Goal: Task Accomplishment & Management: Complete application form

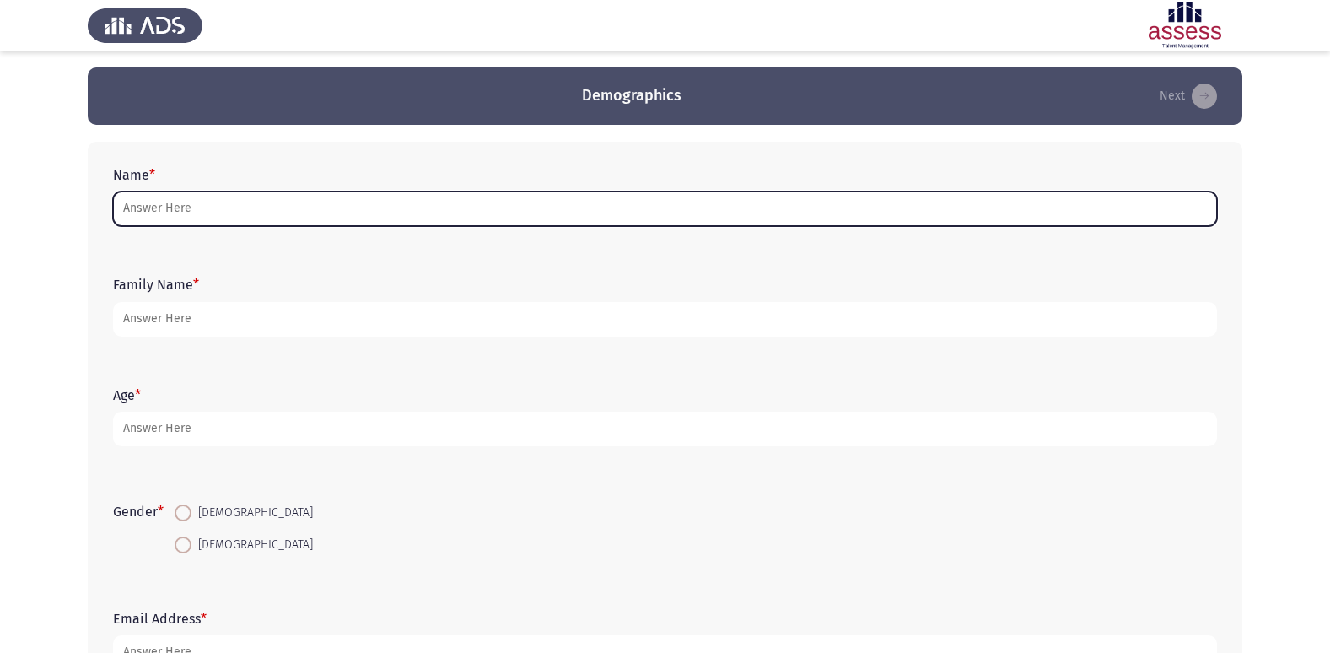
click at [156, 213] on input "Name *" at bounding box center [665, 208] width 1104 height 35
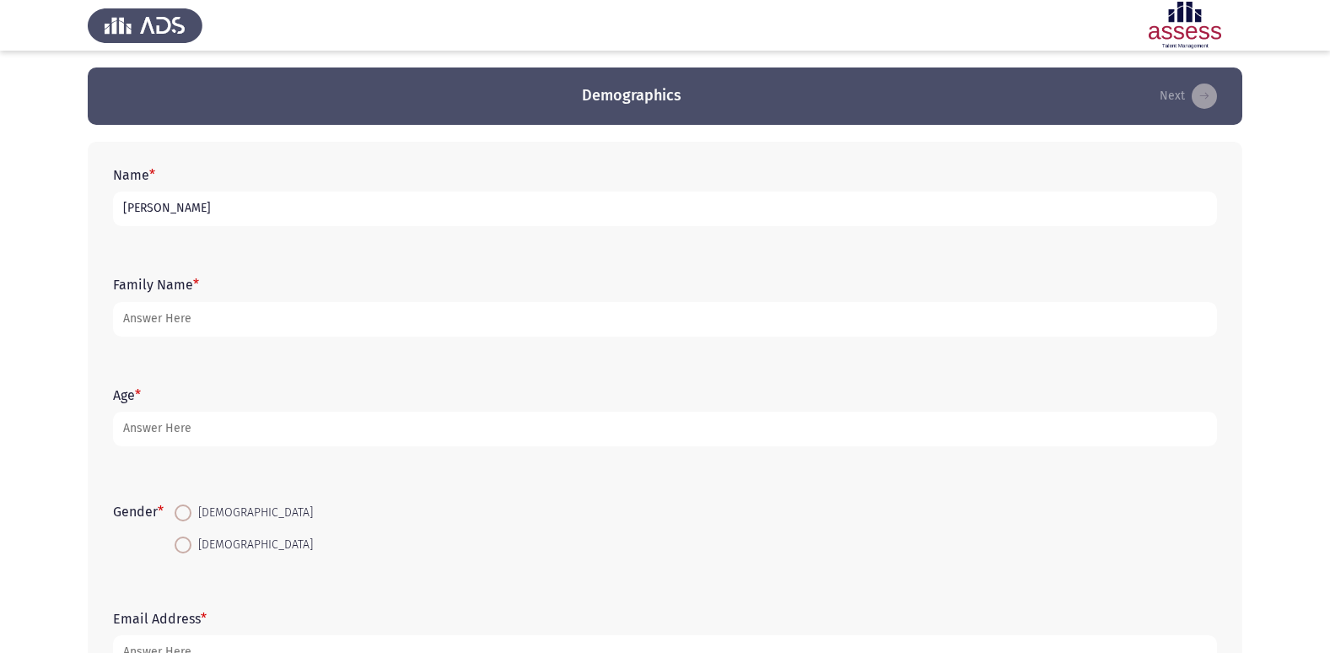
type input "[PERSON_NAME]"
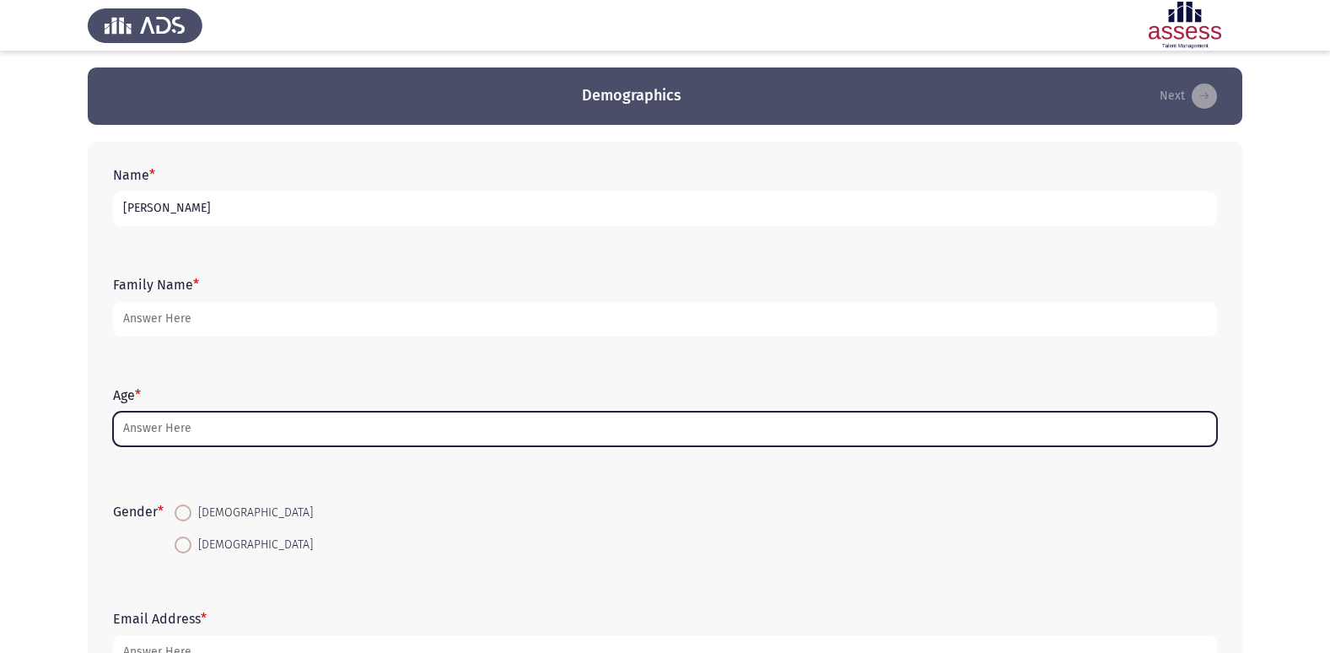
click at [192, 427] on input "Age *" at bounding box center [665, 429] width 1104 height 35
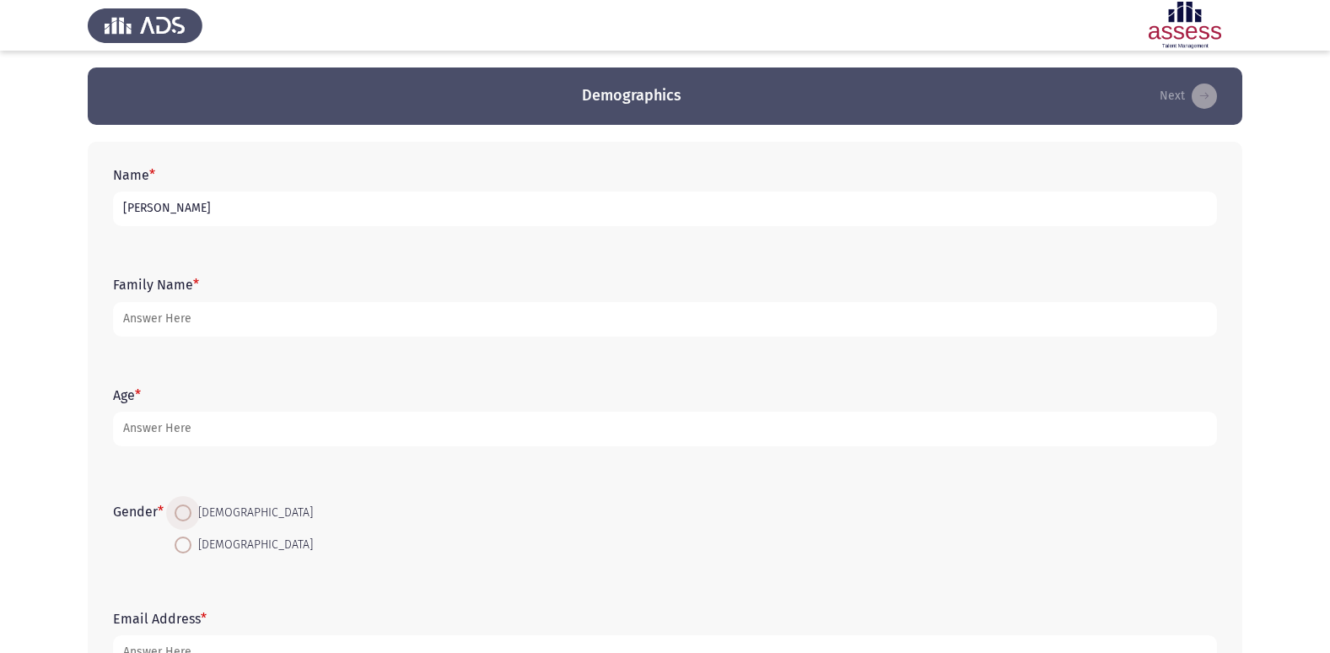
click at [191, 513] on span at bounding box center [183, 512] width 17 height 17
click at [191, 513] on input "[DEMOGRAPHIC_DATA]" at bounding box center [183, 512] width 17 height 17
radio input "true"
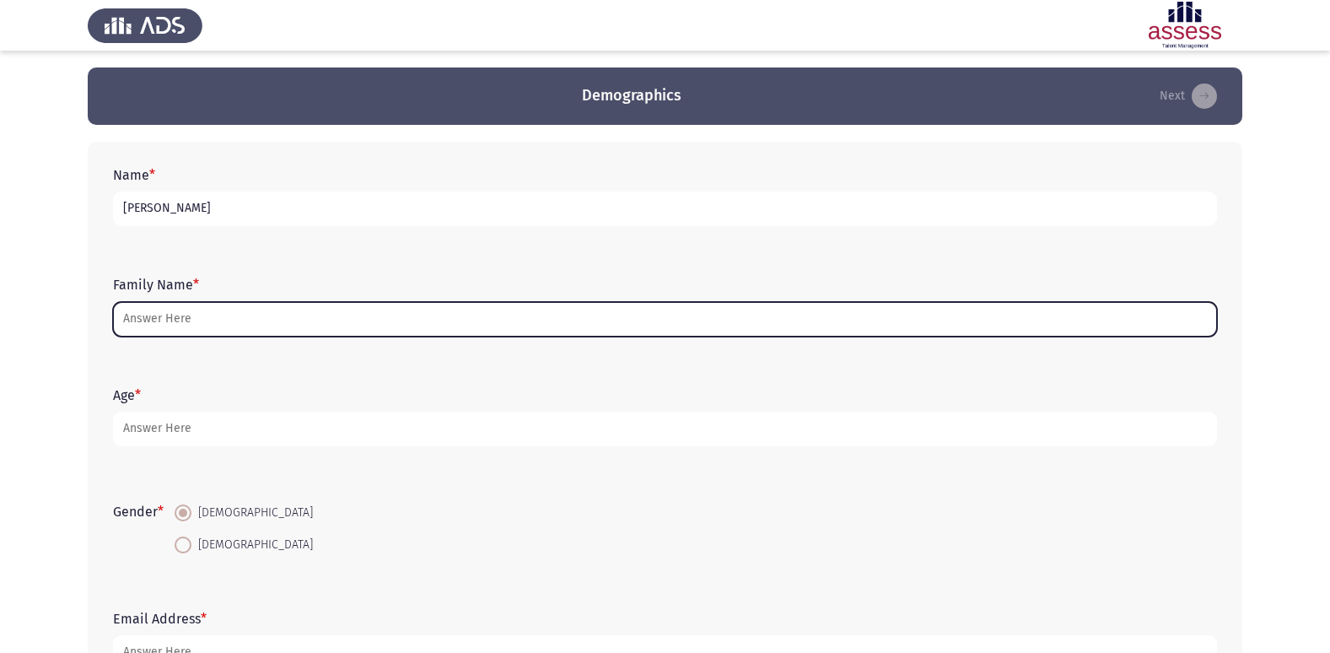
click at [229, 315] on input "Family Name *" at bounding box center [665, 319] width 1104 height 35
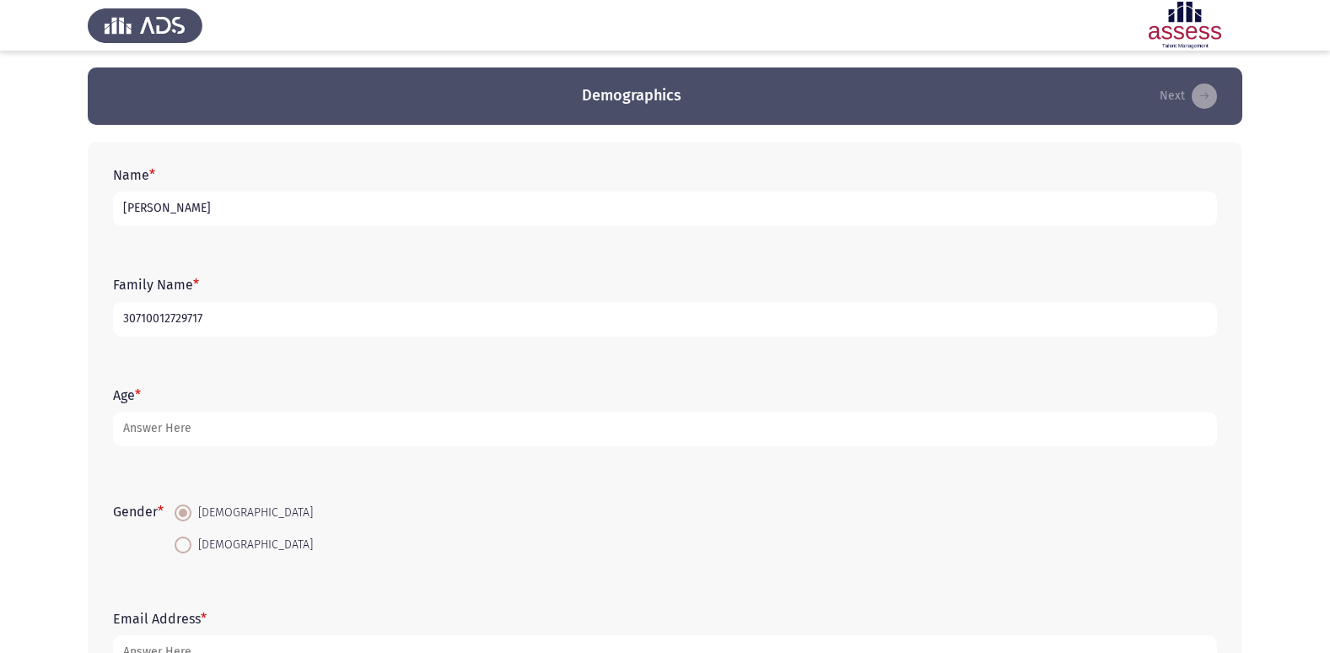
type input "30710012729717"
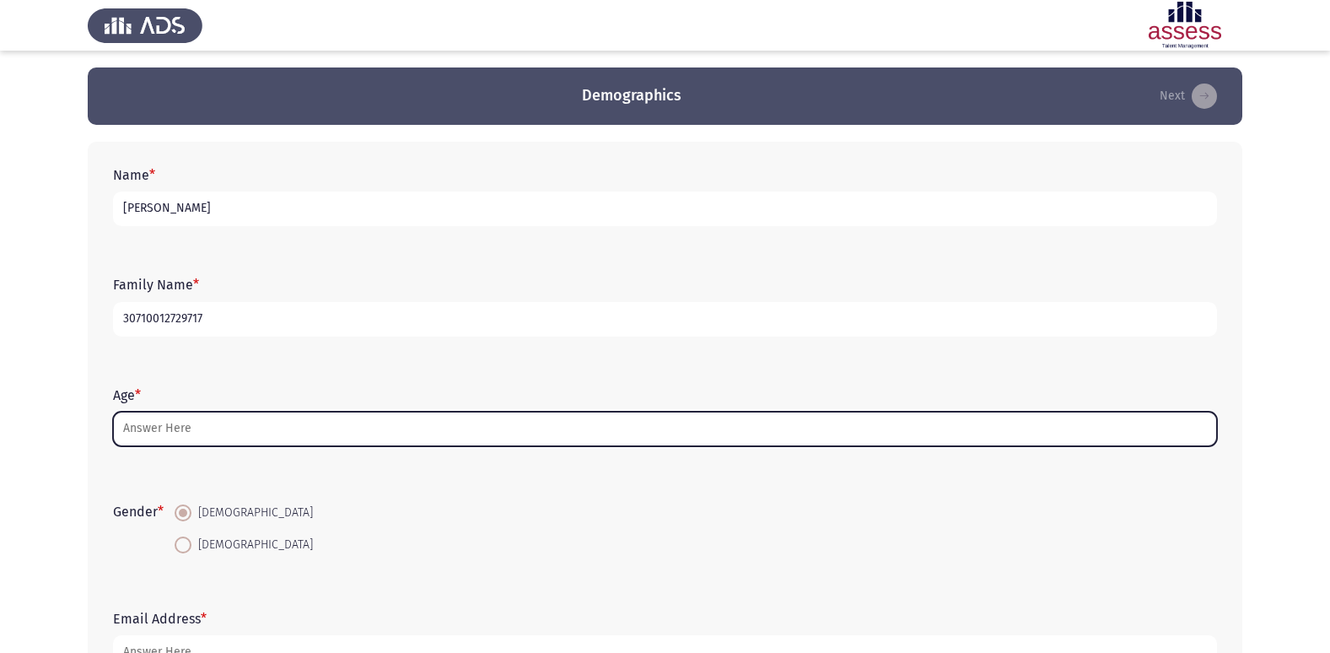
click at [153, 426] on input "Age *" at bounding box center [665, 429] width 1104 height 35
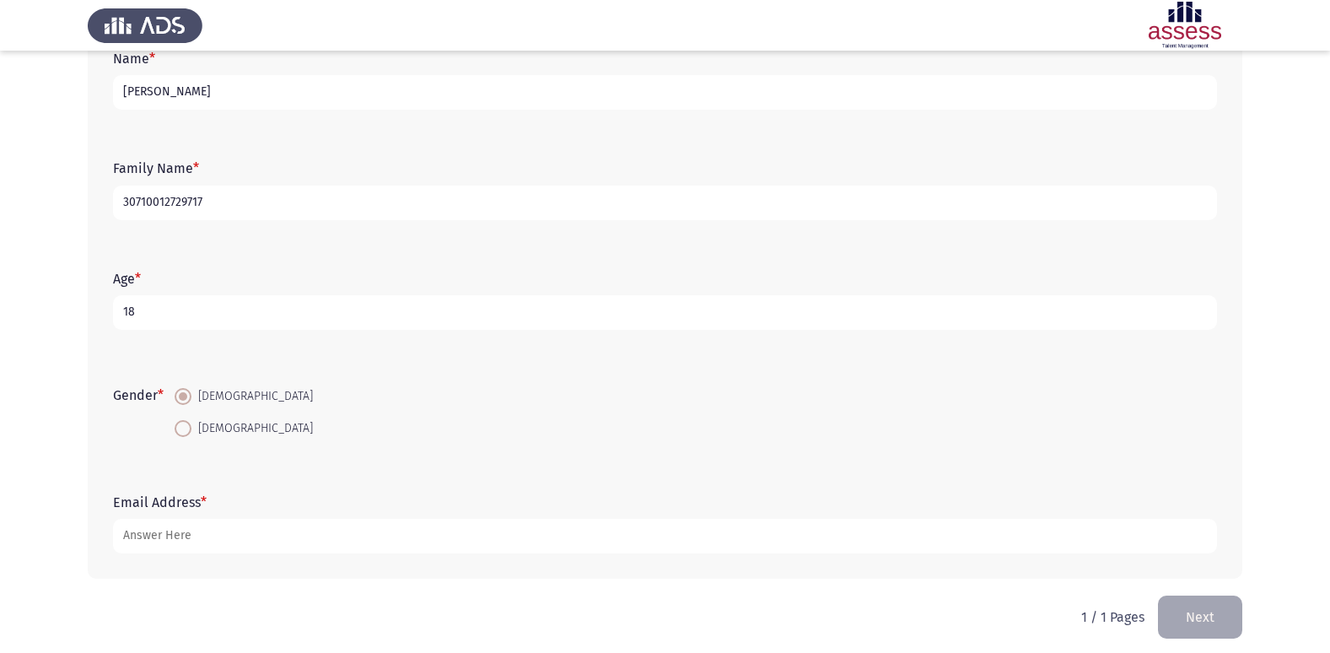
scroll to position [127, 0]
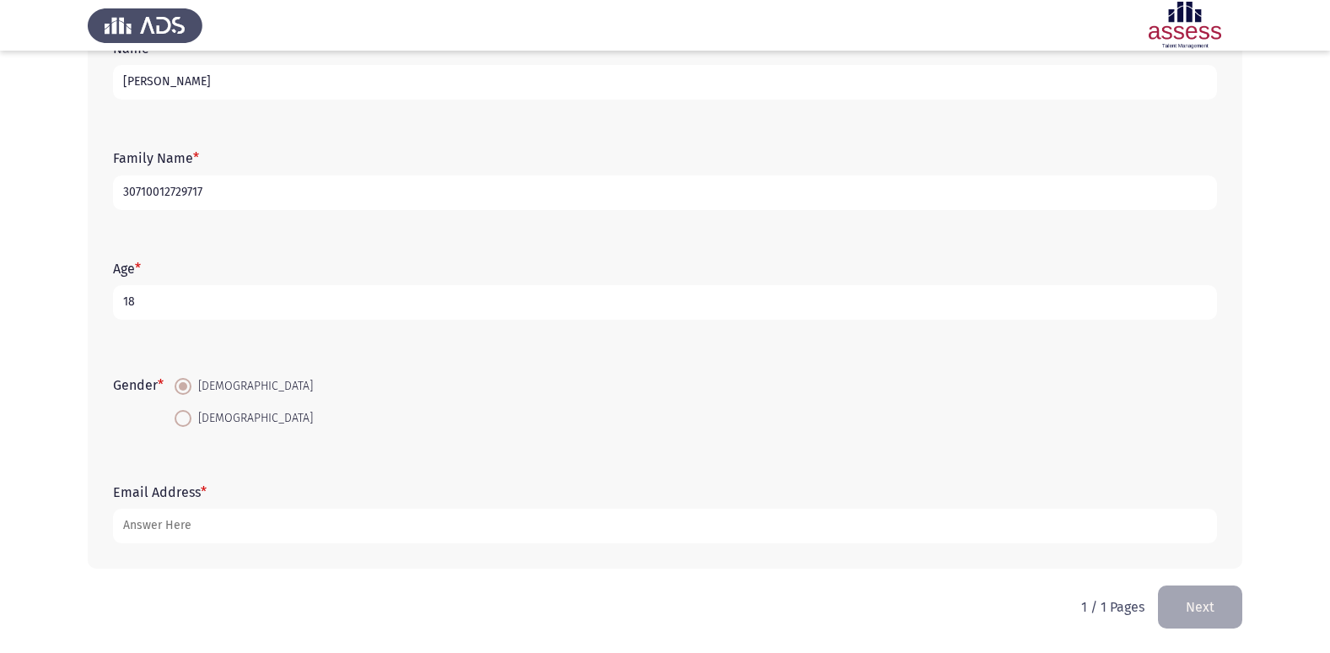
type input "18"
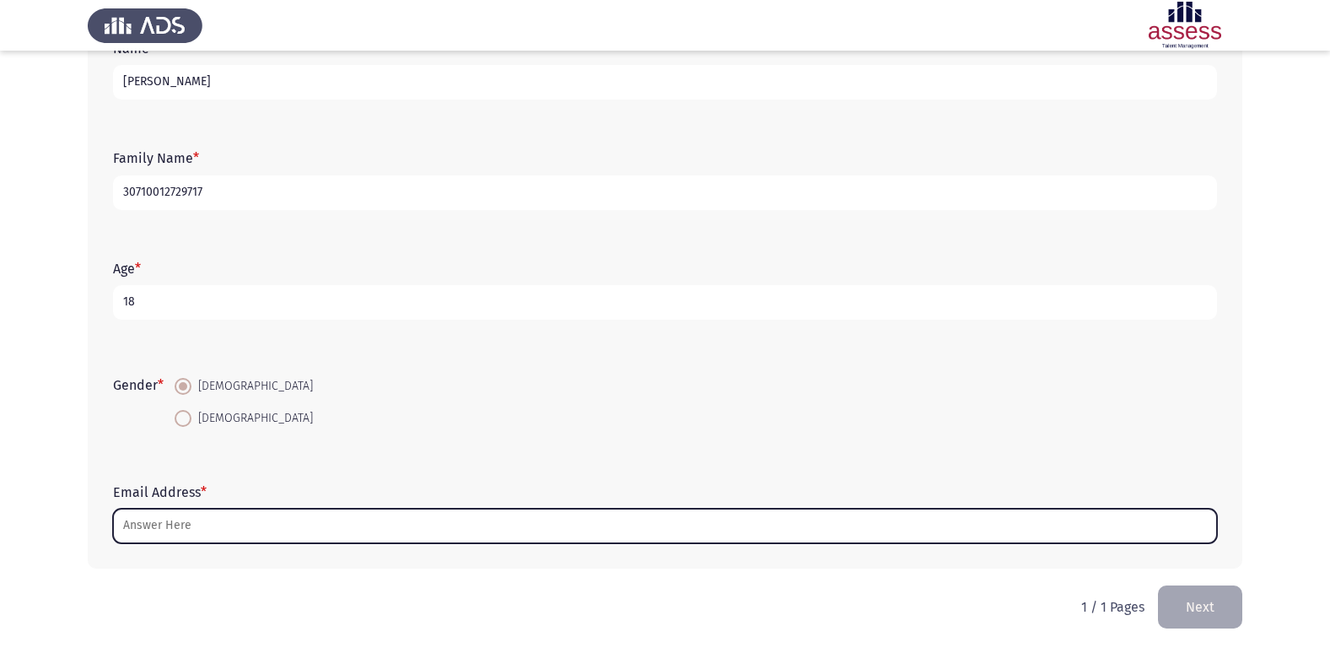
click at [205, 524] on input "Email Address *" at bounding box center [665, 526] width 1104 height 35
drag, startPoint x: 216, startPoint y: 20, endPoint x: 196, endPoint y: 533, distance: 513.3
click at [196, 533] on input "Email Address *" at bounding box center [665, 526] width 1104 height 35
click at [197, 526] on input "Email Address *" at bounding box center [665, 526] width 1104 height 35
click at [242, 517] on input "Email Address *" at bounding box center [665, 526] width 1104 height 35
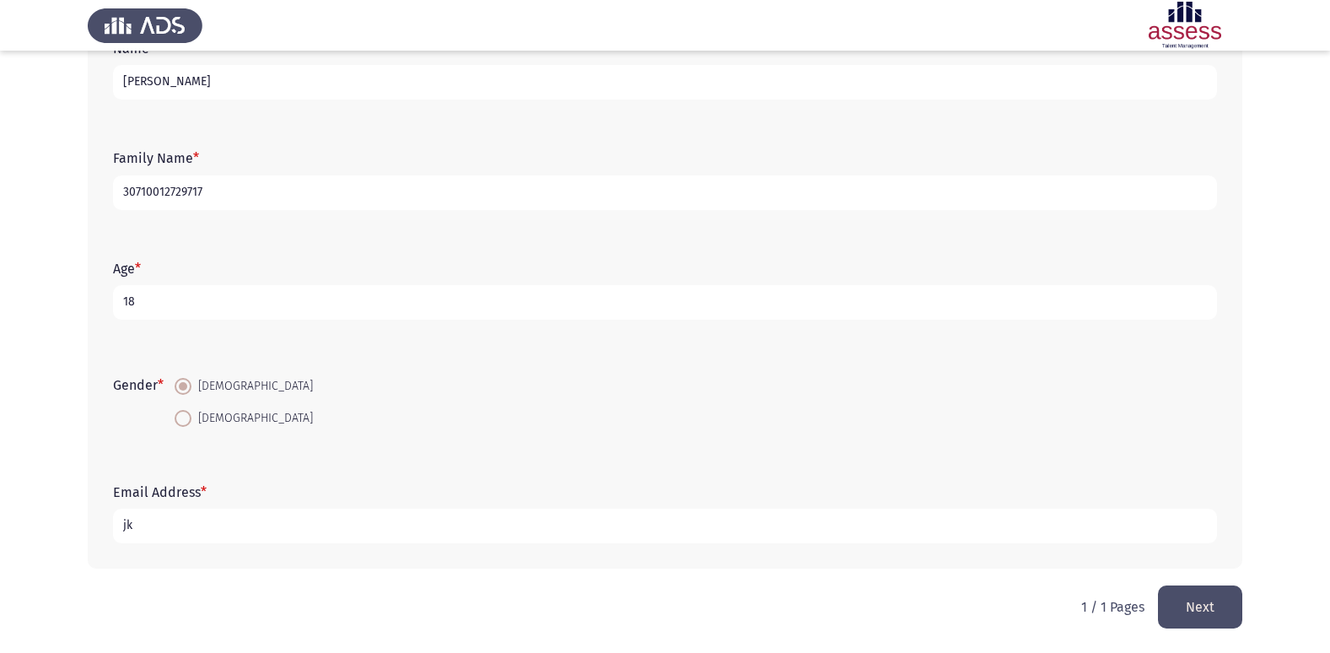
type input "j"
type input "[EMAIL_ADDRESS][DOMAIN_NAME]"
click at [1208, 599] on button "Next" at bounding box center [1200, 606] width 84 height 43
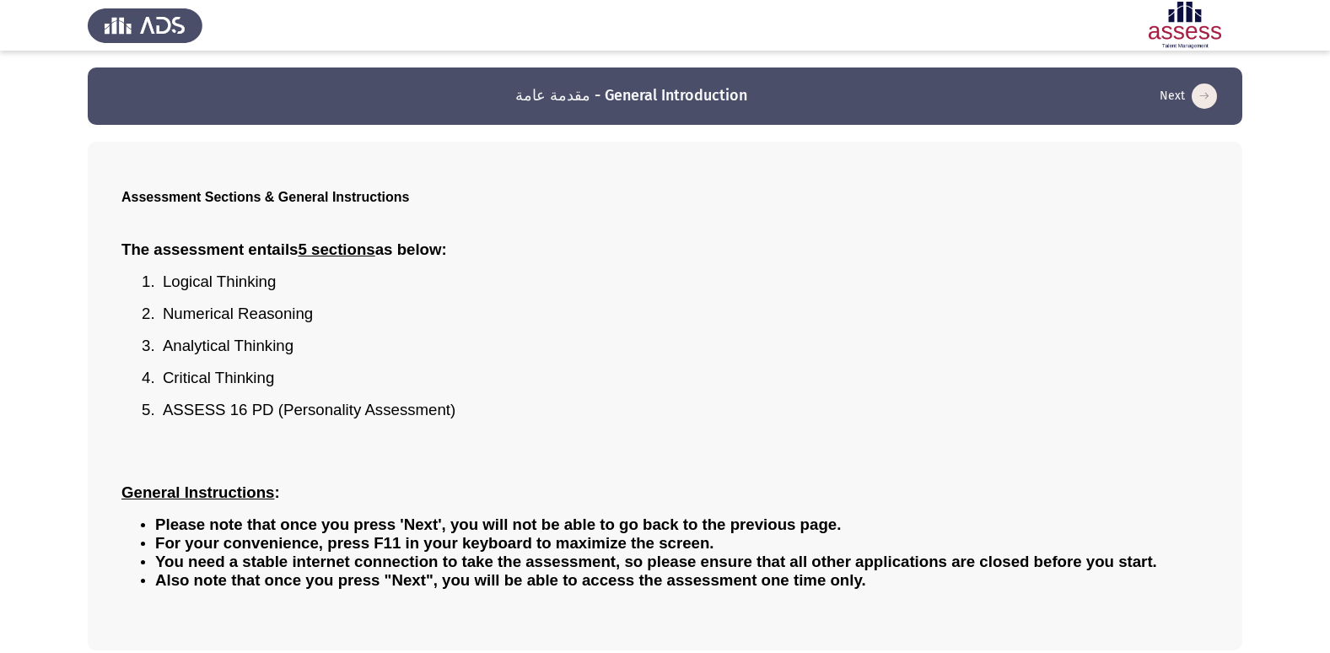
click at [1178, 81] on header "مقدمة عامة - General Introduction Next" at bounding box center [665, 95] width 1155 height 57
click at [1187, 91] on button "Next" at bounding box center [1188, 96] width 67 height 27
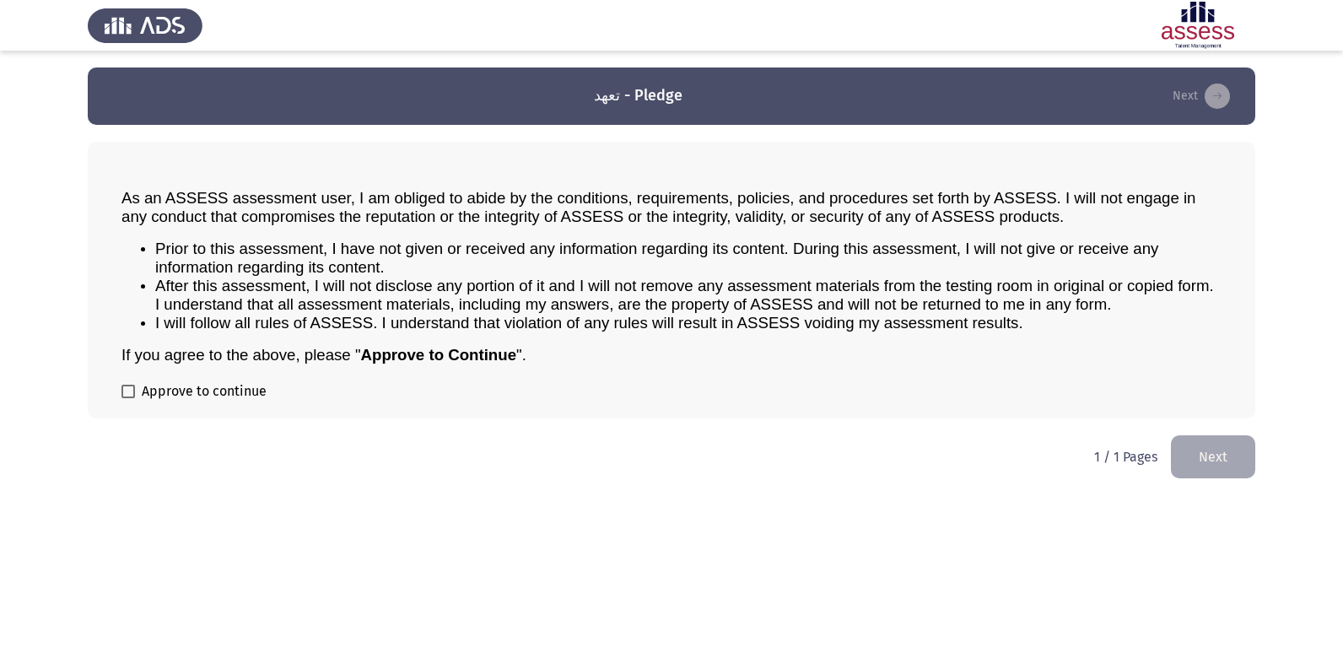
click at [1230, 451] on button "Next" at bounding box center [1213, 456] width 84 height 43
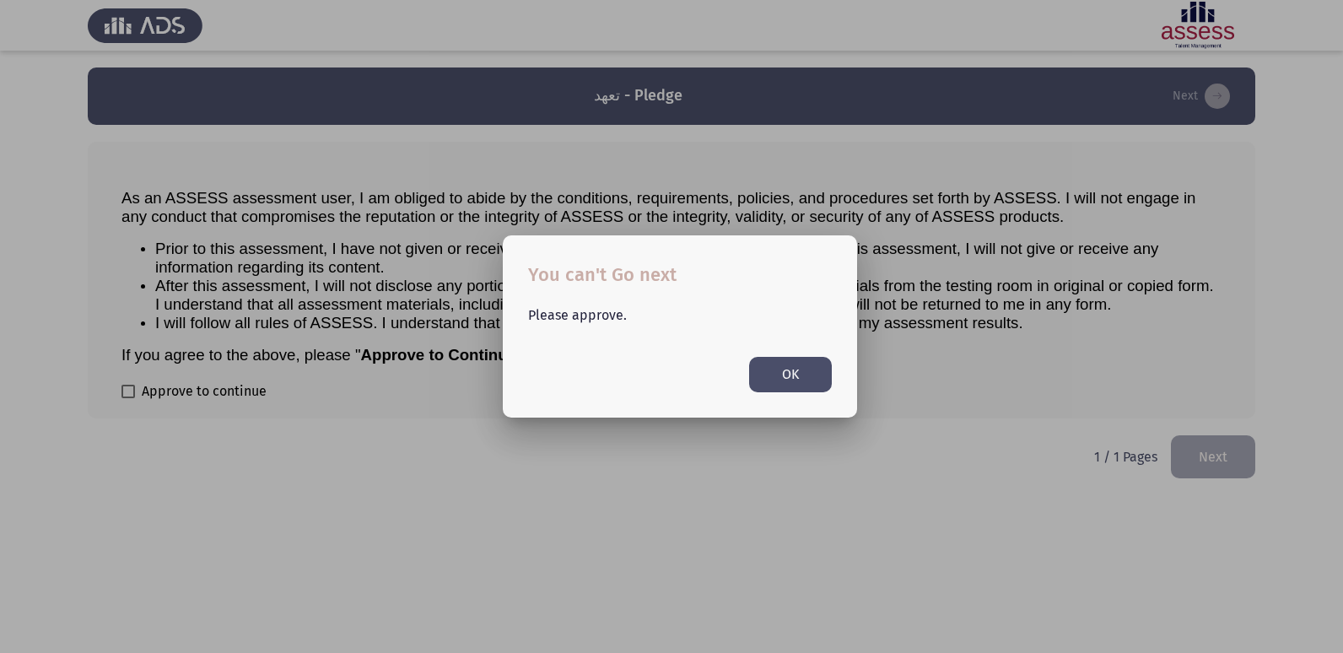
click at [814, 374] on button "OK" at bounding box center [790, 374] width 83 height 35
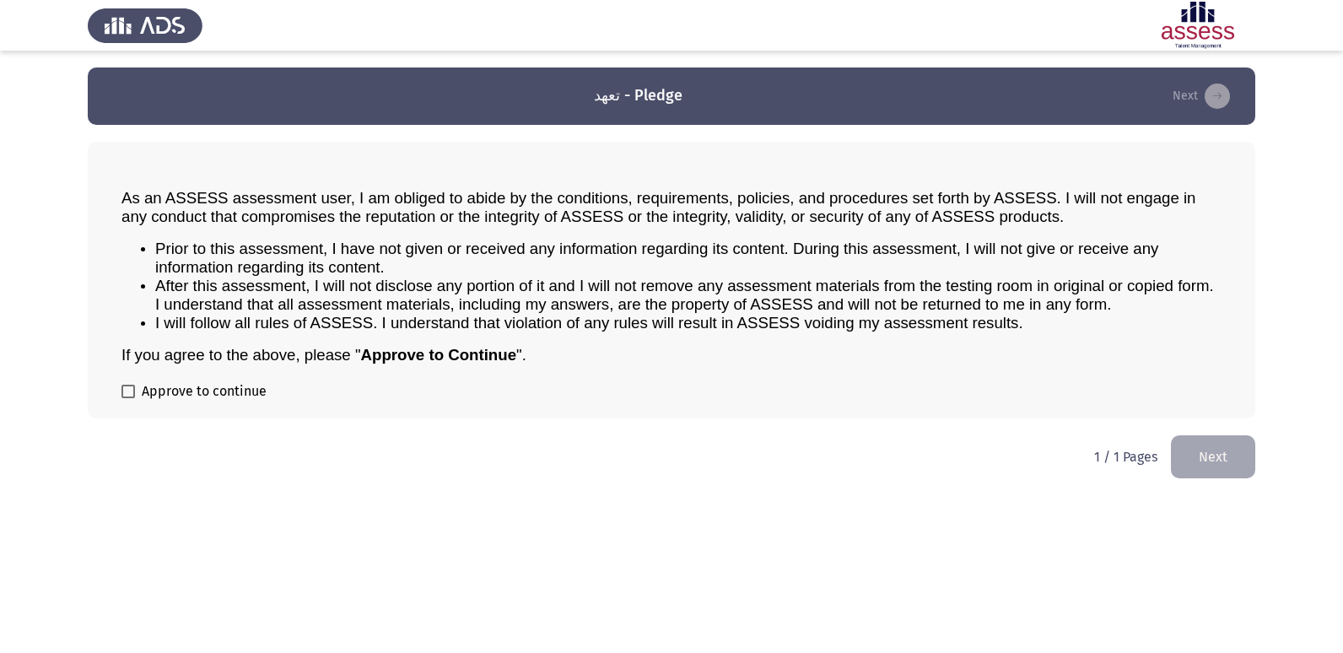
click at [193, 393] on span "Approve to continue" at bounding box center [204, 391] width 125 height 20
click at [128, 398] on input "Approve to continue" at bounding box center [127, 398] width 1 height 1
checkbox input "true"
click at [1232, 452] on button "Next" at bounding box center [1213, 456] width 84 height 43
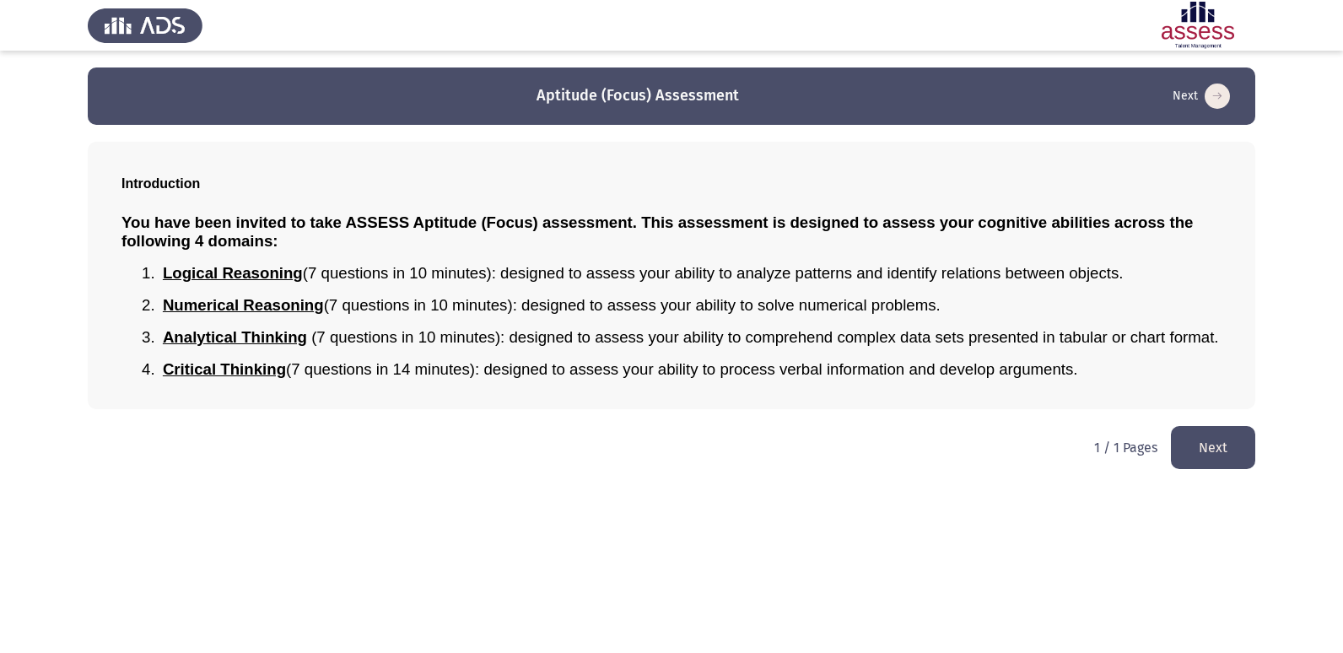
click at [1223, 438] on button "Next" at bounding box center [1213, 447] width 84 height 43
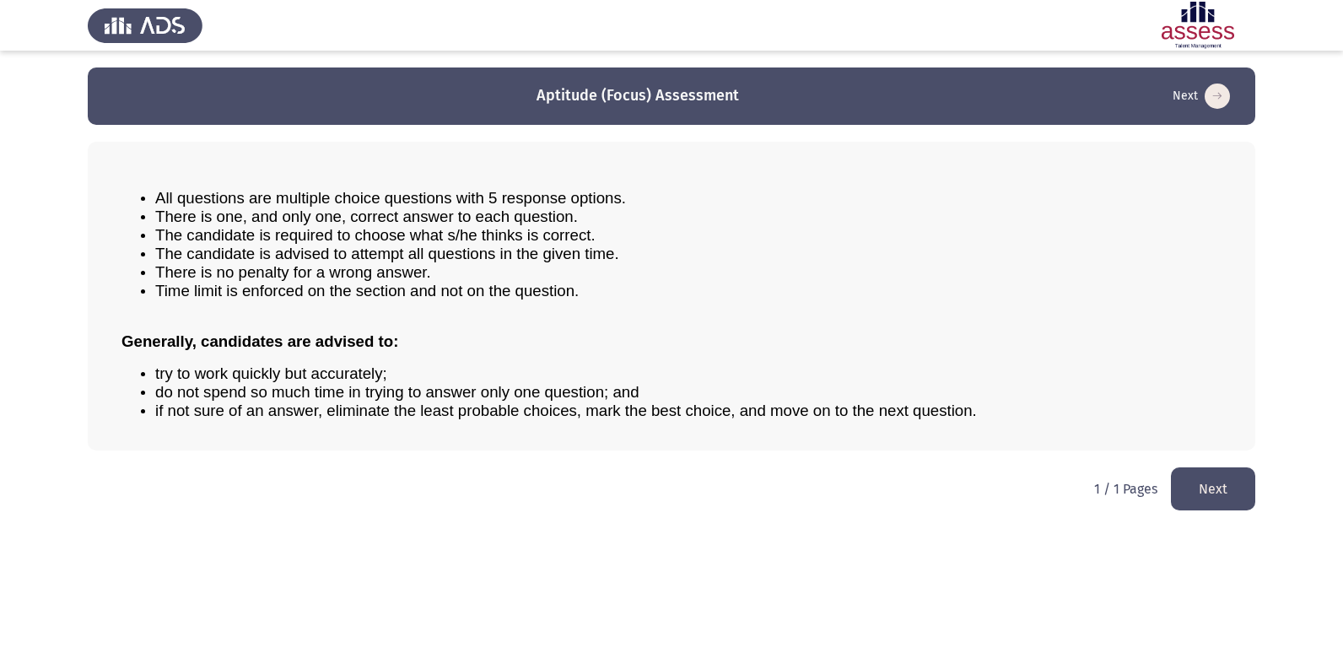
click at [1223, 438] on div "All questions are multiple choice questions with 5 response options. There is o…" at bounding box center [671, 296] width 1167 height 309
click at [1210, 478] on button "Next" at bounding box center [1213, 488] width 84 height 43
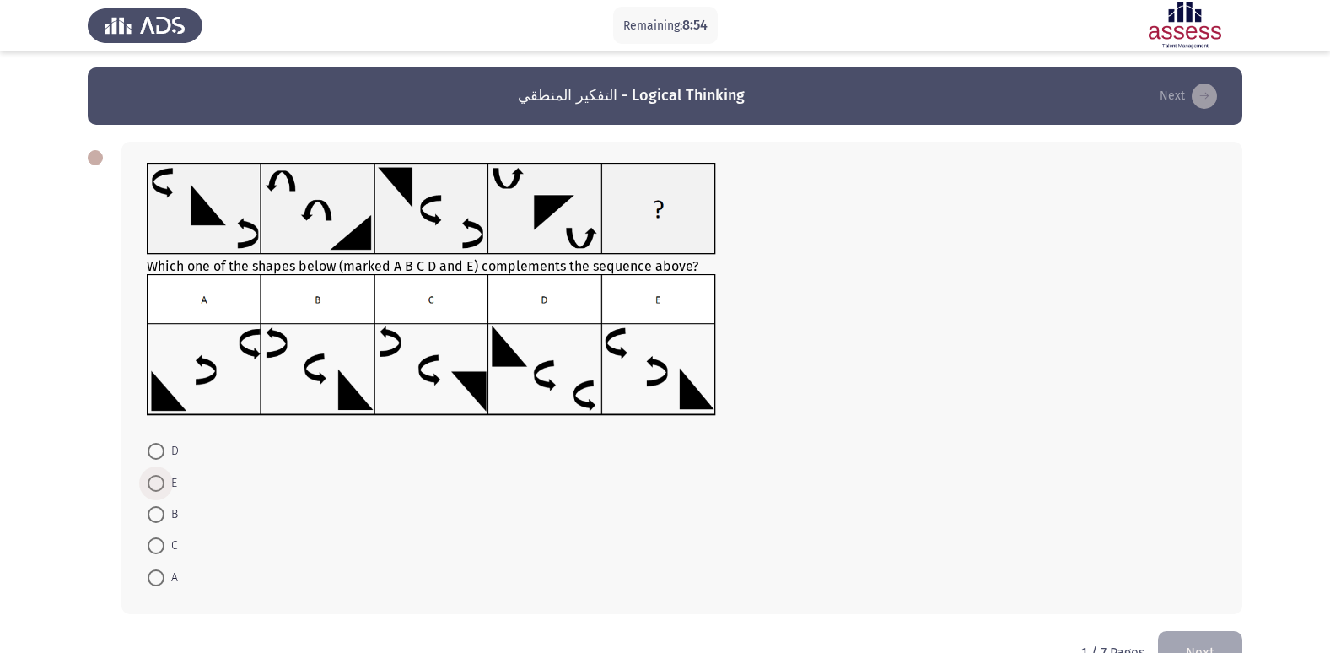
click at [159, 477] on span at bounding box center [156, 483] width 17 height 17
click at [159, 477] on input "E" at bounding box center [156, 483] width 17 height 17
radio input "true"
click at [1191, 93] on button "Next" at bounding box center [1188, 96] width 67 height 27
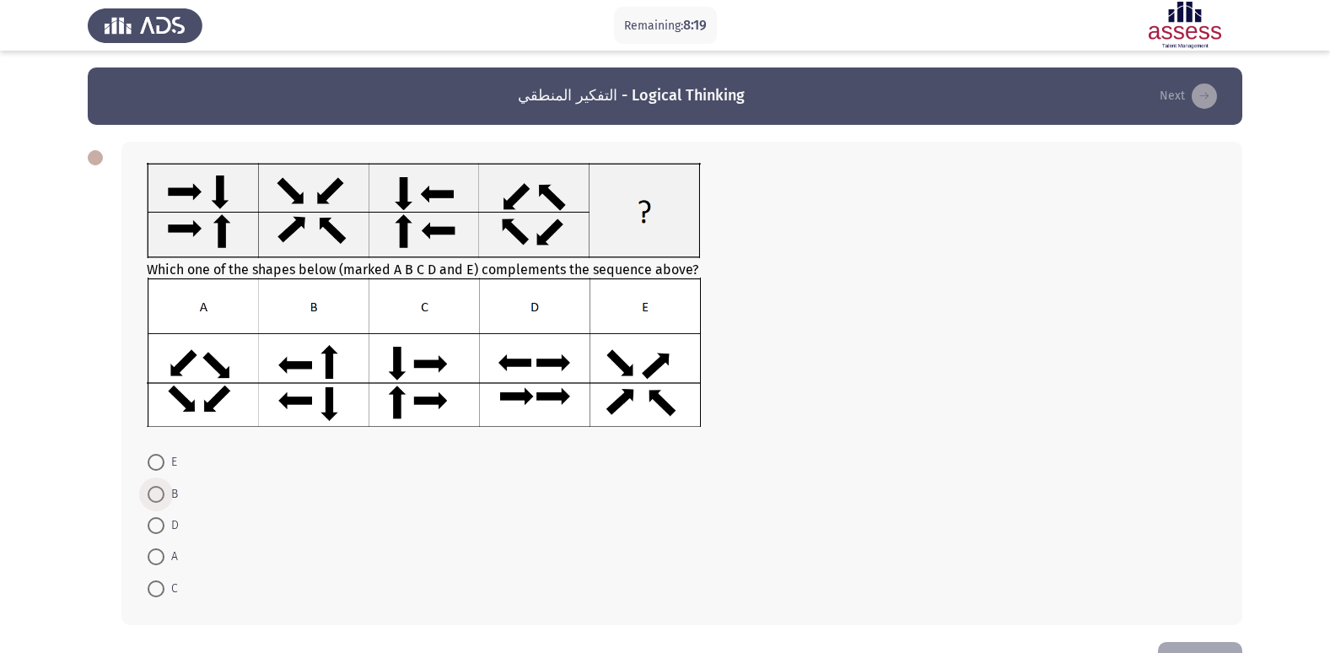
click at [159, 499] on span at bounding box center [156, 494] width 17 height 17
click at [159, 499] on input "B" at bounding box center [156, 494] width 17 height 17
radio input "true"
click at [1178, 86] on button "Next" at bounding box center [1188, 96] width 67 height 27
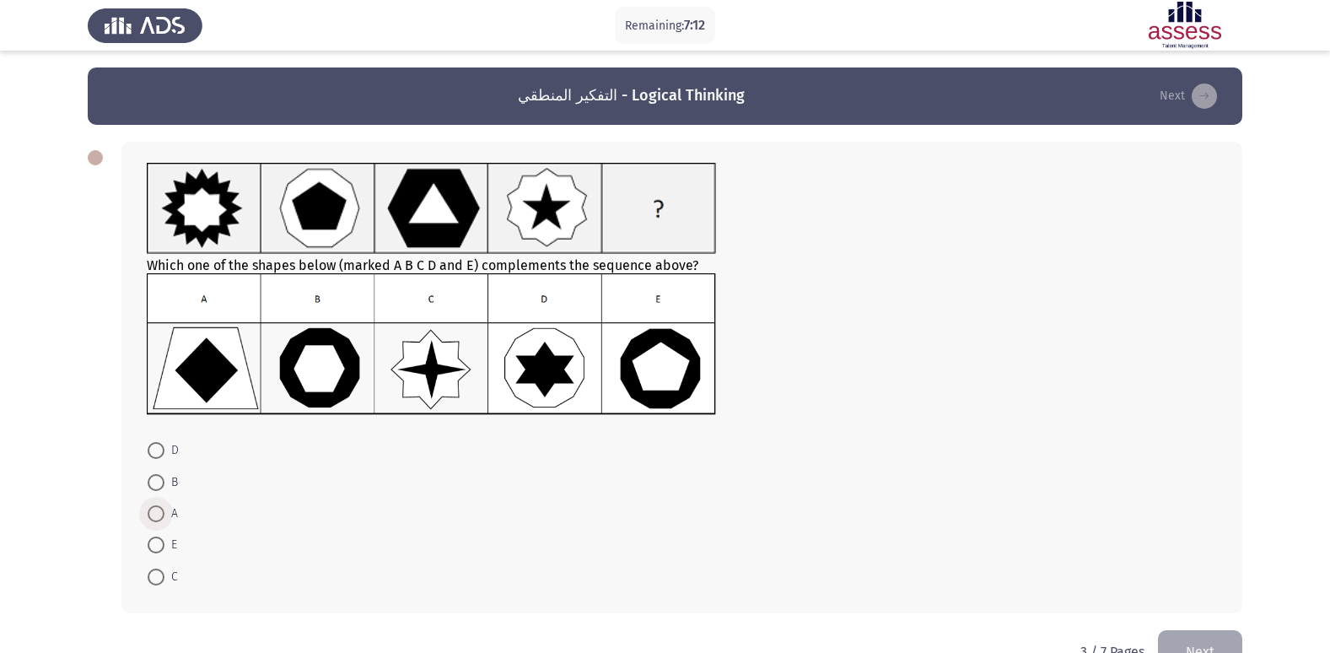
click at [171, 509] on span "A" at bounding box center [170, 514] width 13 height 20
click at [164, 509] on input "A" at bounding box center [156, 513] width 17 height 17
radio input "true"
click at [1200, 92] on icon "load next page" at bounding box center [1204, 96] width 25 height 25
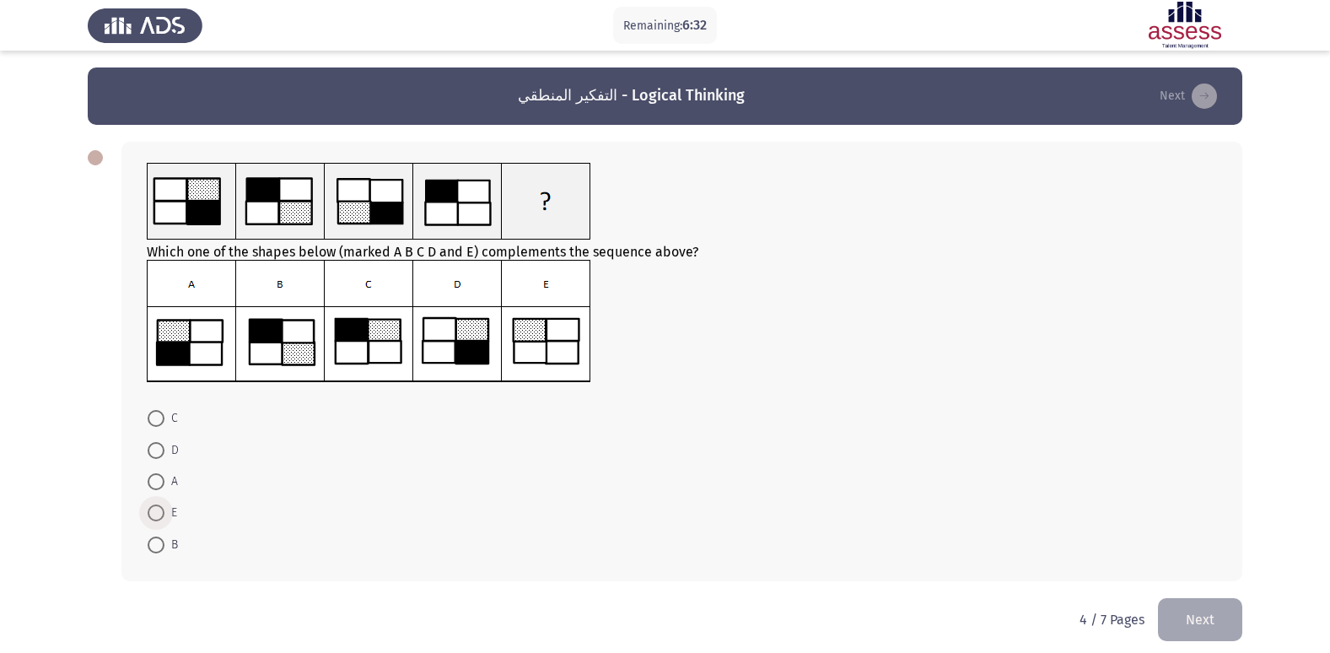
click at [157, 510] on span at bounding box center [156, 512] width 17 height 17
click at [157, 510] on input "E" at bounding box center [156, 512] width 17 height 17
radio input "true"
click at [1173, 89] on button "Next" at bounding box center [1188, 96] width 67 height 27
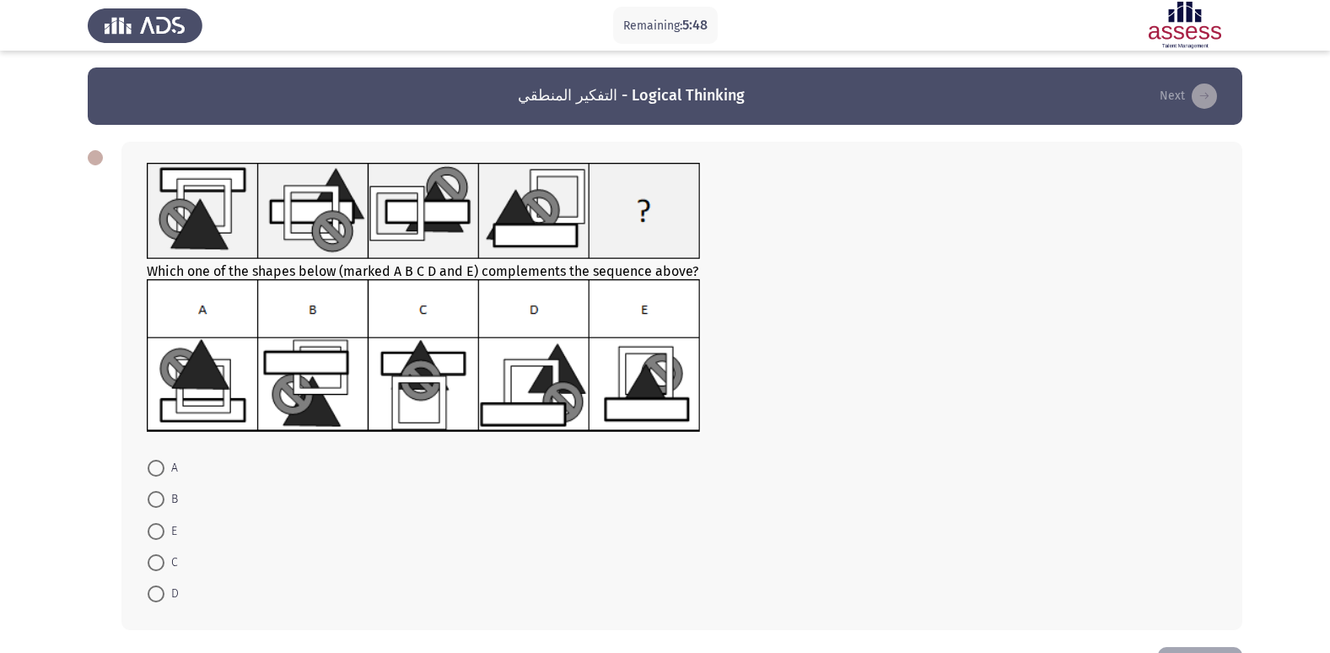
click at [161, 465] on span at bounding box center [156, 468] width 17 height 17
click at [161, 465] on input "A" at bounding box center [156, 468] width 17 height 17
radio input "true"
click at [1183, 98] on button "Next" at bounding box center [1188, 96] width 67 height 27
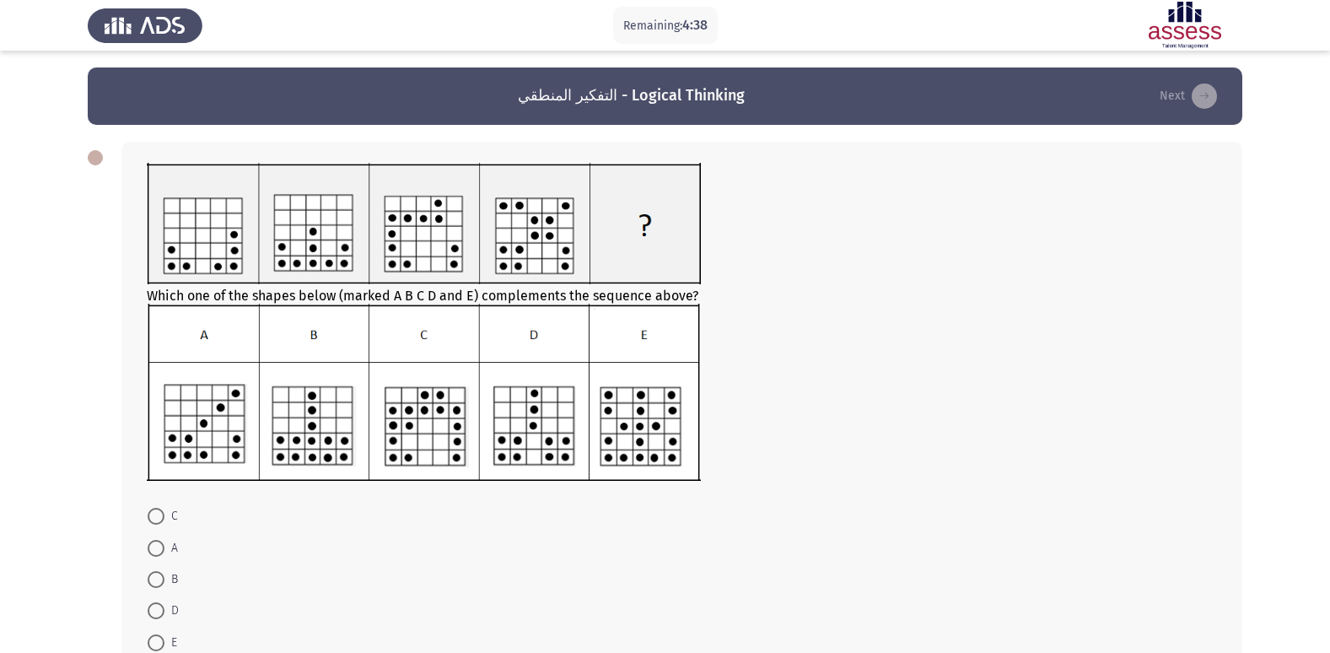
click at [149, 510] on span at bounding box center [156, 516] width 17 height 17
click at [149, 510] on input "C" at bounding box center [156, 516] width 17 height 17
radio input "true"
click at [1168, 90] on button "Next" at bounding box center [1188, 96] width 67 height 27
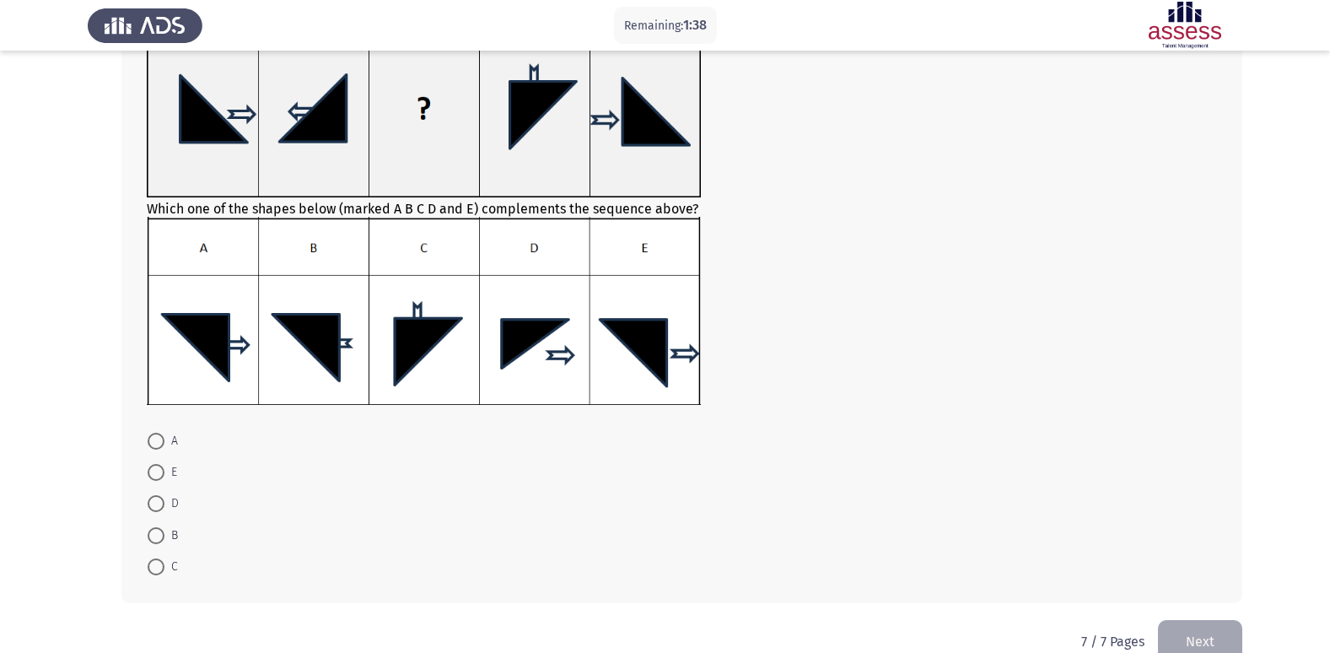
scroll to position [183, 0]
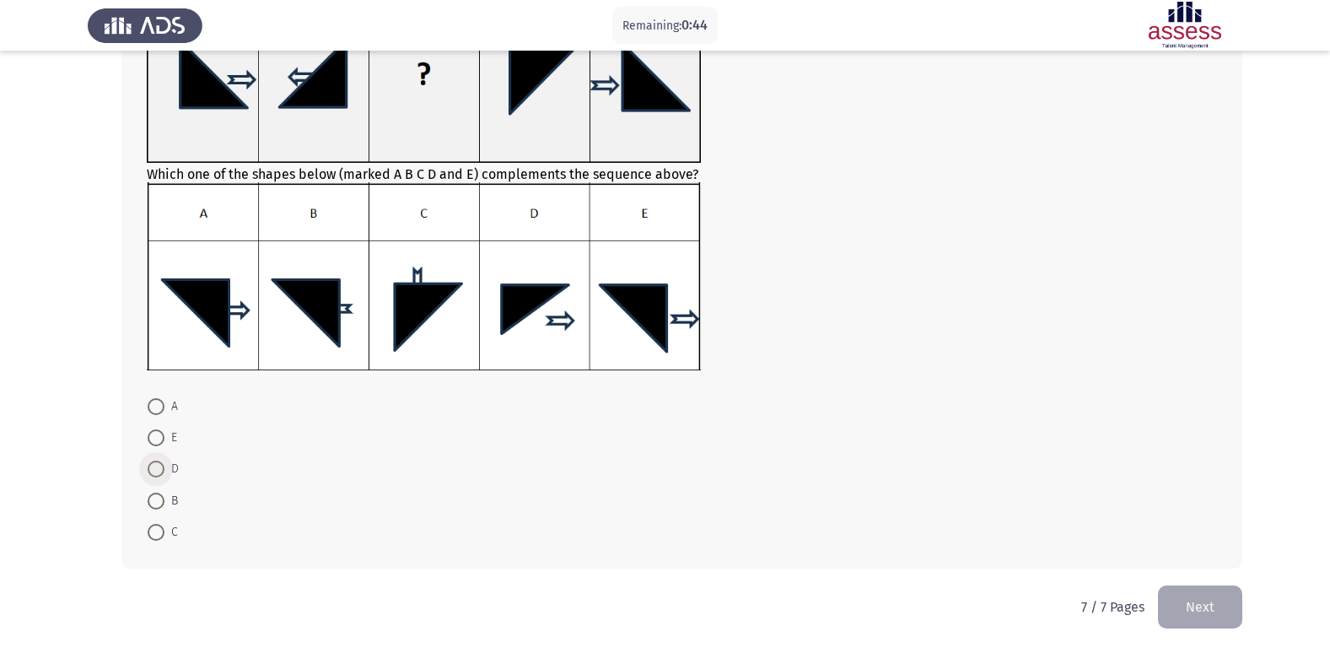
click at [157, 466] on span at bounding box center [156, 469] width 17 height 17
click at [157, 466] on input "D" at bounding box center [156, 469] width 17 height 17
radio input "true"
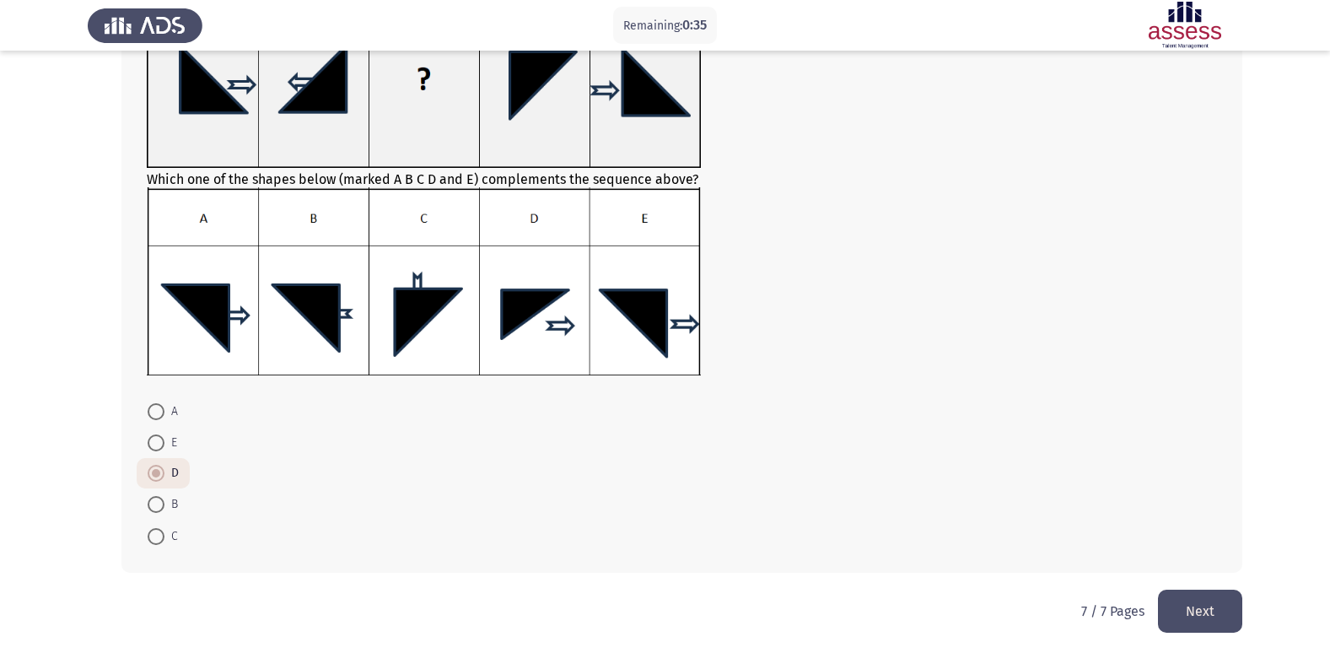
scroll to position [182, 0]
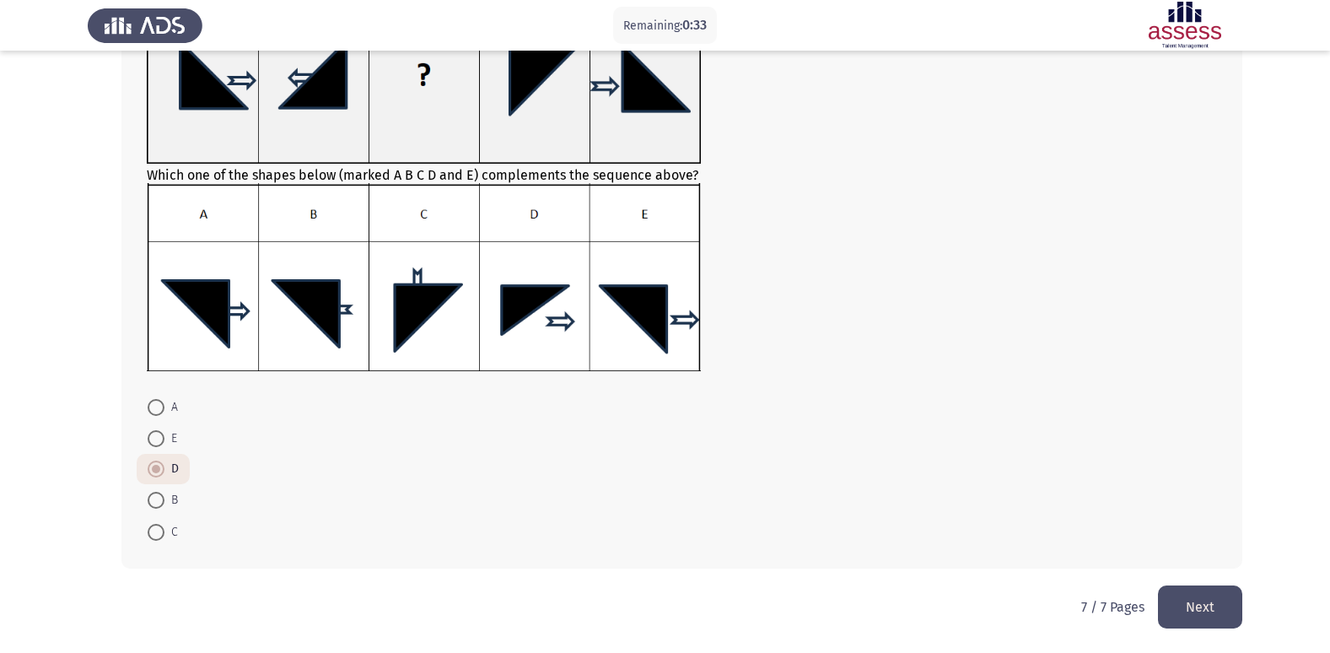
click at [1224, 601] on button "Next" at bounding box center [1200, 606] width 84 height 43
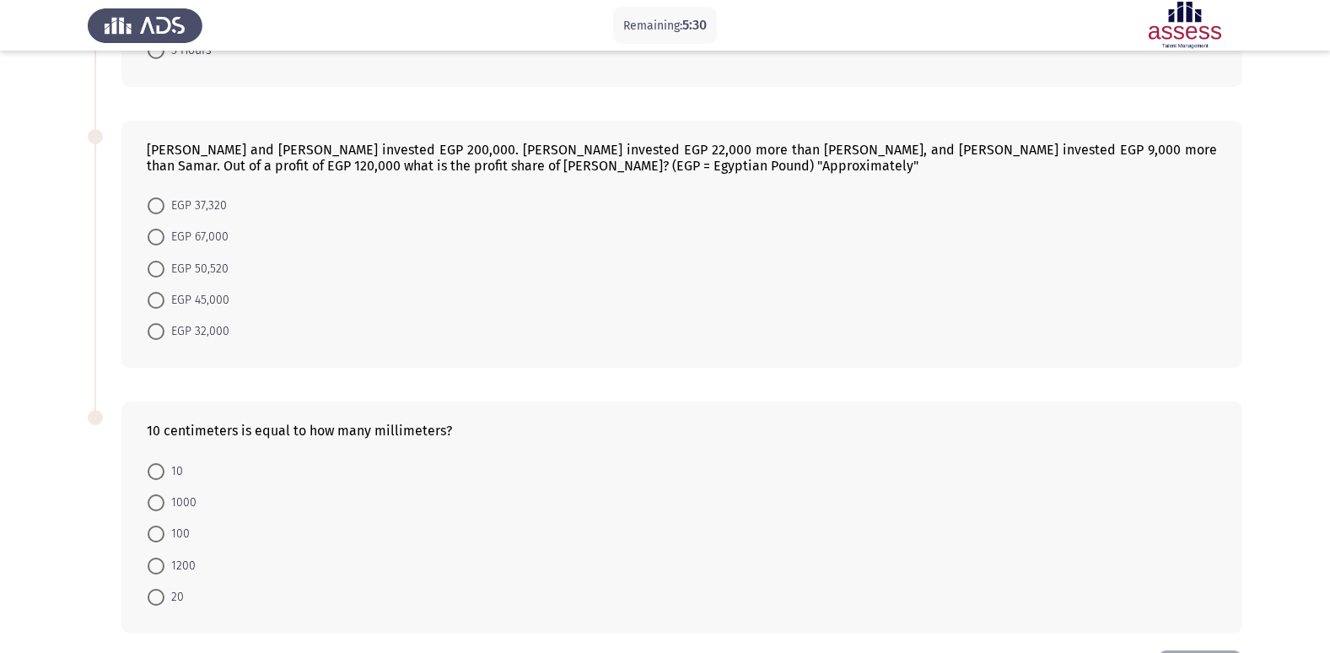
scroll to position [411, 0]
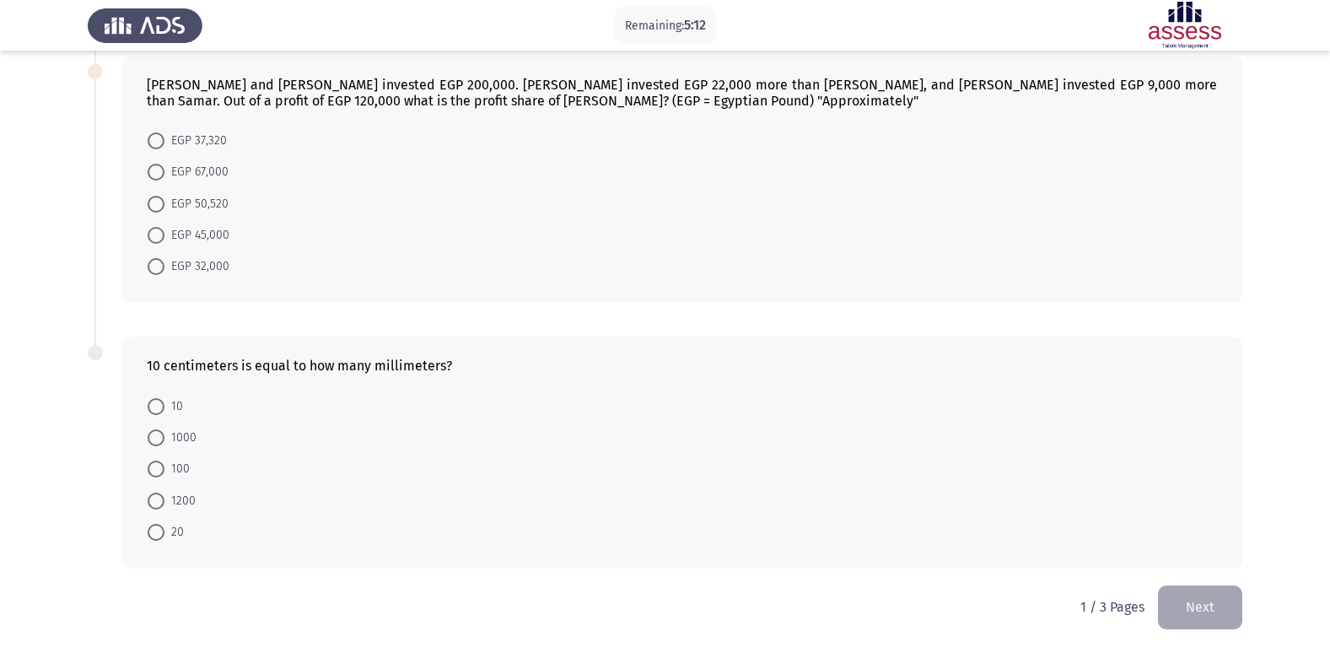
click at [166, 400] on span "10" at bounding box center [173, 406] width 19 height 20
click at [164, 400] on input "10" at bounding box center [156, 406] width 17 height 17
radio input "true"
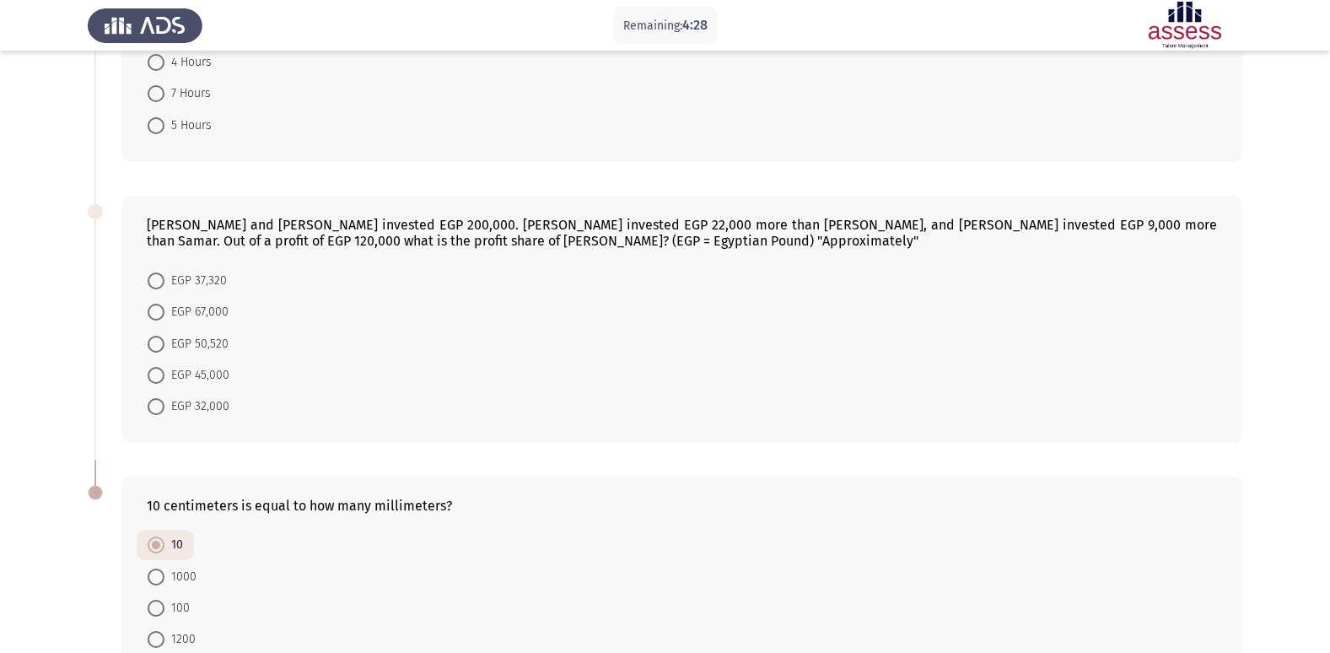
scroll to position [241, 0]
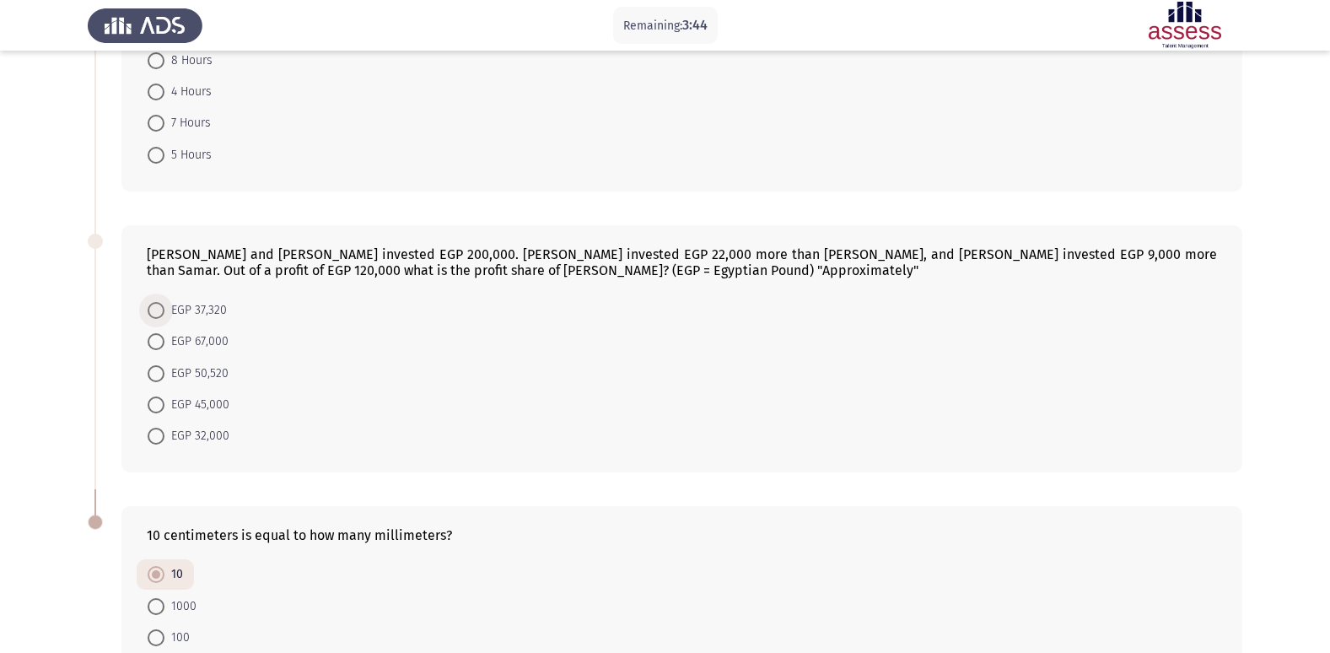
click at [219, 307] on span "EGP 37,320" at bounding box center [195, 310] width 62 height 20
click at [164, 307] on input "EGP 37,320" at bounding box center [156, 310] width 17 height 17
radio input "true"
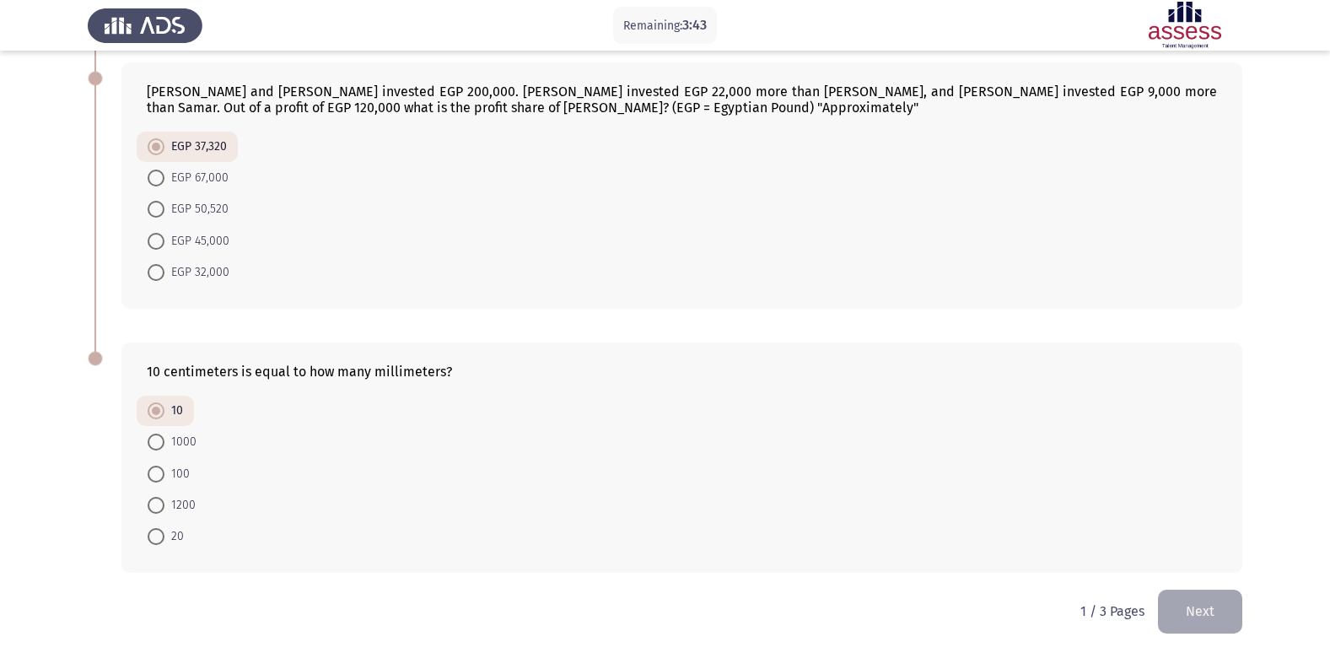
scroll to position [408, 0]
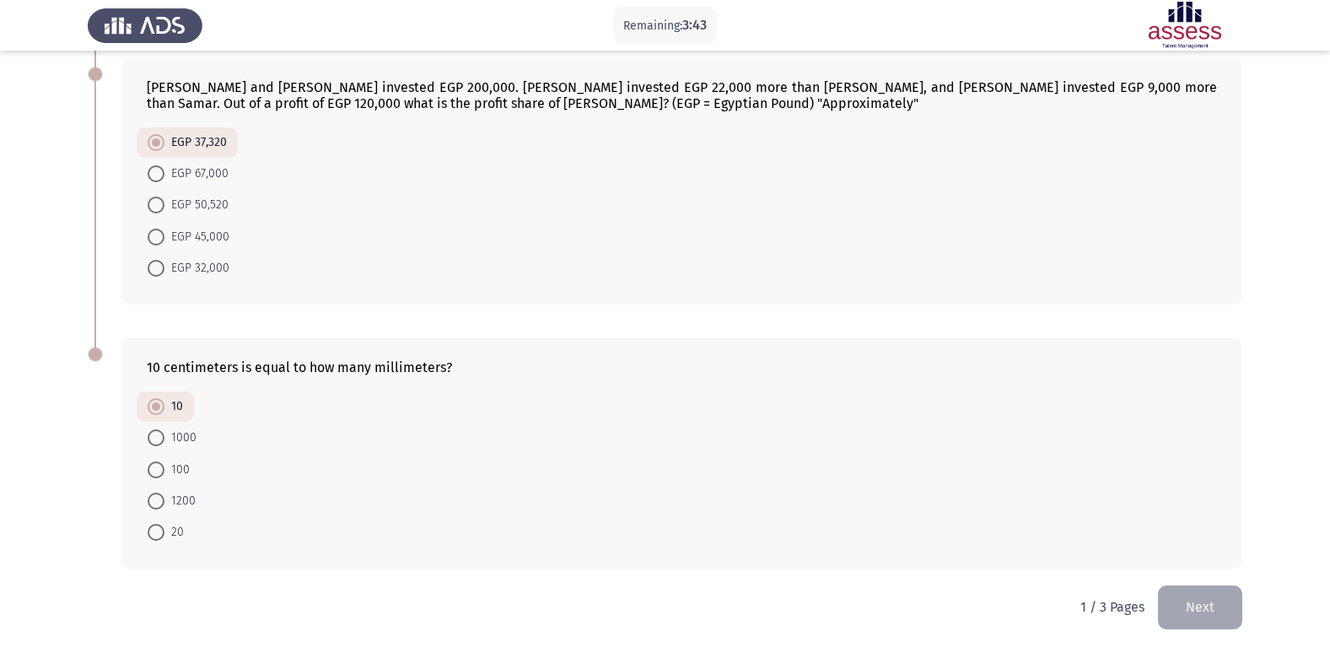
click at [199, 268] on span "EGP 32,000" at bounding box center [196, 268] width 65 height 20
click at [164, 268] on input "EGP 32,000" at bounding box center [156, 268] width 17 height 17
radio input "true"
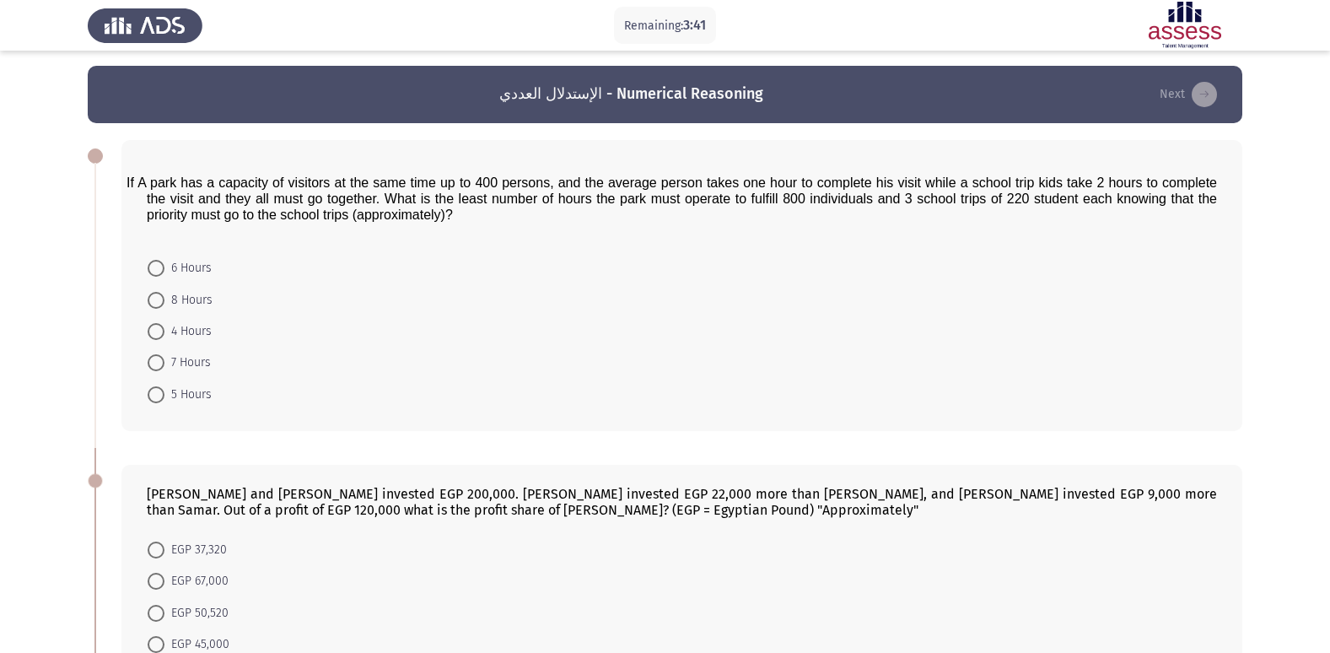
scroll to position [0, 0]
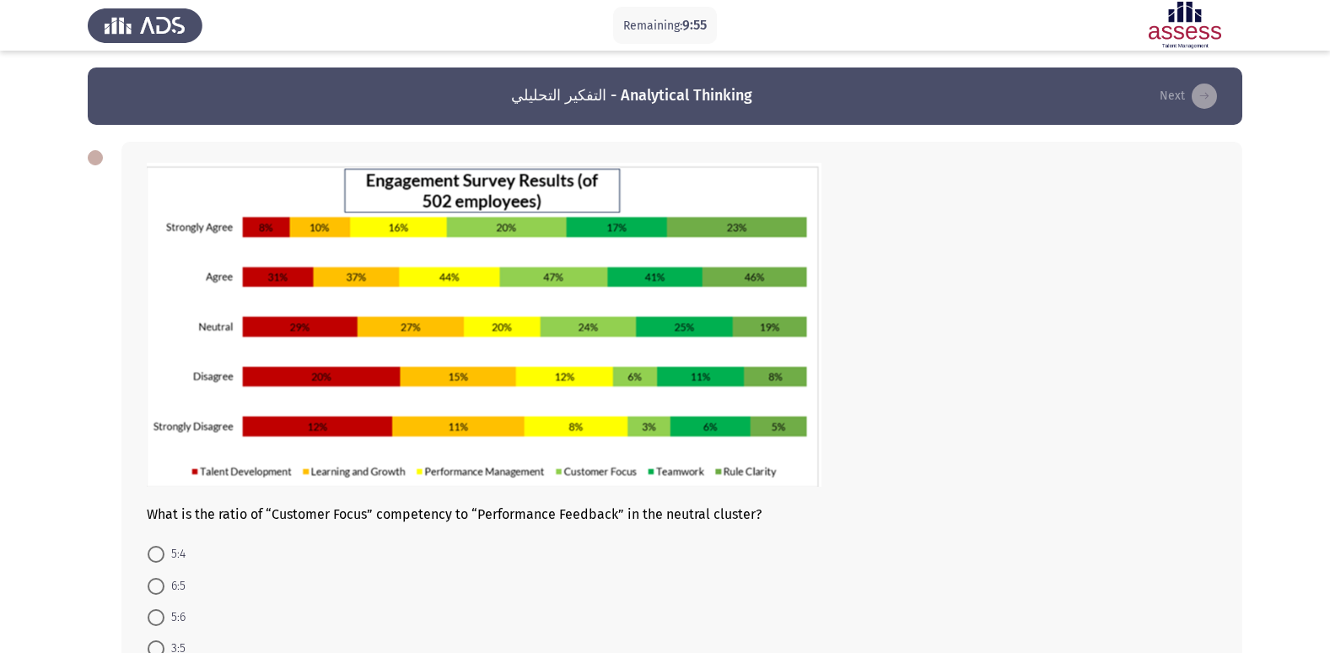
click at [1058, 389] on div at bounding box center [682, 326] width 1070 height 327
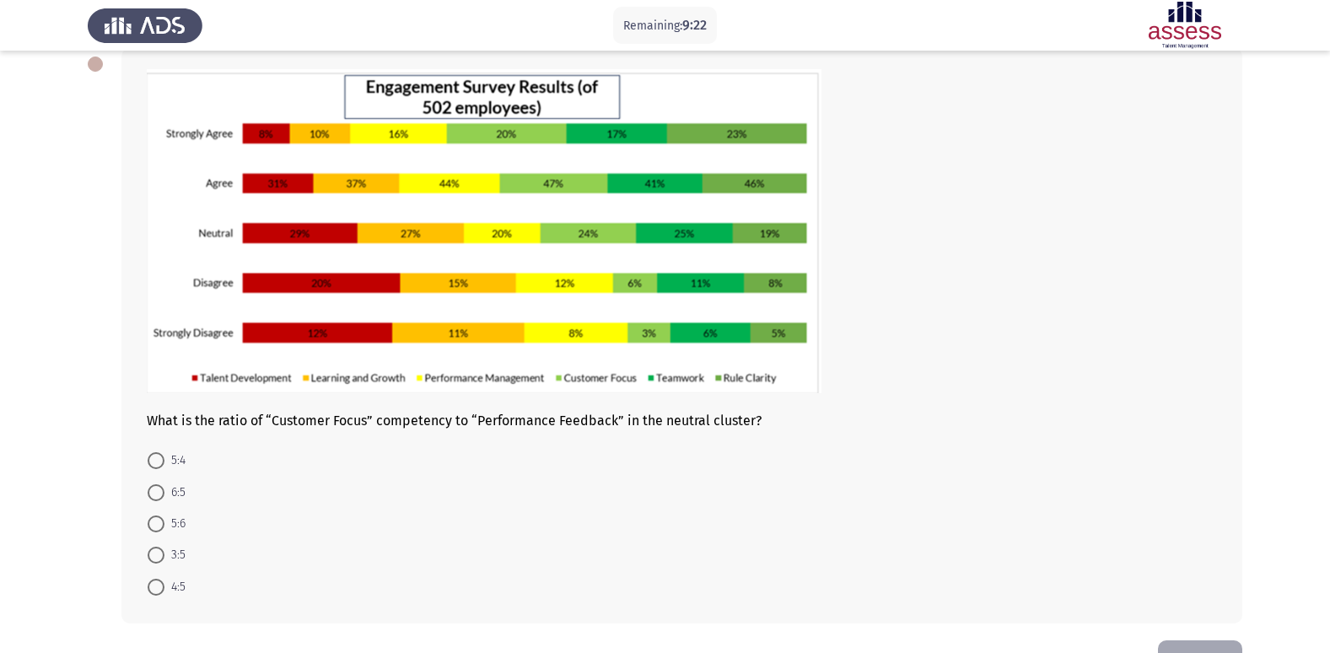
scroll to position [64, 0]
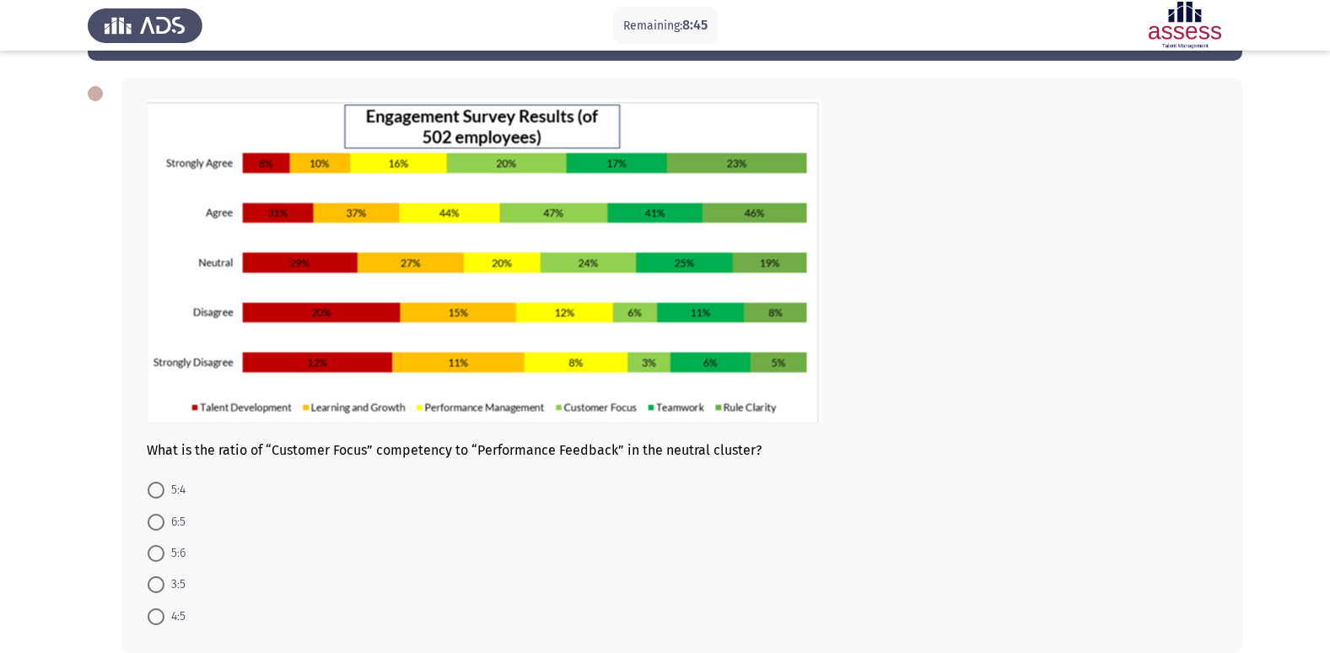
click at [161, 489] on span at bounding box center [156, 490] width 17 height 17
click at [161, 489] on input "5:4" at bounding box center [156, 490] width 17 height 17
radio input "true"
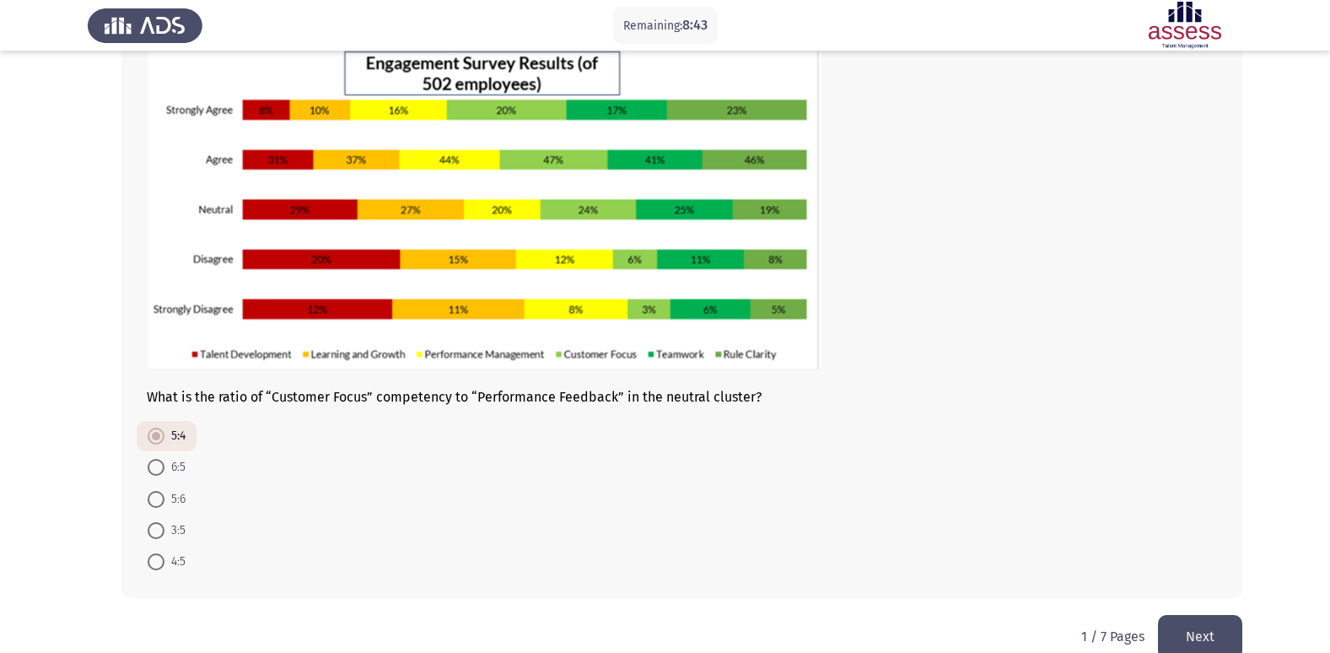
scroll to position [147, 0]
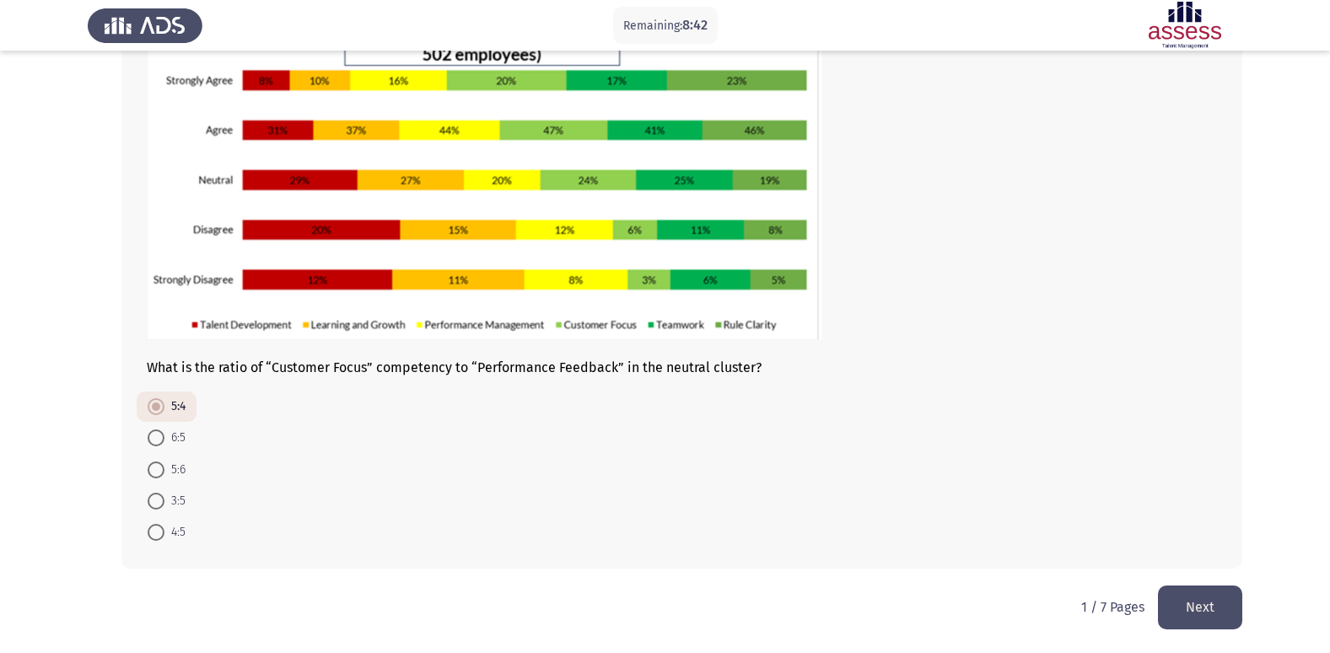
click at [1216, 601] on button "Next" at bounding box center [1200, 606] width 84 height 43
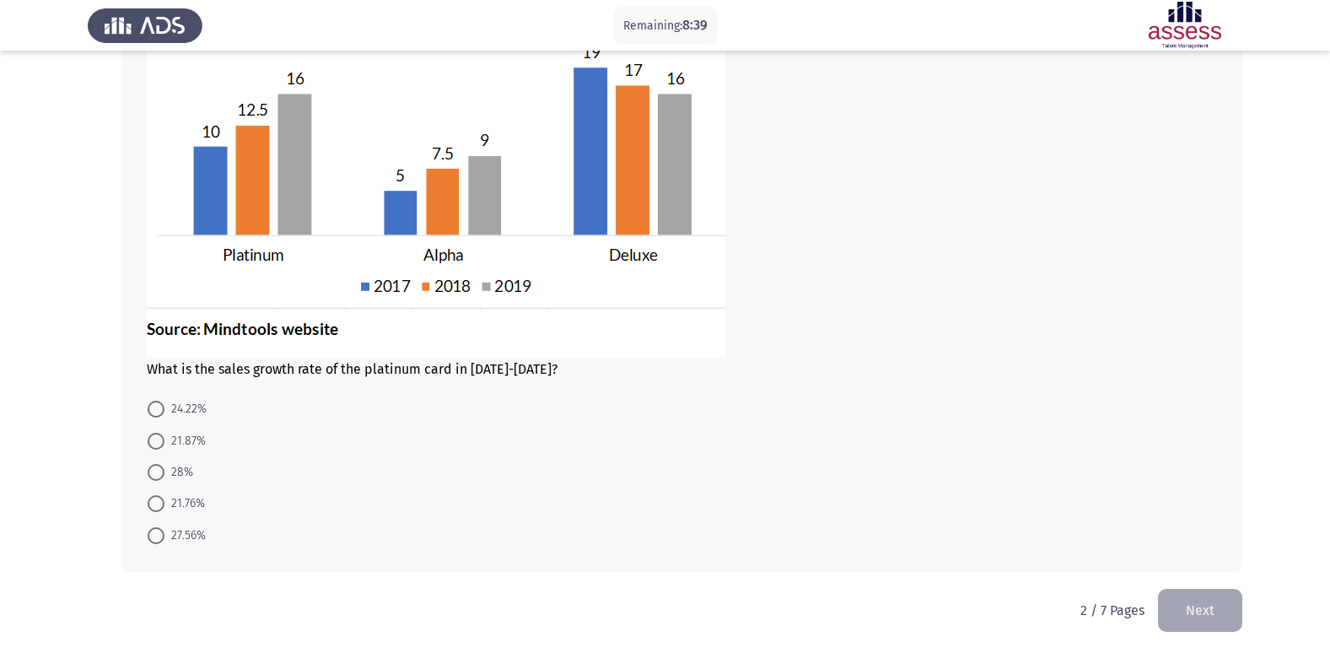
scroll to position [157, 0]
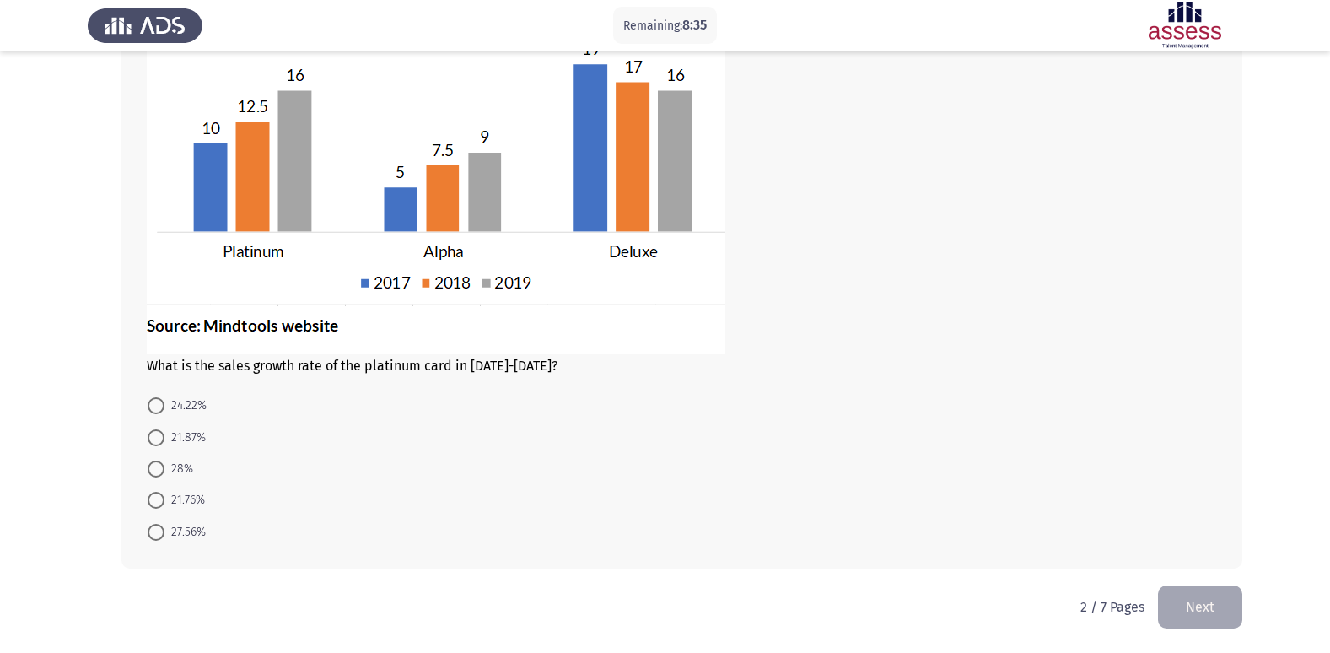
drag, startPoint x: 476, startPoint y: 367, endPoint x: 517, endPoint y: 366, distance: 41.3
click at [517, 366] on div "What is the sales growth rate of the platinum card in [DATE]-[DATE]?" at bounding box center [682, 190] width 1070 height 368
click at [388, 280] on img at bounding box center [436, 180] width 579 height 348
click at [444, 282] on img at bounding box center [436, 180] width 579 height 348
click at [448, 228] on img at bounding box center [436, 180] width 579 height 348
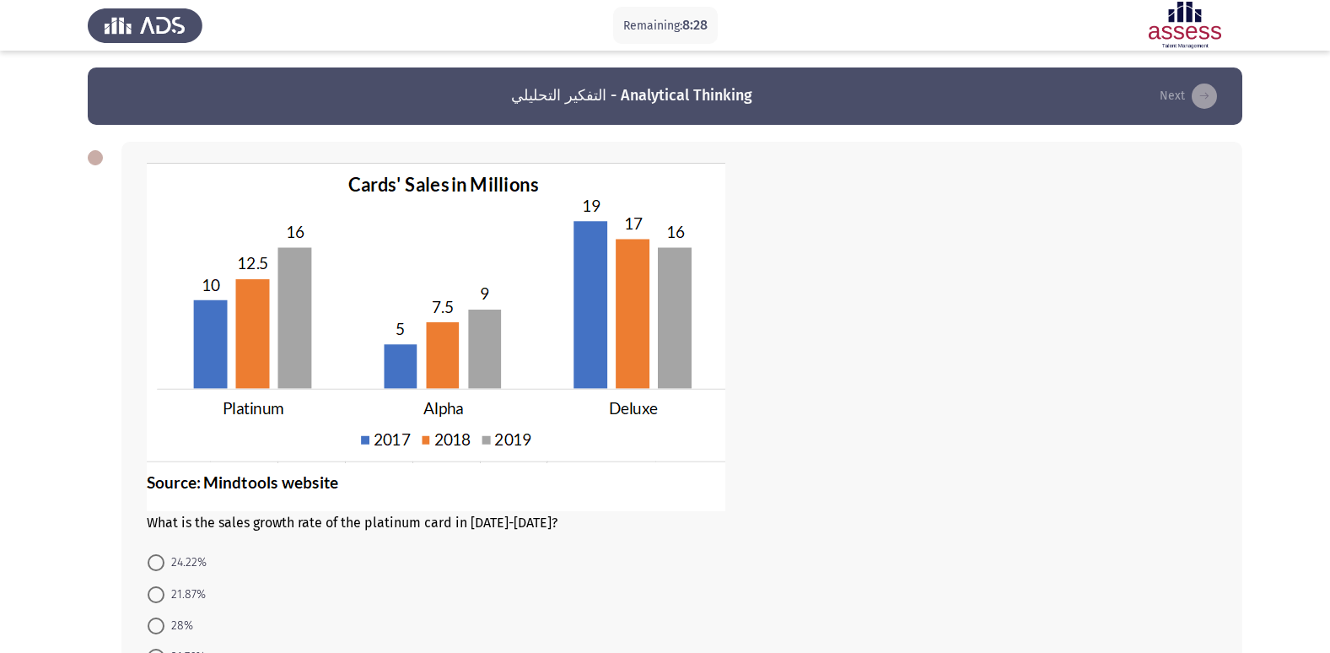
scroll to position [84, 0]
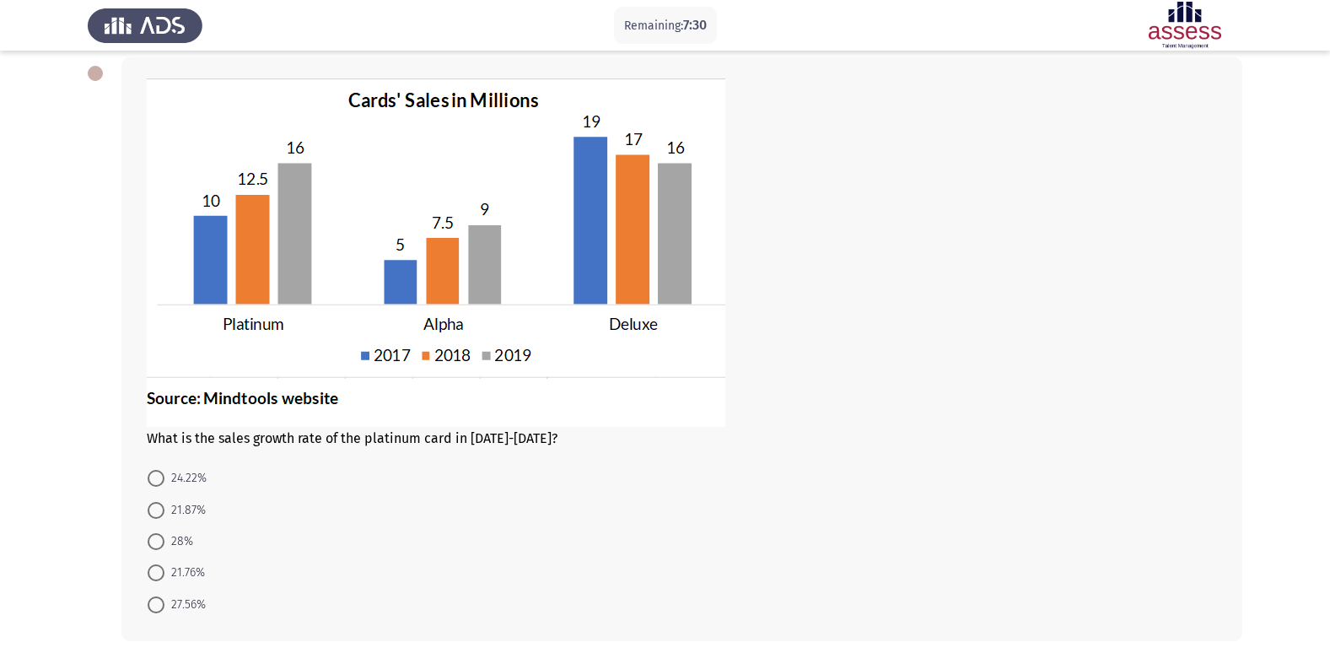
click at [497, 585] on form "24.22% 21.87% 28% 21.76% 27.56%" at bounding box center [682, 541] width 1070 height 158
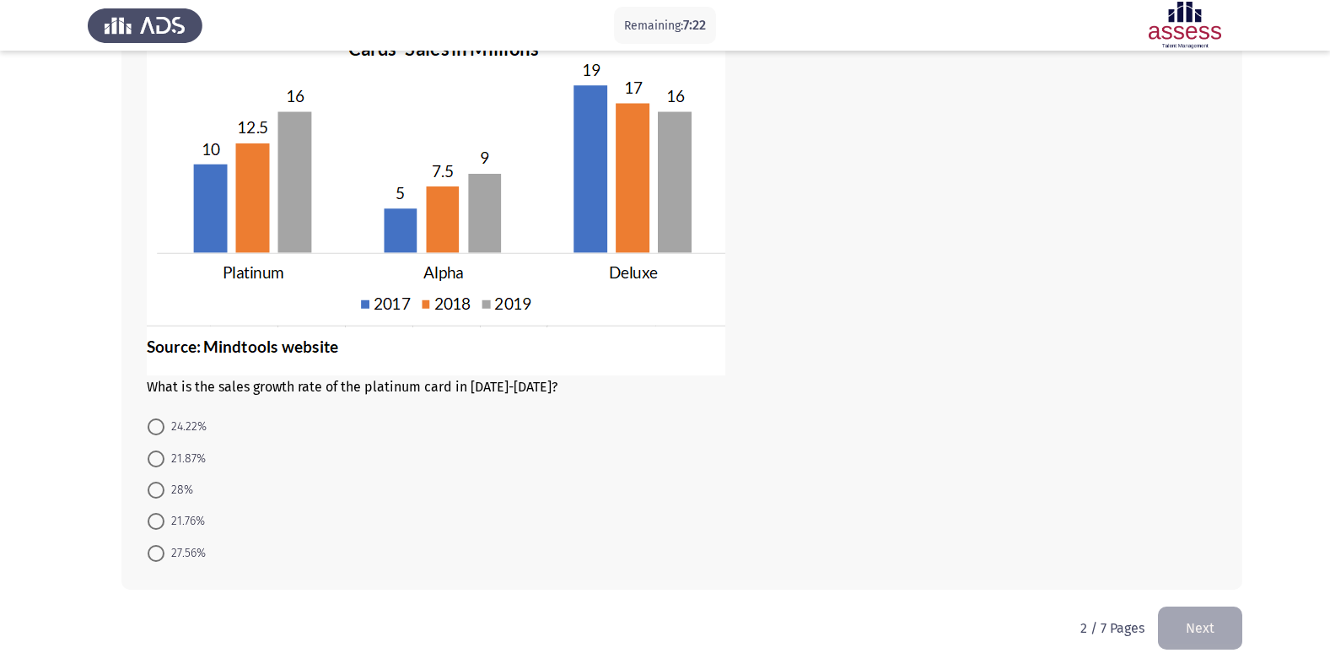
scroll to position [157, 0]
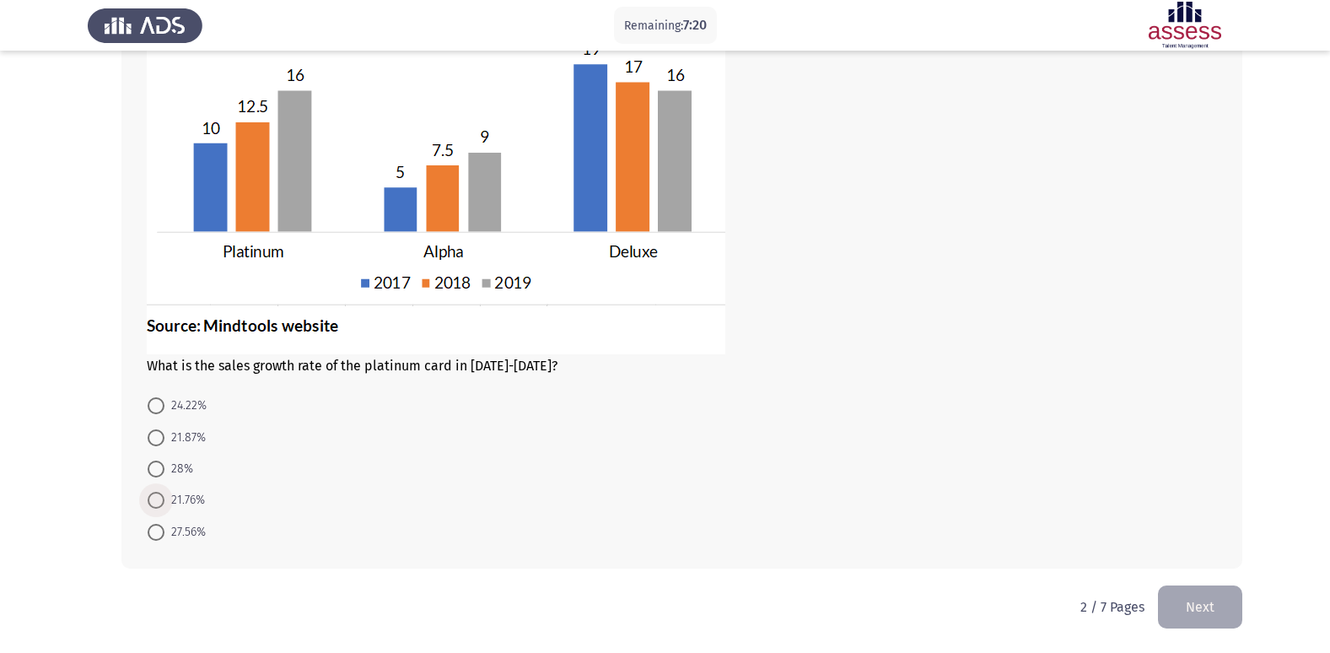
click at [171, 496] on span "21.76%" at bounding box center [184, 500] width 40 height 20
click at [164, 496] on input "21.76%" at bounding box center [156, 500] width 17 height 17
radio input "true"
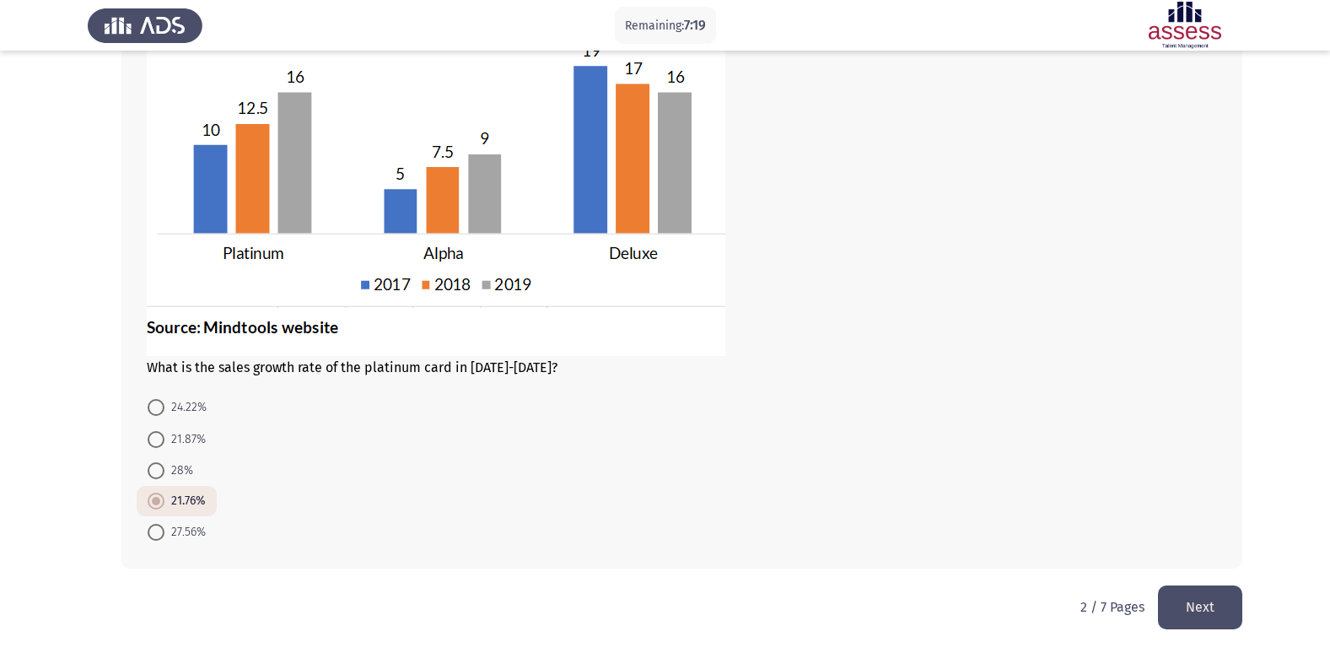
click at [1148, 609] on div "2 / 7 Pages Next" at bounding box center [1162, 606] width 162 height 43
click at [1169, 603] on button "Next" at bounding box center [1200, 606] width 84 height 43
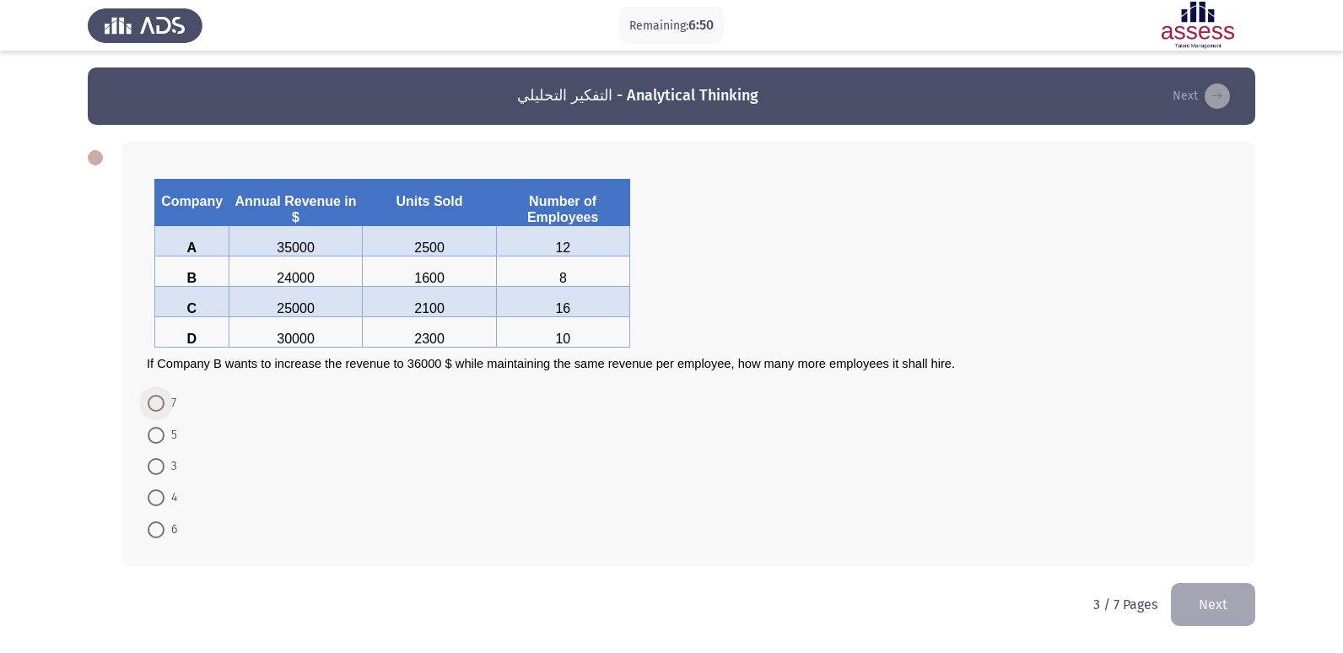
click at [157, 399] on span at bounding box center [156, 403] width 17 height 17
click at [157, 399] on input "7" at bounding box center [156, 403] width 17 height 17
radio input "true"
click at [1190, 608] on button "Next" at bounding box center [1213, 602] width 84 height 43
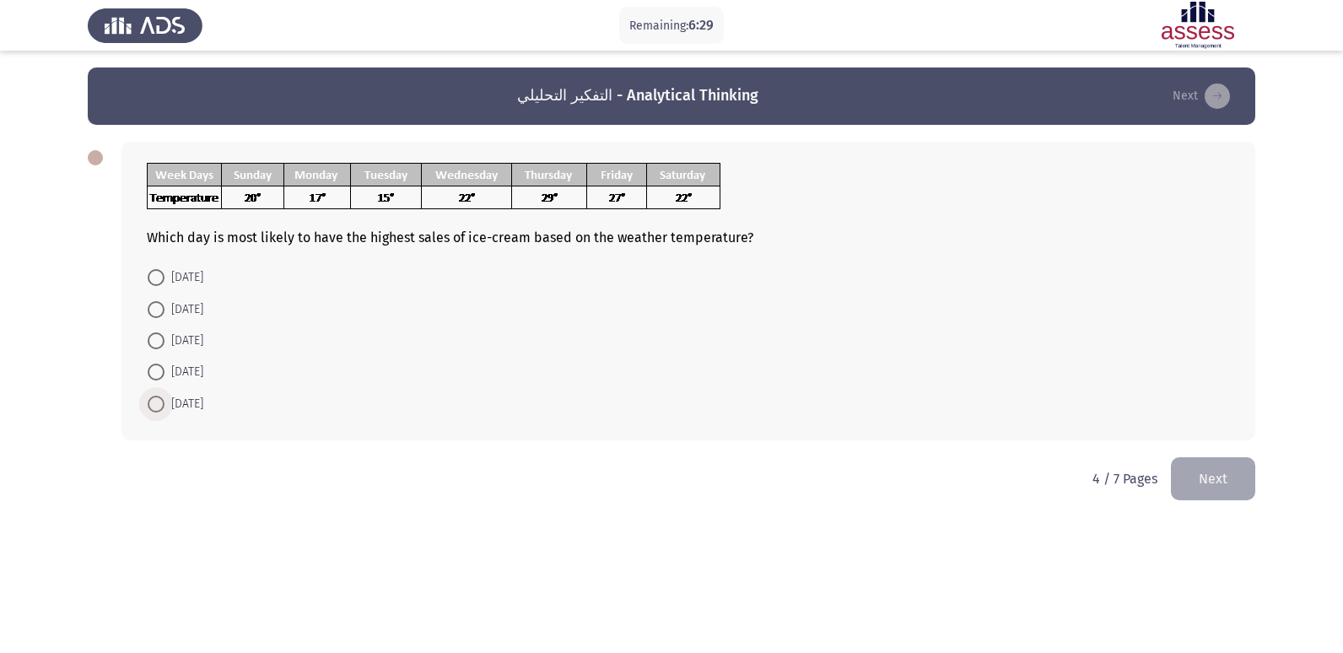
click at [194, 397] on span "[DATE]" at bounding box center [183, 404] width 39 height 20
click at [164, 397] on input "[DATE]" at bounding box center [156, 404] width 17 height 17
radio input "true"
click at [1218, 482] on button "Next" at bounding box center [1213, 477] width 84 height 43
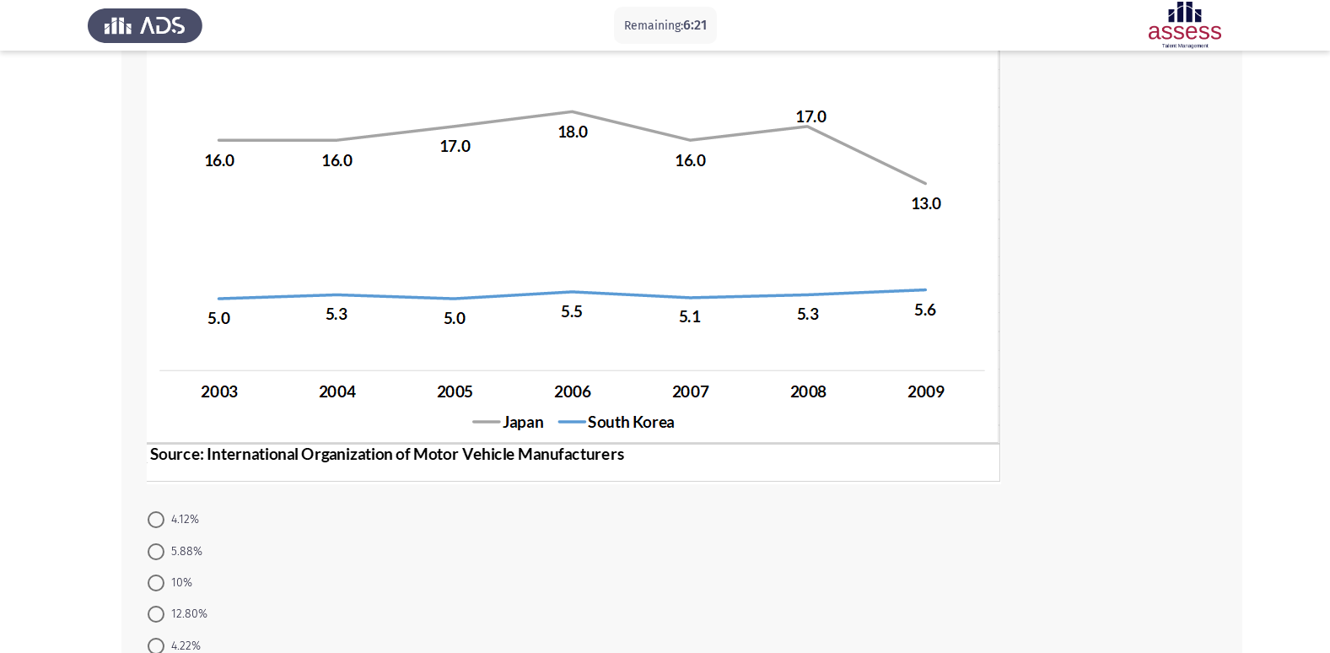
scroll to position [267, 0]
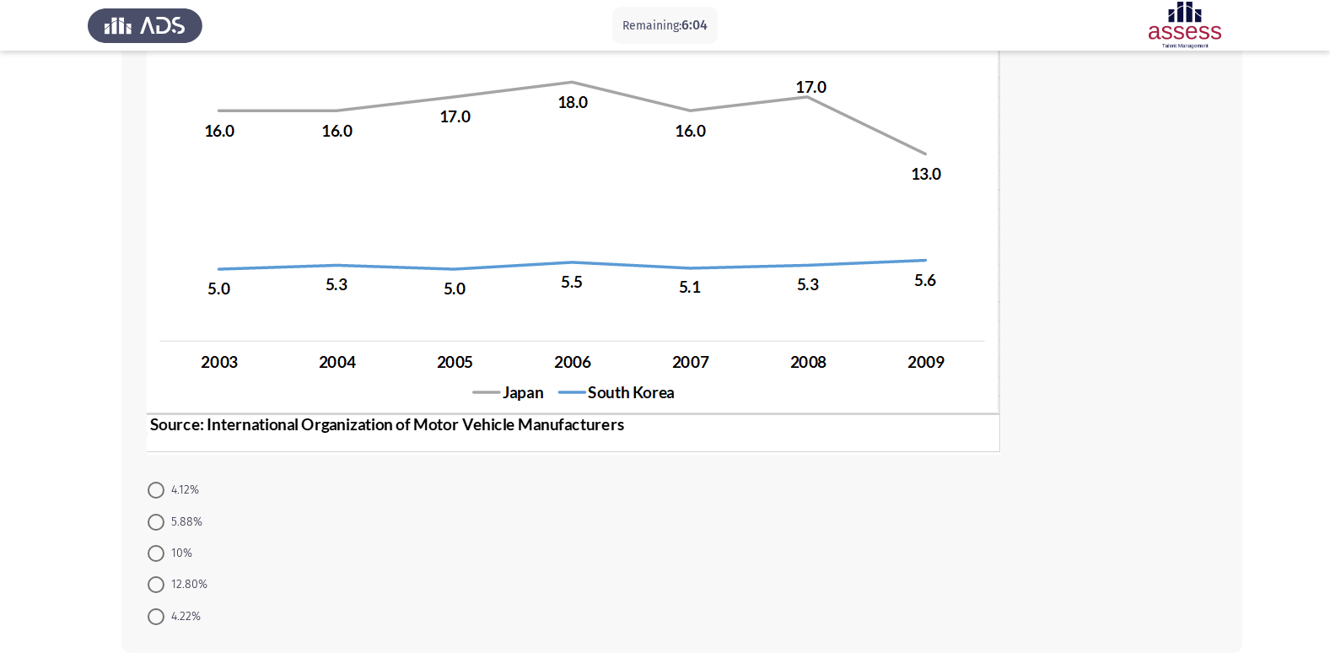
click at [480, 392] on img at bounding box center [574, 191] width 855 height 526
click at [186, 508] on mat-radio-button "5.88%" at bounding box center [175, 520] width 77 height 31
click at [189, 527] on span "5.88%" at bounding box center [183, 522] width 38 height 20
click at [164, 527] on input "5.88%" at bounding box center [156, 522] width 17 height 17
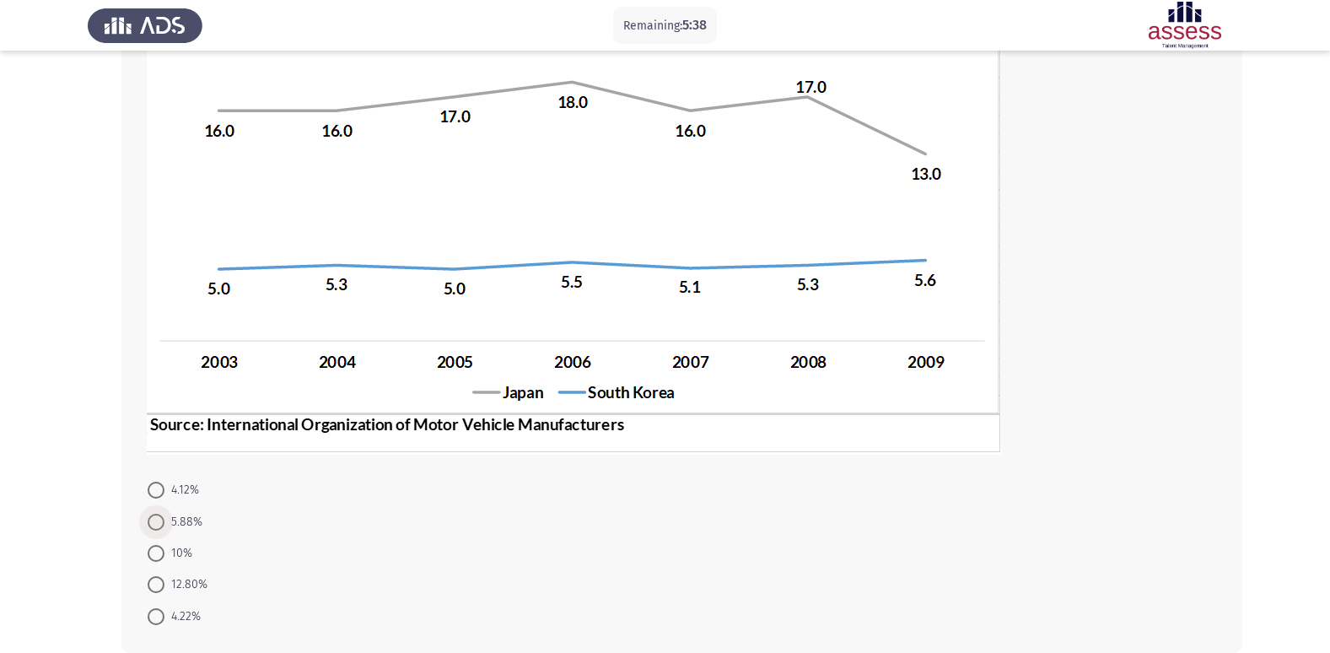
radio input "true"
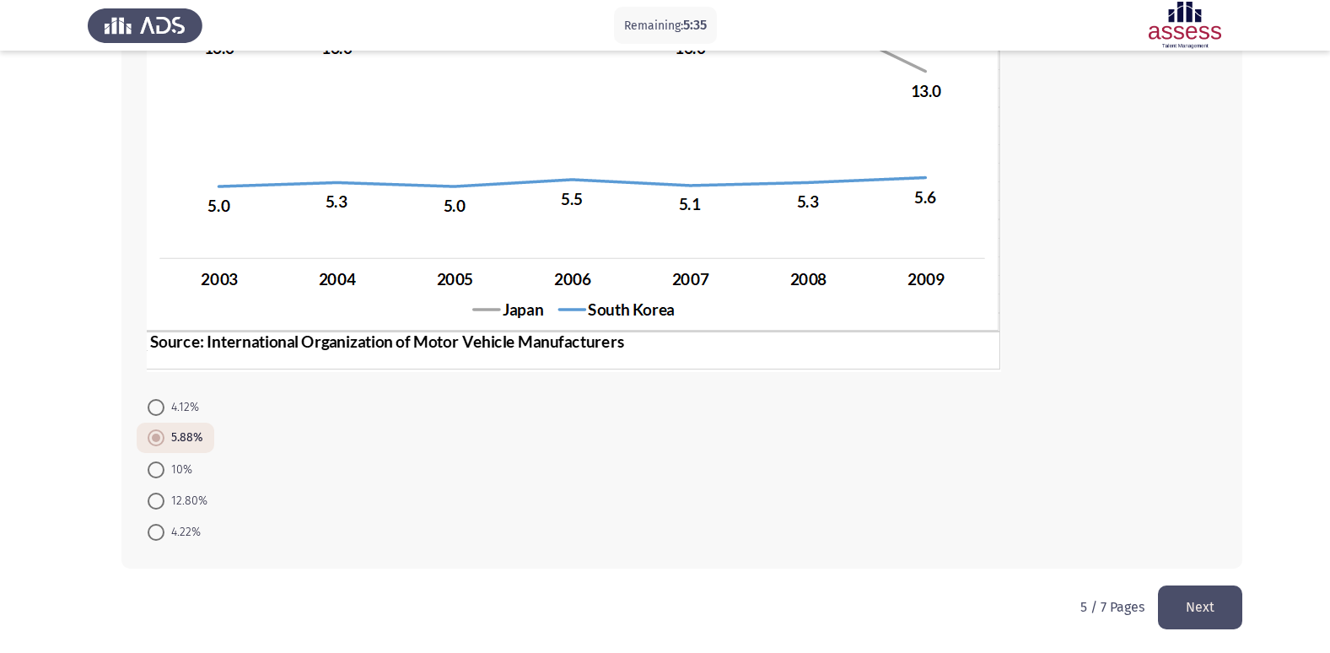
click at [1225, 588] on button "Next" at bounding box center [1200, 606] width 84 height 43
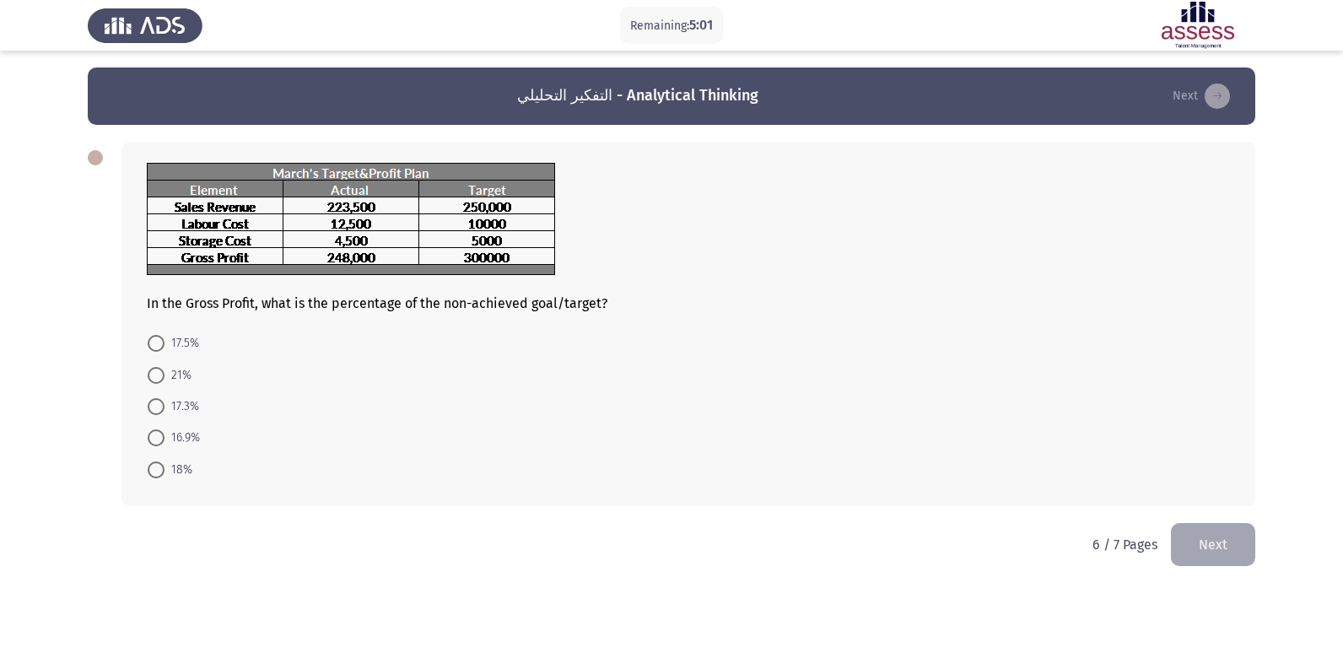
click at [183, 441] on span "16.9%" at bounding box center [181, 438] width 35 height 20
click at [164, 441] on input "16.9%" at bounding box center [156, 437] width 17 height 17
radio input "true"
click at [1216, 547] on button "Next" at bounding box center [1213, 542] width 84 height 43
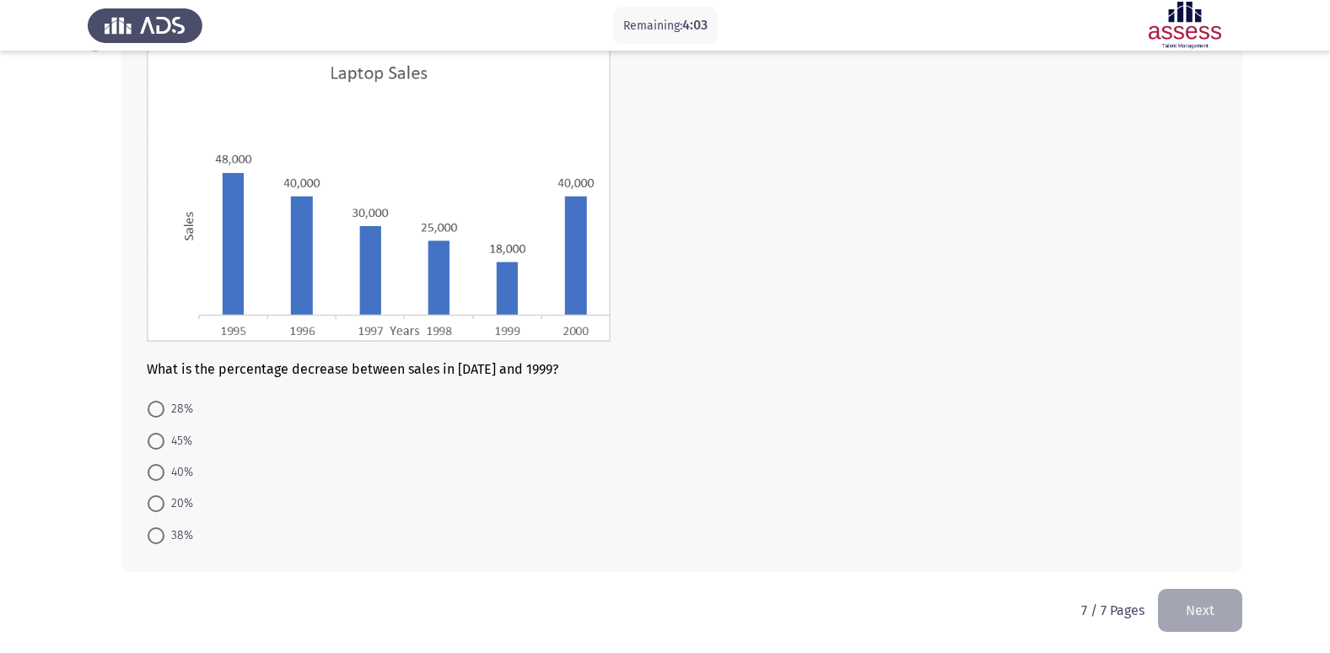
scroll to position [117, 0]
click at [363, 508] on form "28% 45% 40% 20% 38%" at bounding box center [682, 469] width 1070 height 158
click at [386, 461] on form "28% 45% 40% 20% 38%" at bounding box center [682, 469] width 1070 height 158
click at [1086, 605] on p "7 / 7 Pages" at bounding box center [1112, 607] width 63 height 16
drag, startPoint x: 1086, startPoint y: 605, endPoint x: 1055, endPoint y: 594, distance: 33.1
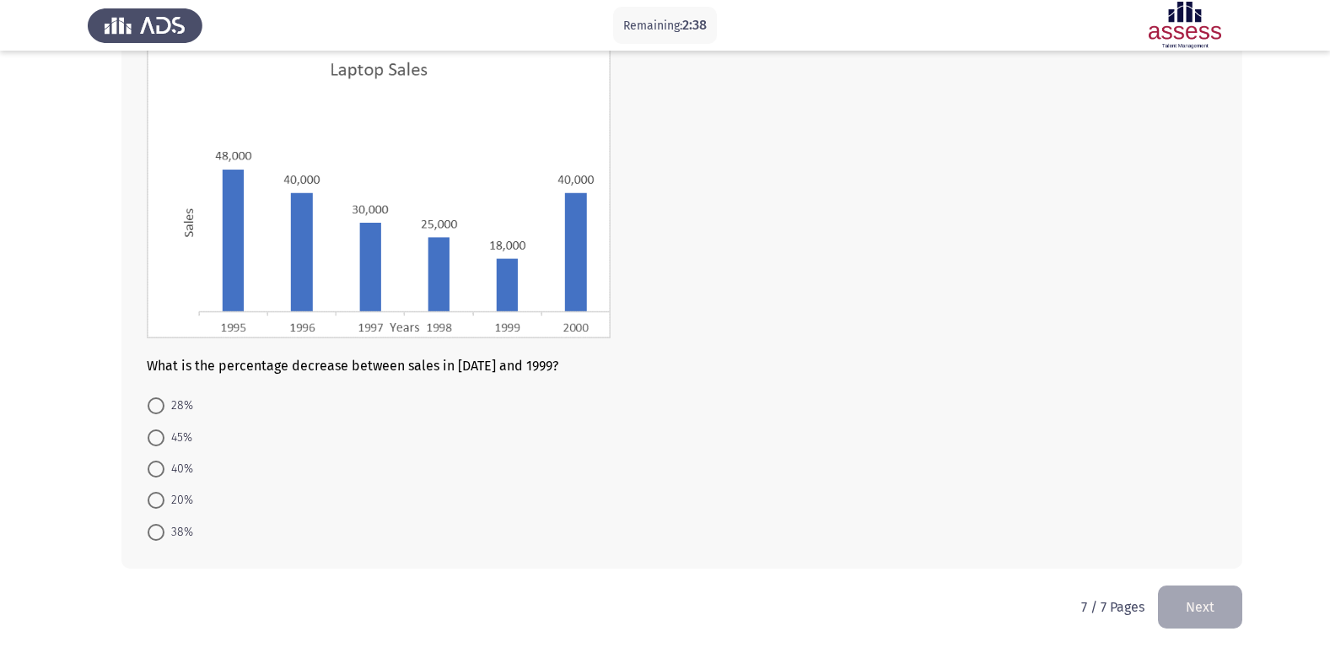
click at [1084, 605] on p "7 / 7 Pages" at bounding box center [1112, 607] width 63 height 16
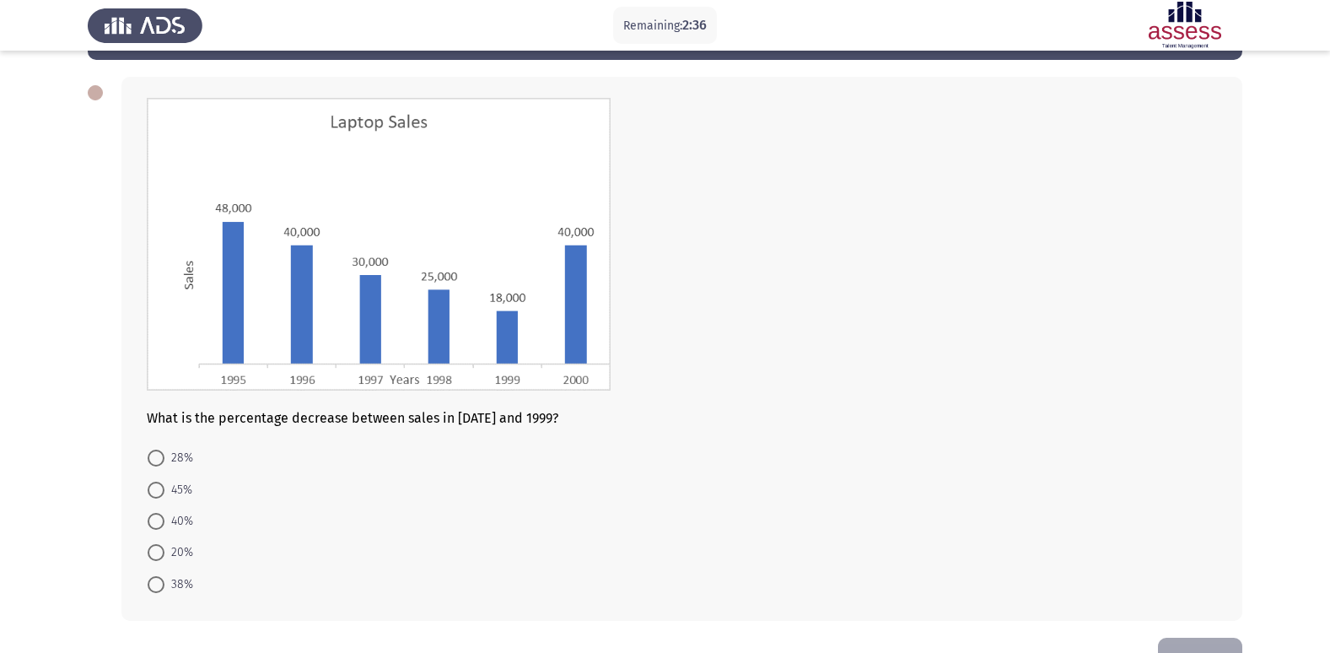
scroll to position [0, 0]
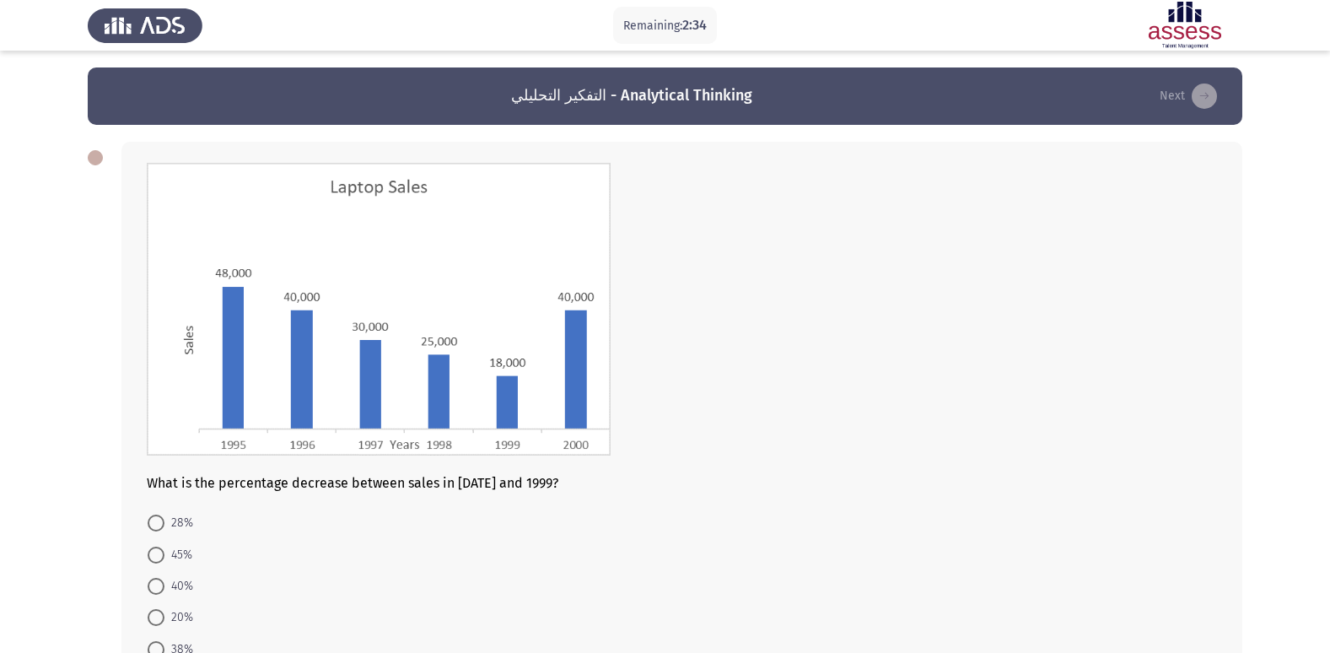
click at [95, 160] on div at bounding box center [95, 157] width 15 height 15
click at [190, 111] on header "التفكير التحليلي - Analytical Thinking Next" at bounding box center [665, 95] width 1155 height 57
click at [164, 582] on span "40%" at bounding box center [178, 586] width 29 height 20
click at [164, 582] on input "40%" at bounding box center [156, 586] width 17 height 17
radio input "true"
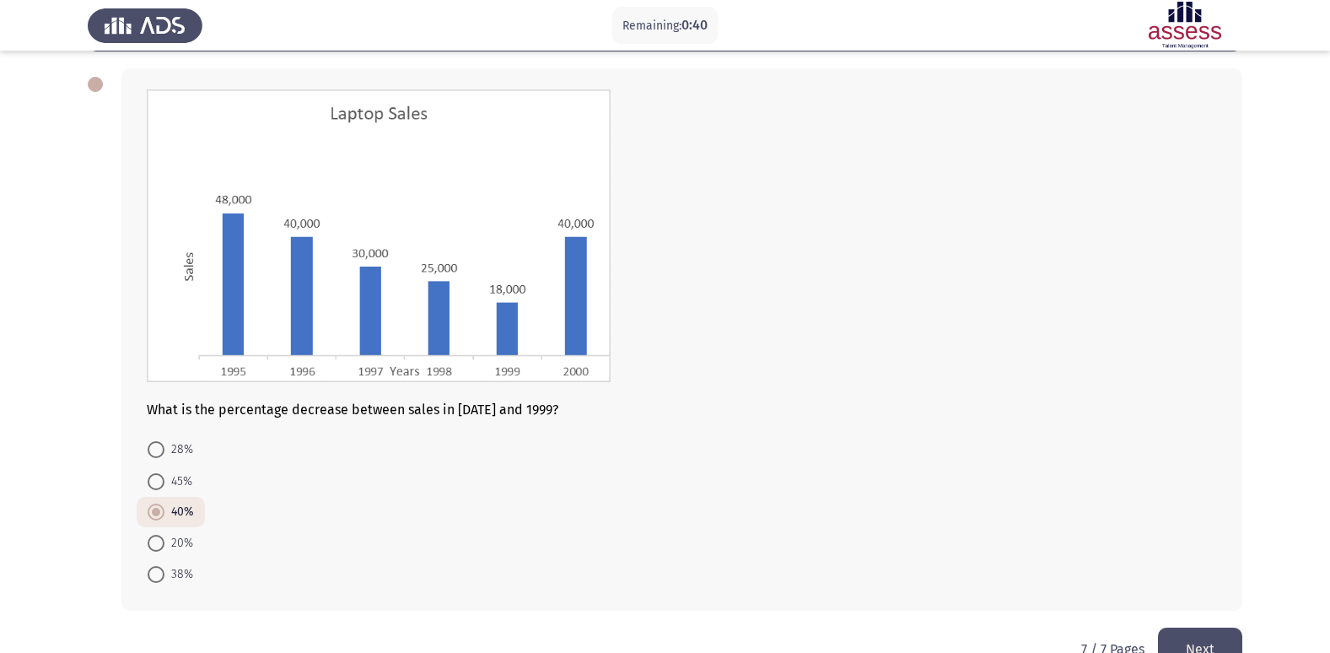
scroll to position [116, 0]
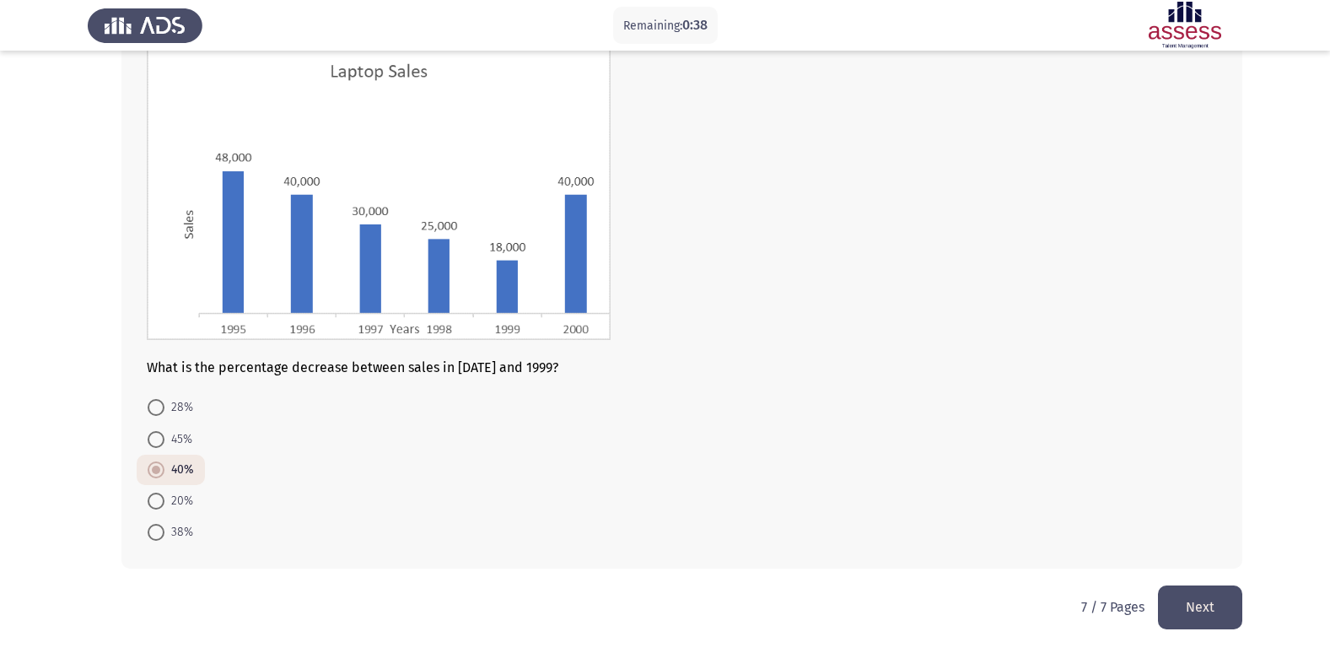
drag, startPoint x: 1184, startPoint y: 614, endPoint x: 1210, endPoint y: 577, distance: 45.4
click at [1187, 614] on button "Next" at bounding box center [1200, 606] width 84 height 43
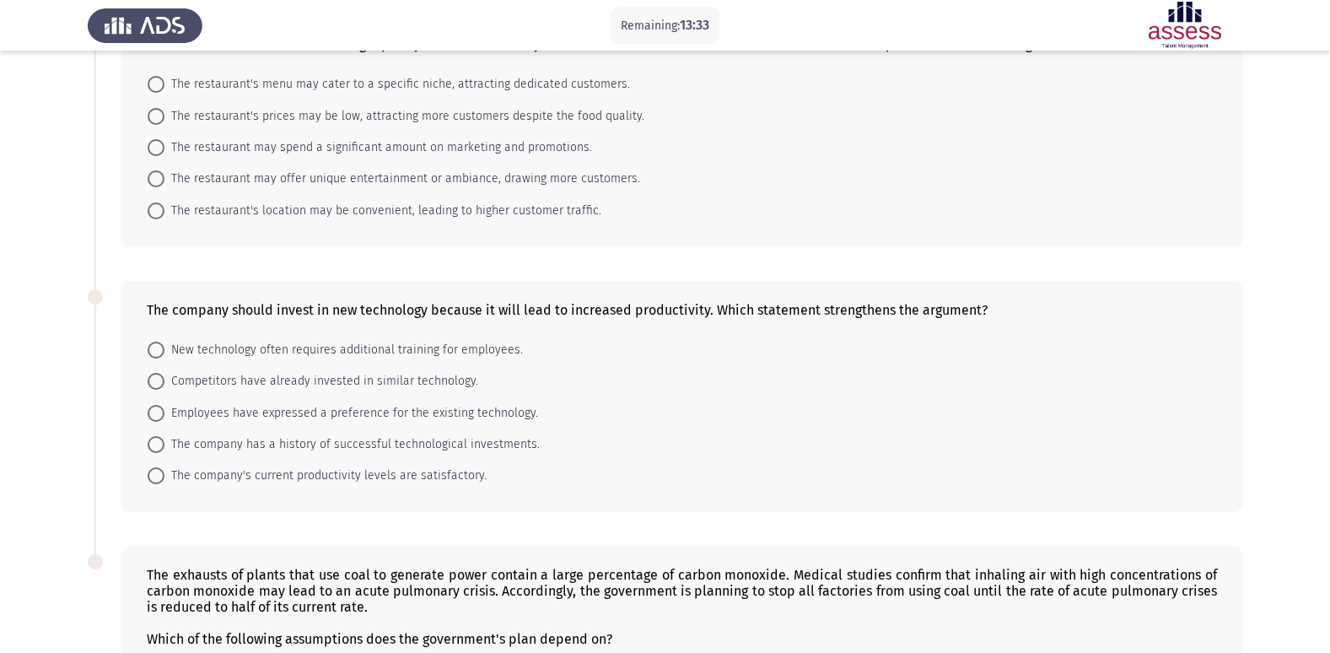
scroll to position [400, 0]
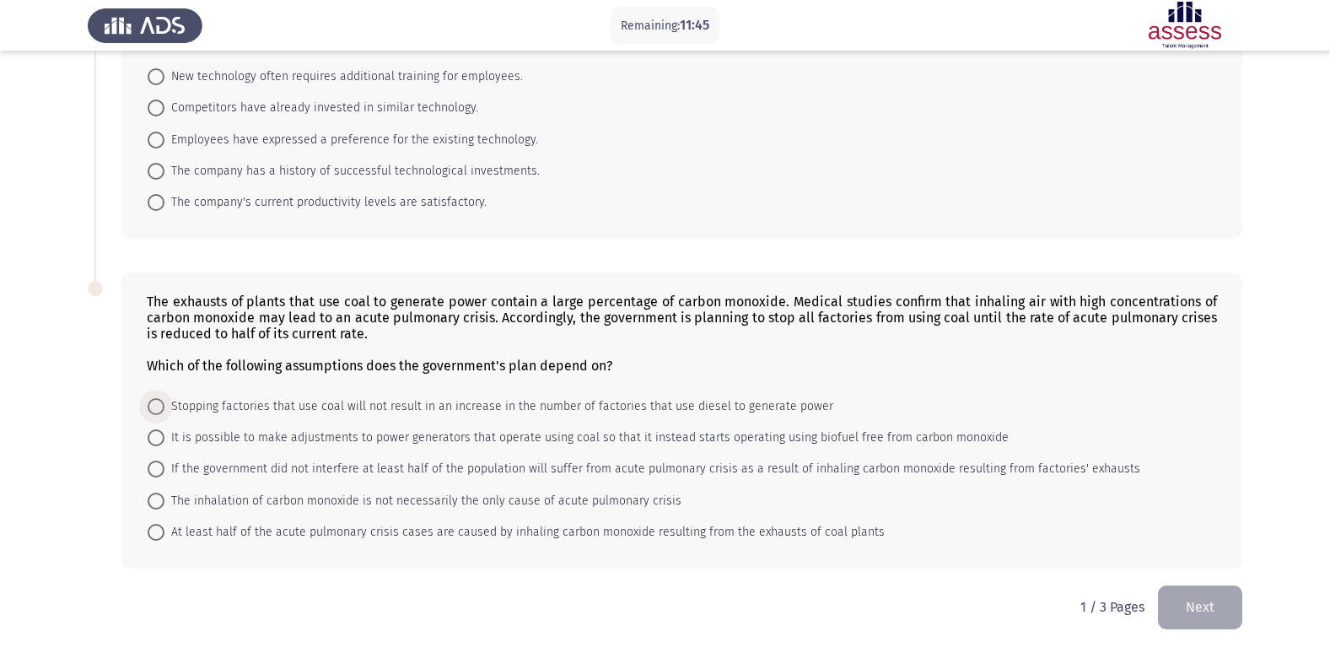
click at [249, 402] on span "Stopping factories that use coal will not result in an increase in the number o…" at bounding box center [498, 406] width 669 height 20
click at [164, 402] on input "Stopping factories that use coal will not result in an increase in the number o…" at bounding box center [156, 406] width 17 height 17
radio input "true"
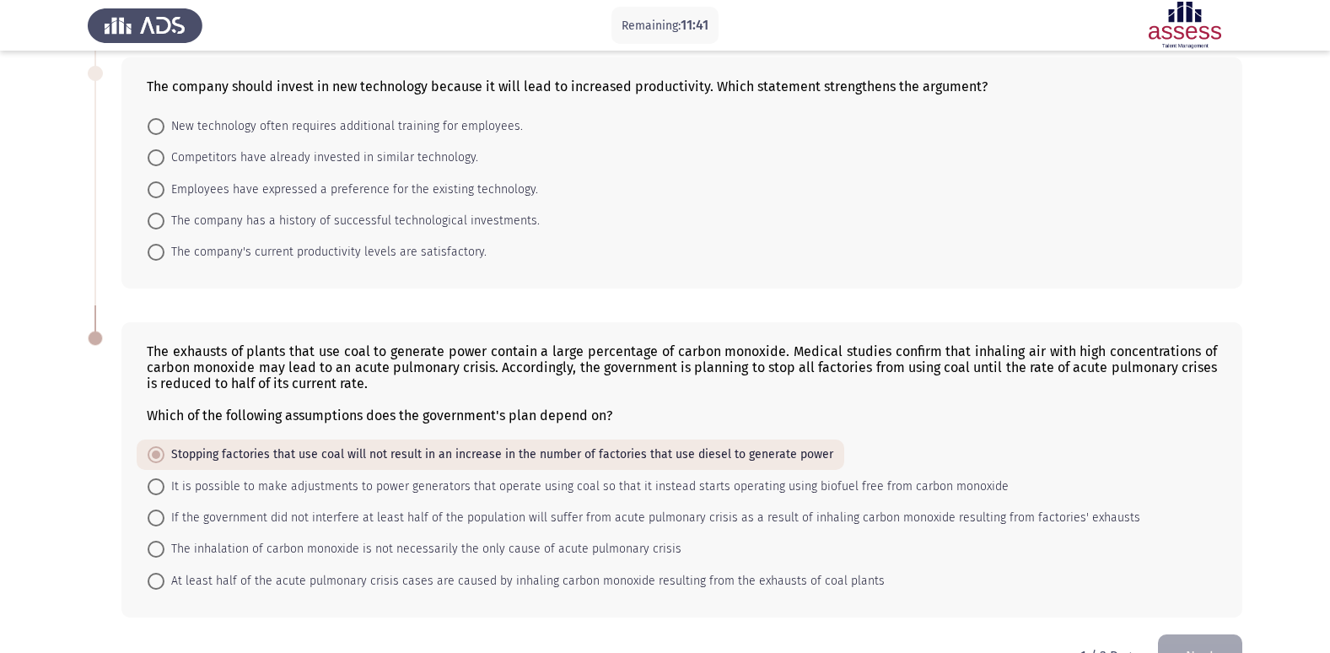
scroll to position [399, 0]
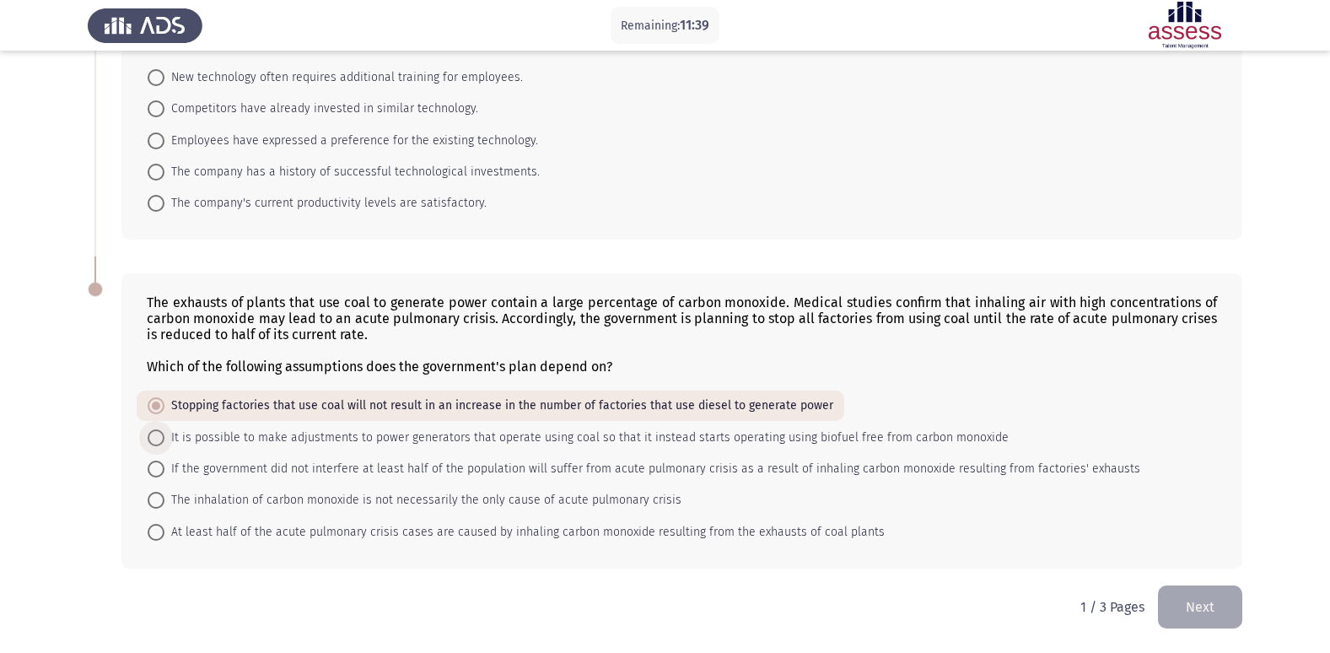
drag, startPoint x: 579, startPoint y: 445, endPoint x: 569, endPoint y: 441, distance: 9.9
click at [573, 445] on span "It is possible to make adjustments to power generators that operate using coal …" at bounding box center [586, 438] width 844 height 20
click at [164, 445] on input "It is possible to make adjustments to power generators that operate using coal …" at bounding box center [156, 437] width 17 height 17
radio input "true"
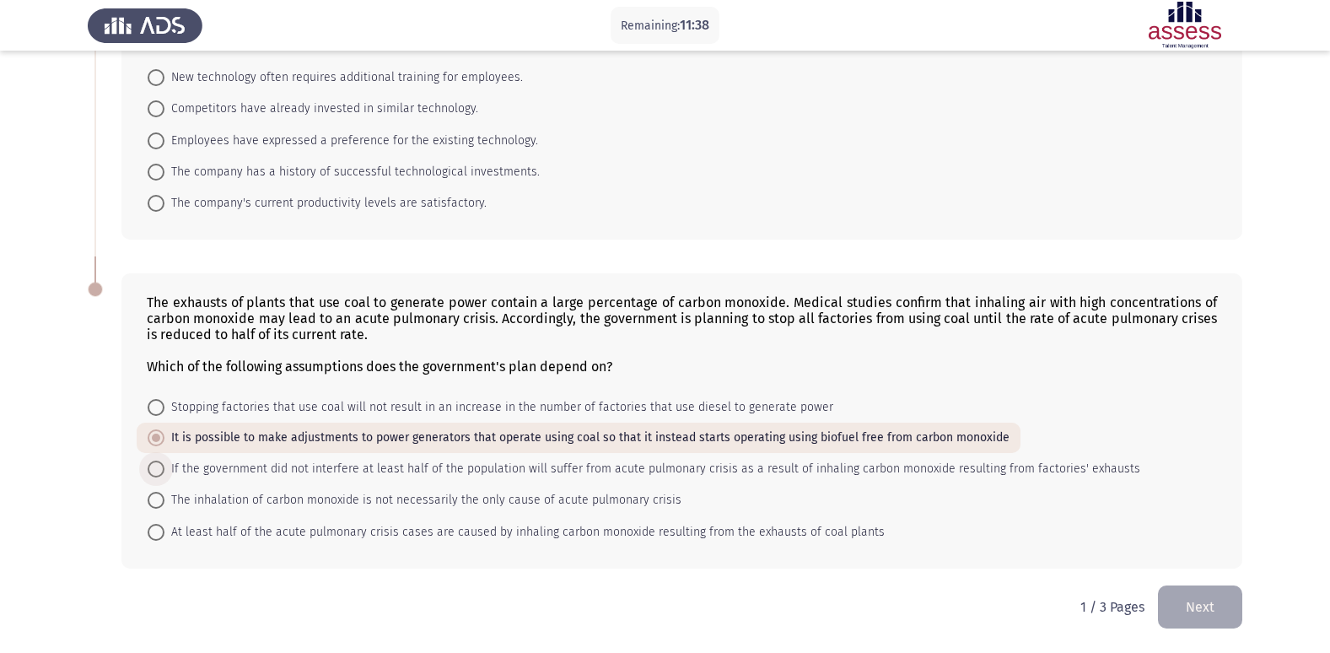
click at [562, 465] on span "If the government did not interfere at least half of the population will suffer…" at bounding box center [652, 469] width 976 height 20
click at [164, 465] on input "If the government did not interfere at least half of the population will suffer…" at bounding box center [156, 469] width 17 height 17
radio input "true"
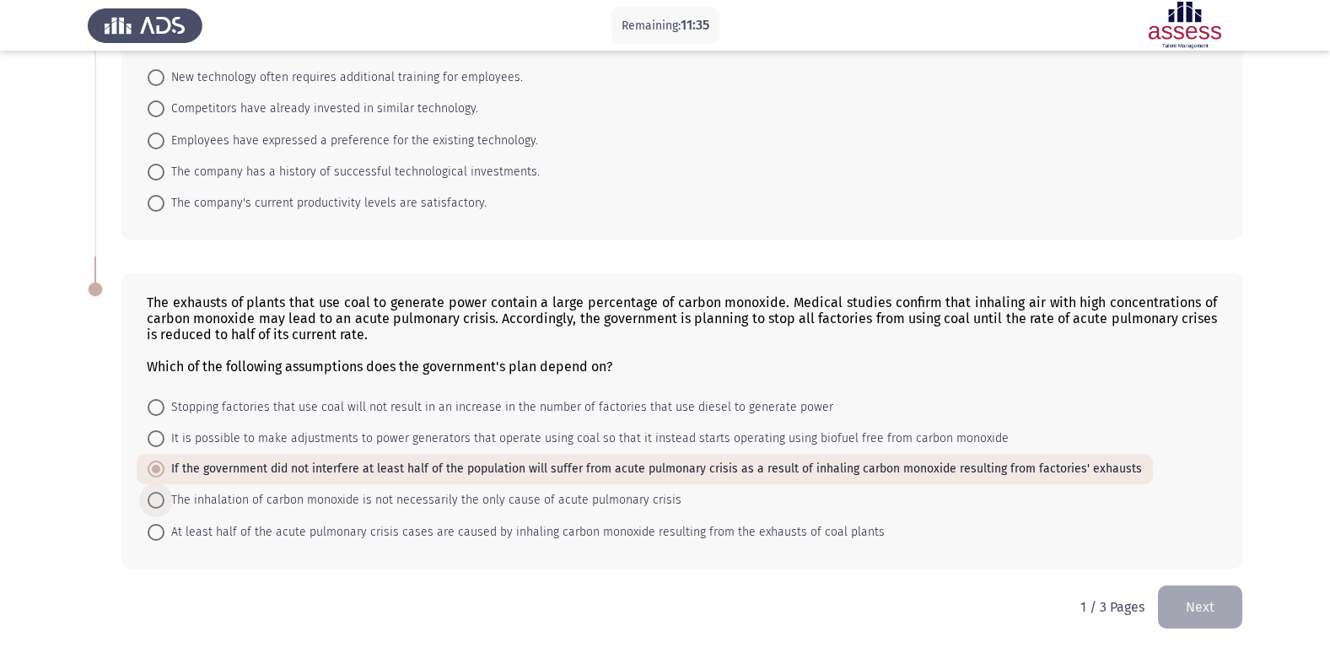
click at [235, 494] on span "The inhalation of carbon monoxide is not necessarily the only cause of acute pu…" at bounding box center [422, 500] width 517 height 20
click at [164, 494] on input "The inhalation of carbon monoxide is not necessarily the only cause of acute pu…" at bounding box center [156, 500] width 17 height 17
radio input "true"
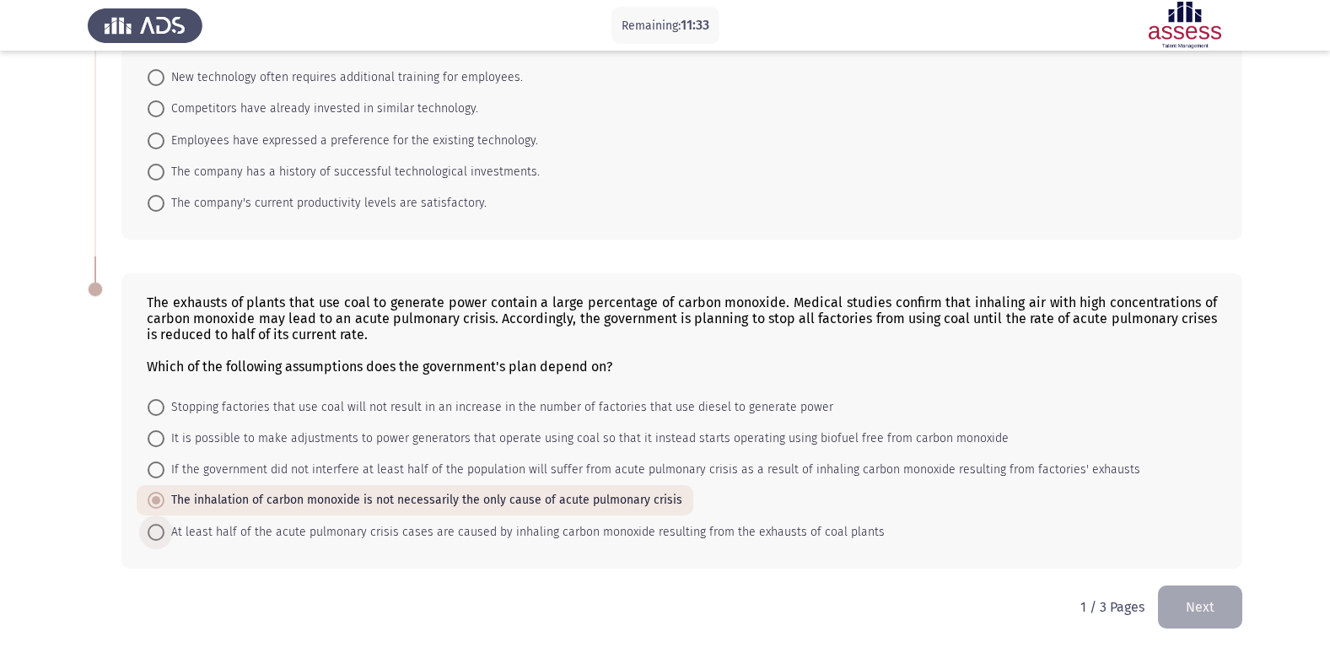
click at [269, 531] on span "At least half of the acute pulmonary crisis cases are caused by inhaling carbon…" at bounding box center [524, 532] width 720 height 20
click at [164, 531] on input "At least half of the acute pulmonary crisis cases are caused by inhaling carbon…" at bounding box center [156, 532] width 17 height 17
radio input "true"
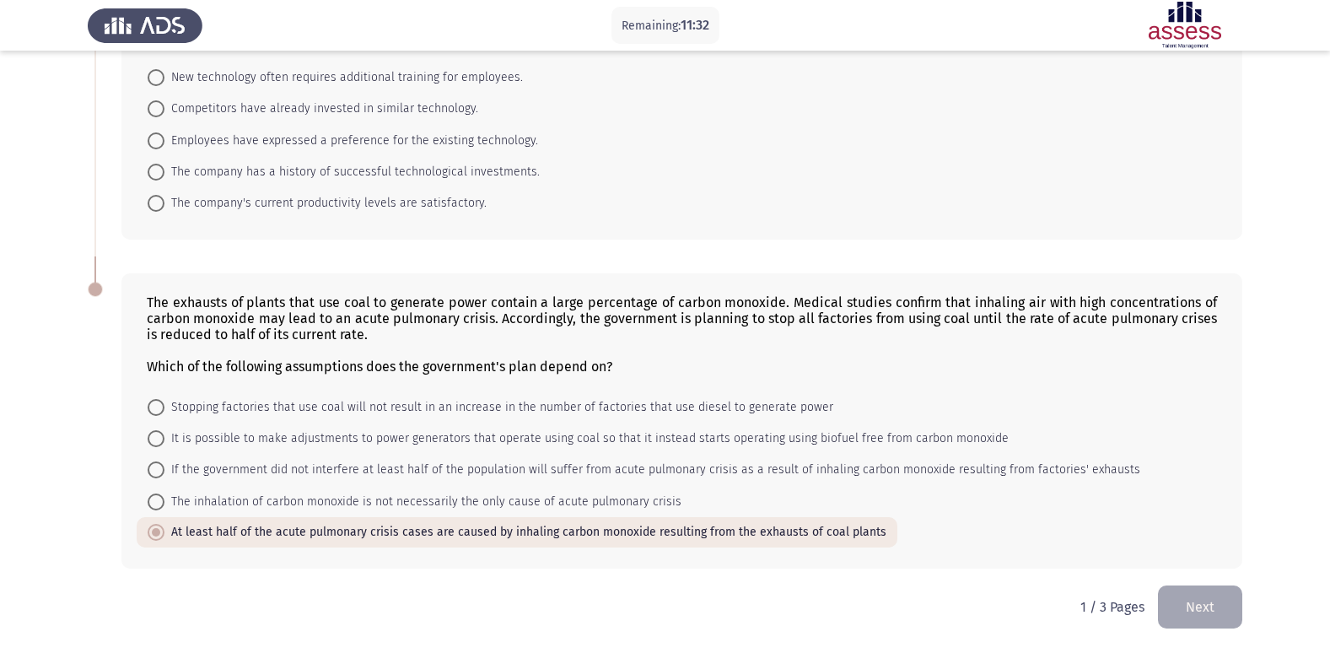
click at [256, 553] on div "The exhausts of plants that use coal to generate power contain a large percenta…" at bounding box center [681, 420] width 1121 height 294
click at [213, 424] on mat-radio-button "It is possible to make adjustments to power generators that operate using coal …" at bounding box center [578, 438] width 883 height 31
click at [218, 432] on span "It is possible to make adjustments to power generators that operate using coal …" at bounding box center [586, 439] width 844 height 20
click at [164, 432] on input "It is possible to make adjustments to power generators that operate using coal …" at bounding box center [156, 438] width 17 height 17
radio input "true"
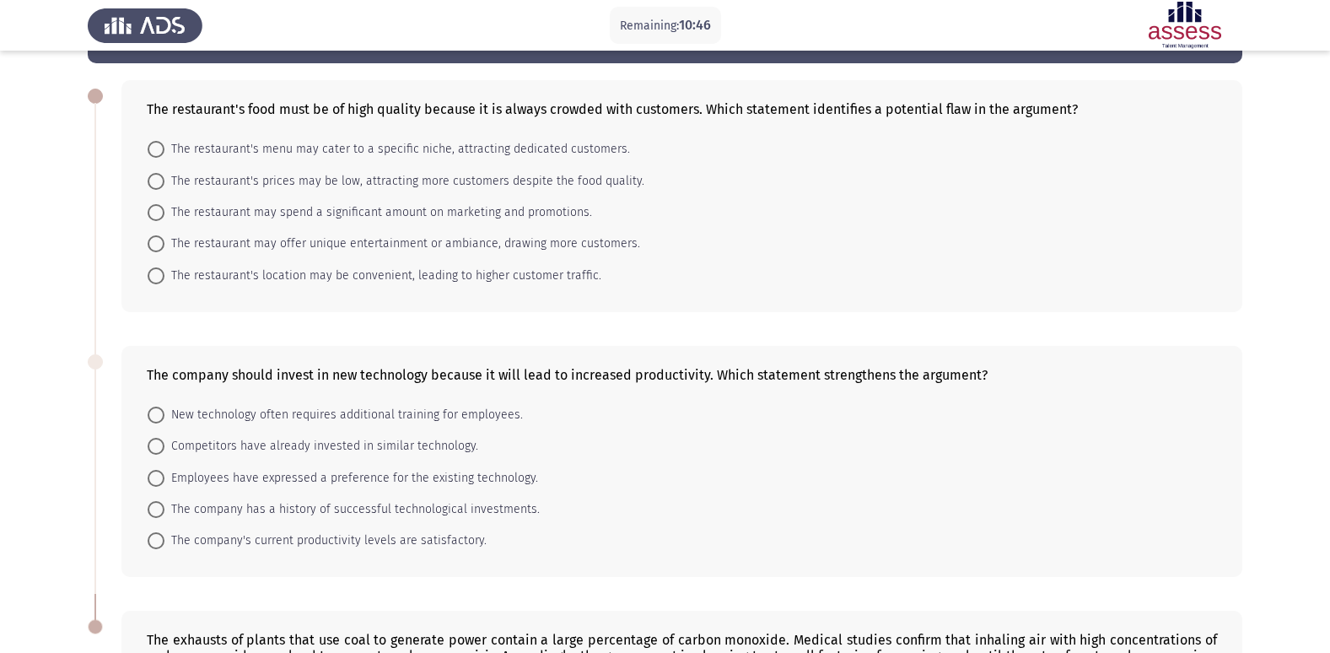
scroll to position [0, 0]
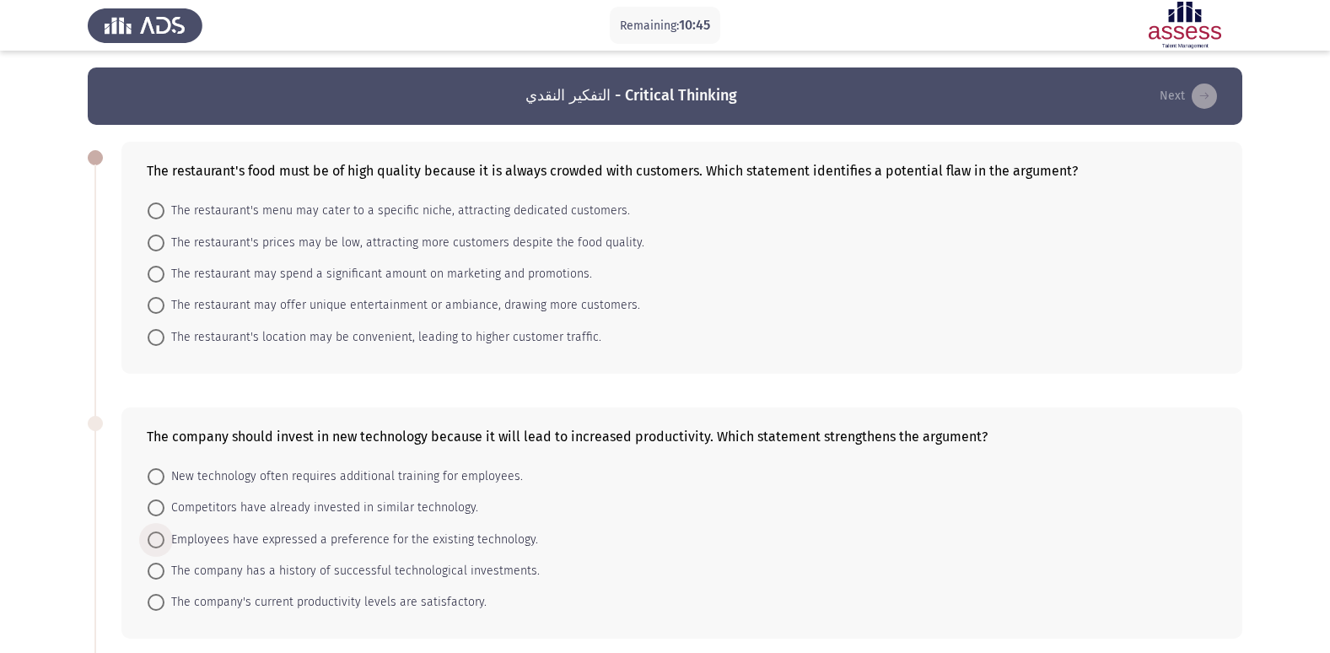
drag, startPoint x: 457, startPoint y: 544, endPoint x: 507, endPoint y: 544, distance: 49.8
click at [502, 547] on span "Employees have expressed a preference for the existing technology." at bounding box center [351, 540] width 374 height 20
click at [164, 547] on input "Employees have expressed a preference for the existing technology." at bounding box center [156, 539] width 17 height 17
radio input "true"
click at [501, 567] on span "The company has a history of successful technological investments." at bounding box center [351, 570] width 375 height 20
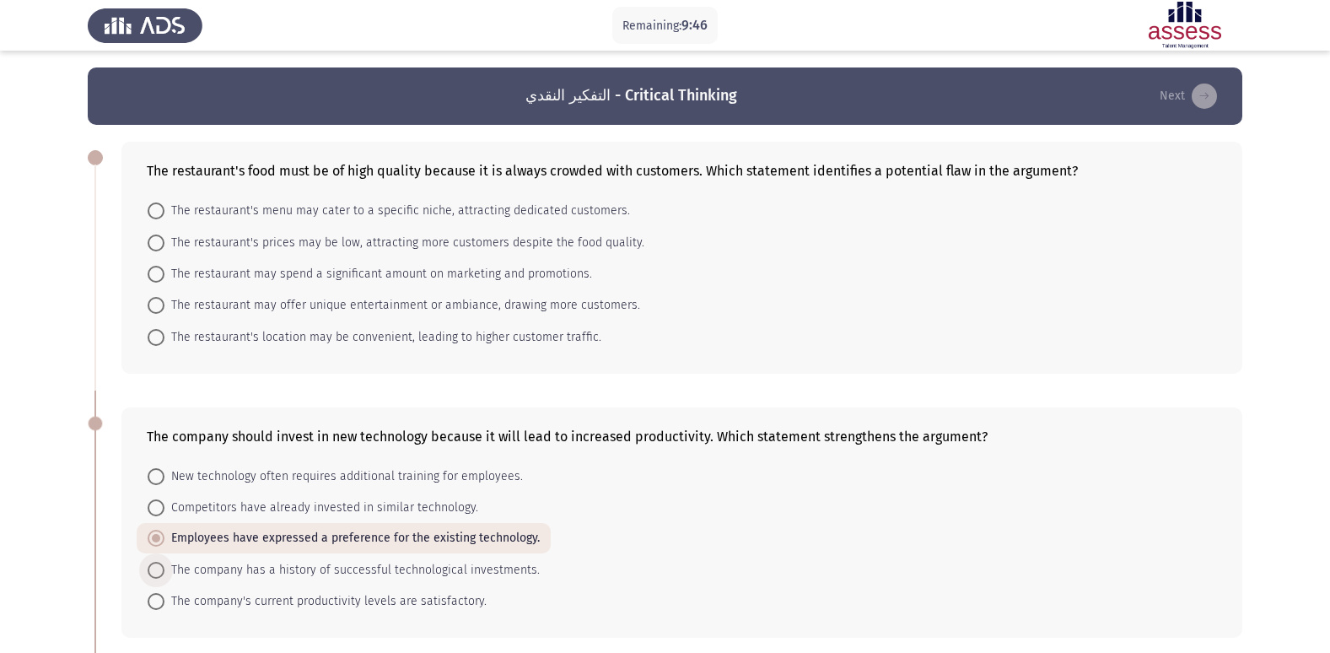
click at [164, 567] on input "The company has a history of successful technological investments." at bounding box center [156, 570] width 17 height 17
radio input "true"
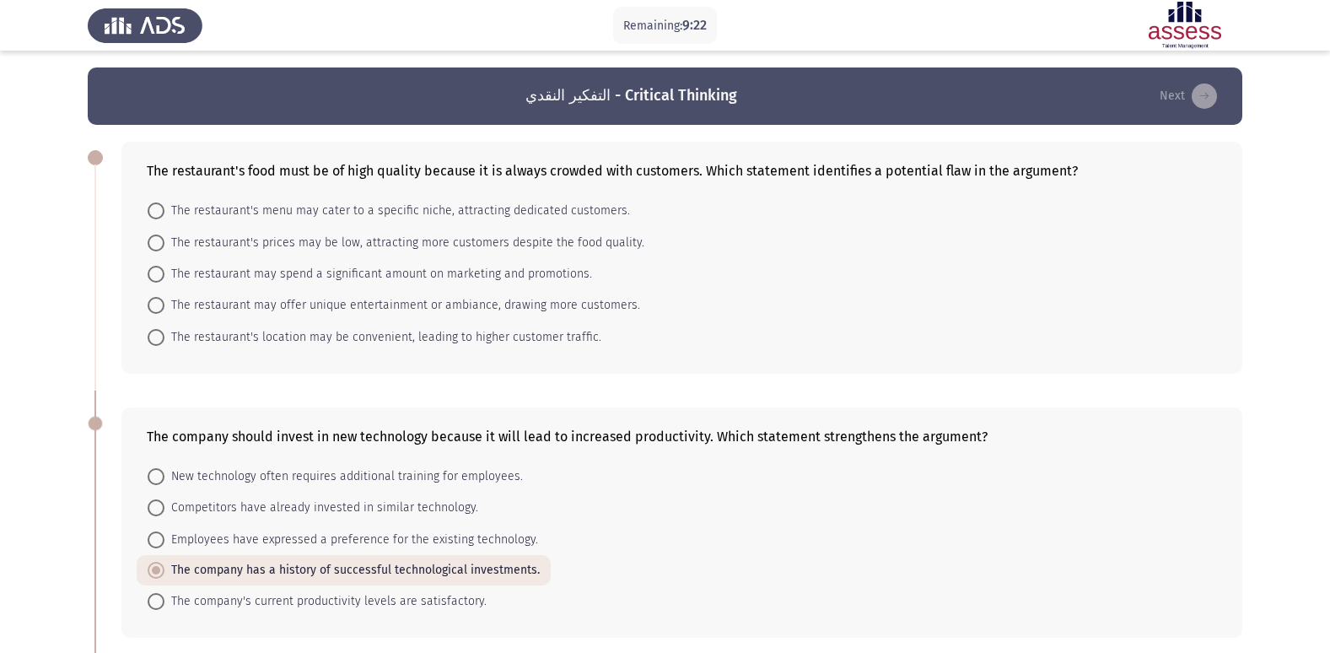
drag, startPoint x: 431, startPoint y: 226, endPoint x: 386, endPoint y: 235, distance: 45.7
click at [389, 234] on mat-radio-button "The restaurant's prices may be low, attracting more customers despite the food …" at bounding box center [396, 241] width 519 height 31
click at [256, 223] on mat-radio-button "The restaurant's menu may cater to a specific niche, attracting dedicated custo…" at bounding box center [389, 210] width 504 height 31
click at [327, 293] on mat-radio-button "The restaurant may offer unique entertainment or ambiance, drawing more custome…" at bounding box center [394, 304] width 515 height 31
click at [386, 307] on span "The restaurant may offer unique entertainment or ambiance, drawing more custome…" at bounding box center [402, 305] width 476 height 20
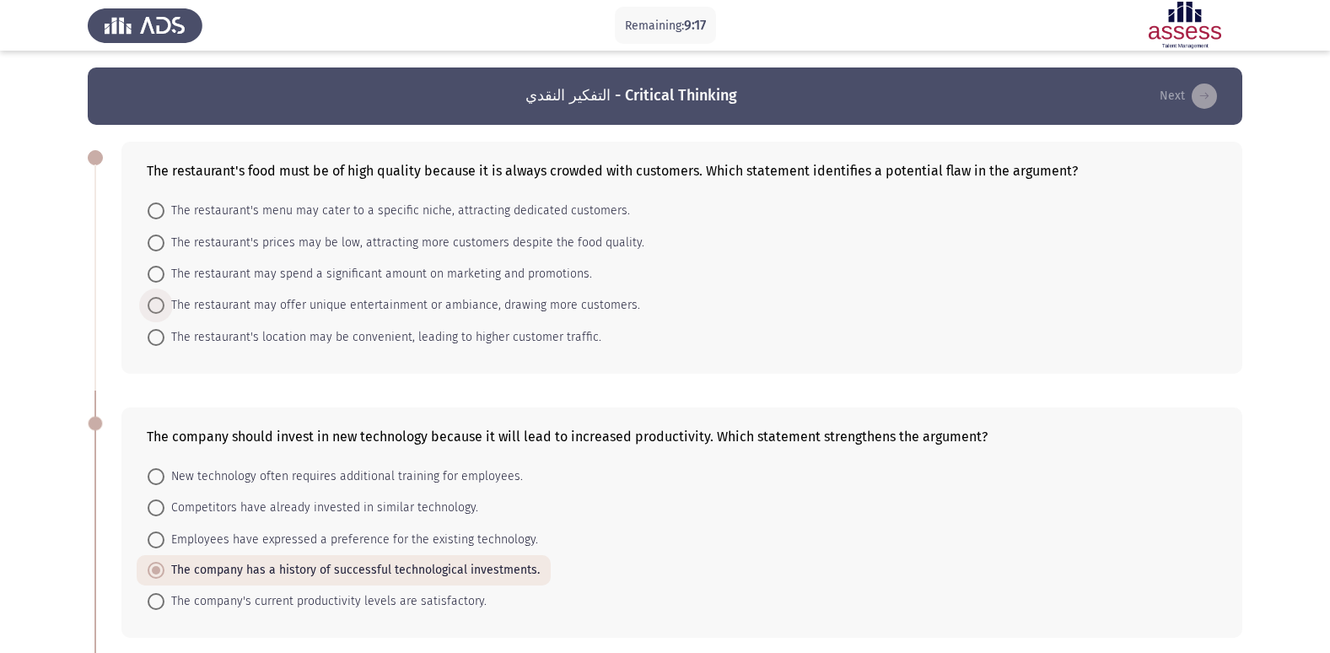
click at [164, 307] on input "The restaurant may offer unique entertainment or ambiance, drawing more custome…" at bounding box center [156, 305] width 17 height 17
radio input "true"
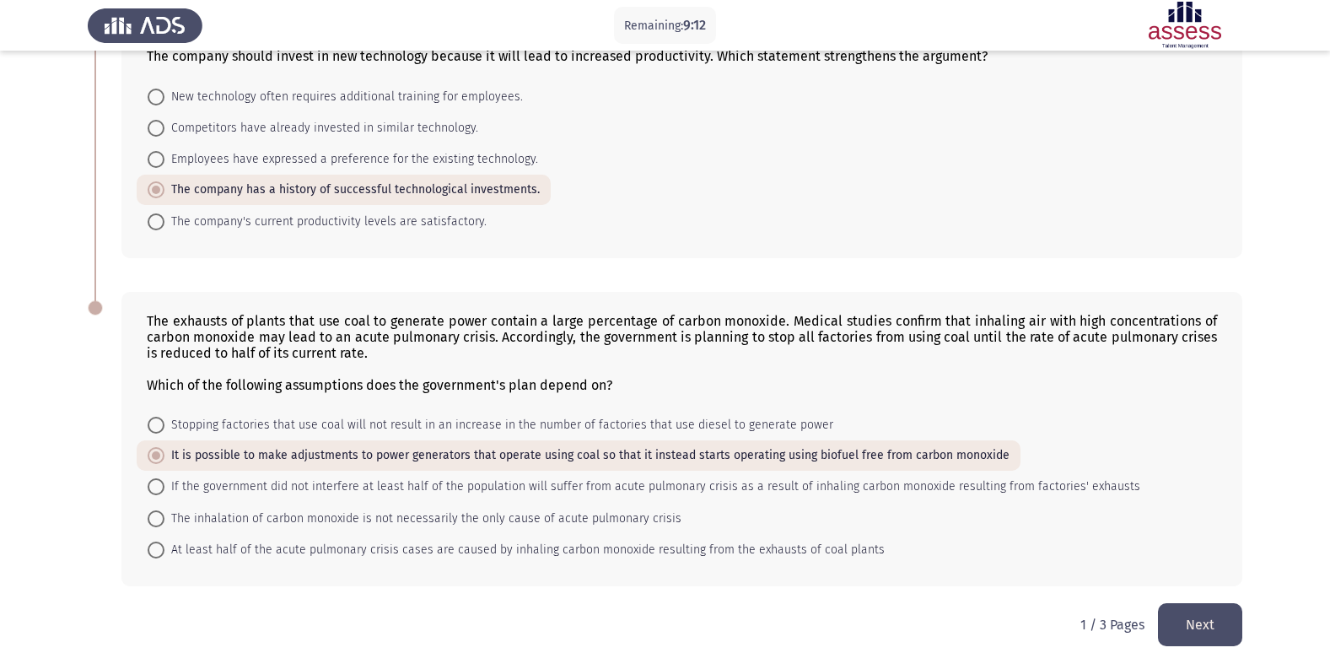
scroll to position [396, 0]
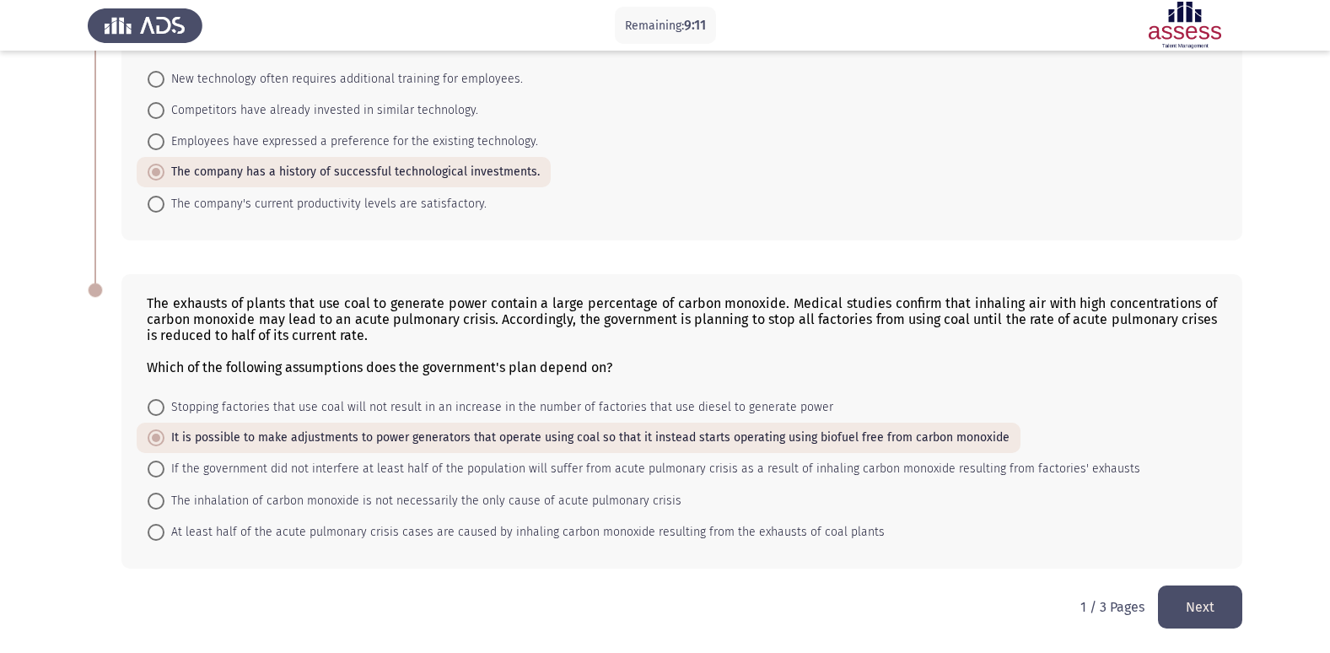
click at [1210, 606] on button "Next" at bounding box center [1200, 606] width 84 height 43
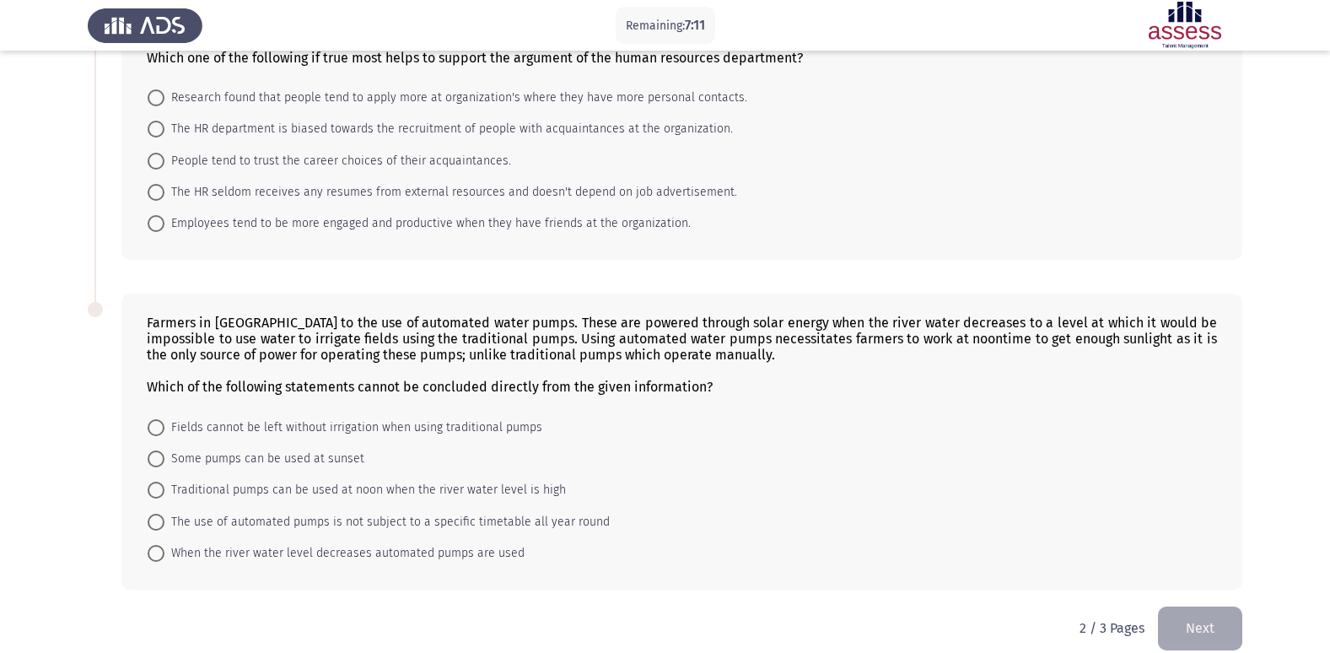
scroll to position [528, 0]
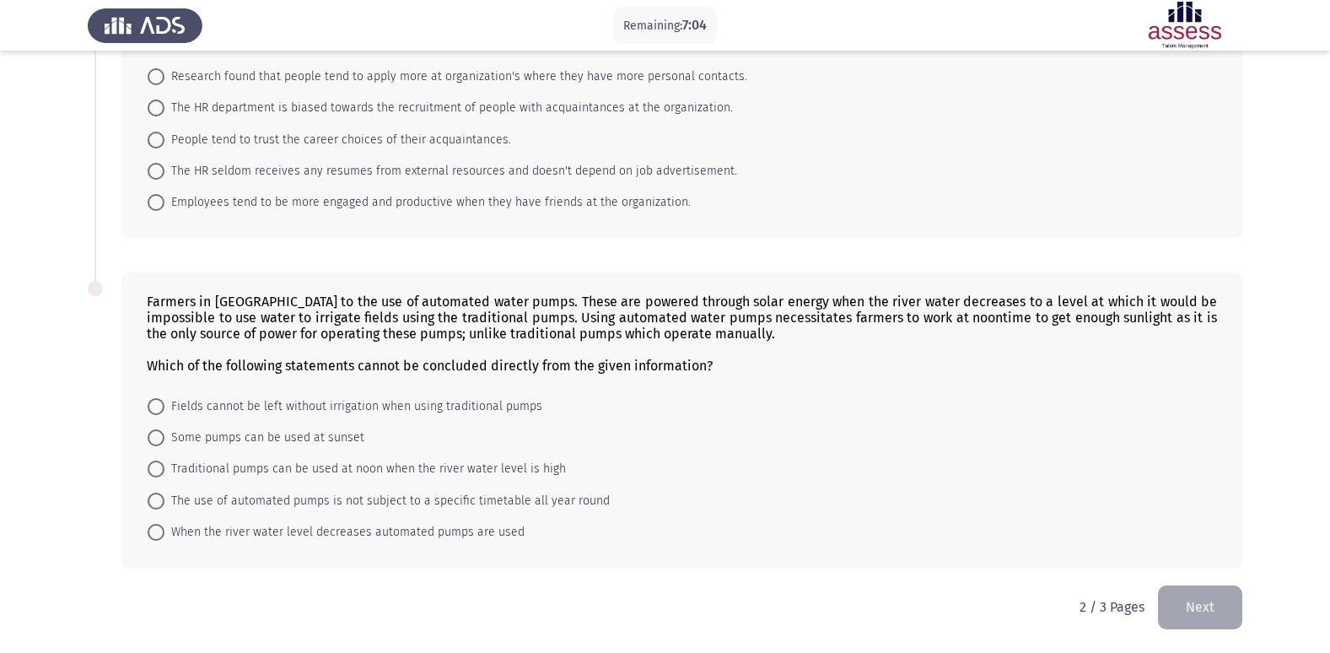
click at [536, 504] on span "The use of automated pumps is not subject to a specific timetable all year round" at bounding box center [386, 501] width 445 height 20
click at [164, 504] on input "The use of automated pumps is not subject to a specific timetable all year round" at bounding box center [156, 501] width 17 height 17
radio input "true"
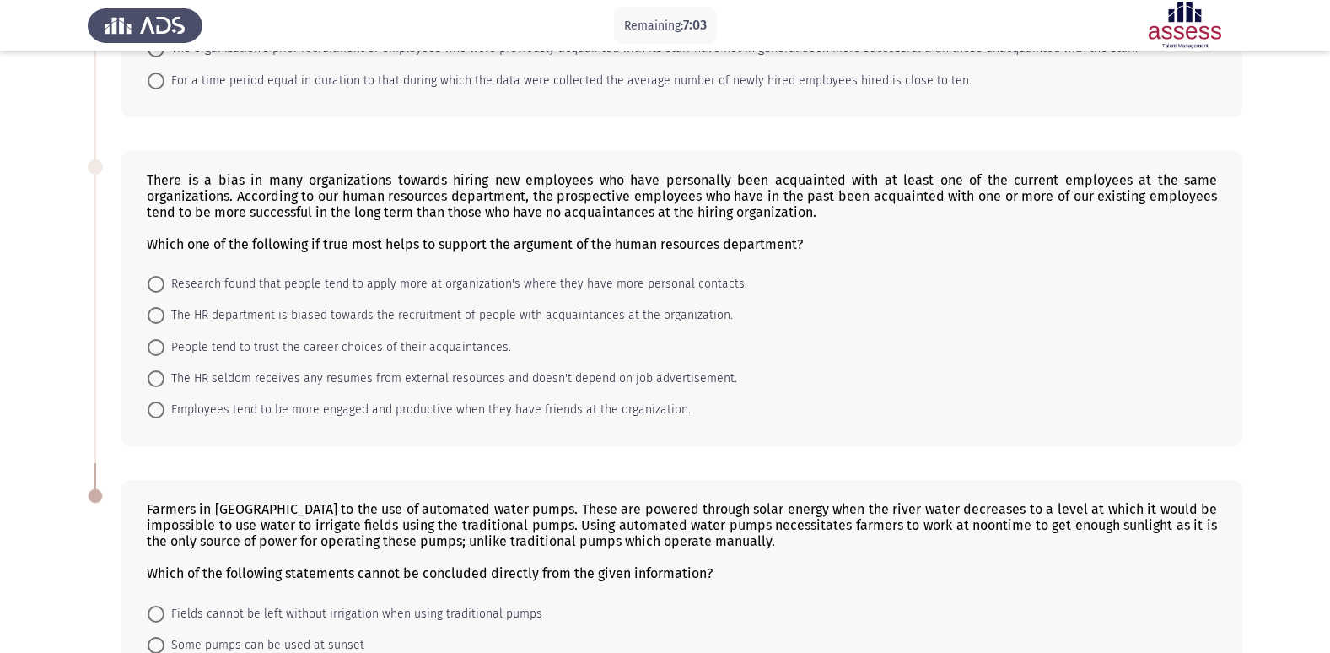
scroll to position [190, 0]
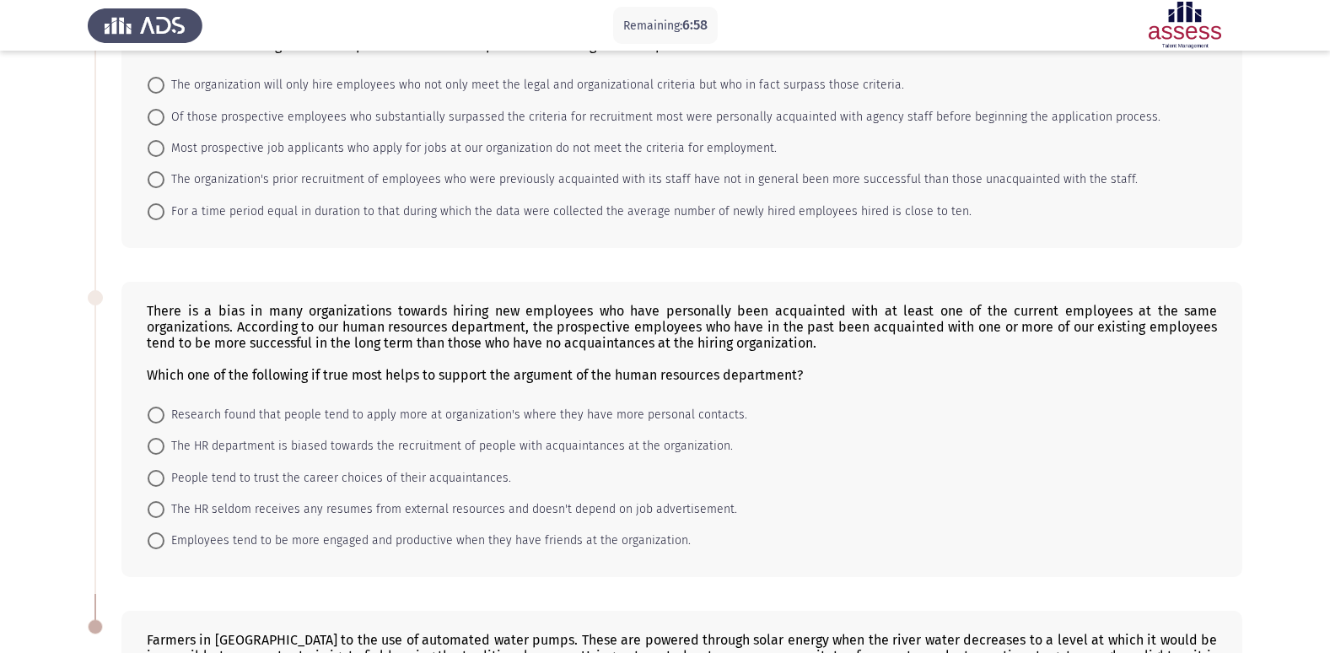
click at [632, 466] on form "Research found that people tend to apply more at organization's where they have…" at bounding box center [682, 478] width 1070 height 158
click at [650, 445] on span "The HR department is biased towards the recruitment of people with acquaintance…" at bounding box center [448, 446] width 569 height 20
click at [164, 445] on input "The HR department is biased towards the recruitment of people with acquaintance…" at bounding box center [156, 446] width 17 height 17
radio input "true"
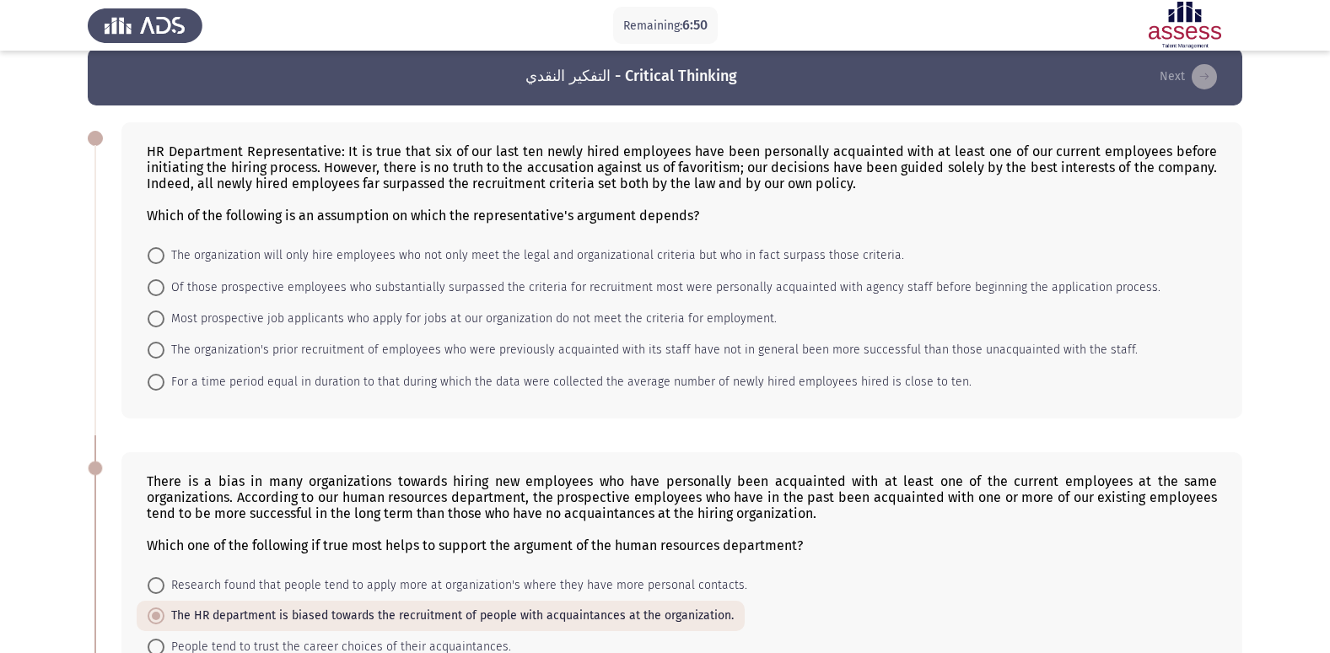
scroll to position [0, 0]
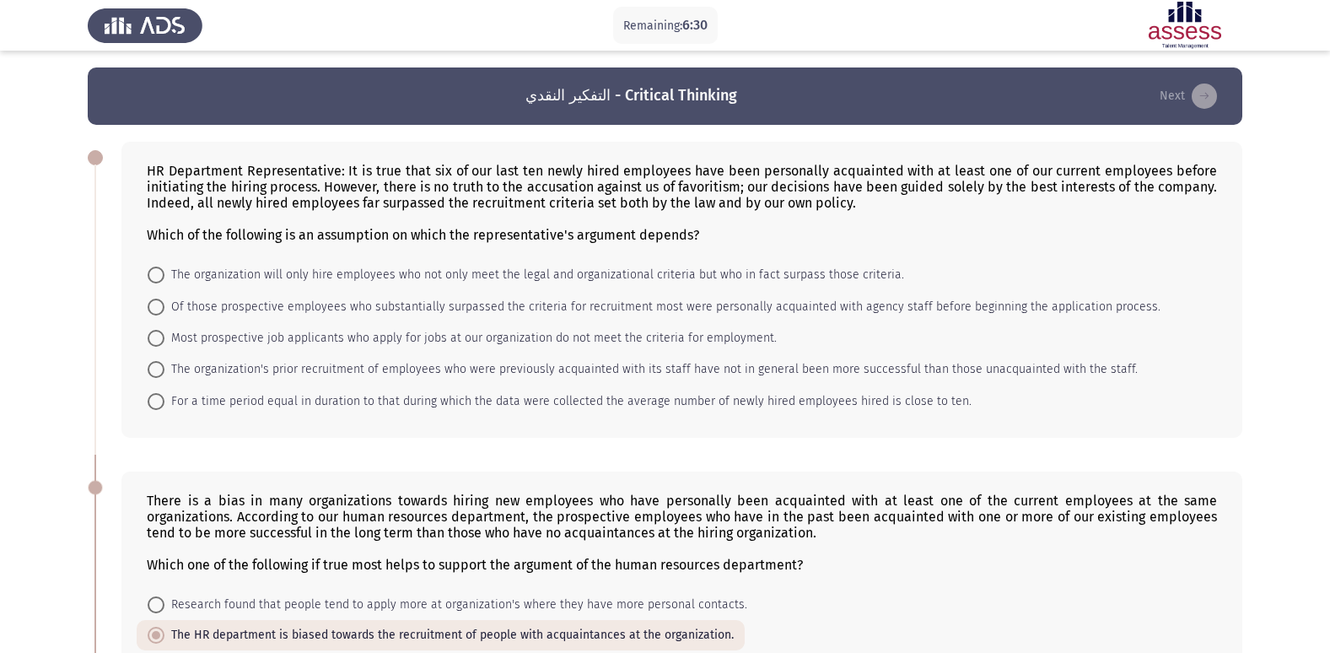
click at [882, 412] on mat-radio-button "For a time period equal in duration to that during which the data were collecte…" at bounding box center [560, 400] width 846 height 31
click at [881, 402] on span "For a time period equal in duration to that during which the data were collecte…" at bounding box center [567, 401] width 807 height 20
click at [164, 402] on input "For a time period equal in duration to that during which the data were collecte…" at bounding box center [156, 401] width 17 height 17
radio input "true"
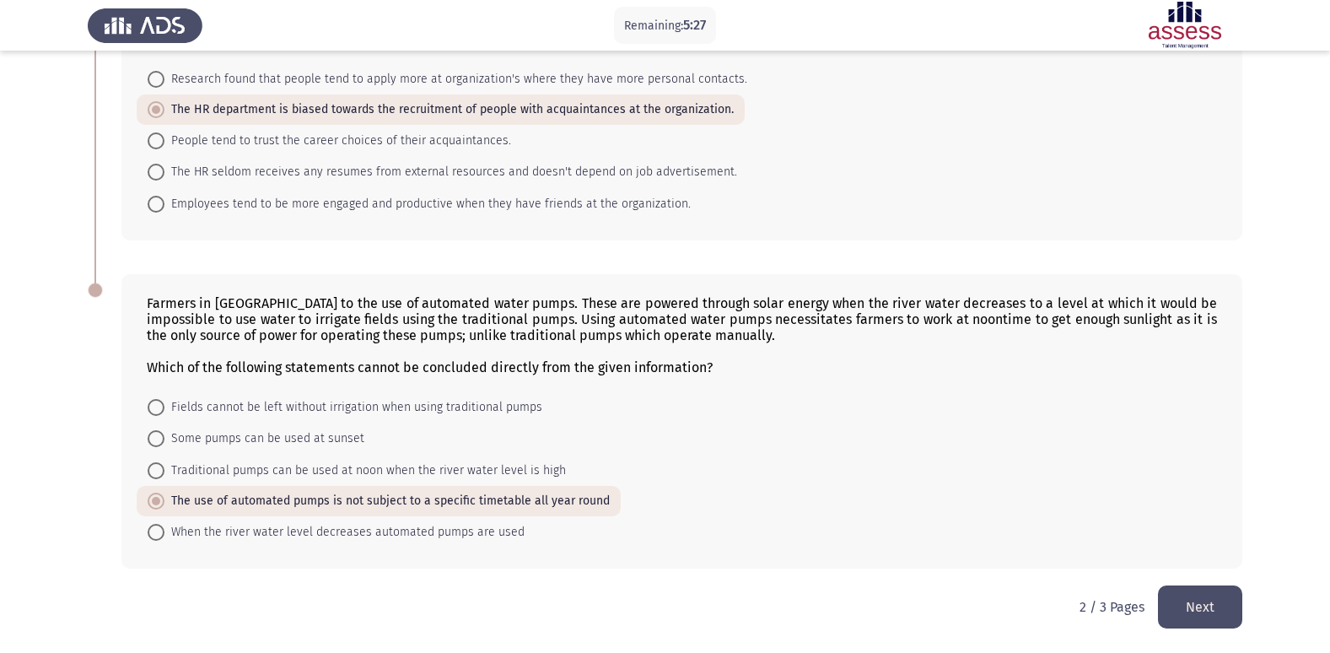
scroll to position [440, 0]
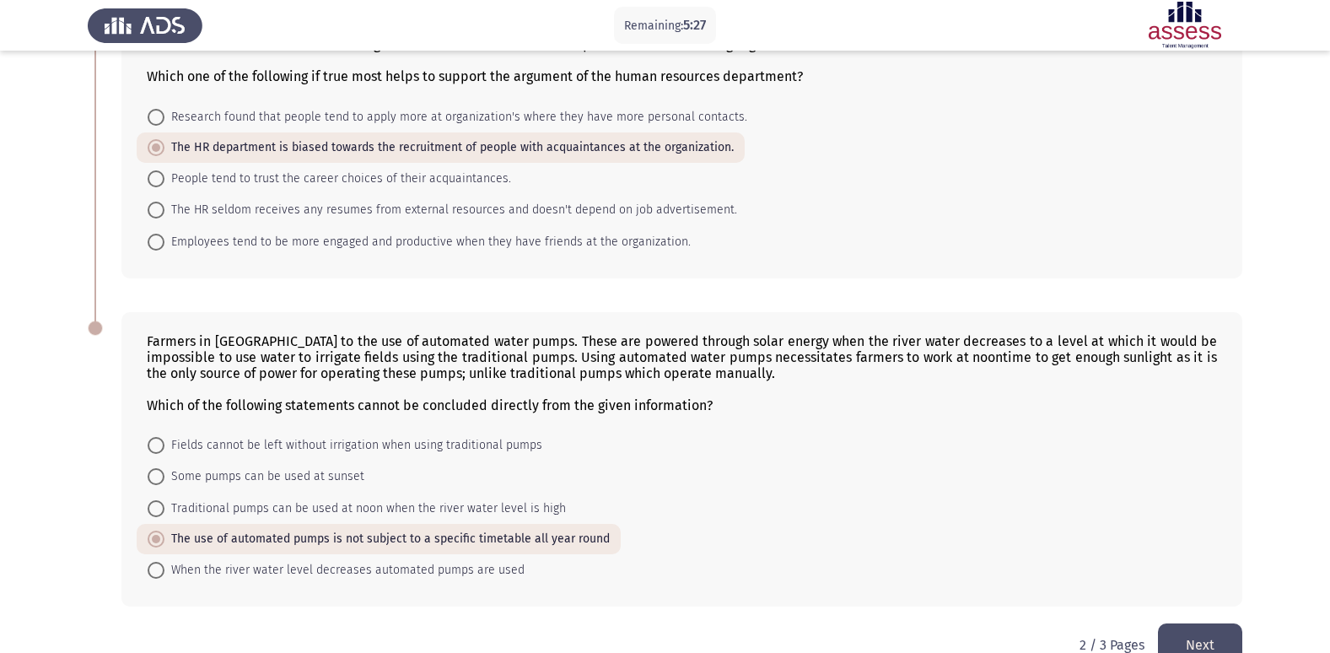
drag, startPoint x: 1210, startPoint y: 329, endPoint x: 1162, endPoint y: 363, distance: 59.4
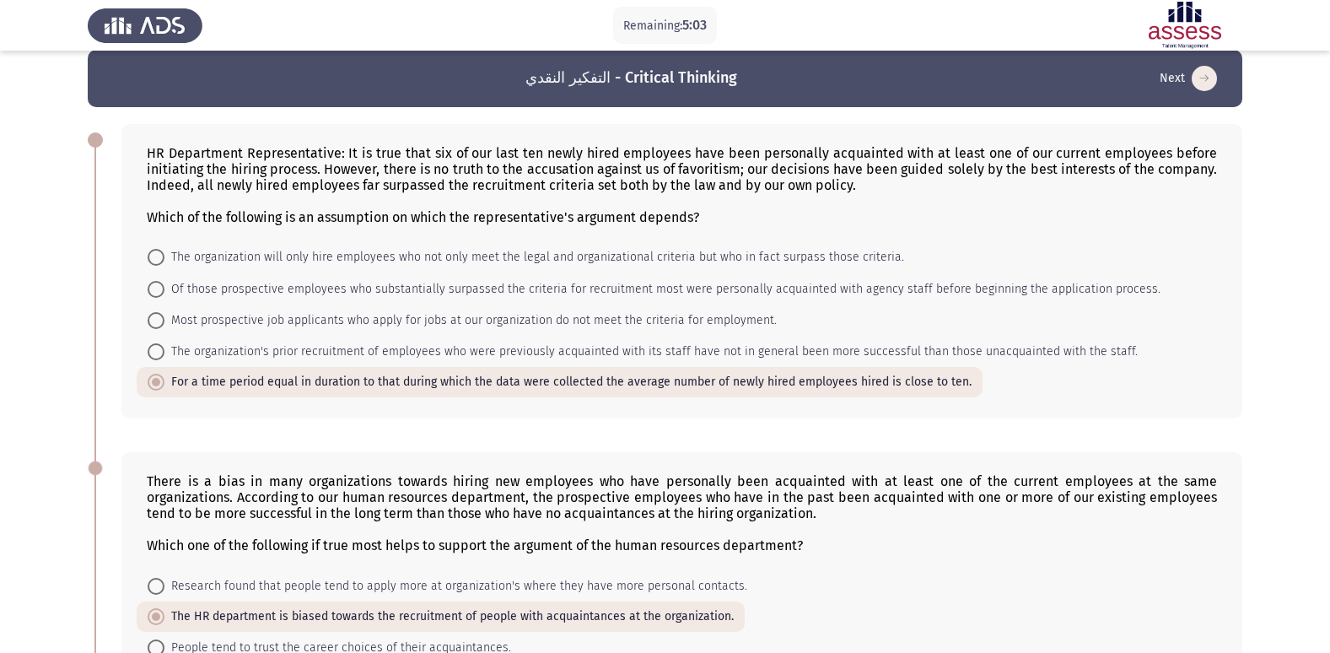
scroll to position [0, 0]
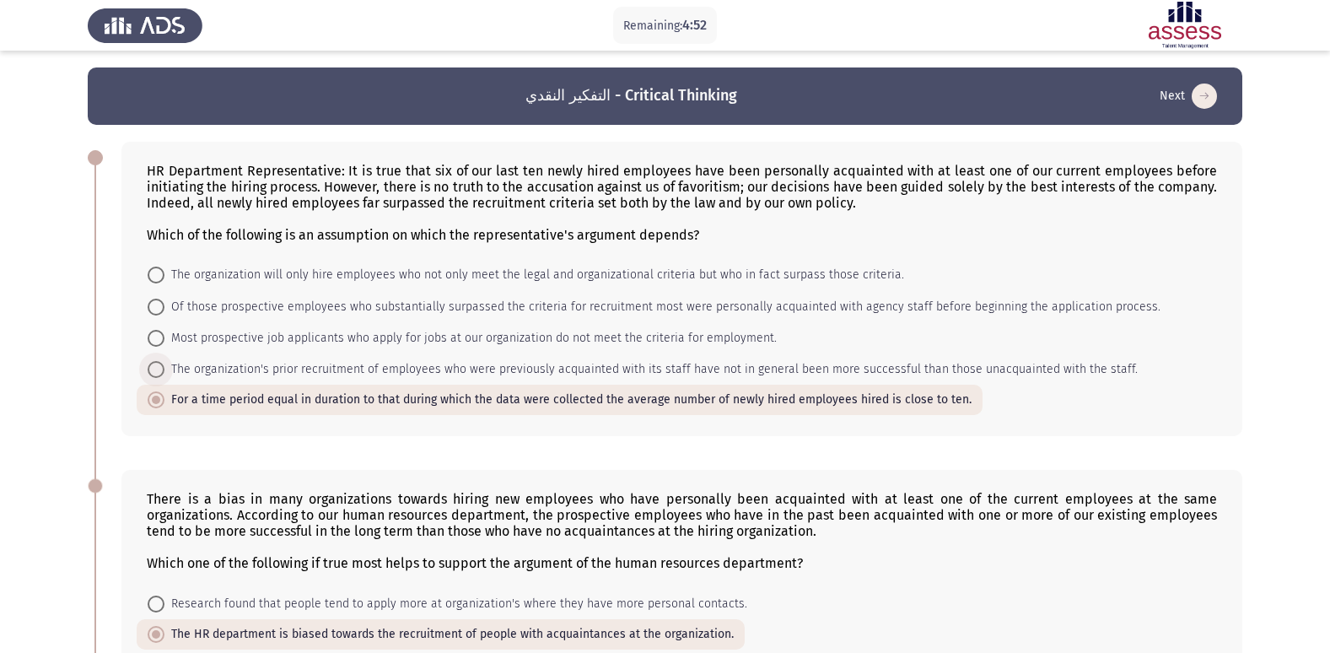
click at [344, 361] on span "The organization's prior recruitment of employees who were previously acquainte…" at bounding box center [650, 369] width 973 height 20
click at [164, 361] on input "The organization's prior recruitment of employees who were previously acquainte…" at bounding box center [156, 369] width 17 height 17
radio input "true"
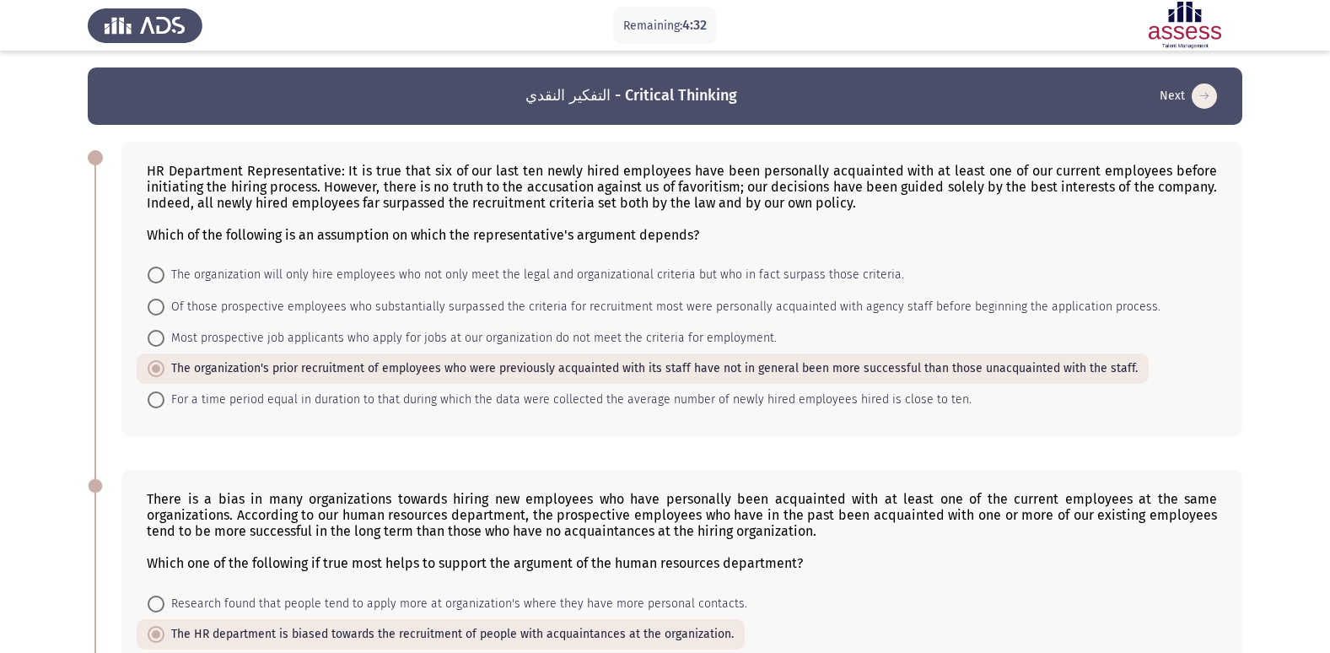
click at [1198, 92] on icon "load next page" at bounding box center [1204, 96] width 25 height 25
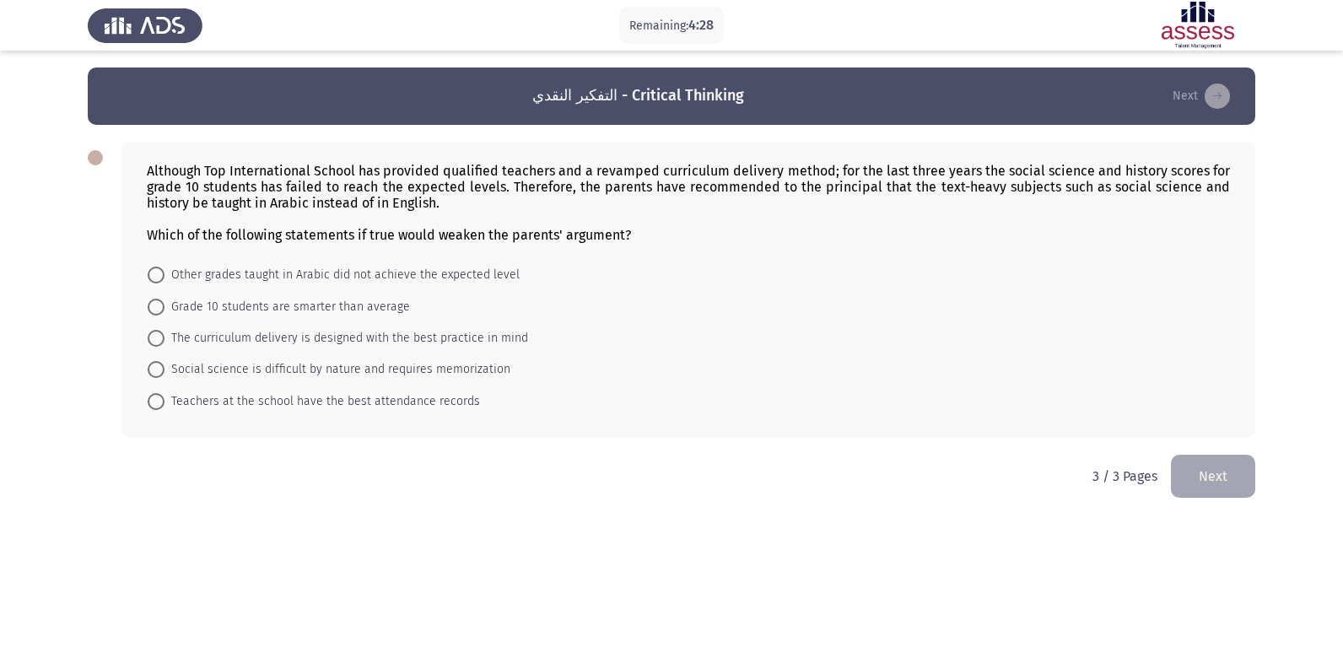
click at [526, 301] on form "Other grades taught in Arabic did not achieve the expected level Grade 10 stude…" at bounding box center [688, 338] width 1083 height 158
click at [493, 371] on span "Social science is difficult by nature and requires memorization" at bounding box center [337, 369] width 346 height 20
click at [164, 371] on input "Social science is difficult by nature and requires memorization" at bounding box center [156, 369] width 17 height 17
radio input "true"
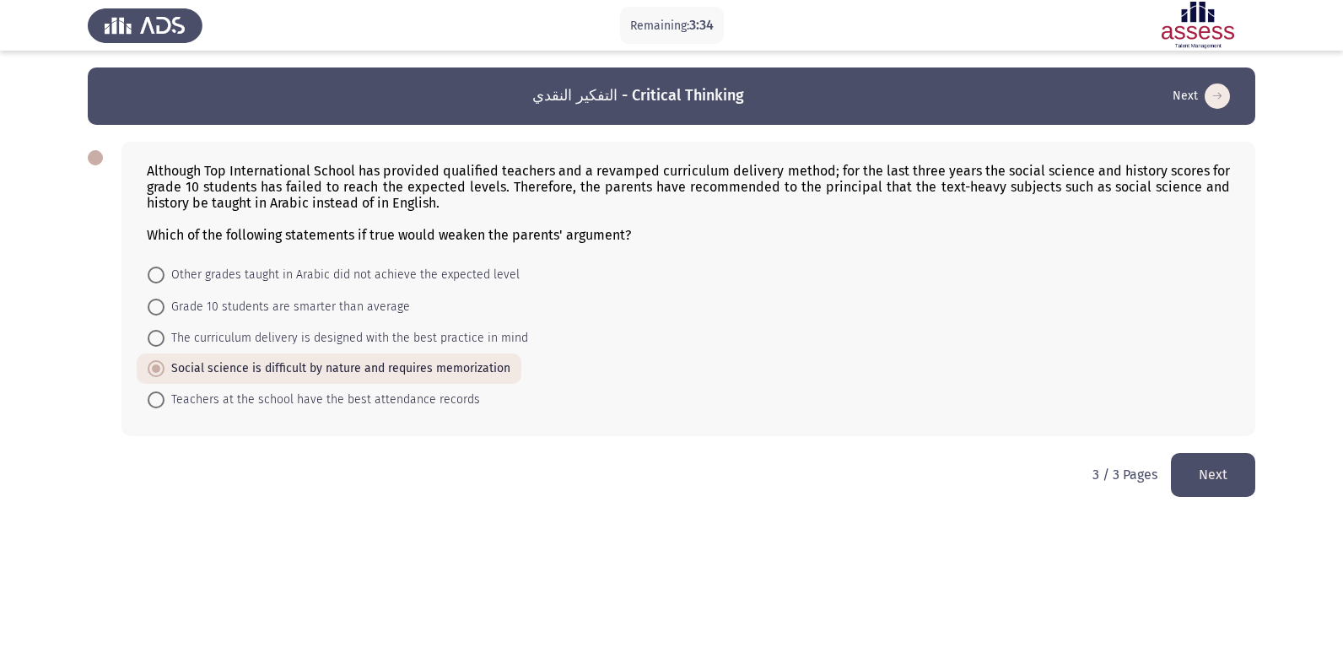
click at [1206, 480] on button "Next" at bounding box center [1213, 474] width 84 height 43
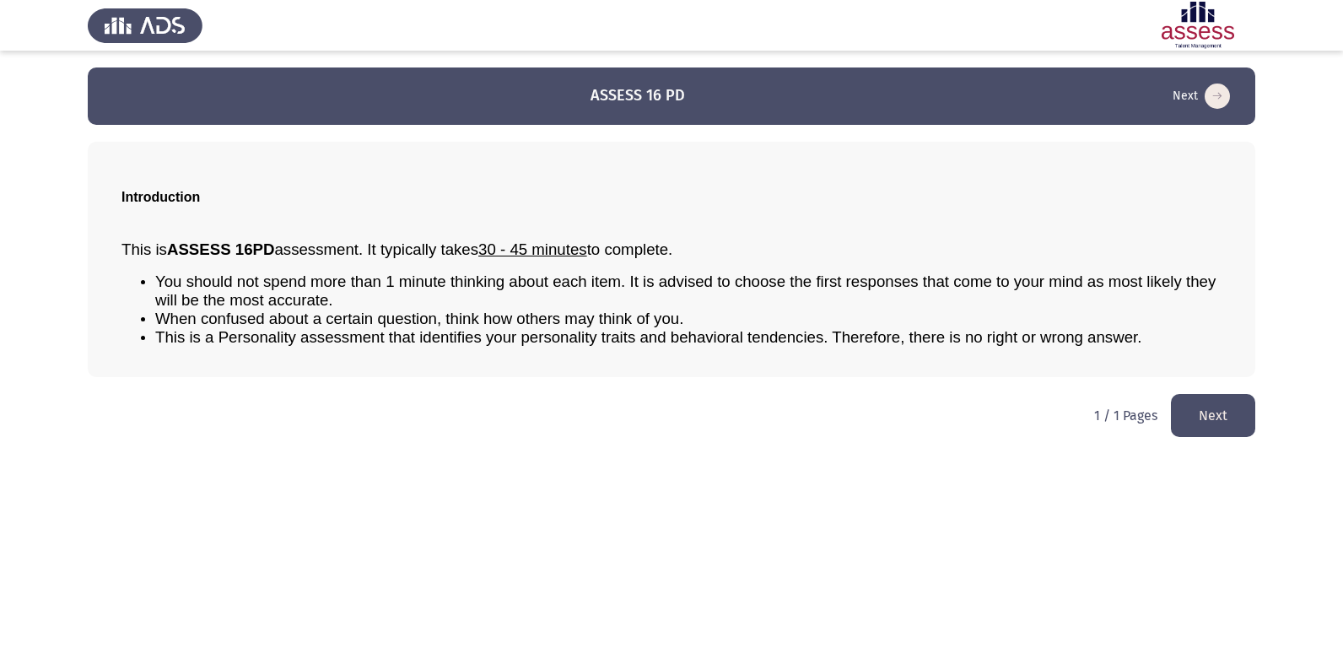
click at [1227, 405] on button "Next" at bounding box center [1213, 415] width 84 height 43
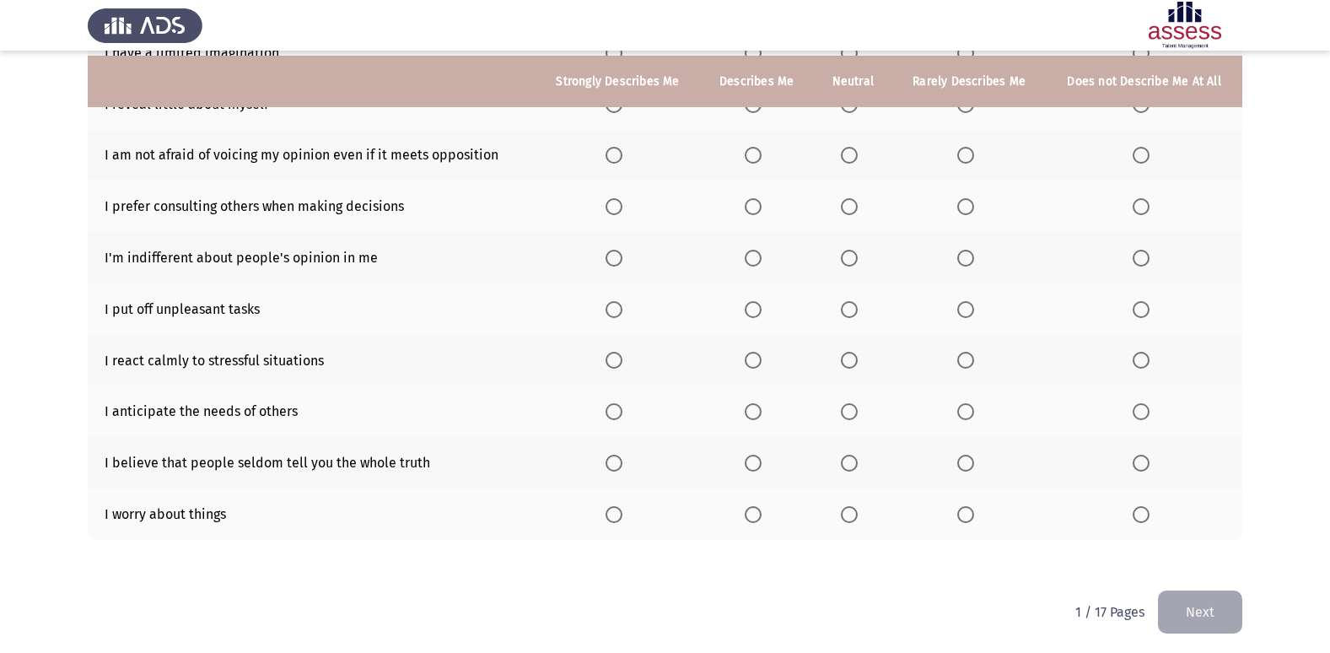
scroll to position [246, 0]
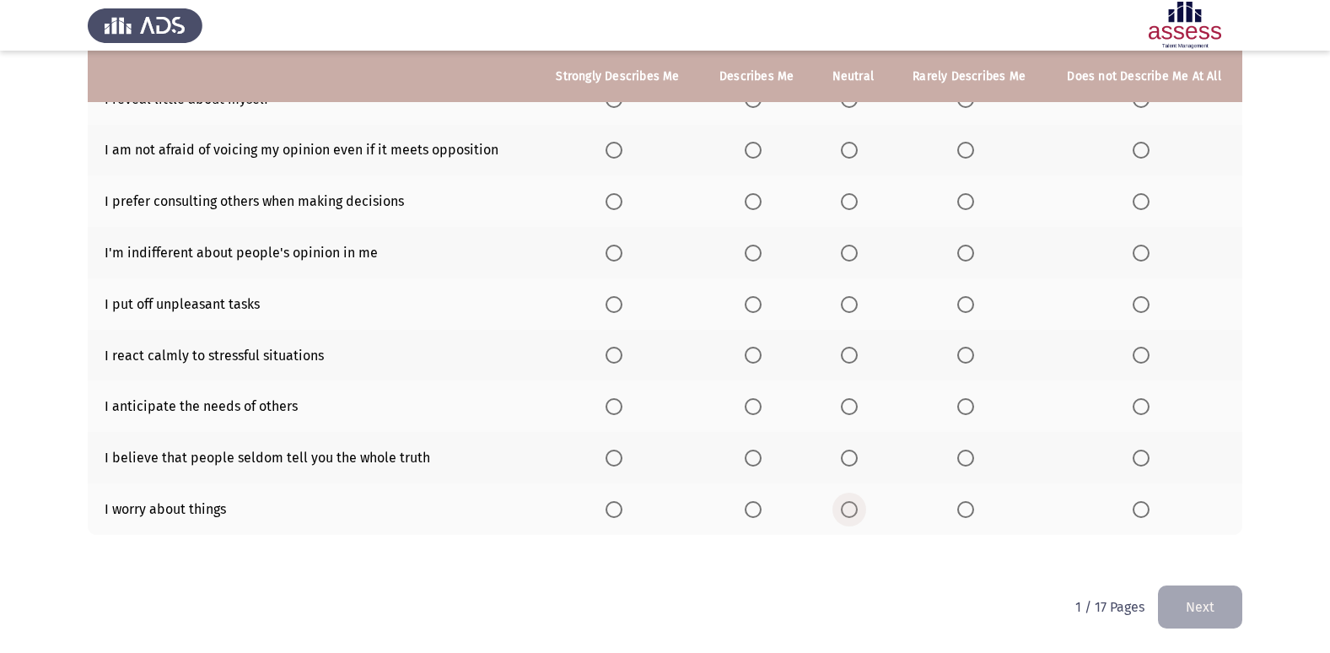
click at [849, 504] on span "Select an option" at bounding box center [849, 509] width 17 height 17
click at [849, 504] on input "Select an option" at bounding box center [849, 509] width 17 height 17
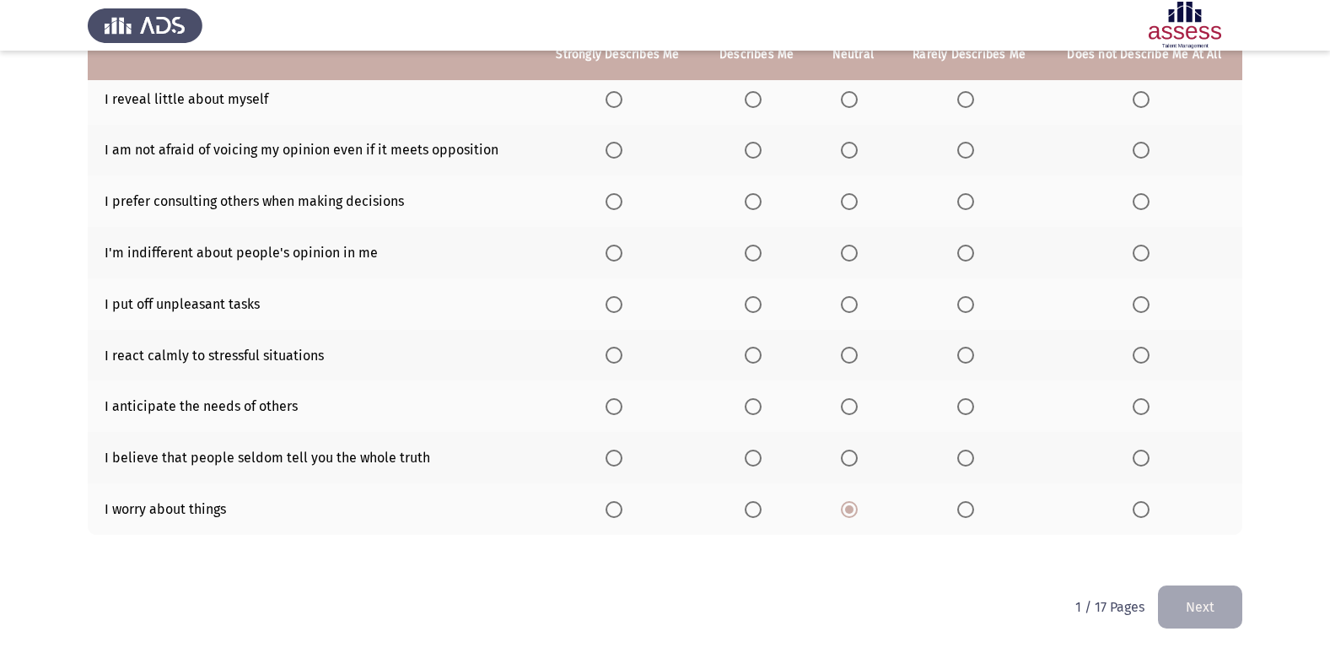
scroll to position [0, 0]
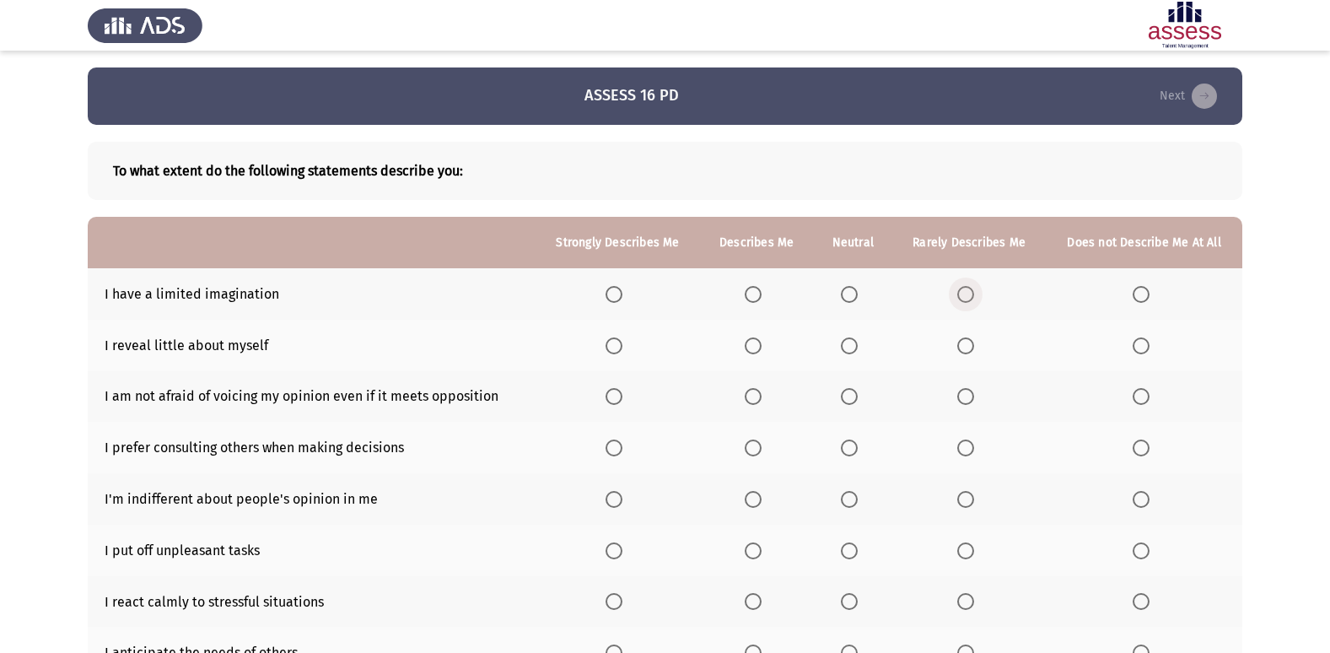
click at [973, 289] on span "Select an option" at bounding box center [965, 294] width 17 height 17
click at [973, 289] on input "Select an option" at bounding box center [965, 294] width 17 height 17
click at [851, 291] on span "Select an option" at bounding box center [849, 294] width 17 height 17
click at [851, 291] on input "Select an option" at bounding box center [849, 294] width 17 height 17
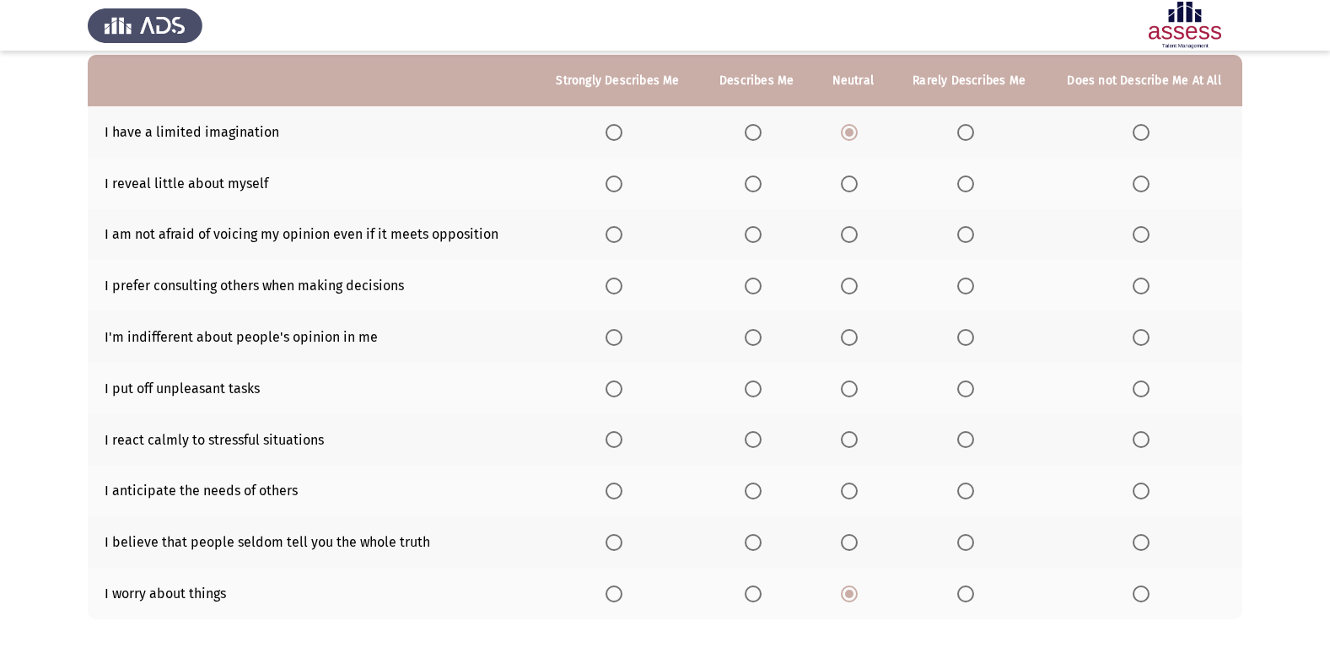
scroll to position [78, 0]
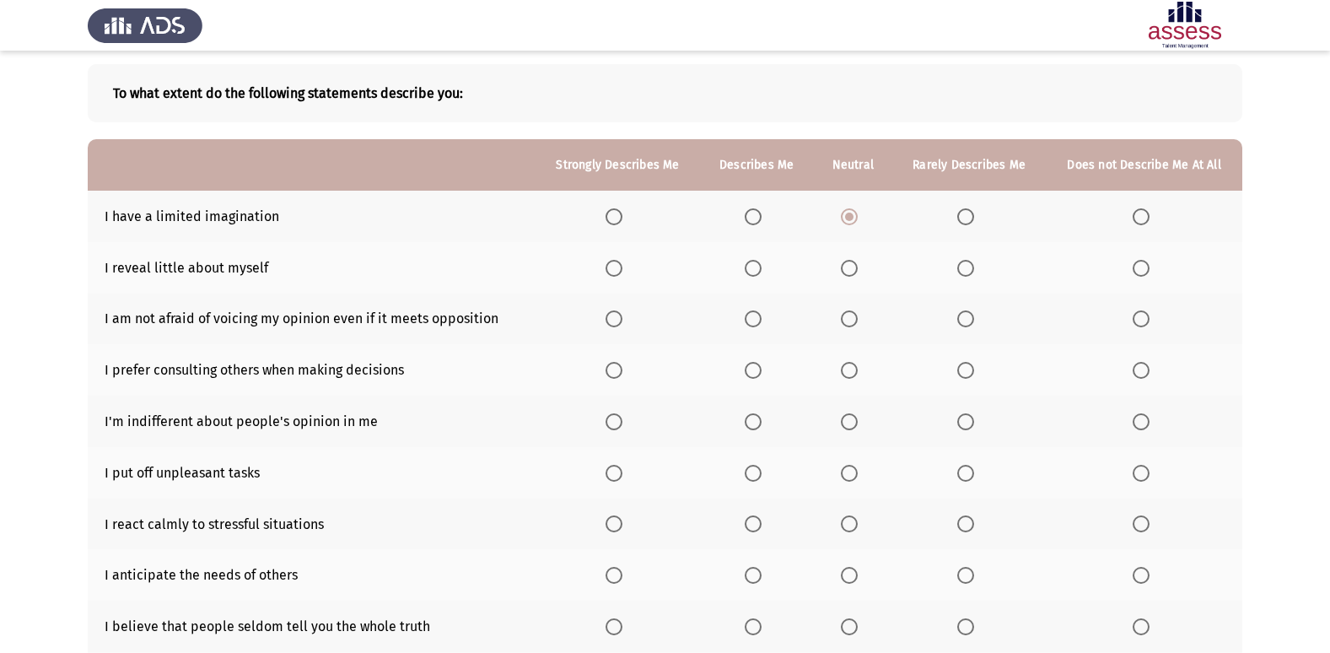
click at [604, 470] on th at bounding box center [618, 472] width 164 height 51
click at [608, 474] on th at bounding box center [618, 472] width 164 height 51
click at [613, 475] on span "Select an option" at bounding box center [614, 473] width 17 height 17
click at [613, 475] on input "Select an option" at bounding box center [614, 473] width 17 height 17
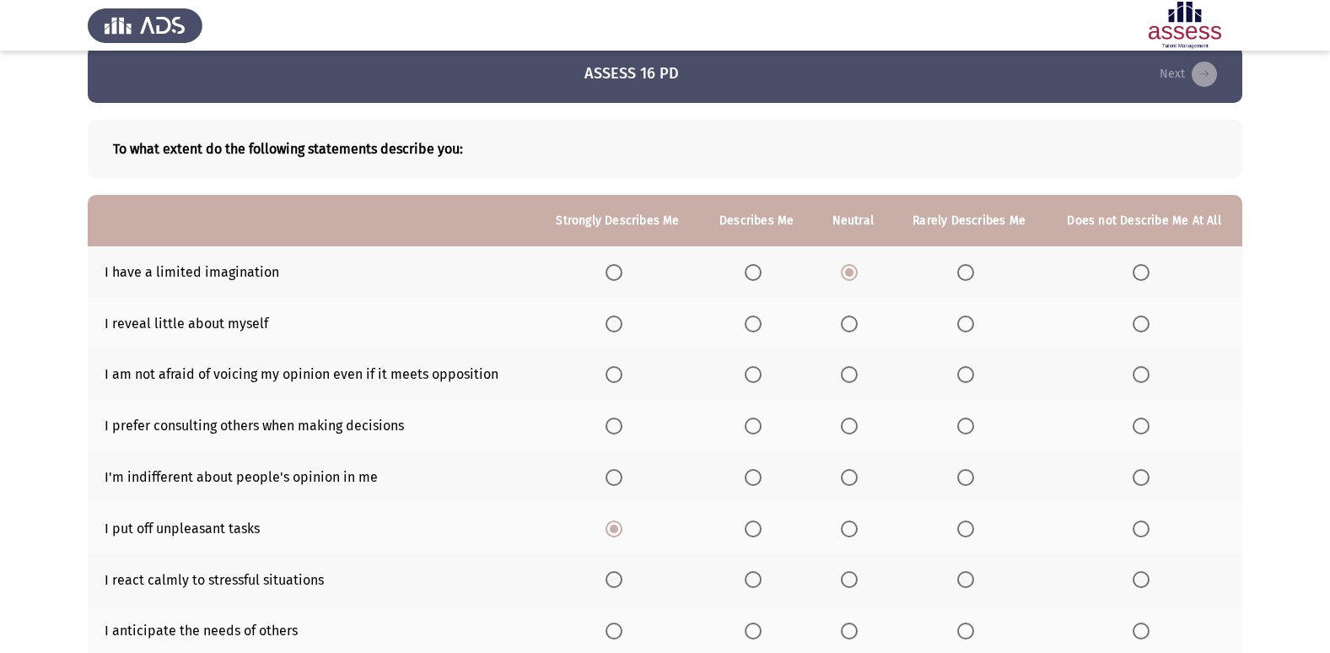
scroll to position [0, 0]
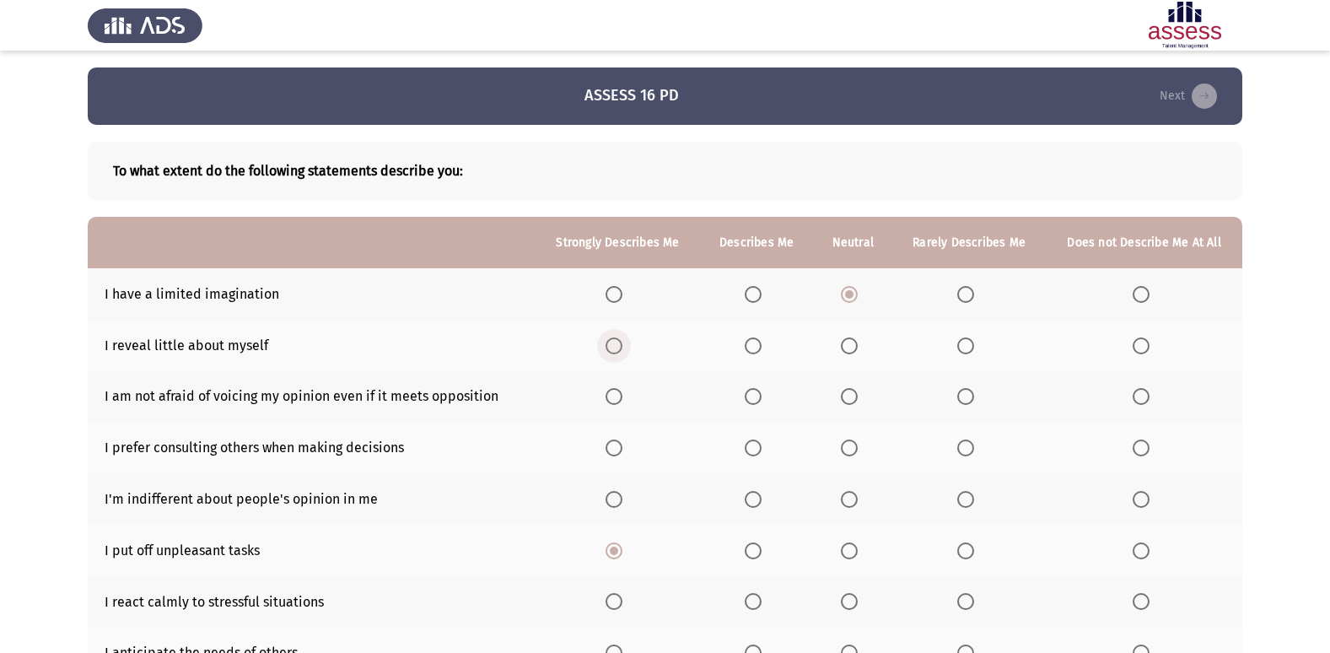
click at [616, 339] on span "Select an option" at bounding box center [614, 345] width 17 height 17
click at [616, 339] on input "Select an option" at bounding box center [614, 345] width 17 height 17
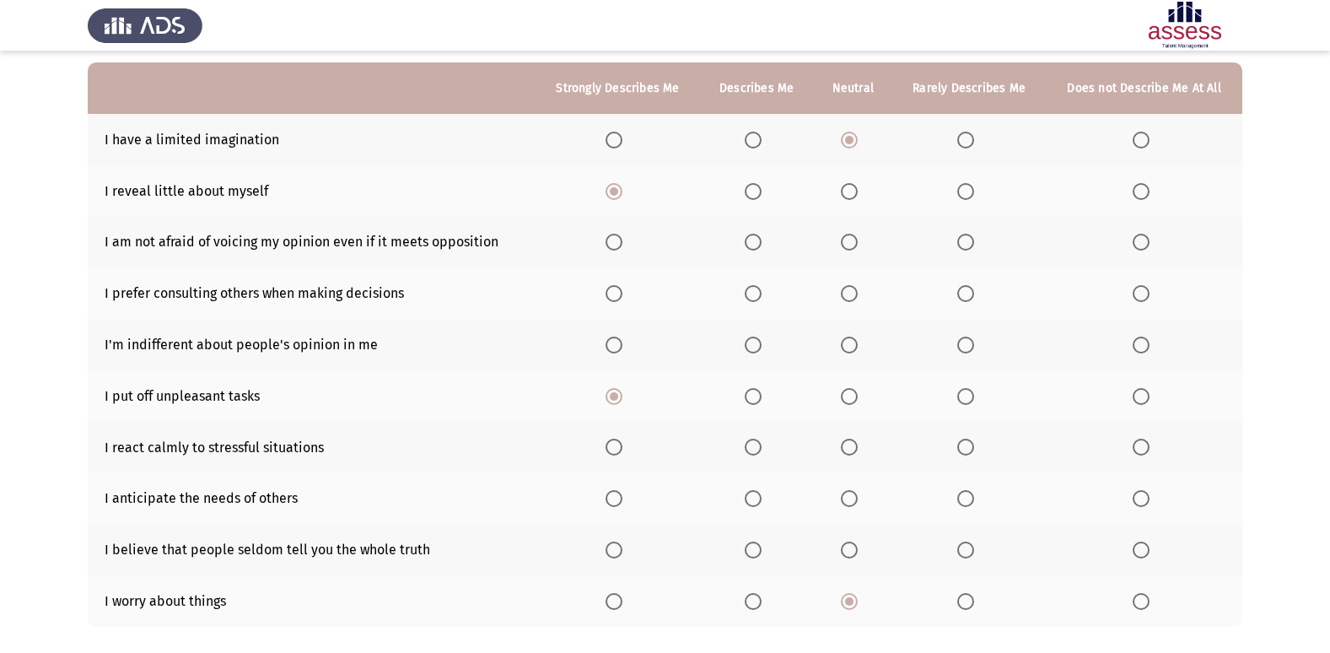
scroll to position [169, 0]
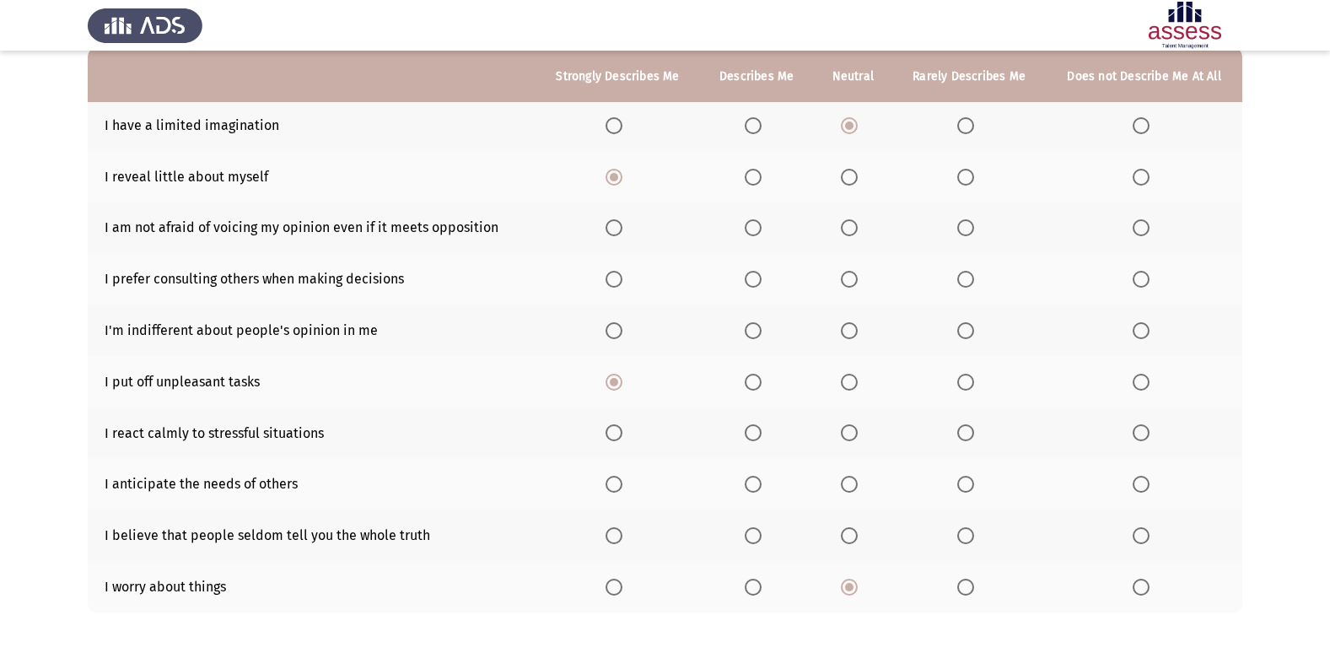
click at [610, 225] on span "Select an option" at bounding box center [614, 227] width 17 height 17
click at [610, 225] on input "Select an option" at bounding box center [614, 227] width 17 height 17
click at [619, 283] on span "Select an option" at bounding box center [614, 279] width 17 height 17
click at [619, 283] on input "Select an option" at bounding box center [614, 279] width 17 height 17
click at [849, 329] on span "Select an option" at bounding box center [849, 330] width 17 height 17
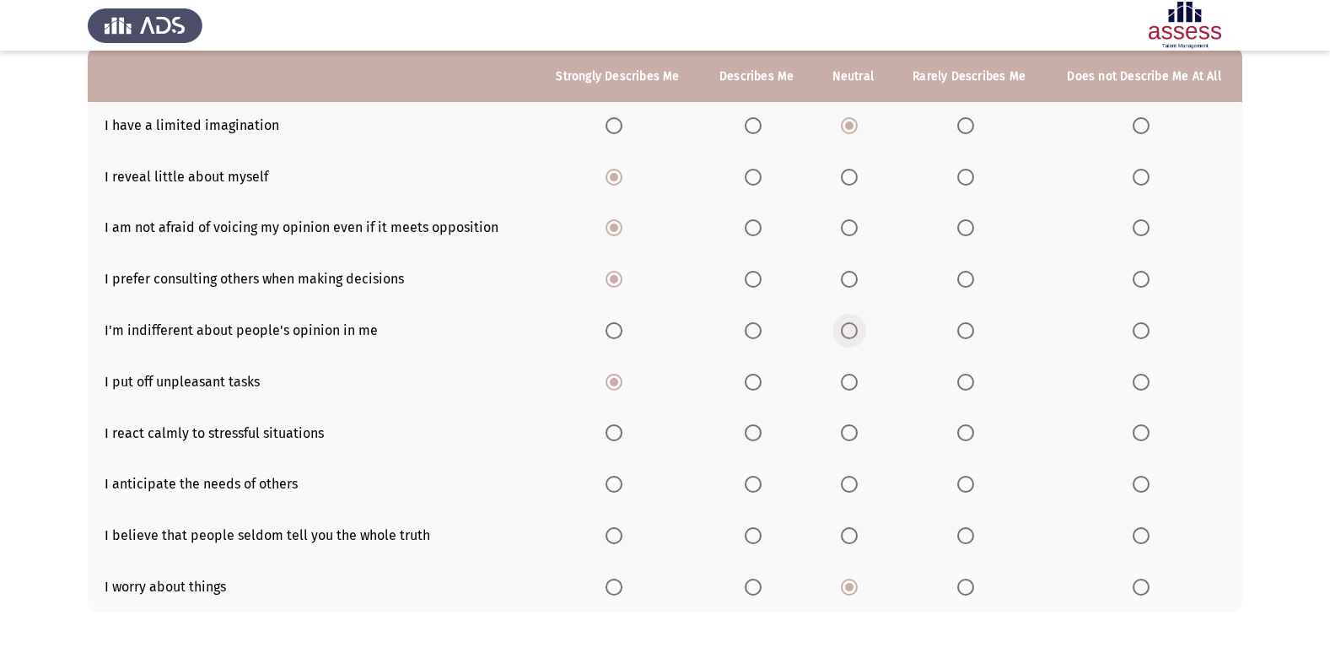
click at [849, 329] on input "Select an option" at bounding box center [849, 330] width 17 height 17
click at [967, 384] on span "Select an option" at bounding box center [965, 382] width 17 height 17
click at [967, 384] on input "Select an option" at bounding box center [965, 382] width 17 height 17
click at [607, 431] on th at bounding box center [618, 432] width 164 height 51
click at [615, 430] on span "Select an option" at bounding box center [614, 432] width 17 height 17
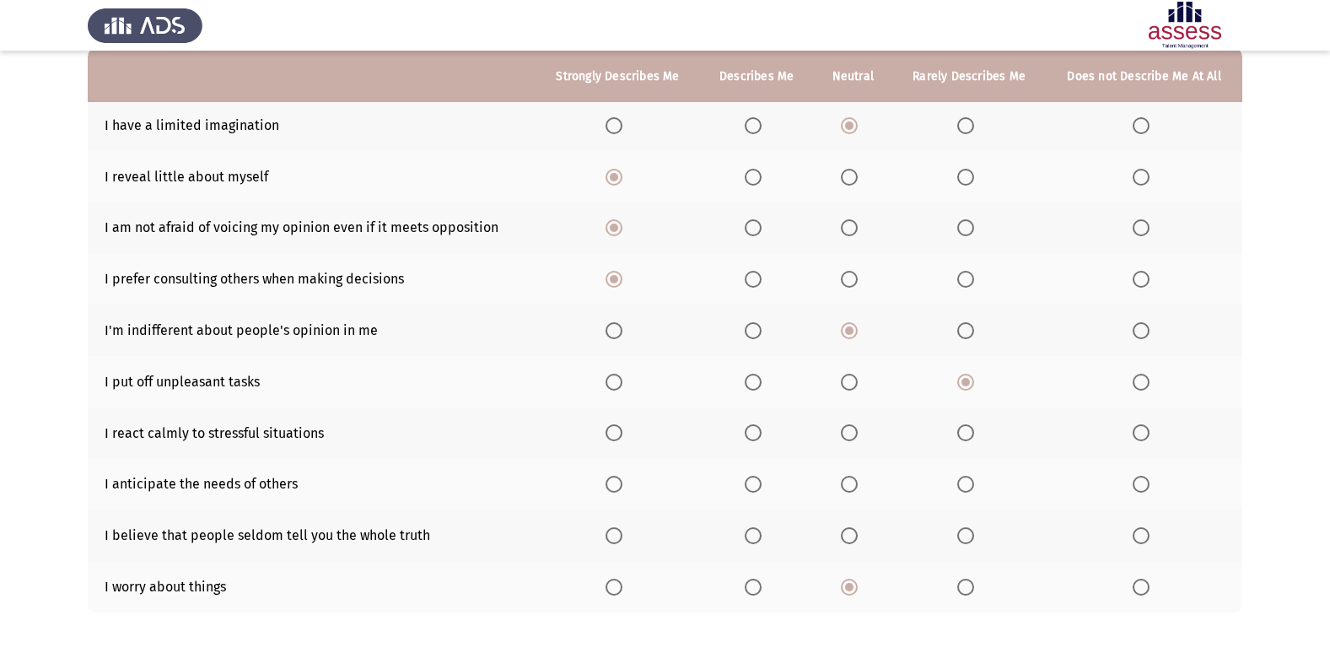
click at [615, 430] on input "Select an option" at bounding box center [614, 432] width 17 height 17
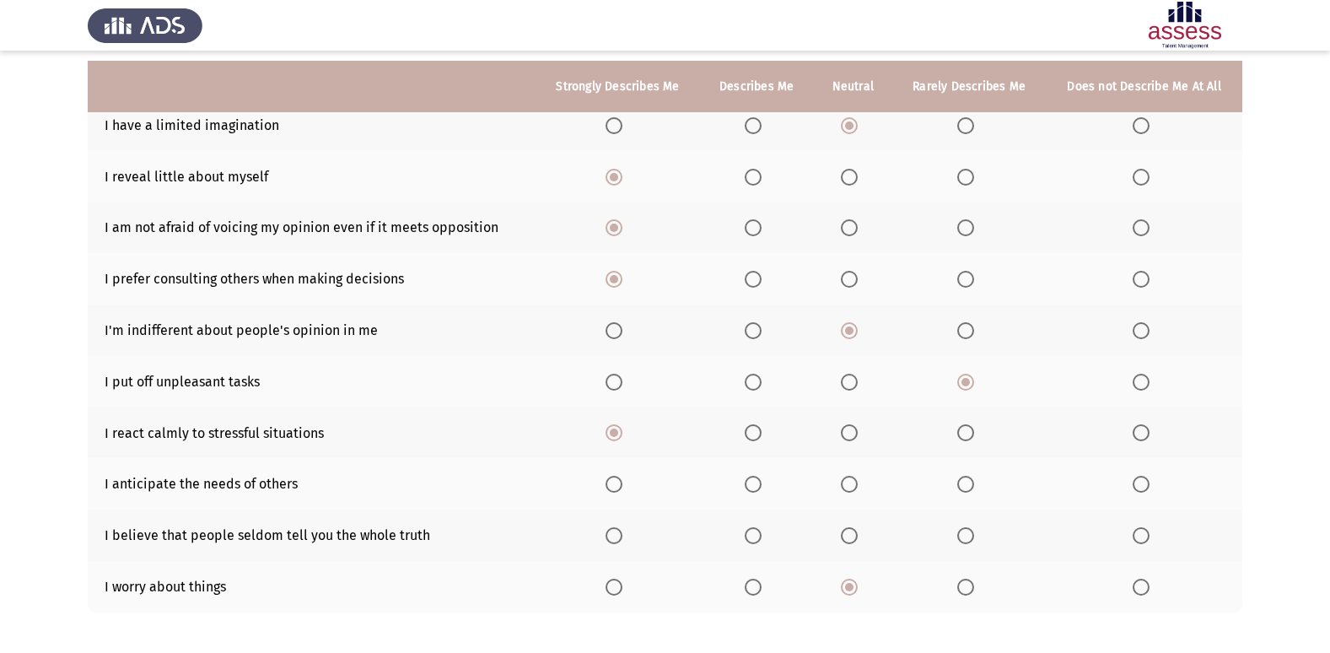
scroll to position [246, 0]
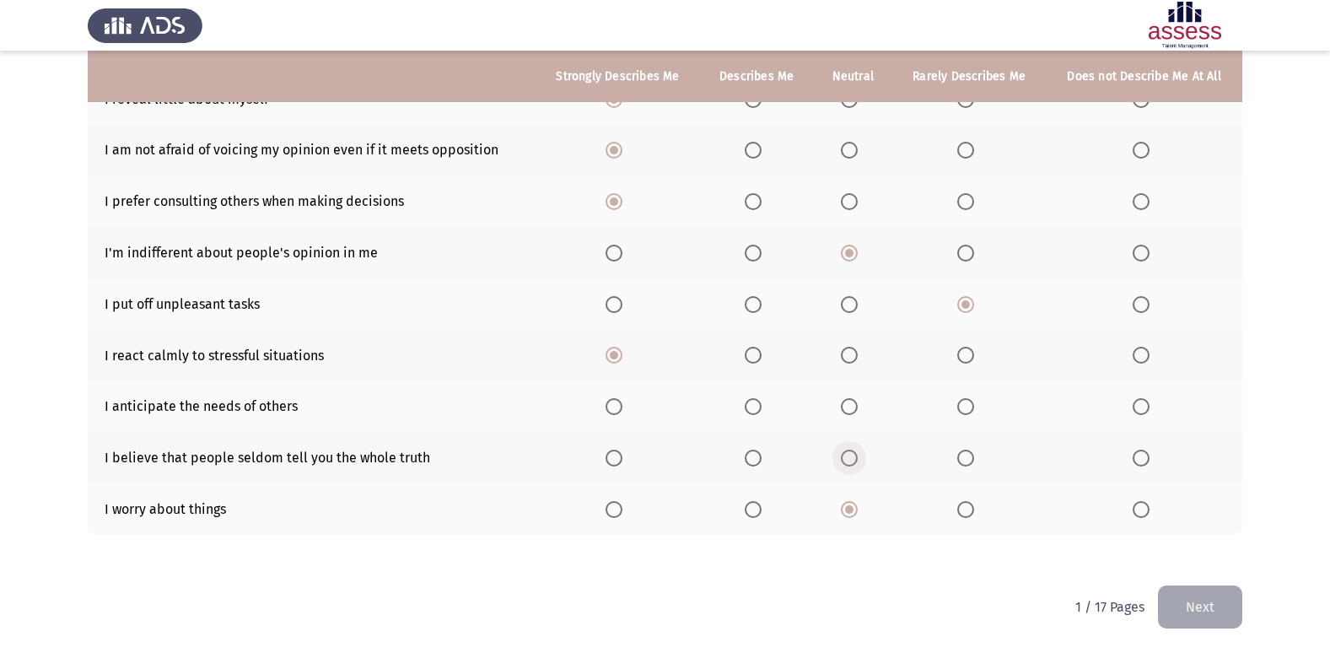
click at [849, 458] on span "Select an option" at bounding box center [849, 458] width 0 height 0
click at [852, 458] on input "Select an option" at bounding box center [849, 458] width 17 height 17
click at [1143, 406] on span "Select an option" at bounding box center [1141, 406] width 17 height 17
click at [1143, 406] on input "Select an option" at bounding box center [1141, 406] width 17 height 17
click at [1199, 601] on button "Next" at bounding box center [1200, 606] width 84 height 43
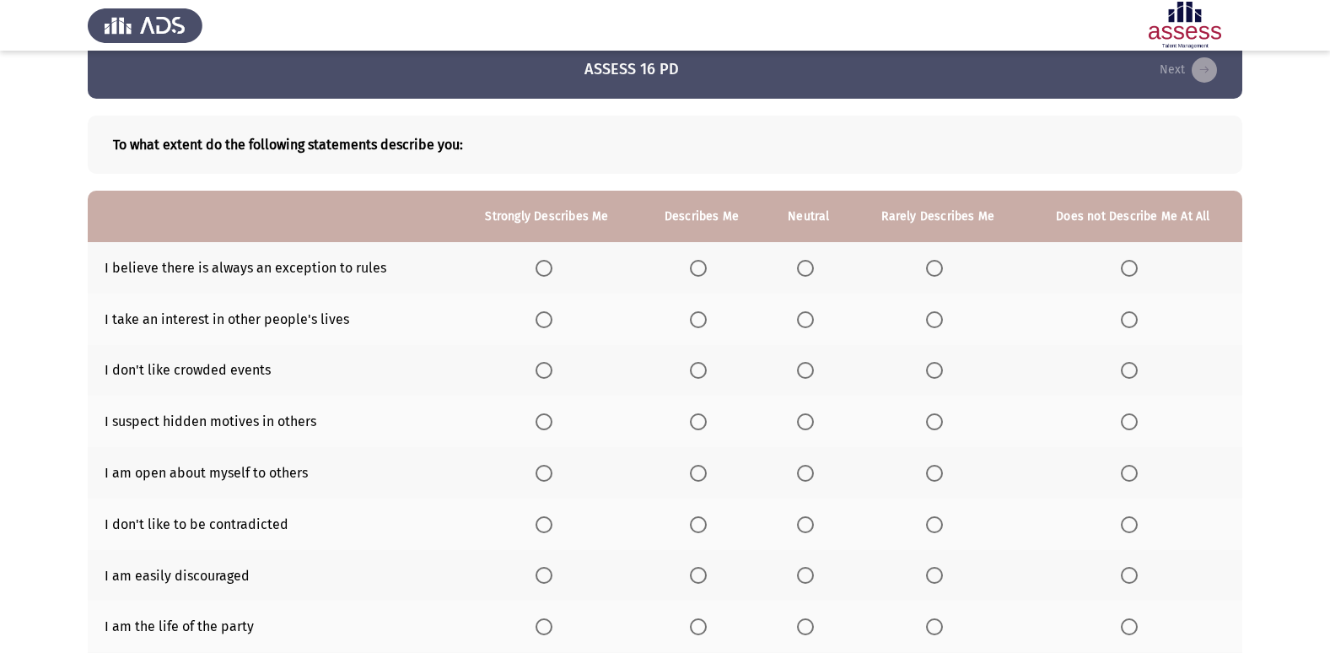
scroll to position [0, 0]
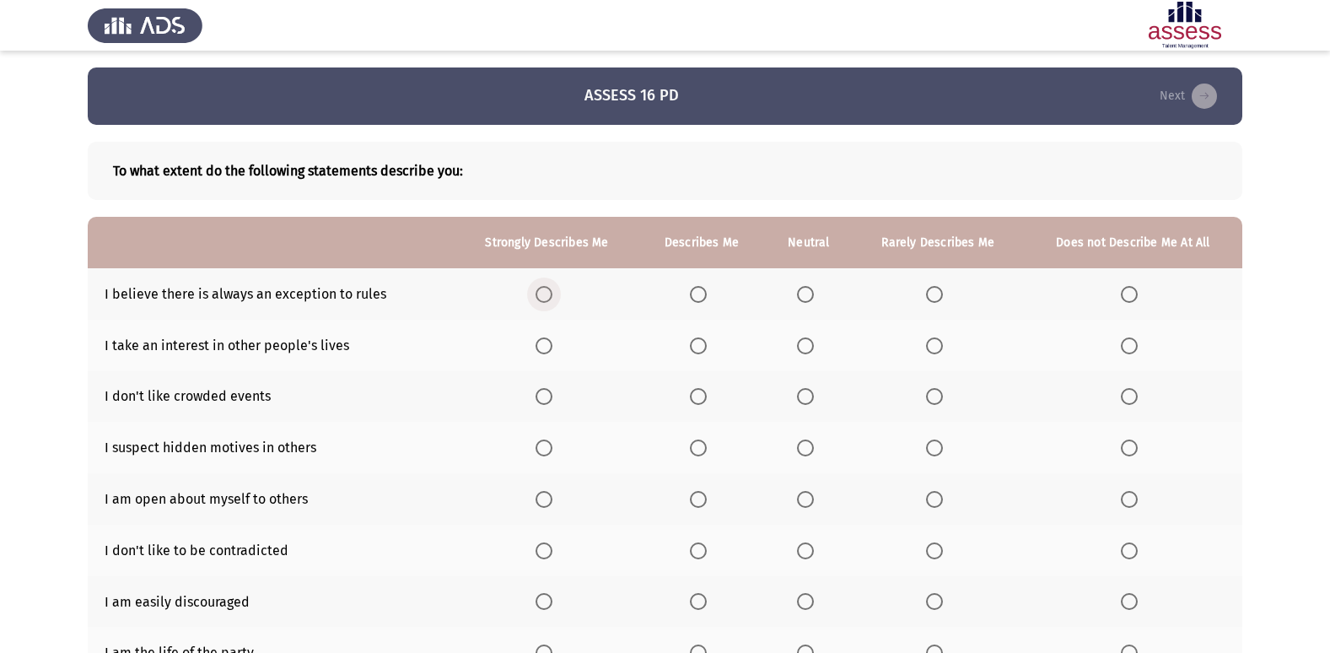
click at [541, 297] on span "Select an option" at bounding box center [544, 294] width 17 height 17
click at [541, 297] on input "Select an option" at bounding box center [544, 294] width 17 height 17
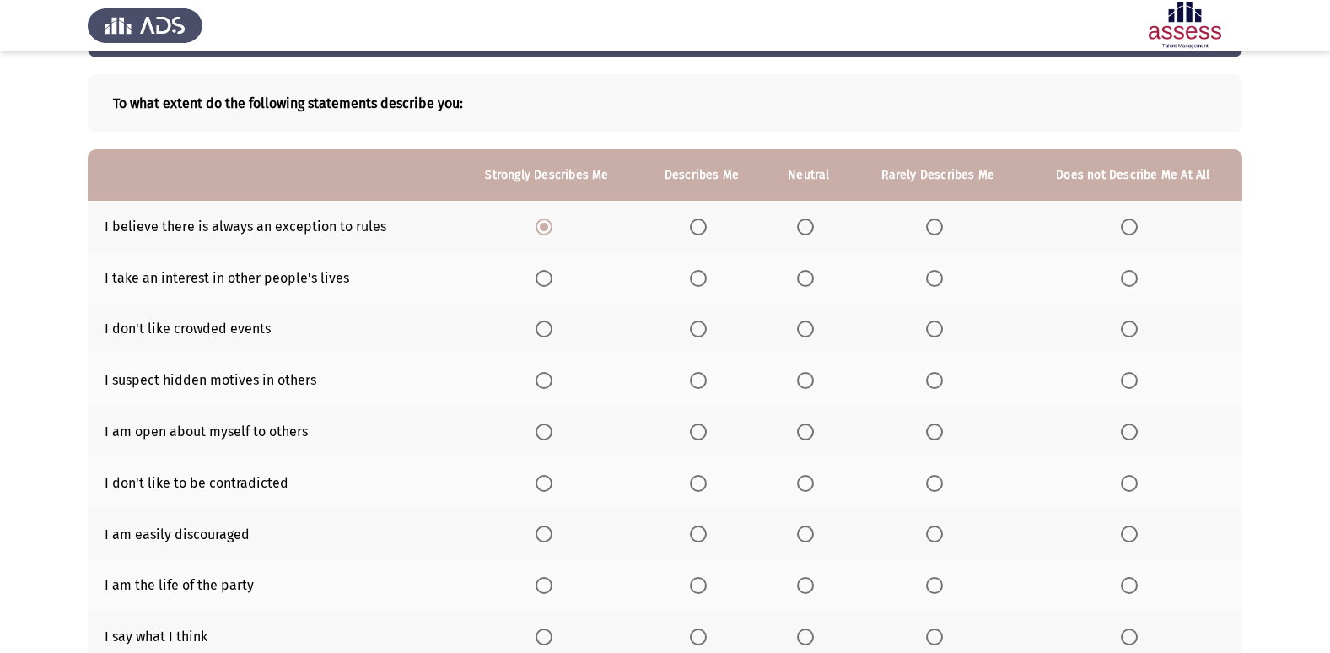
scroll to position [169, 0]
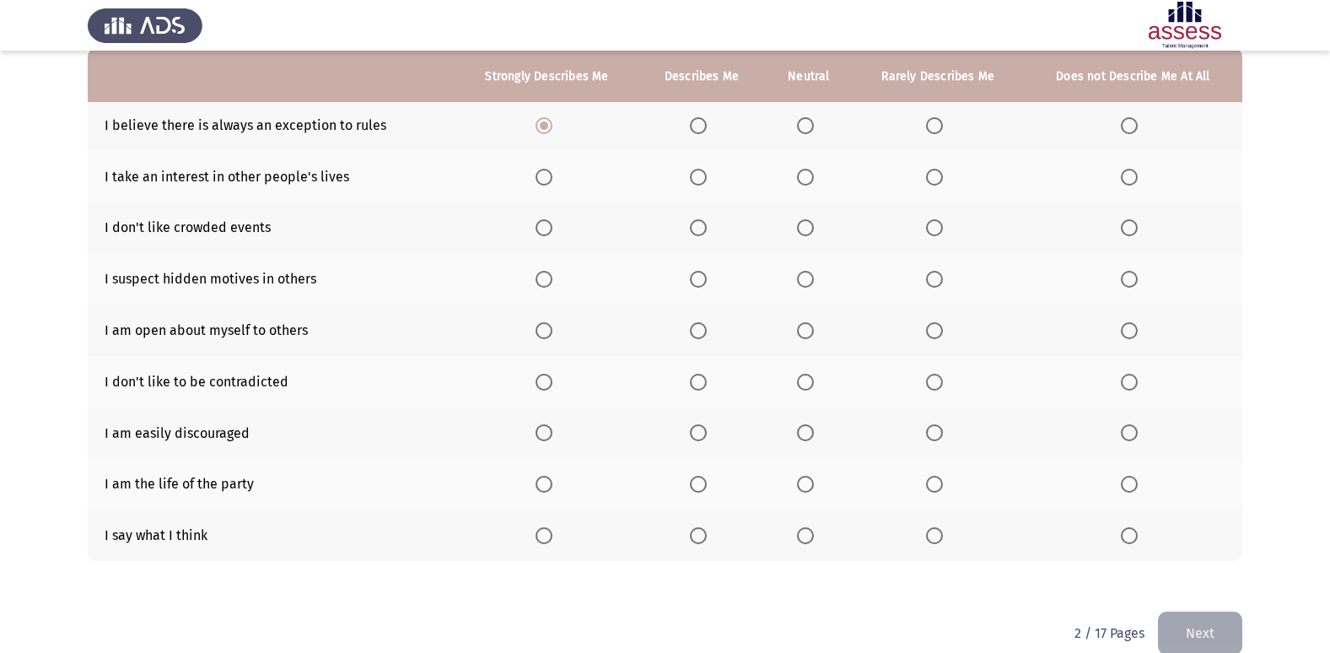
click at [940, 535] on span "Select an option" at bounding box center [934, 535] width 17 height 17
click at [940, 535] on input "Select an option" at bounding box center [934, 535] width 17 height 17
click at [802, 481] on span "Select an option" at bounding box center [805, 484] width 17 height 17
click at [802, 481] on input "Select an option" at bounding box center [805, 484] width 17 height 17
click at [805, 431] on span "Select an option" at bounding box center [805, 432] width 17 height 17
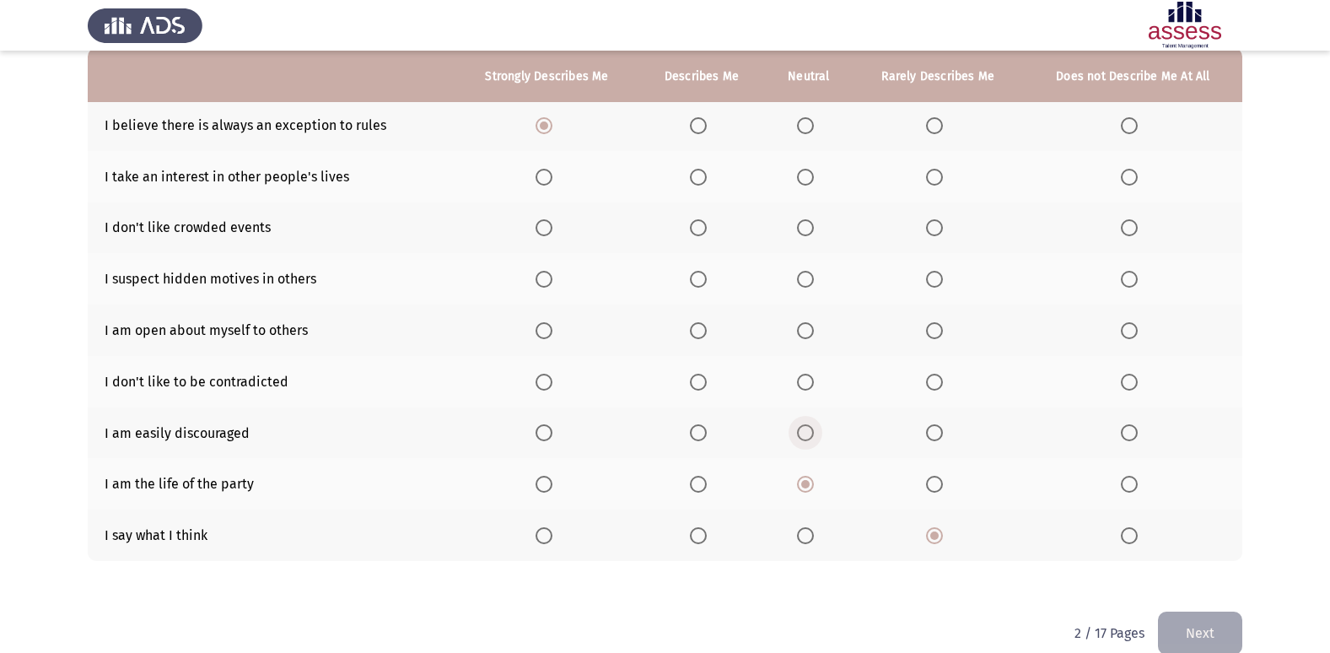
click at [805, 431] on input "Select an option" at bounding box center [805, 432] width 17 height 17
click at [932, 378] on span "Select an option" at bounding box center [934, 382] width 17 height 17
click at [932, 378] on input "Select an option" at bounding box center [934, 382] width 17 height 17
click at [540, 326] on span "Select an option" at bounding box center [544, 330] width 17 height 17
click at [540, 326] on input "Select an option" at bounding box center [544, 330] width 17 height 17
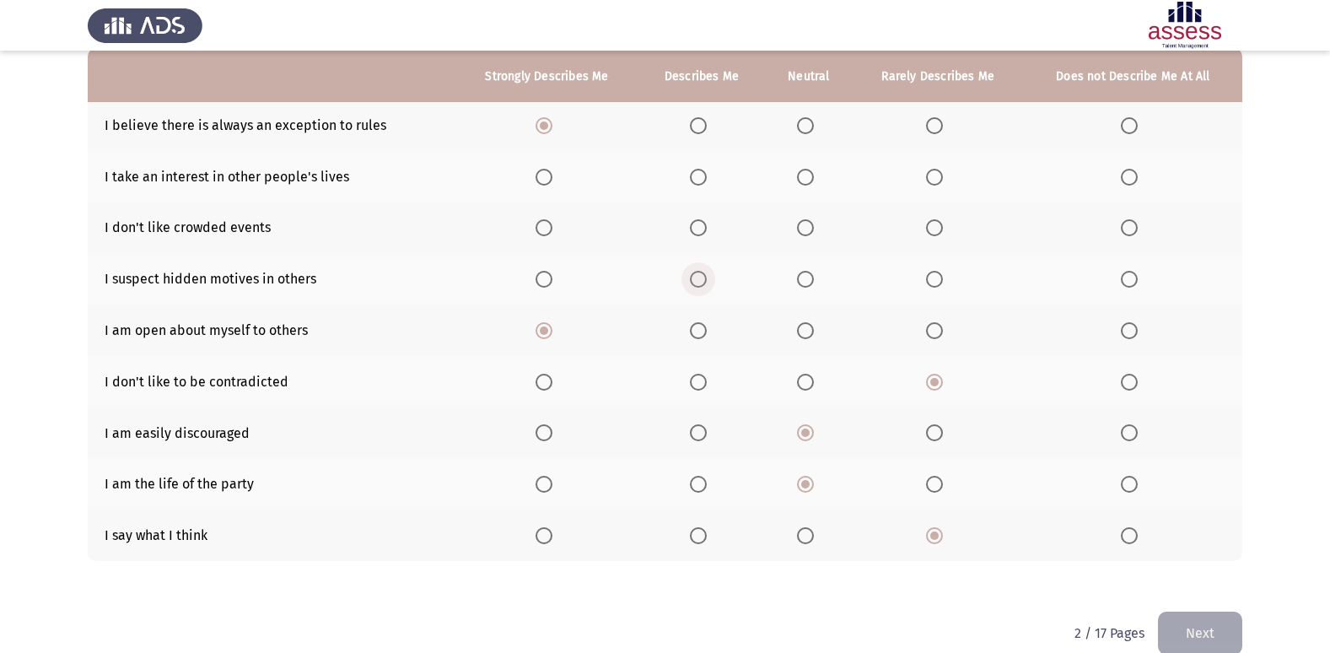
click at [708, 278] on label "Select an option" at bounding box center [702, 279] width 24 height 17
click at [707, 278] on input "Select an option" at bounding box center [698, 279] width 17 height 17
click at [935, 228] on span "Select an option" at bounding box center [935, 228] width 0 height 0
click at [935, 227] on input "Select an option" at bounding box center [934, 227] width 17 height 17
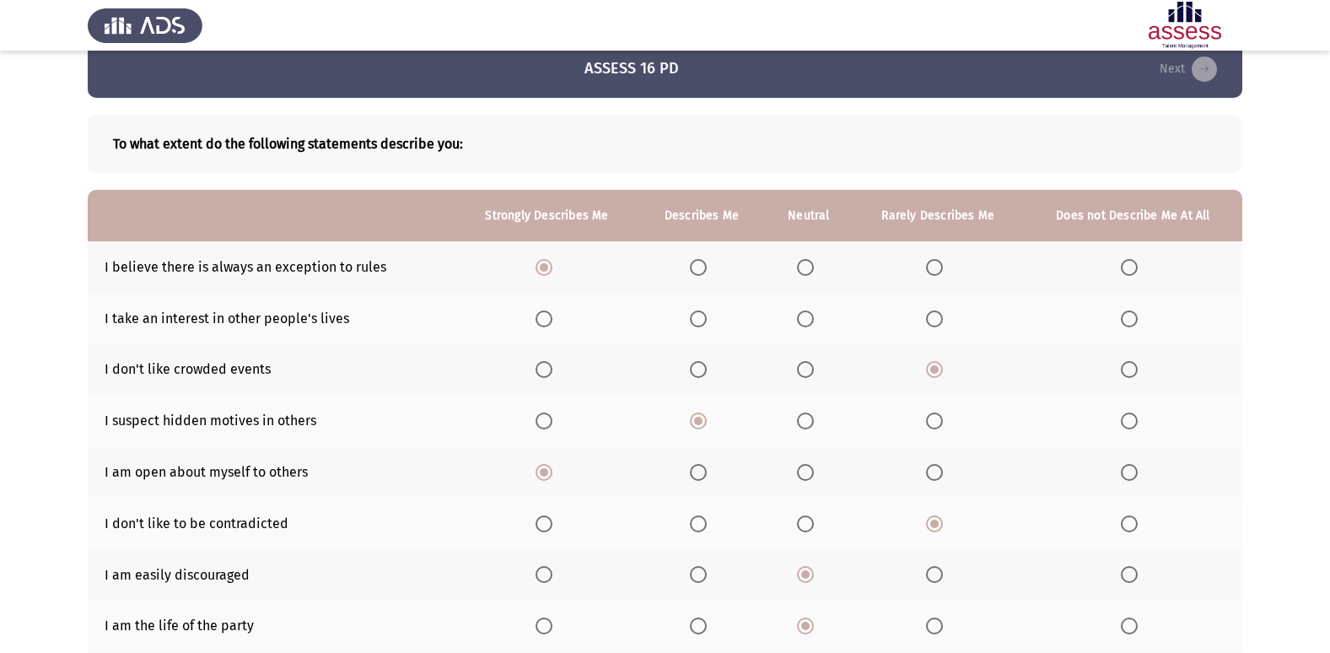
scroll to position [0, 0]
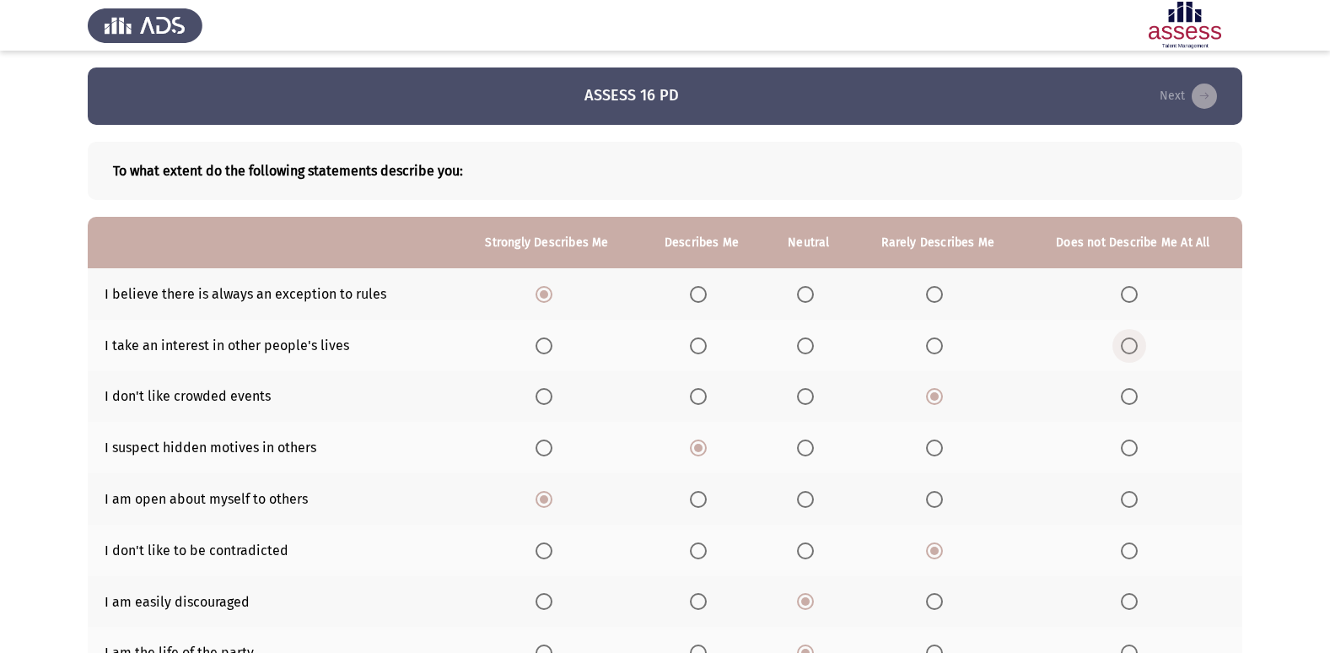
click at [1135, 343] on span "Select an option" at bounding box center [1129, 345] width 17 height 17
click at [1135, 343] on input "Select an option" at bounding box center [1129, 345] width 17 height 17
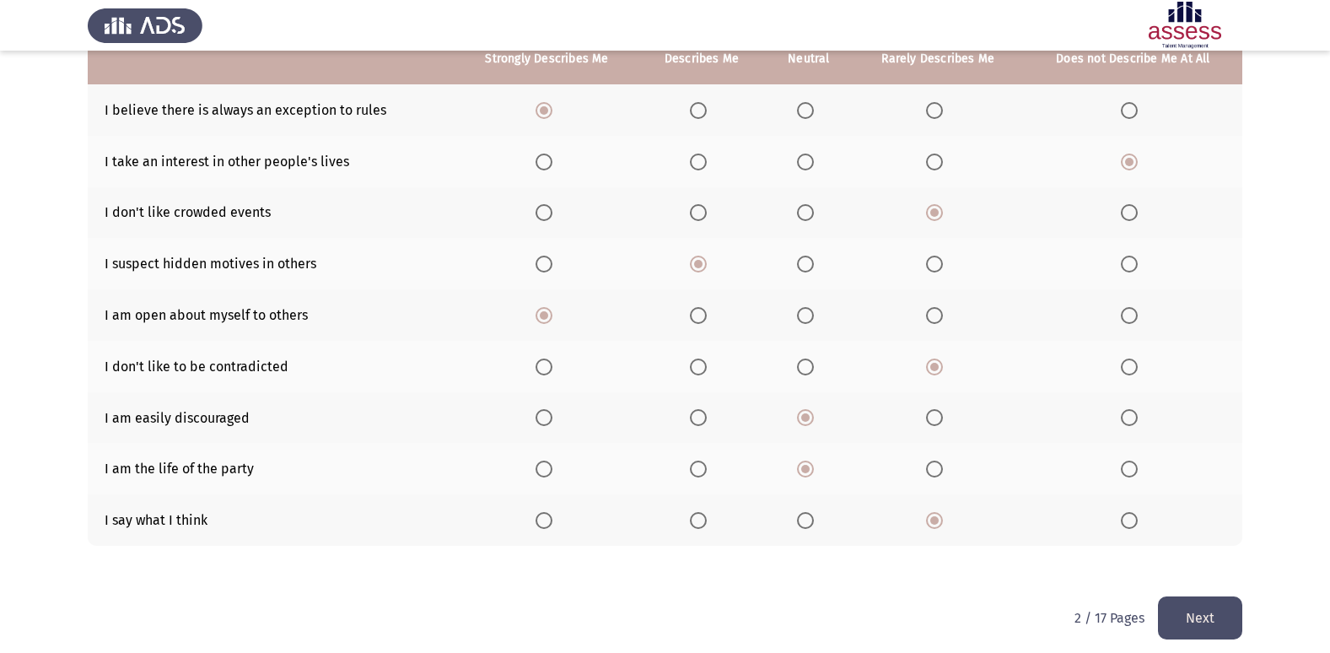
scroll to position [195, 0]
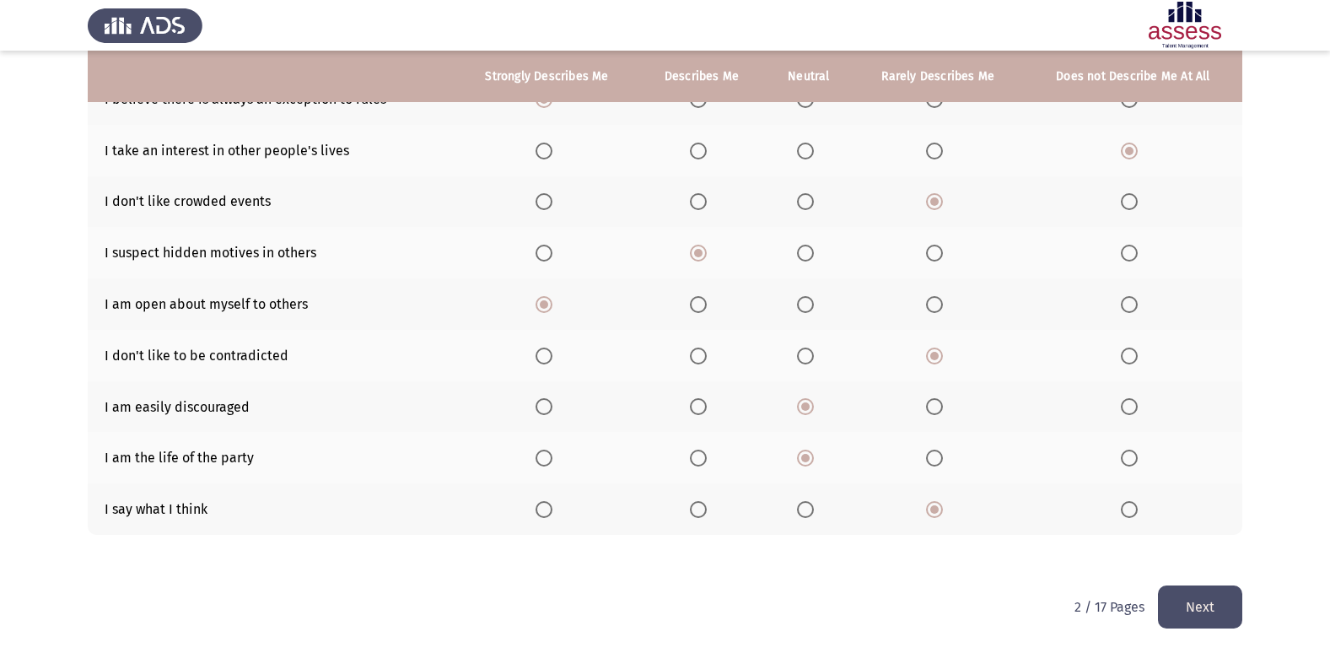
click at [1215, 603] on button "Next" at bounding box center [1200, 606] width 84 height 43
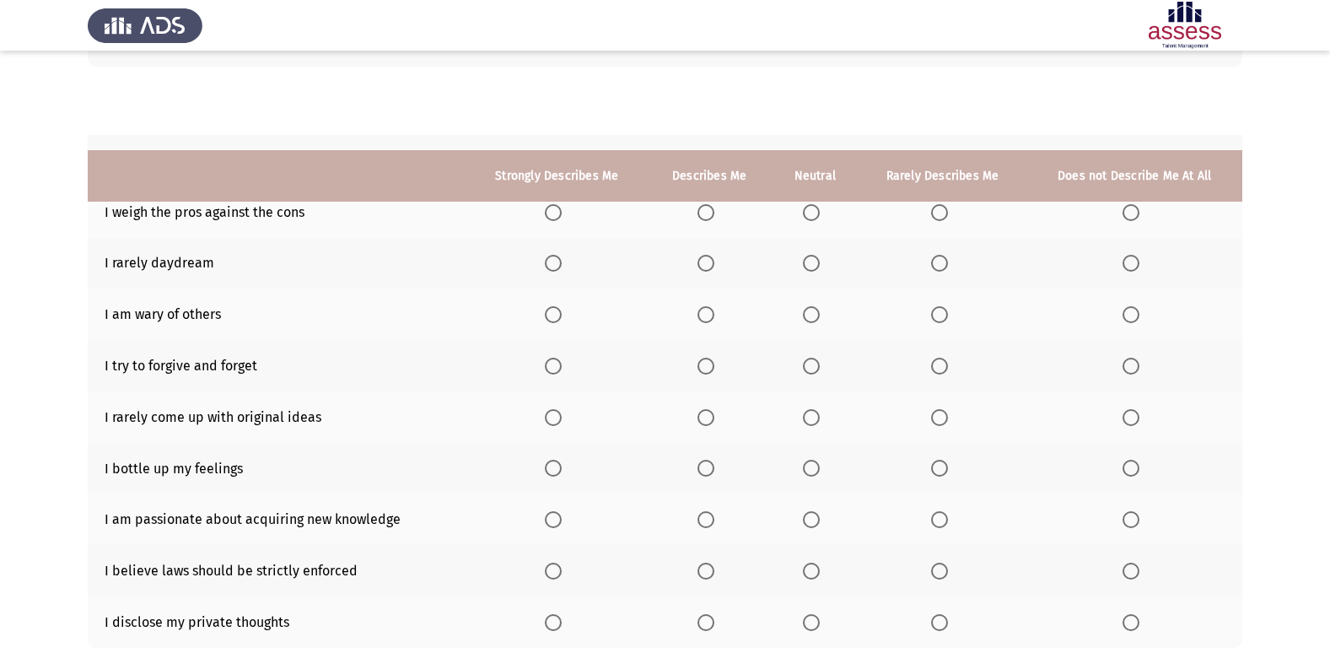
scroll to position [246, 0]
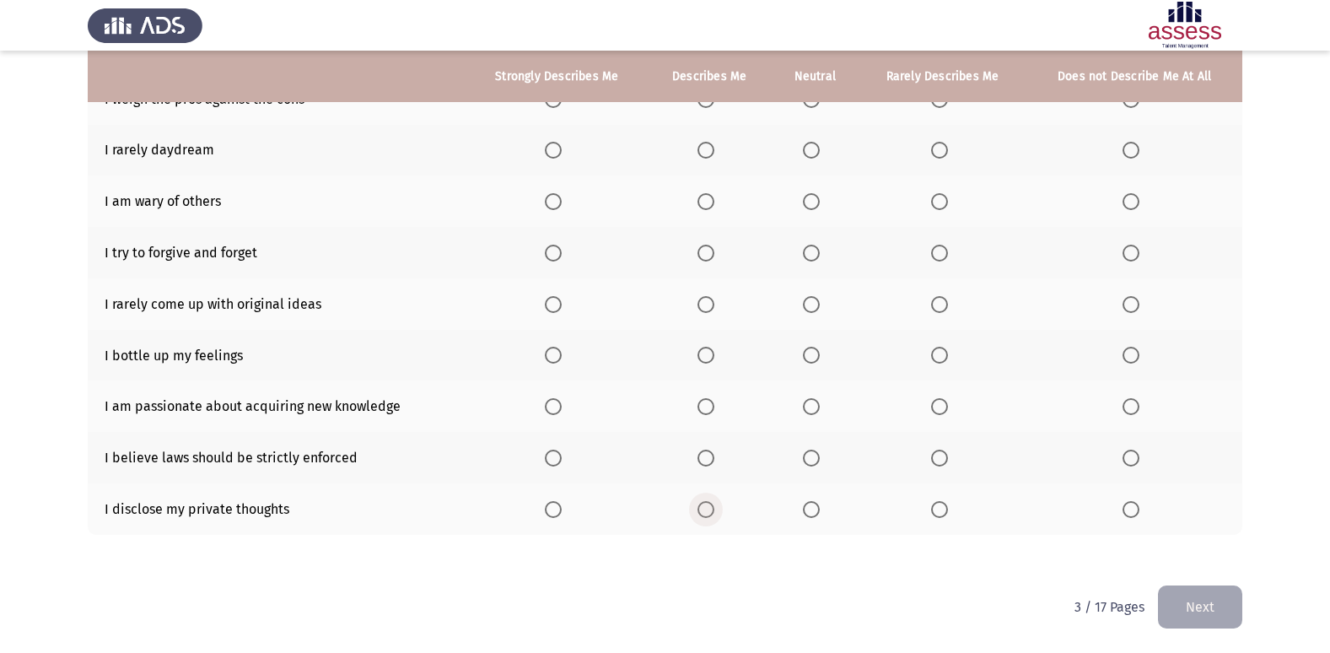
click at [713, 503] on span "Select an option" at bounding box center [706, 509] width 17 height 17
click at [713, 503] on input "Select an option" at bounding box center [706, 509] width 17 height 17
click at [817, 456] on span "Select an option" at bounding box center [811, 458] width 17 height 17
click at [817, 456] on input "Select an option" at bounding box center [811, 458] width 17 height 17
click at [558, 402] on span "Select an option" at bounding box center [553, 406] width 17 height 17
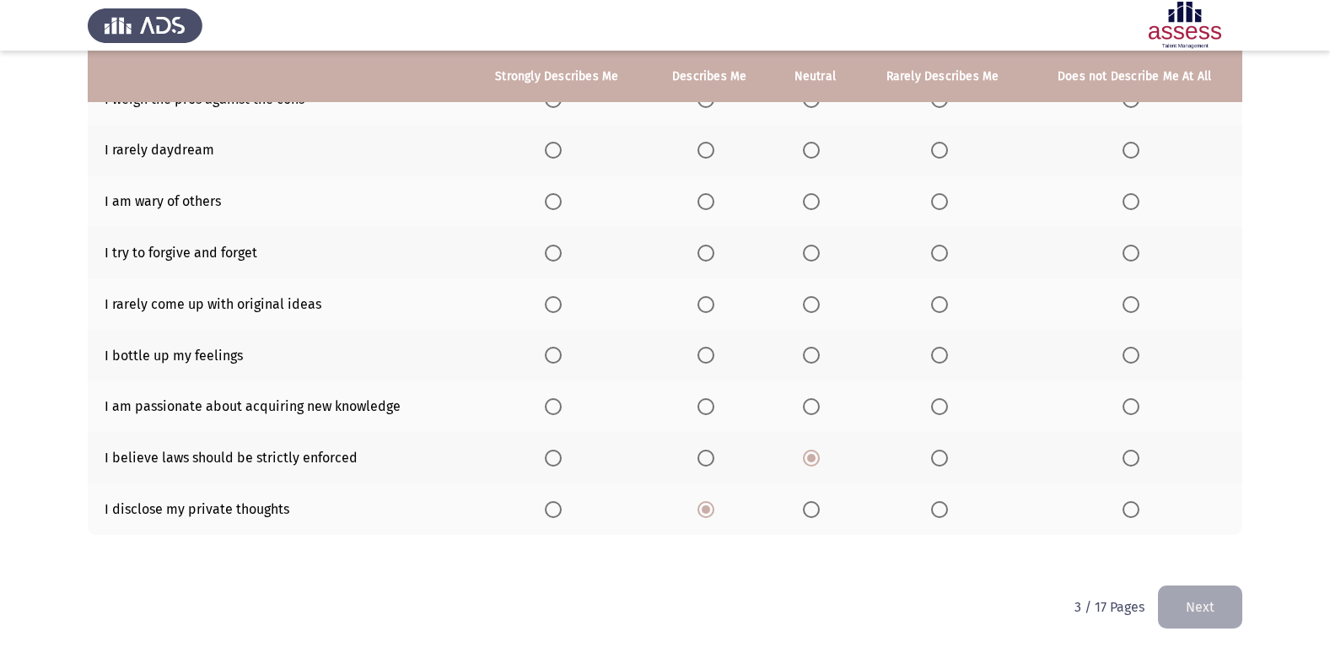
click at [558, 402] on input "Select an option" at bounding box center [553, 406] width 17 height 17
click at [709, 345] on th at bounding box center [709, 355] width 125 height 51
click at [713, 353] on span "Select an option" at bounding box center [706, 355] width 17 height 17
click at [713, 353] on input "Select an option" at bounding box center [706, 355] width 17 height 17
click at [936, 296] on span "Select an option" at bounding box center [939, 304] width 17 height 17
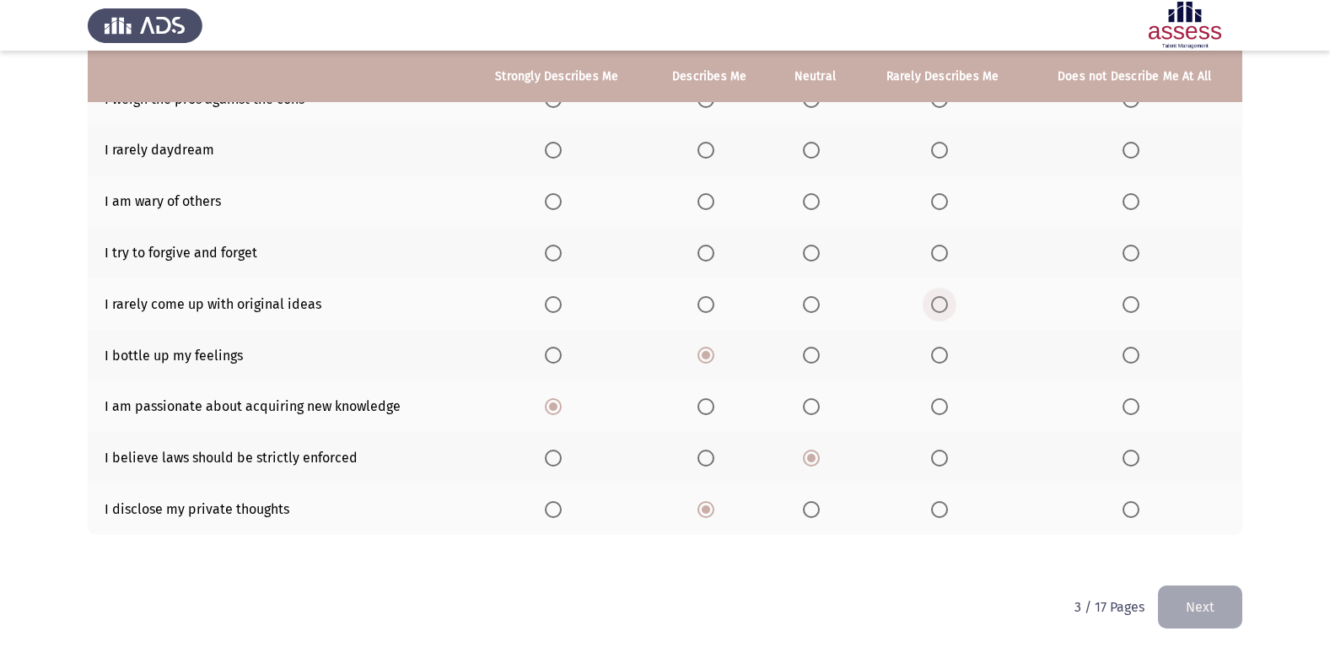
click at [936, 296] on input "Select an option" at bounding box center [939, 304] width 17 height 17
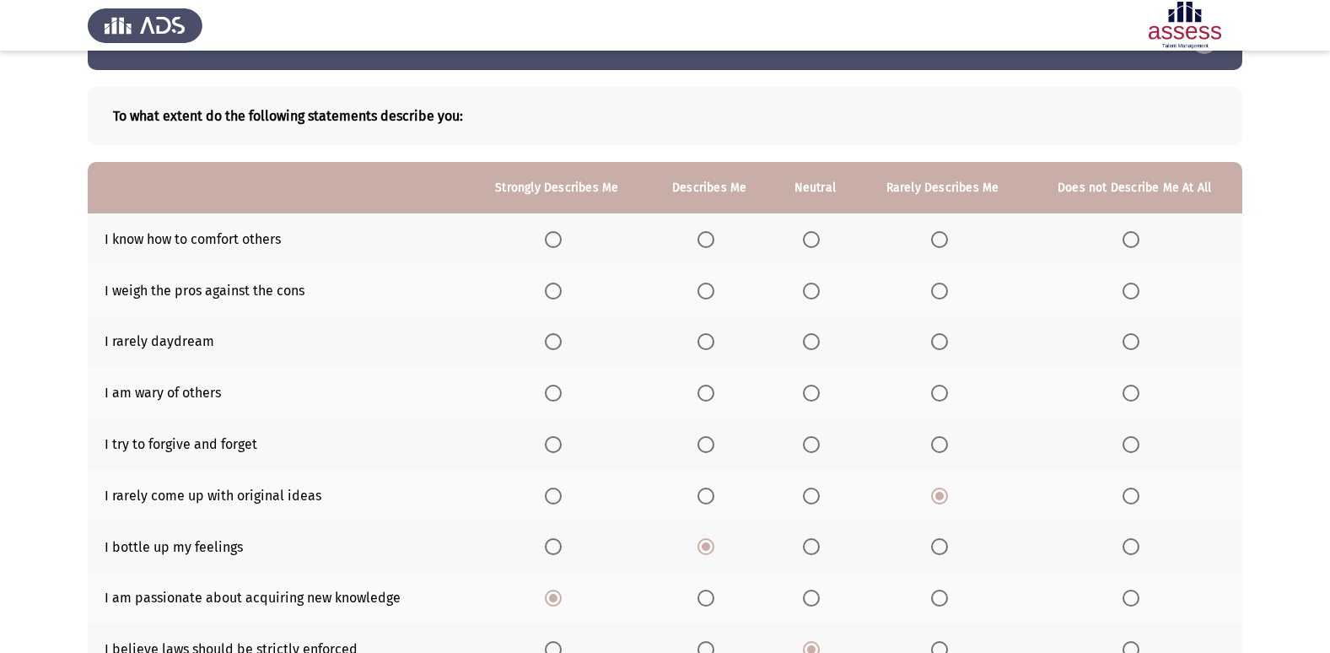
scroll to position [84, 0]
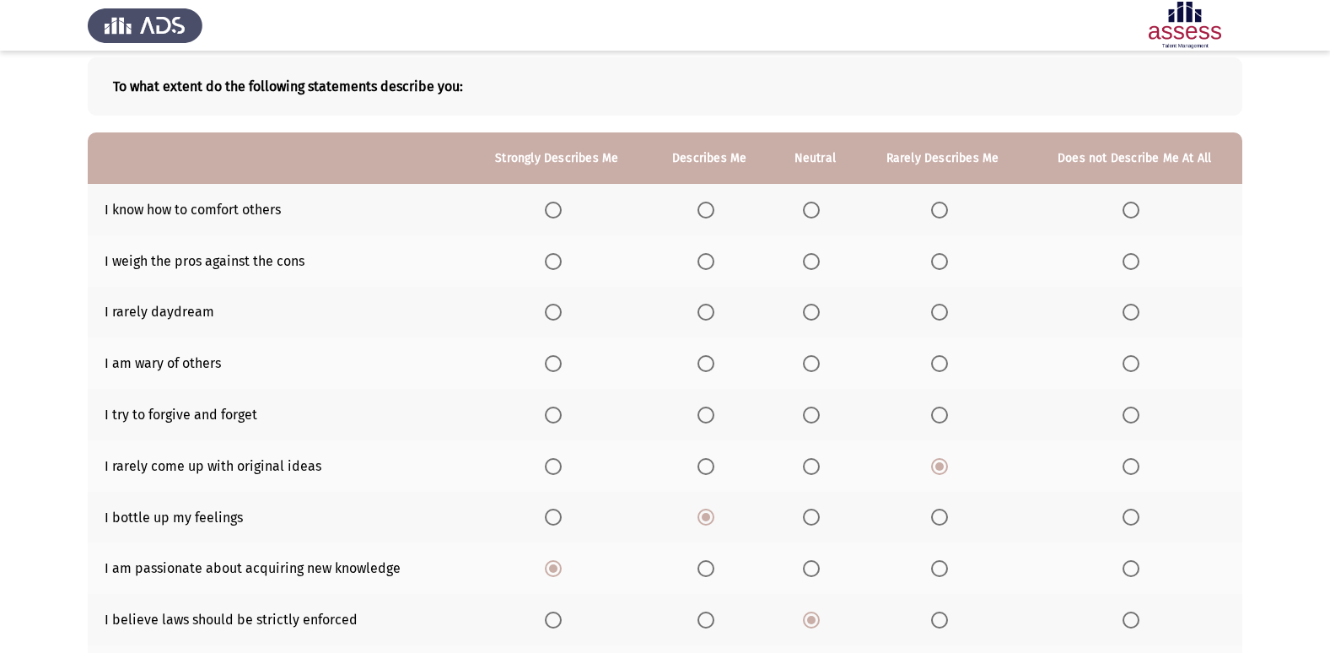
click at [942, 461] on span "Select an option" at bounding box center [939, 466] width 17 height 17
click at [942, 461] on input "Select an option" at bounding box center [939, 466] width 17 height 17
click at [552, 466] on span "Select an option" at bounding box center [553, 466] width 17 height 17
click at [552, 466] on input "Select an option" at bounding box center [553, 466] width 17 height 17
click at [708, 418] on span "Select an option" at bounding box center [706, 415] width 17 height 17
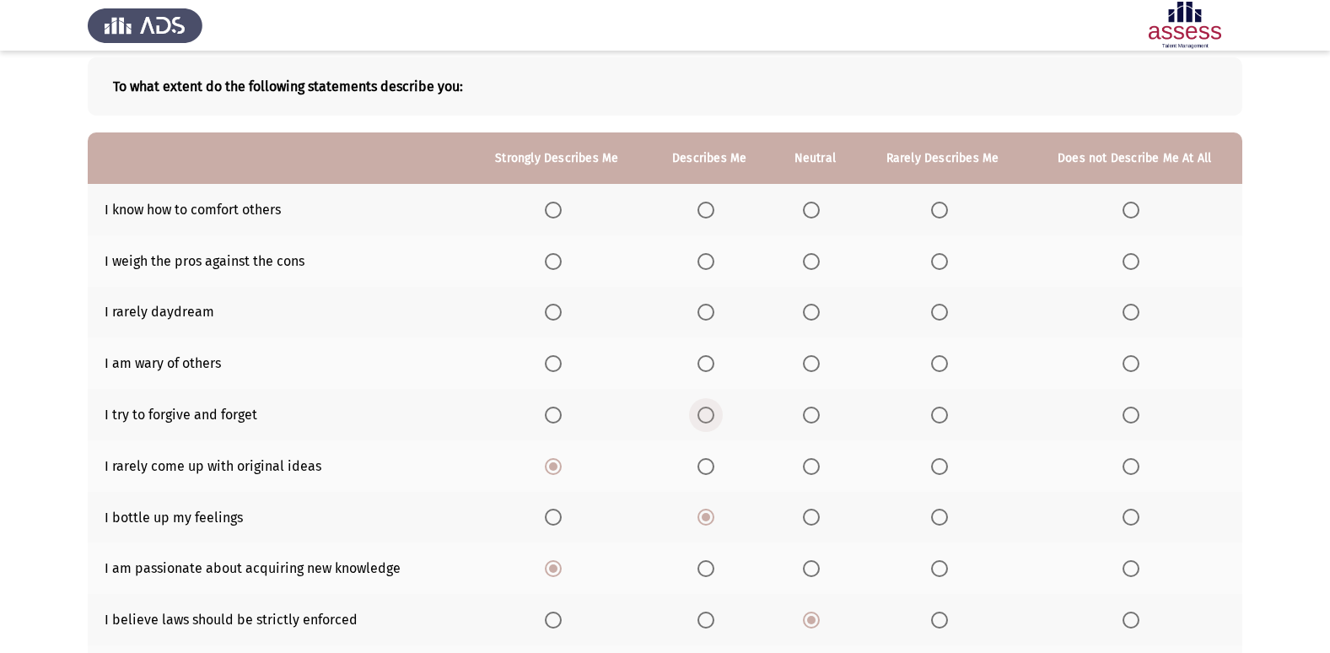
click at [708, 418] on input "Select an option" at bounding box center [706, 415] width 17 height 17
click at [549, 412] on span "Select an option" at bounding box center [553, 415] width 17 height 17
click at [549, 412] on input "Select an option" at bounding box center [553, 415] width 17 height 17
click at [558, 316] on span "Select an option" at bounding box center [553, 312] width 17 height 17
click at [558, 316] on input "Select an option" at bounding box center [553, 312] width 17 height 17
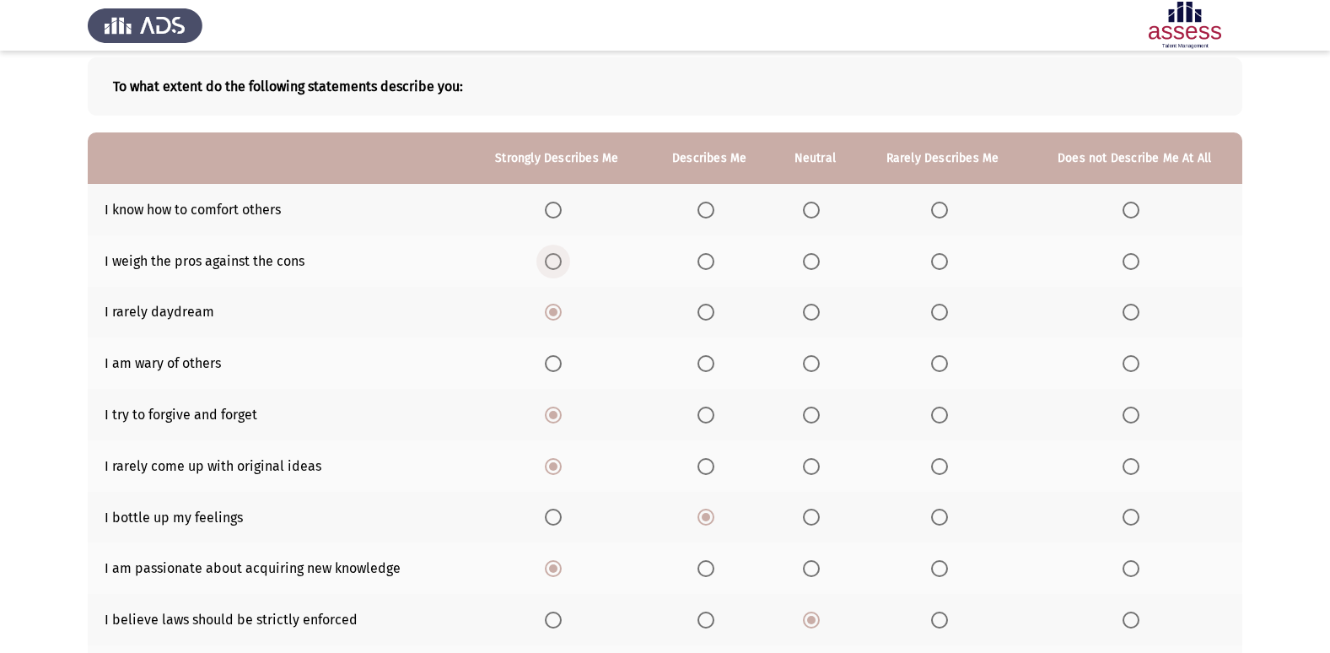
click at [561, 261] on span "Select an option" at bounding box center [553, 261] width 17 height 17
click at [561, 261] on input "Select an option" at bounding box center [553, 261] width 17 height 17
click at [562, 206] on span "Select an option" at bounding box center [553, 210] width 17 height 17
click at [562, 206] on input "Select an option" at bounding box center [553, 210] width 17 height 17
click at [553, 362] on span "Select an option" at bounding box center [553, 363] width 17 height 17
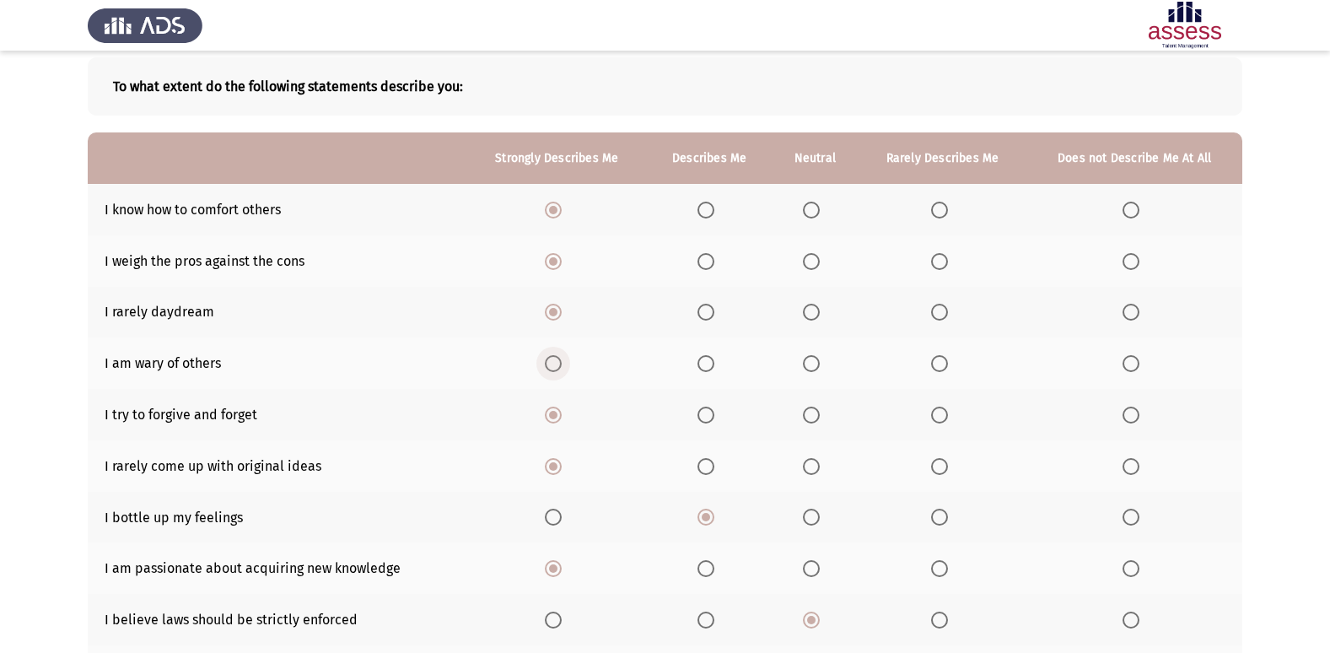
click at [553, 362] on input "Select an option" at bounding box center [553, 363] width 17 height 17
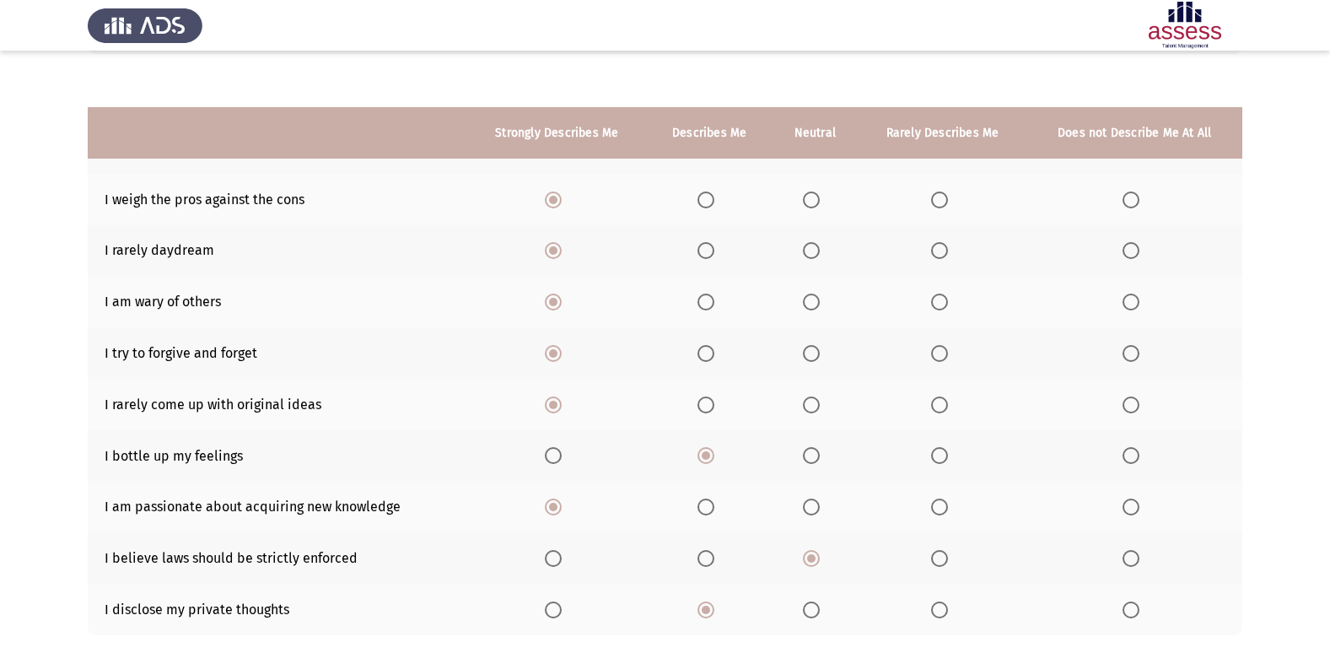
scroll to position [246, 0]
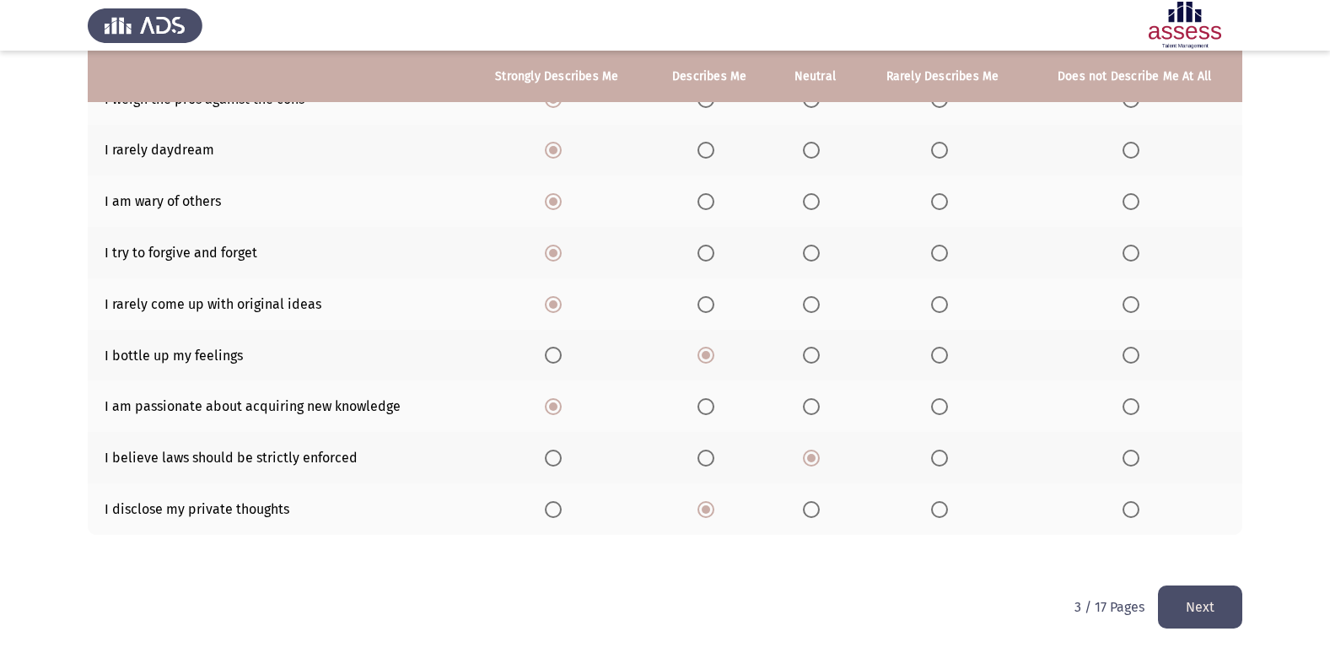
click at [1179, 612] on button "Next" at bounding box center [1200, 606] width 84 height 43
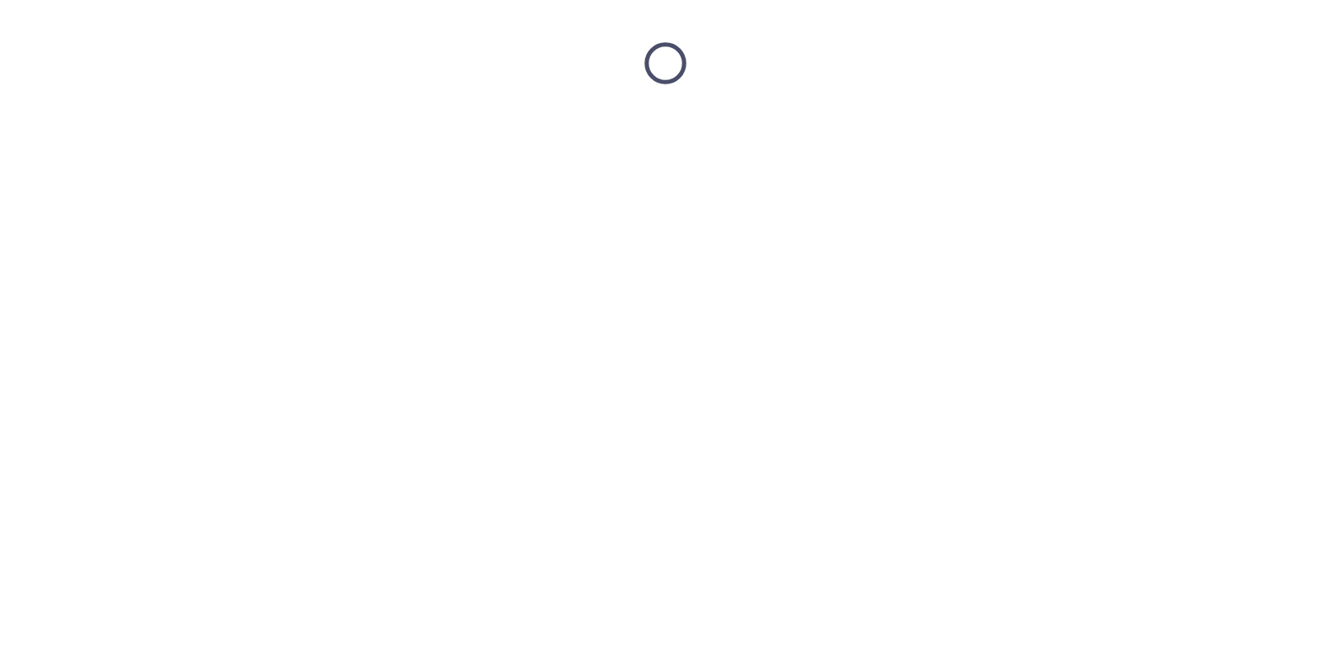
scroll to position [0, 0]
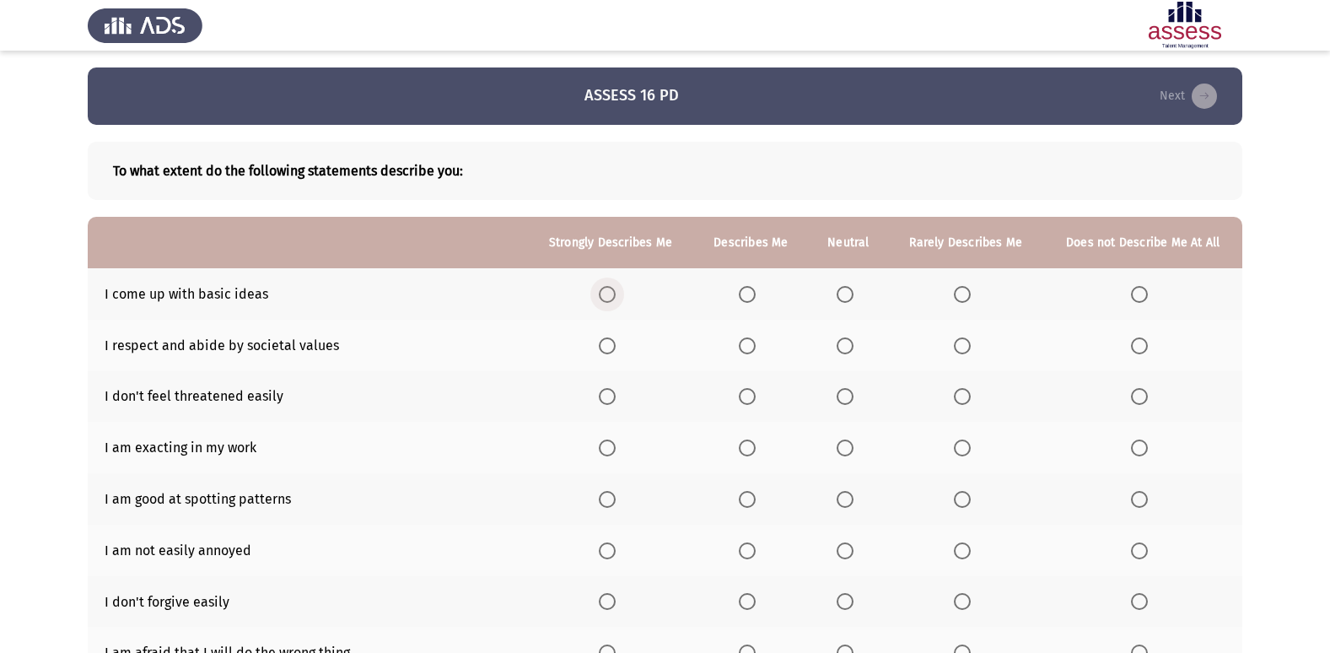
click at [611, 293] on span "Select an option" at bounding box center [607, 294] width 17 height 17
click at [611, 293] on input "Select an option" at bounding box center [607, 294] width 17 height 17
click at [616, 347] on span "Select an option" at bounding box center [607, 345] width 17 height 17
click at [616, 347] on input "Select an option" at bounding box center [607, 345] width 17 height 17
click at [606, 395] on span "Select an option" at bounding box center [607, 396] width 17 height 17
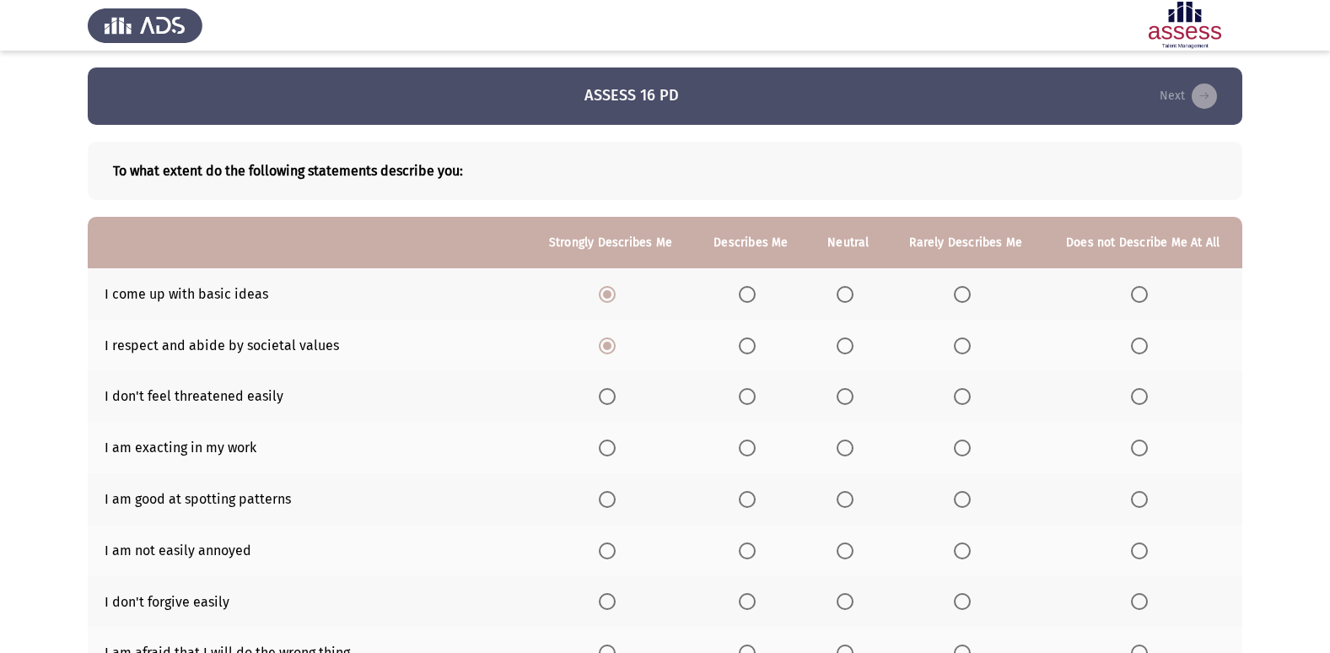
click at [606, 395] on input "Select an option" at bounding box center [607, 396] width 17 height 17
click at [609, 452] on span "Select an option" at bounding box center [607, 447] width 17 height 17
click at [609, 452] on input "Select an option" at bounding box center [607, 447] width 17 height 17
click at [612, 505] on span "Select an option" at bounding box center [607, 499] width 17 height 17
click at [612, 505] on input "Select an option" at bounding box center [607, 499] width 17 height 17
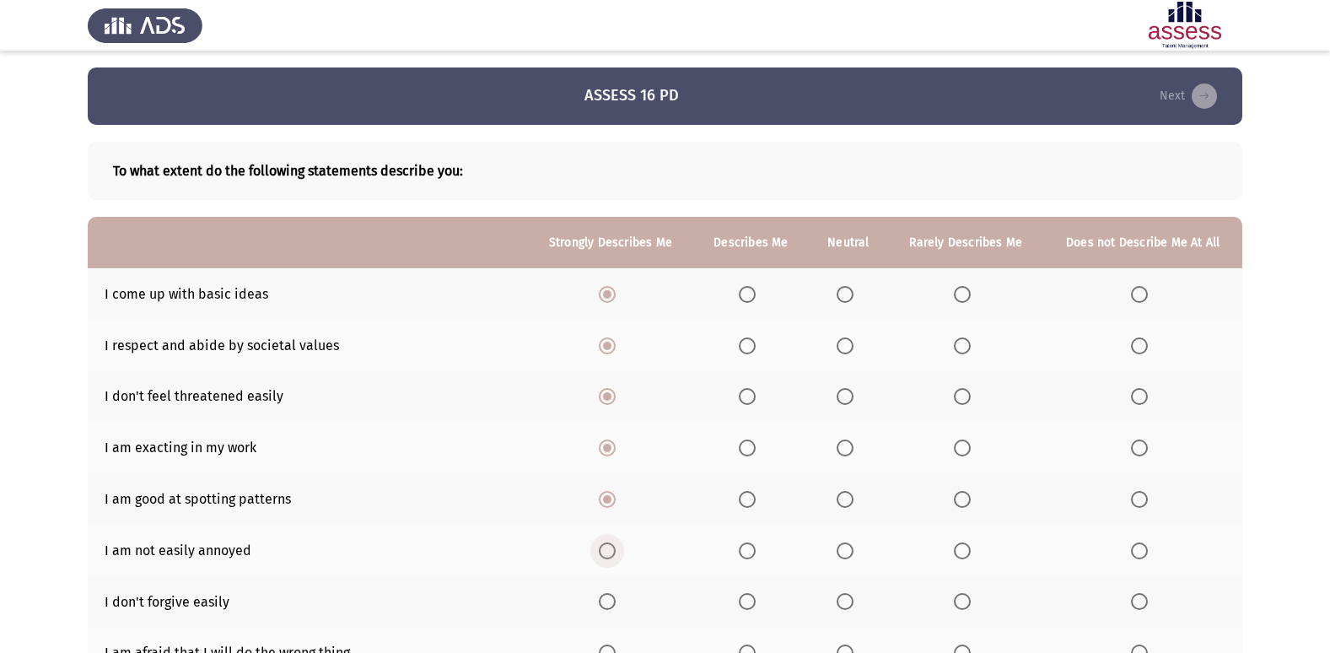
click at [602, 547] on span "Select an option" at bounding box center [607, 550] width 17 height 17
click at [602, 547] on input "Select an option" at bounding box center [607, 550] width 17 height 17
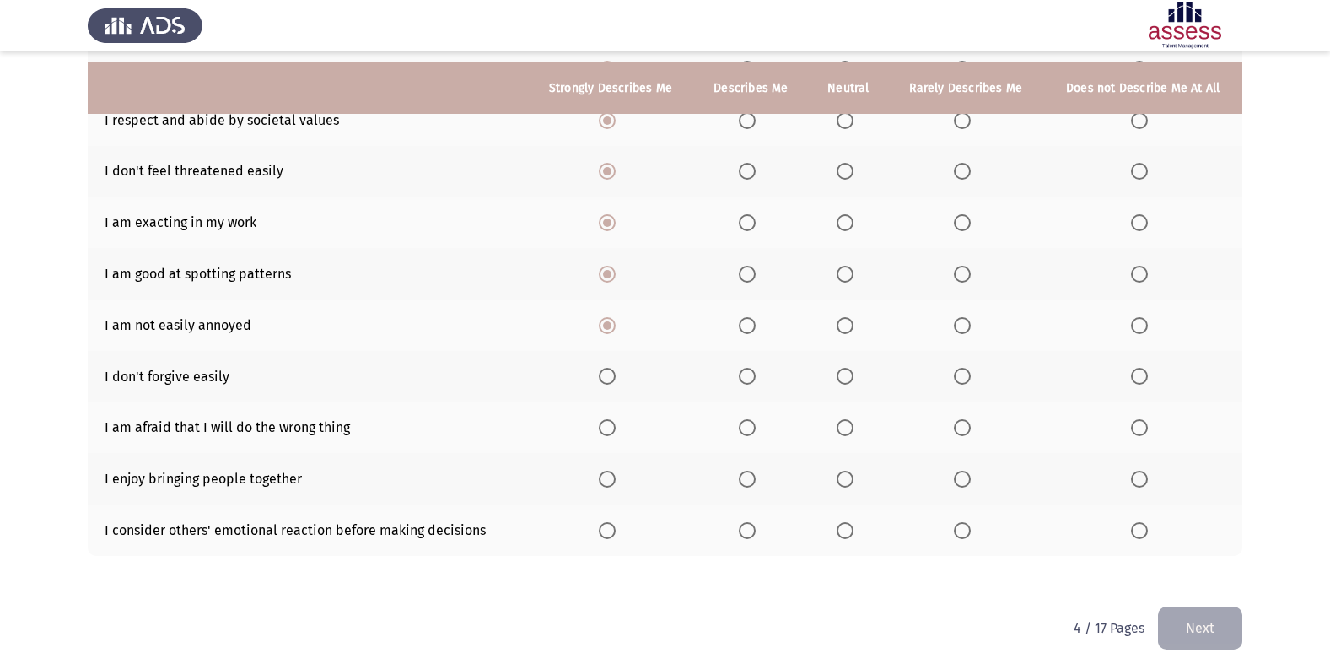
scroll to position [246, 0]
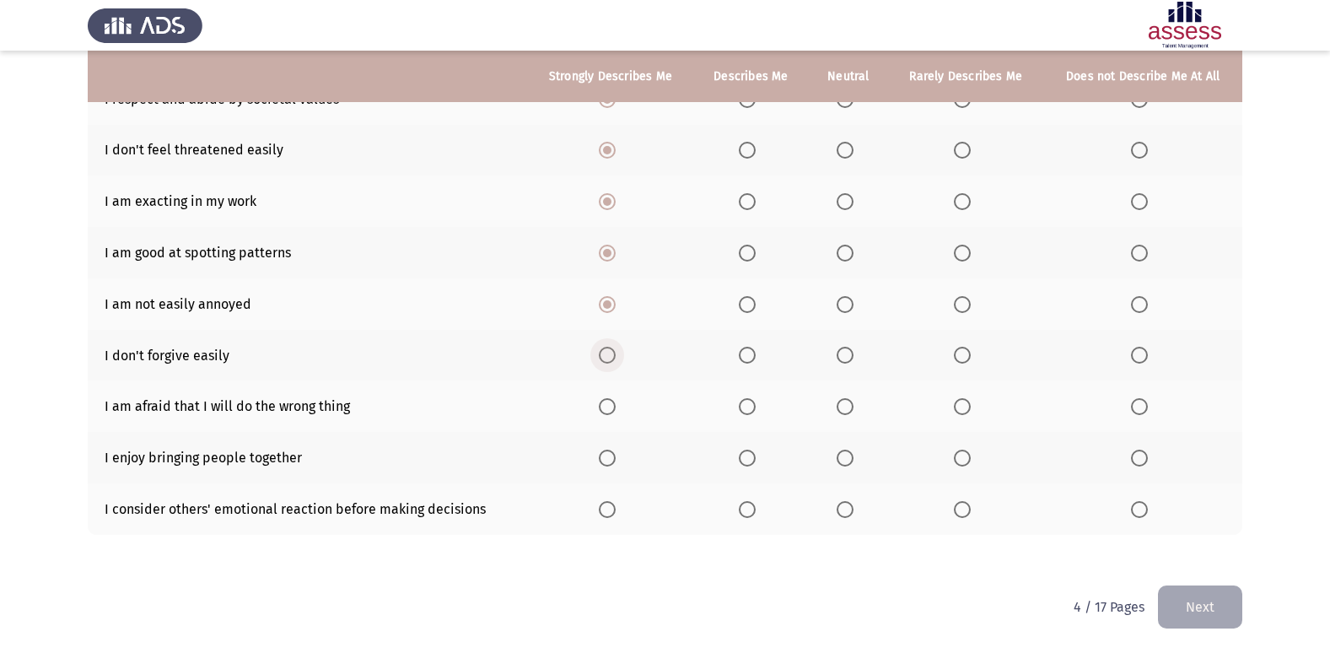
click at [616, 350] on span "Select an option" at bounding box center [607, 355] width 17 height 17
click at [616, 350] on input "Select an option" at bounding box center [607, 355] width 17 height 17
click at [607, 412] on span "Select an option" at bounding box center [607, 406] width 17 height 17
click at [607, 412] on input "Select an option" at bounding box center [607, 406] width 17 height 17
click at [602, 463] on span "Select an option" at bounding box center [607, 458] width 17 height 17
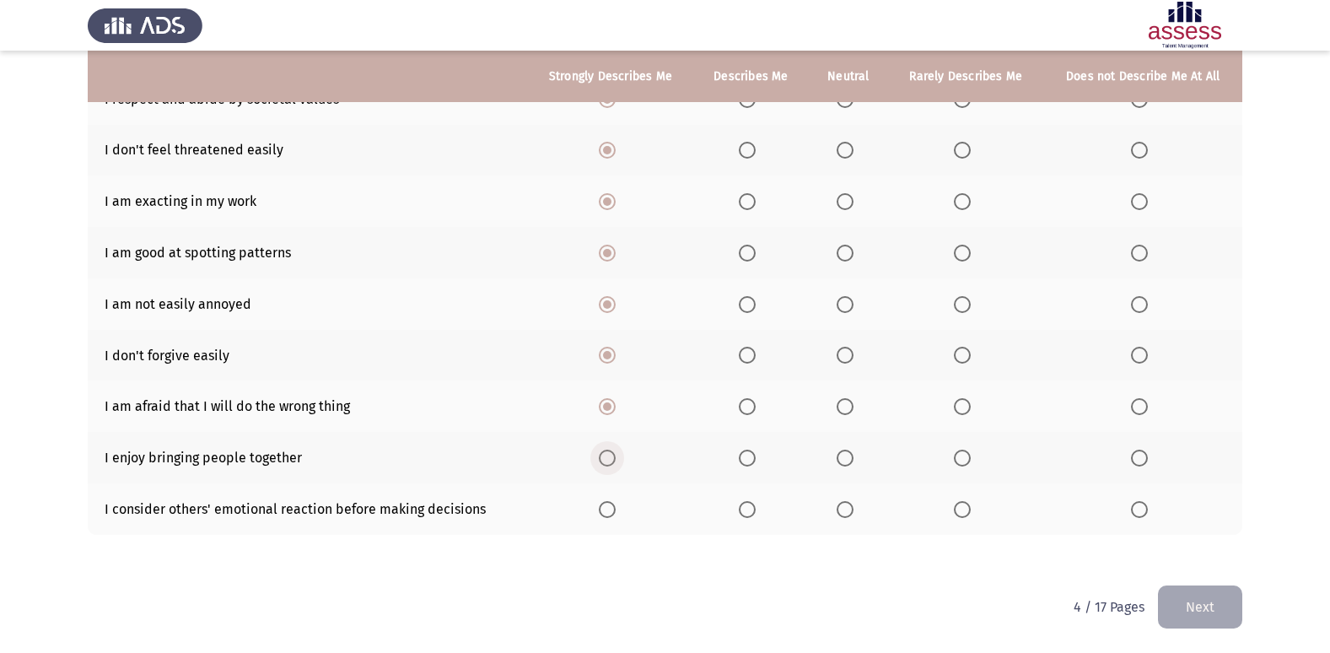
click at [602, 463] on input "Select an option" at bounding box center [607, 458] width 17 height 17
click at [605, 506] on span "Select an option" at bounding box center [607, 509] width 17 height 17
click at [605, 506] on input "Select an option" at bounding box center [607, 509] width 17 height 17
click at [850, 304] on span "Select an option" at bounding box center [845, 304] width 17 height 17
click at [850, 304] on input "Select an option" at bounding box center [845, 304] width 17 height 17
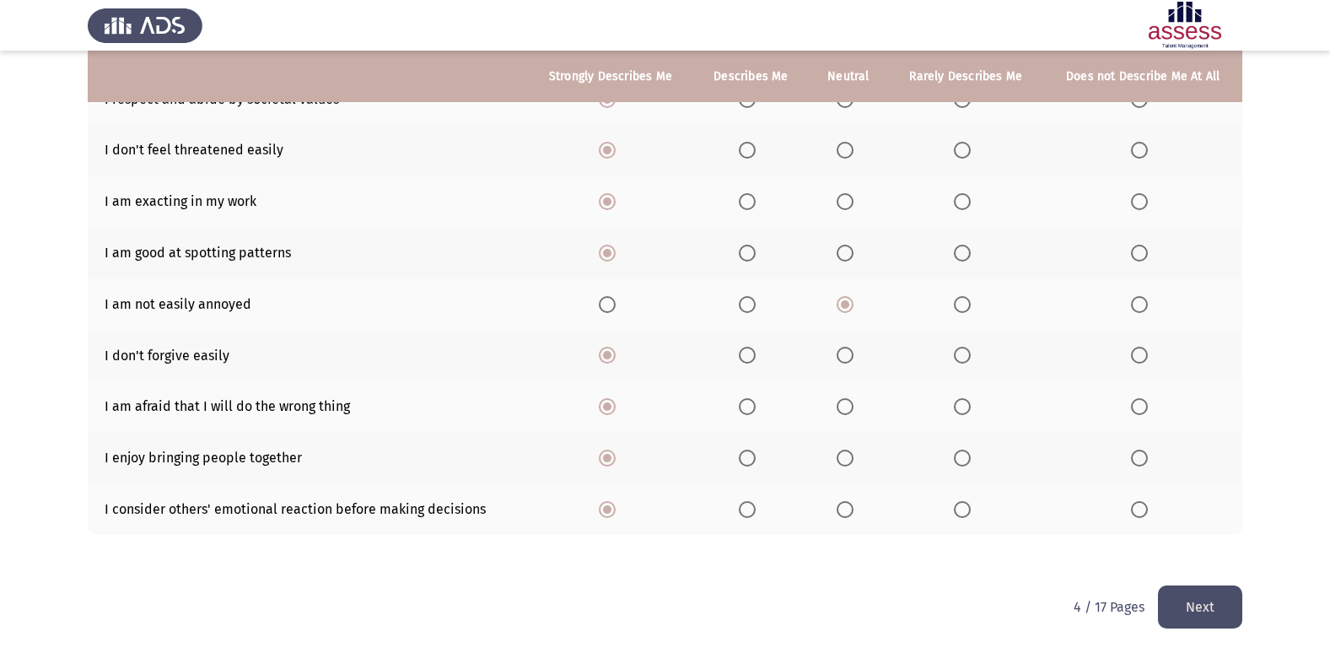
click at [846, 357] on span "Select an option" at bounding box center [845, 355] width 17 height 17
click at [846, 357] on input "Select an option" at bounding box center [845, 355] width 17 height 17
click at [602, 354] on span "Select an option" at bounding box center [607, 355] width 17 height 17
click at [602, 354] on input "Select an option" at bounding box center [607, 355] width 17 height 17
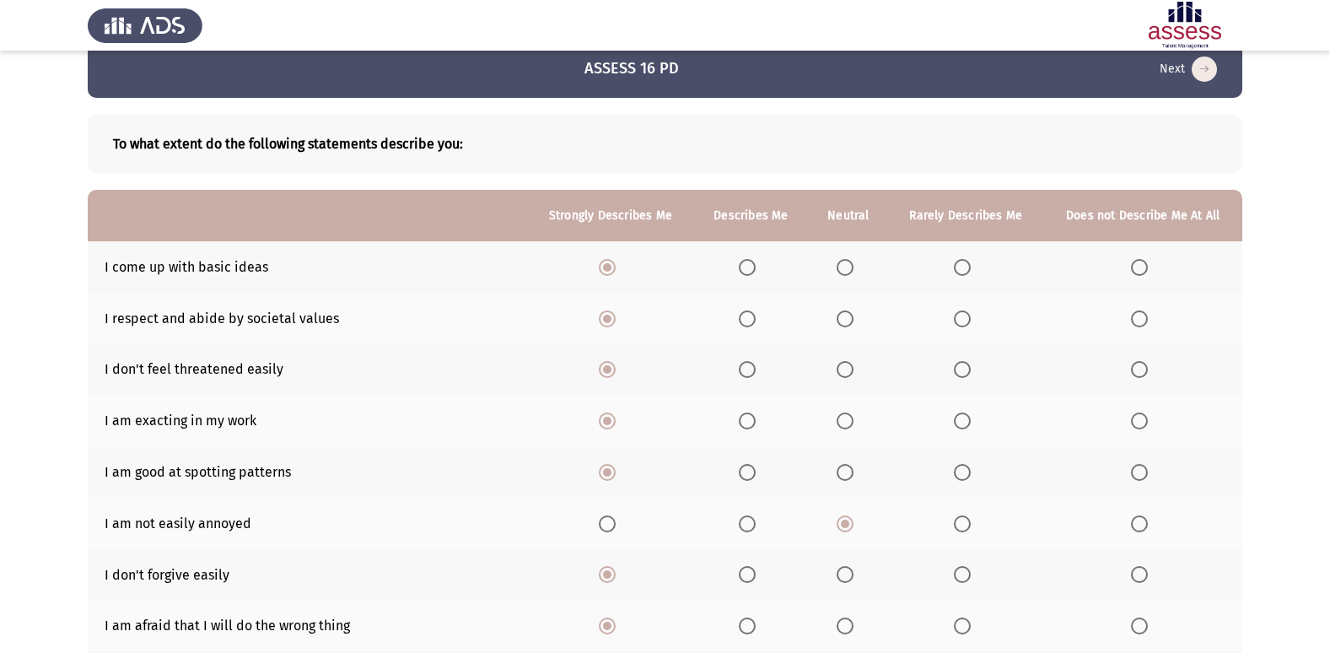
scroll to position [0, 0]
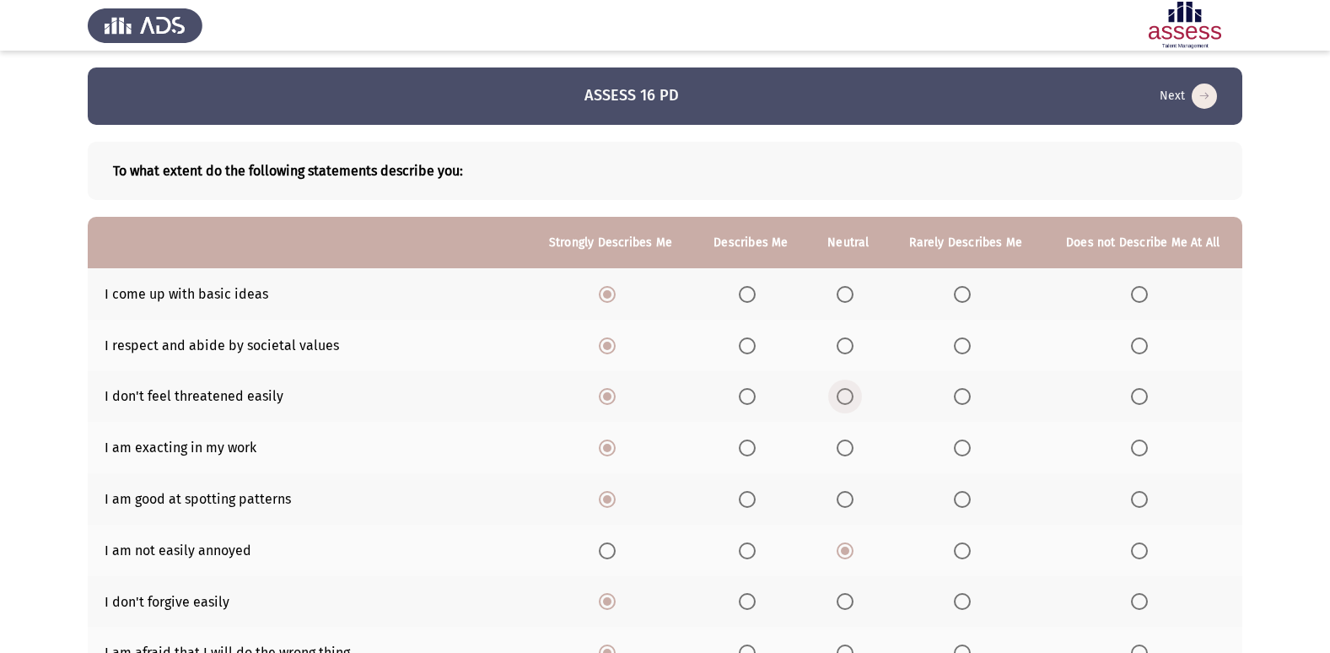
click at [854, 398] on span "Select an option" at bounding box center [845, 396] width 17 height 17
click at [854, 398] on input "Select an option" at bounding box center [845, 396] width 17 height 17
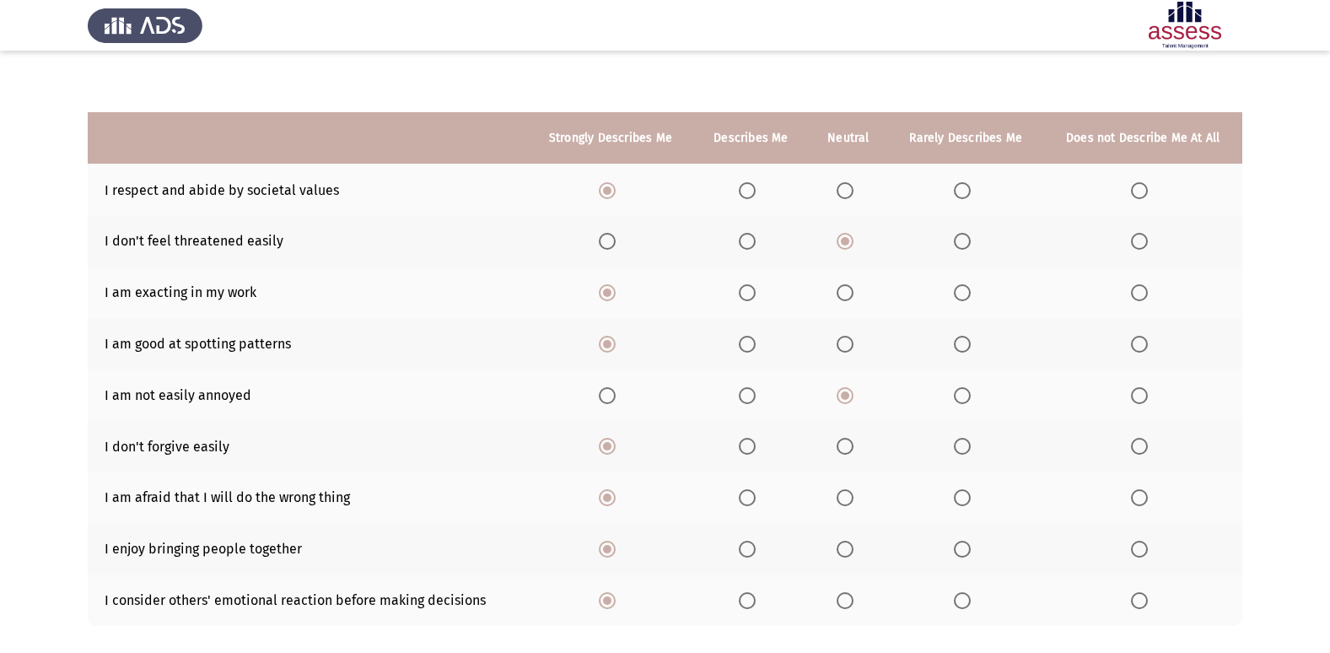
scroll to position [246, 0]
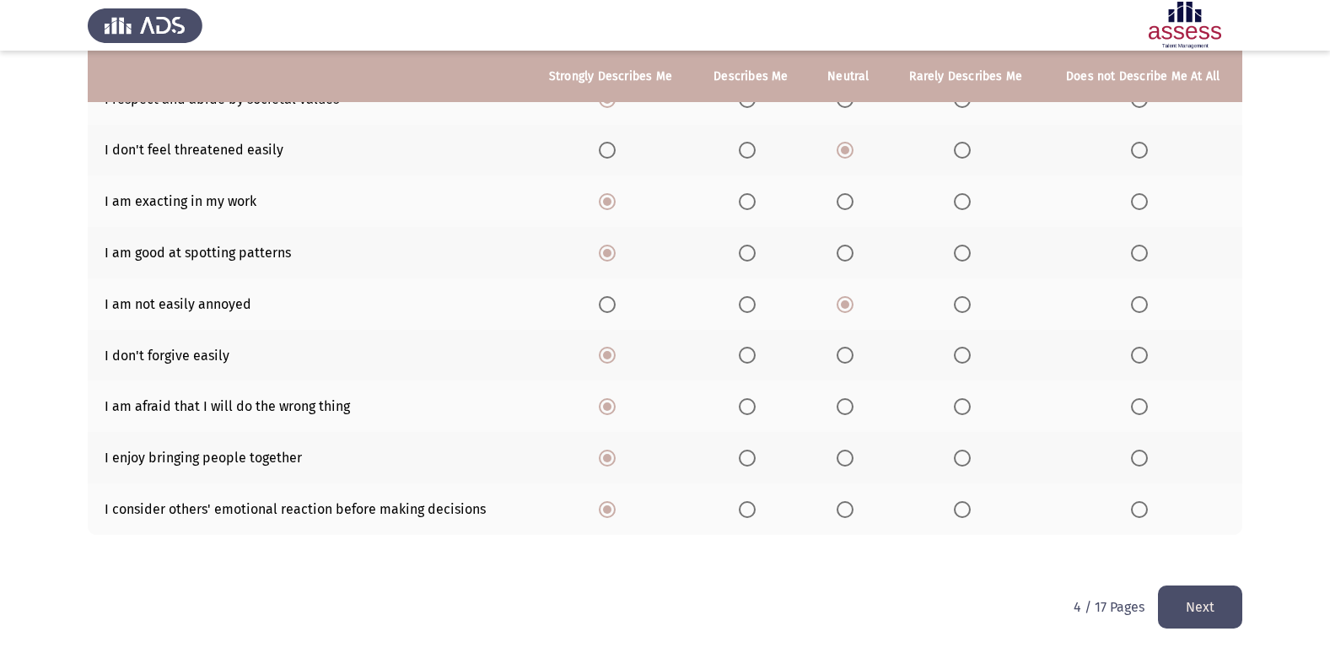
click at [1201, 620] on button "Next" at bounding box center [1200, 606] width 84 height 43
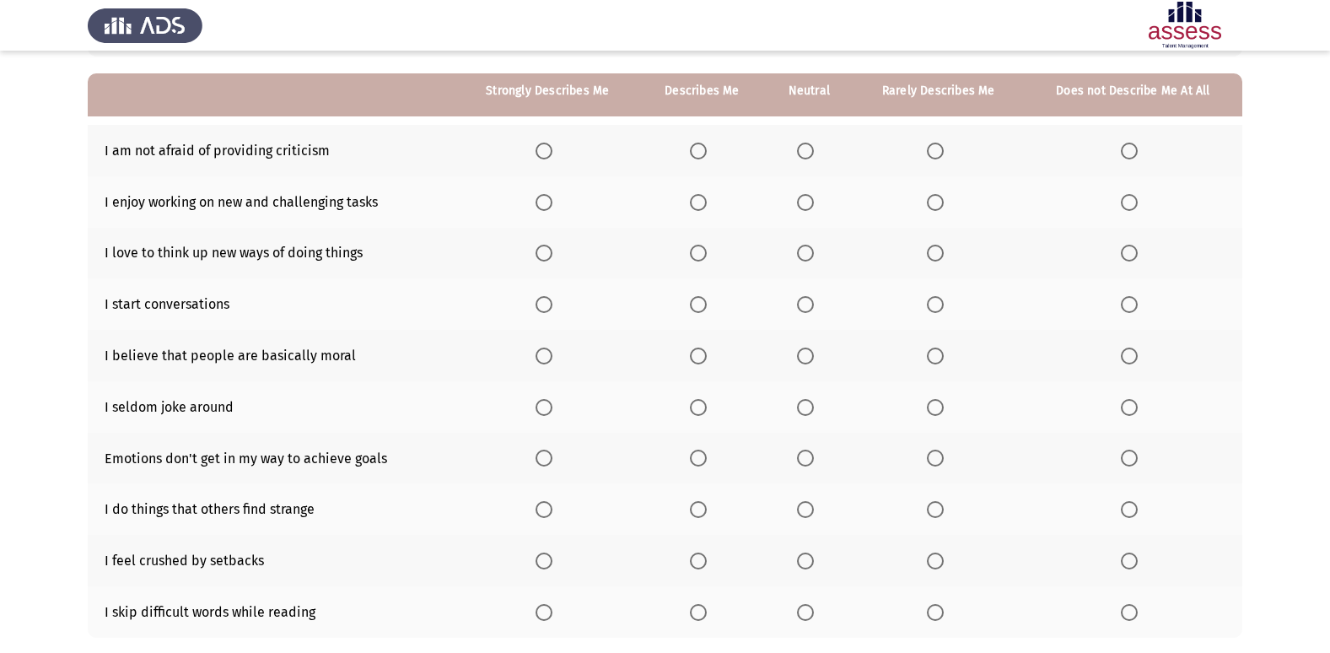
scroll to position [162, 0]
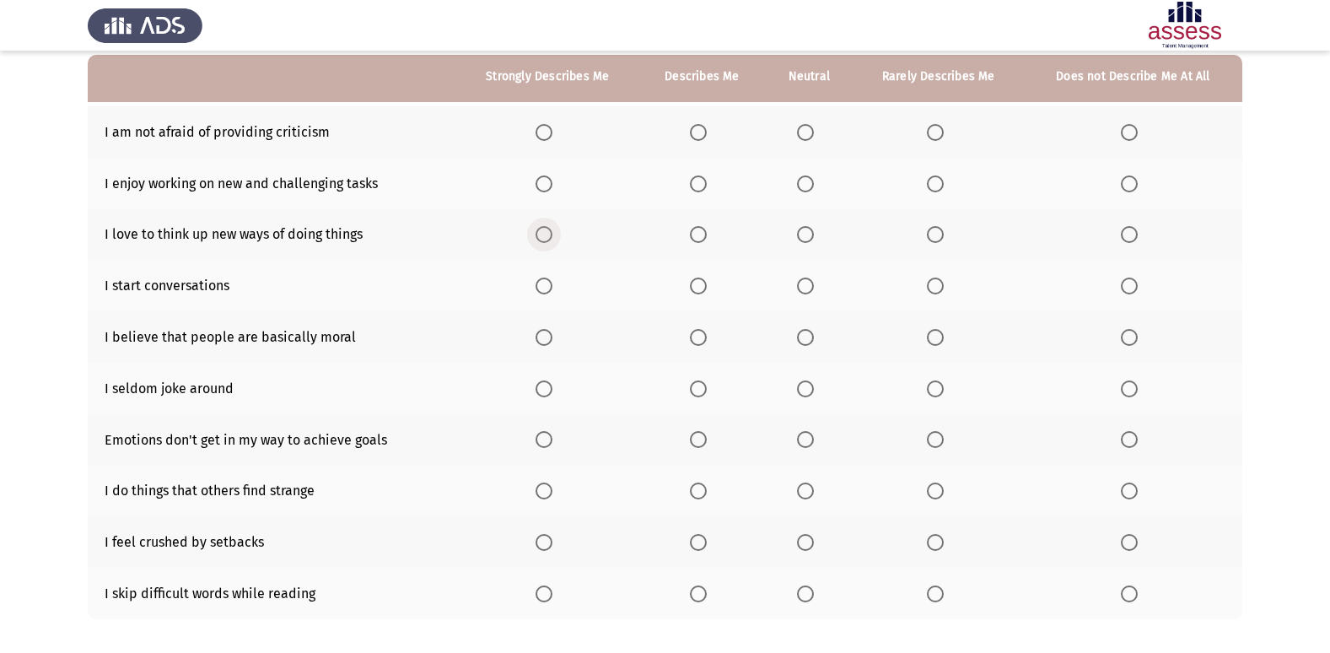
click at [547, 228] on span "Select an option" at bounding box center [544, 234] width 17 height 17
click at [547, 228] on input "Select an option" at bounding box center [544, 234] width 17 height 17
click at [544, 288] on span "Select an option" at bounding box center [544, 286] width 17 height 17
click at [544, 288] on input "Select an option" at bounding box center [544, 286] width 17 height 17
click at [538, 338] on span "Select an option" at bounding box center [544, 337] width 17 height 17
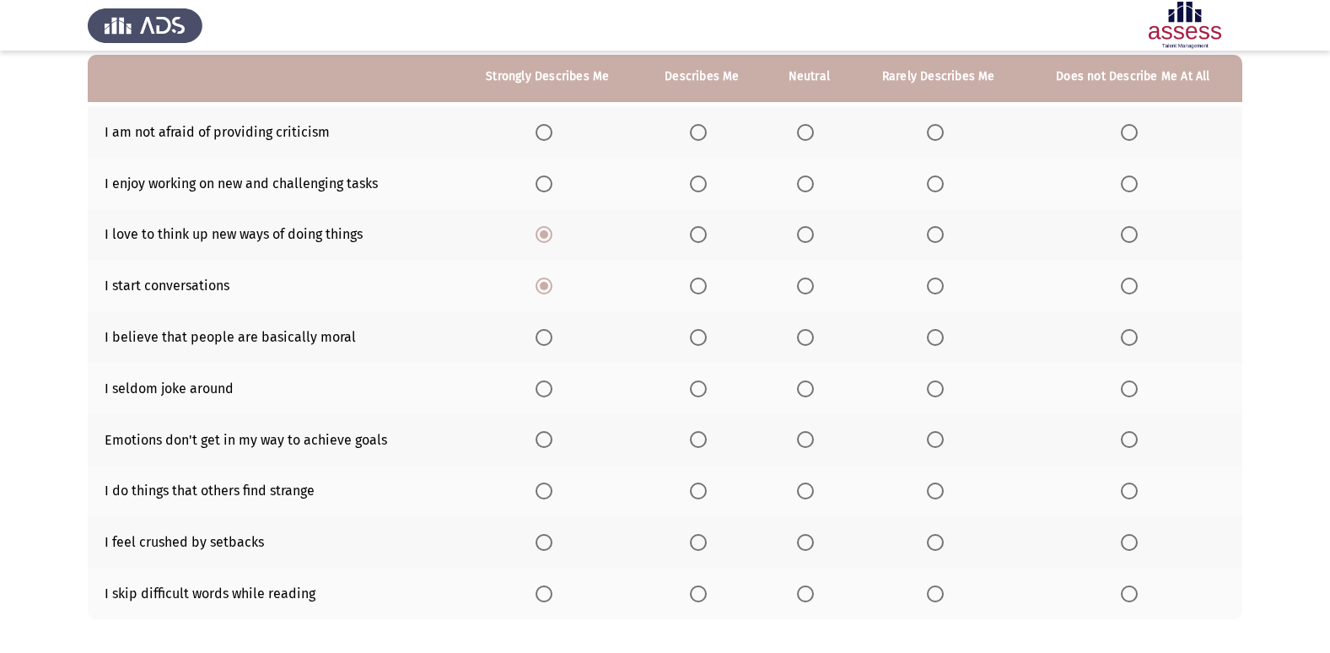
click at [538, 338] on input "Select an option" at bounding box center [544, 337] width 17 height 17
click at [549, 391] on span "Select an option" at bounding box center [544, 388] width 17 height 17
click at [549, 391] on input "Select an option" at bounding box center [544, 388] width 17 height 17
click at [540, 441] on th at bounding box center [547, 439] width 183 height 51
click at [552, 437] on span "Select an option" at bounding box center [544, 439] width 17 height 17
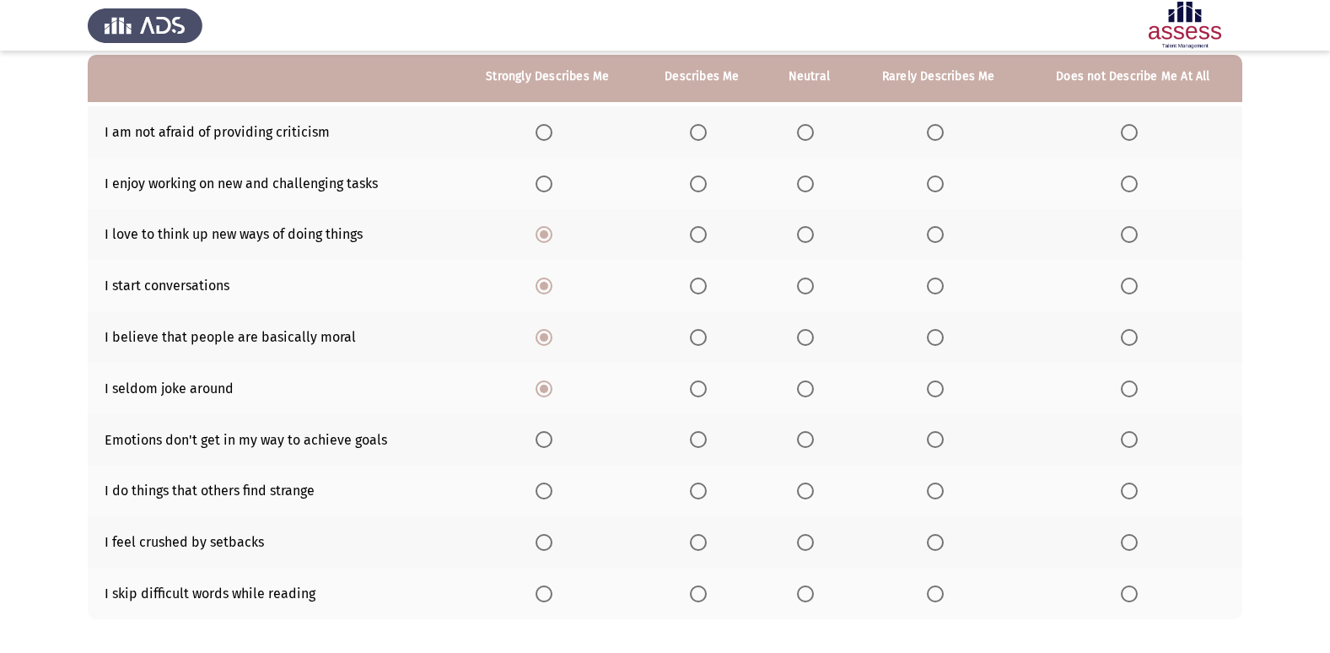
click at [552, 437] on input "Select an option" at bounding box center [544, 439] width 17 height 17
click at [544, 487] on span "Select an option" at bounding box center [544, 491] width 17 height 17
click at [544, 487] on input "Select an option" at bounding box center [544, 491] width 17 height 17
click at [545, 537] on span "Select an option" at bounding box center [544, 542] width 17 height 17
click at [545, 537] on input "Select an option" at bounding box center [544, 542] width 17 height 17
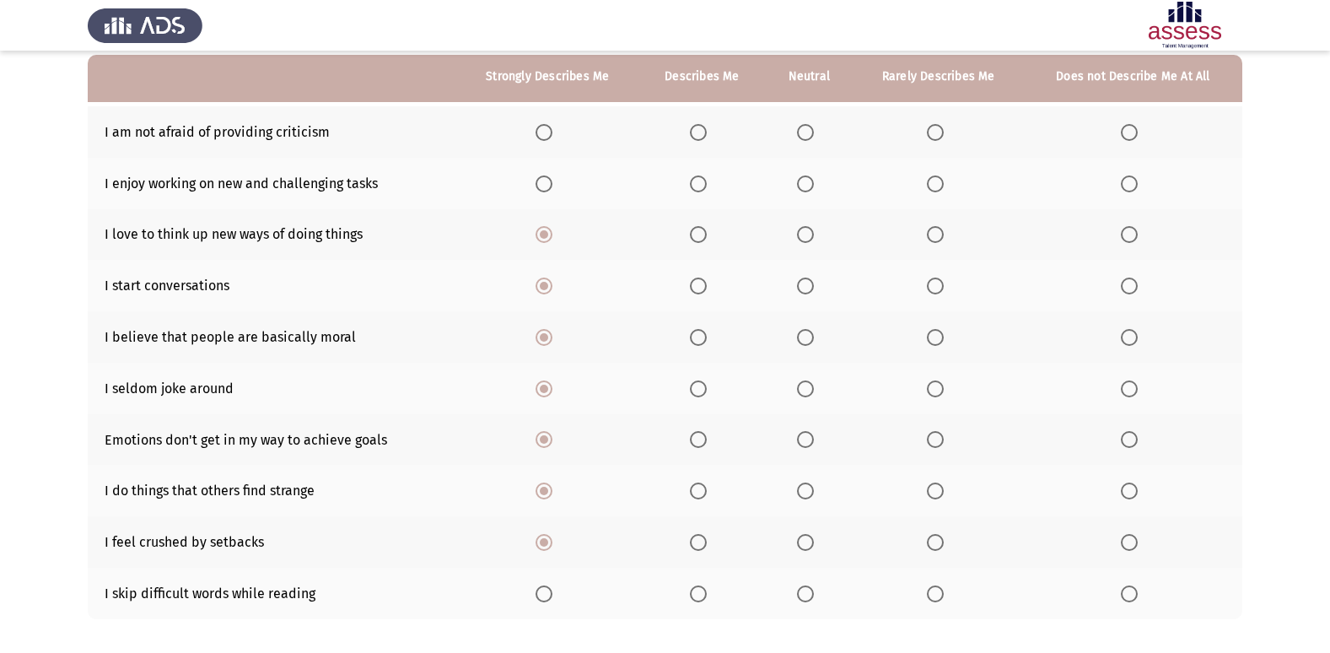
click at [550, 591] on span "Select an option" at bounding box center [544, 593] width 17 height 17
click at [550, 591] on input "Select an option" at bounding box center [544, 593] width 17 height 17
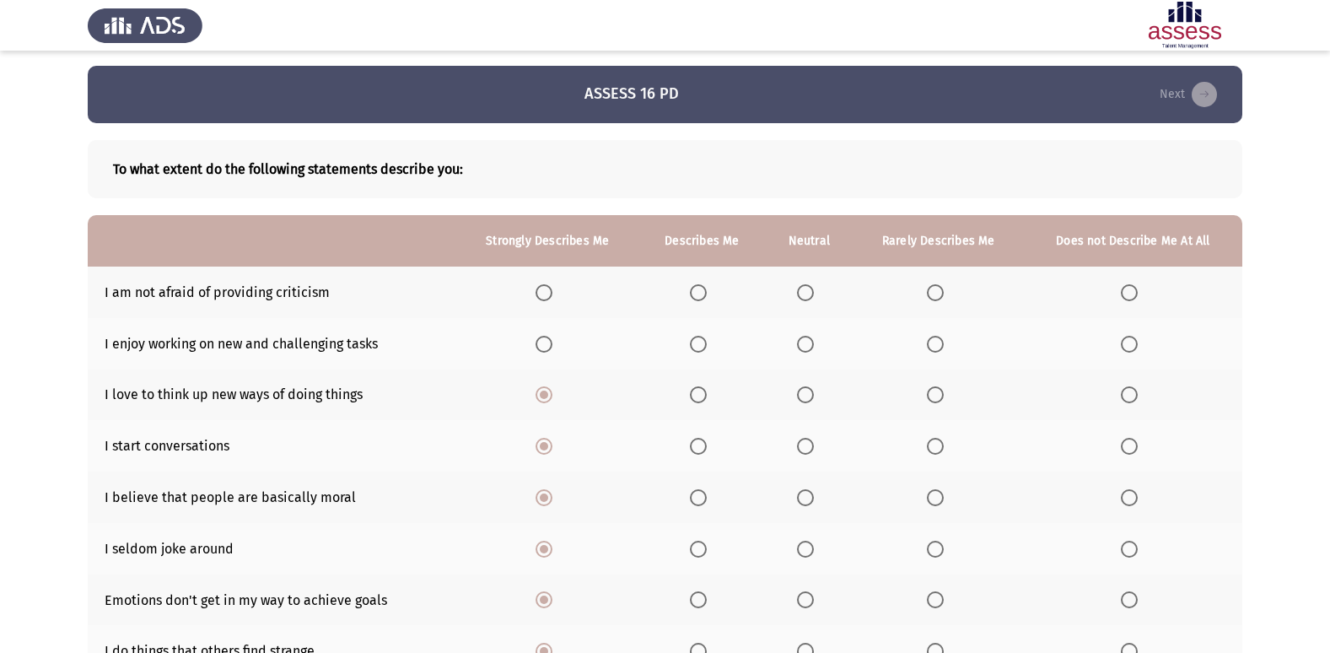
scroll to position [0, 0]
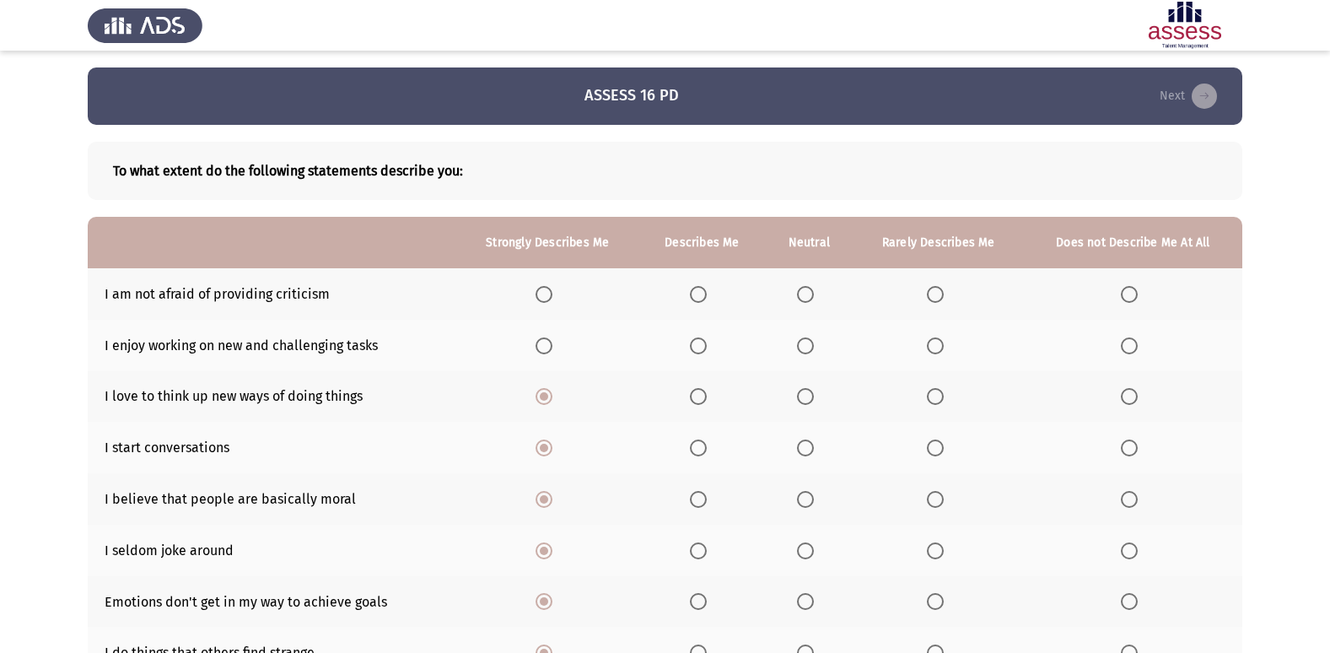
click at [550, 295] on span "Select an option" at bounding box center [544, 294] width 17 height 17
click at [550, 295] on input "Select an option" at bounding box center [544, 294] width 17 height 17
click at [538, 347] on span "Select an option" at bounding box center [544, 345] width 17 height 17
click at [538, 347] on input "Select an option" at bounding box center [544, 345] width 17 height 17
click at [811, 288] on span "Select an option" at bounding box center [805, 294] width 17 height 17
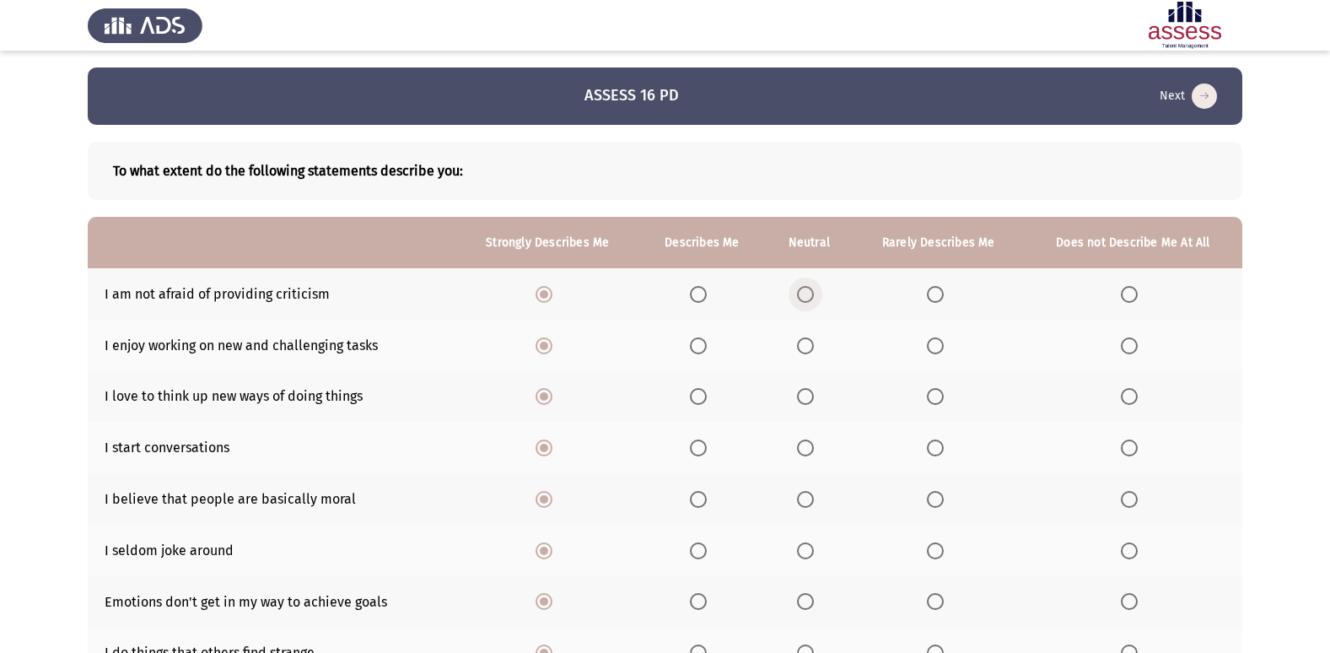
click at [811, 288] on input "Select an option" at bounding box center [805, 294] width 17 height 17
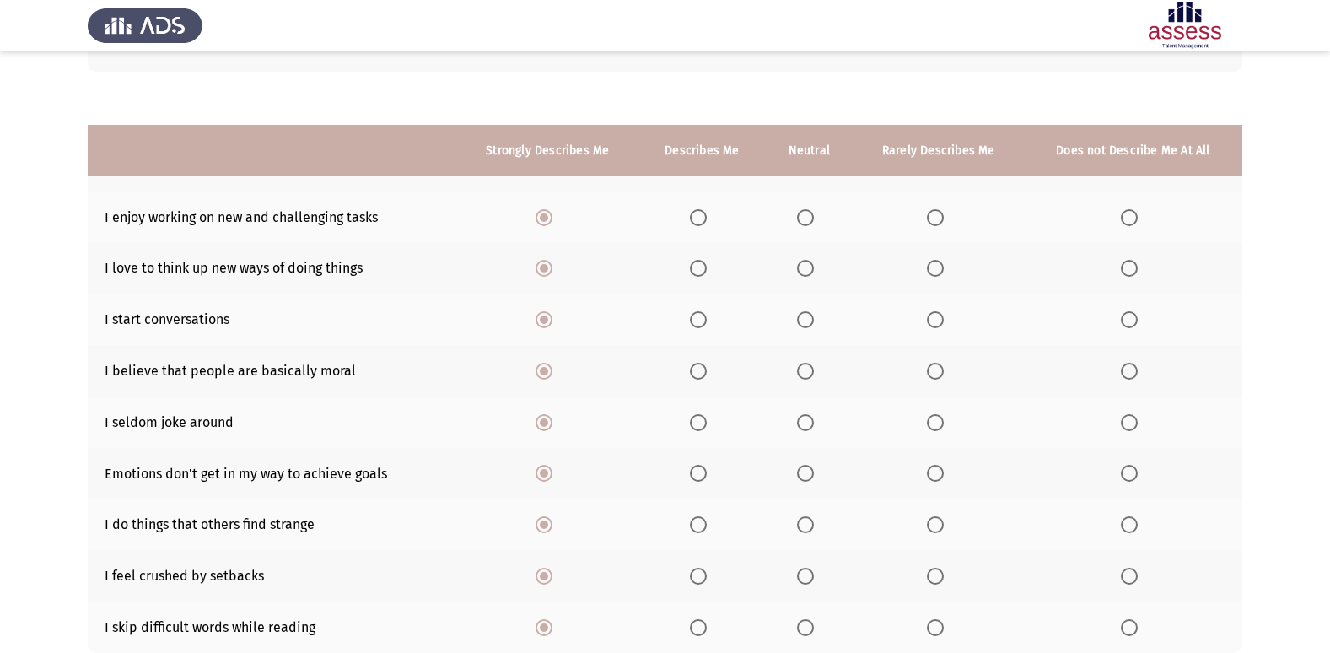
scroll to position [246, 0]
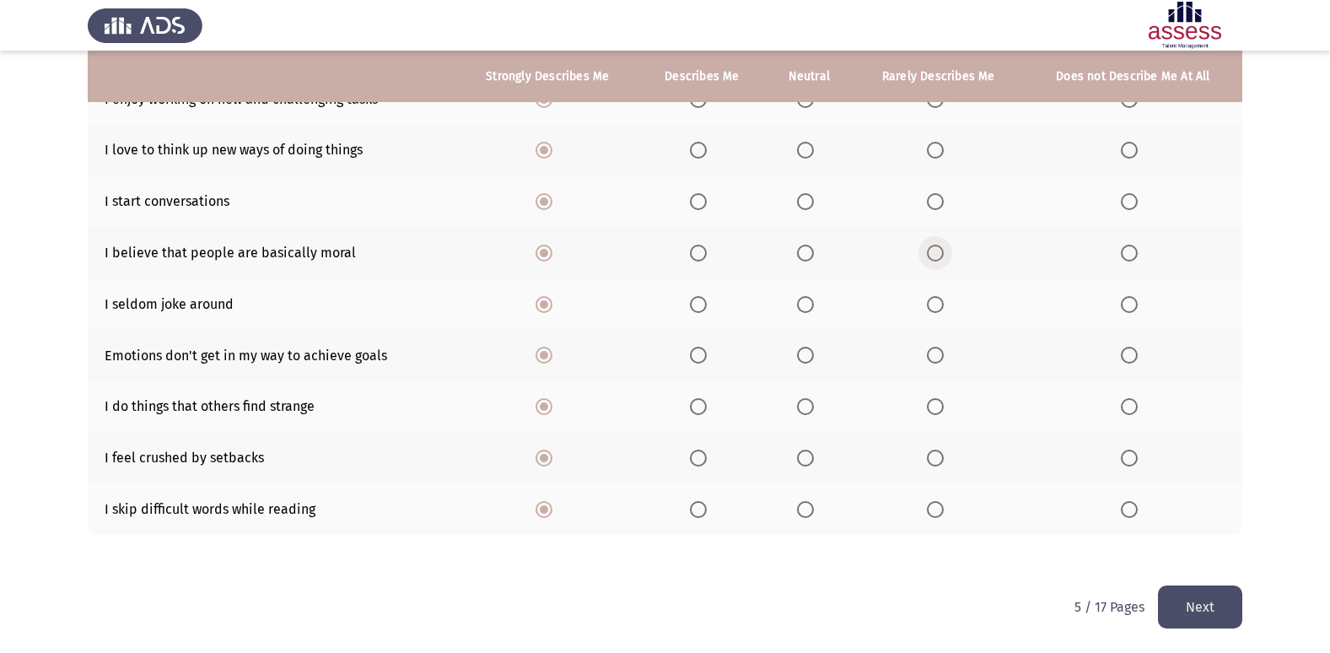
click at [938, 255] on span "Select an option" at bounding box center [935, 253] width 17 height 17
click at [938, 255] on input "Select an option" at bounding box center [935, 253] width 17 height 17
click at [1186, 602] on button "Next" at bounding box center [1200, 606] width 84 height 43
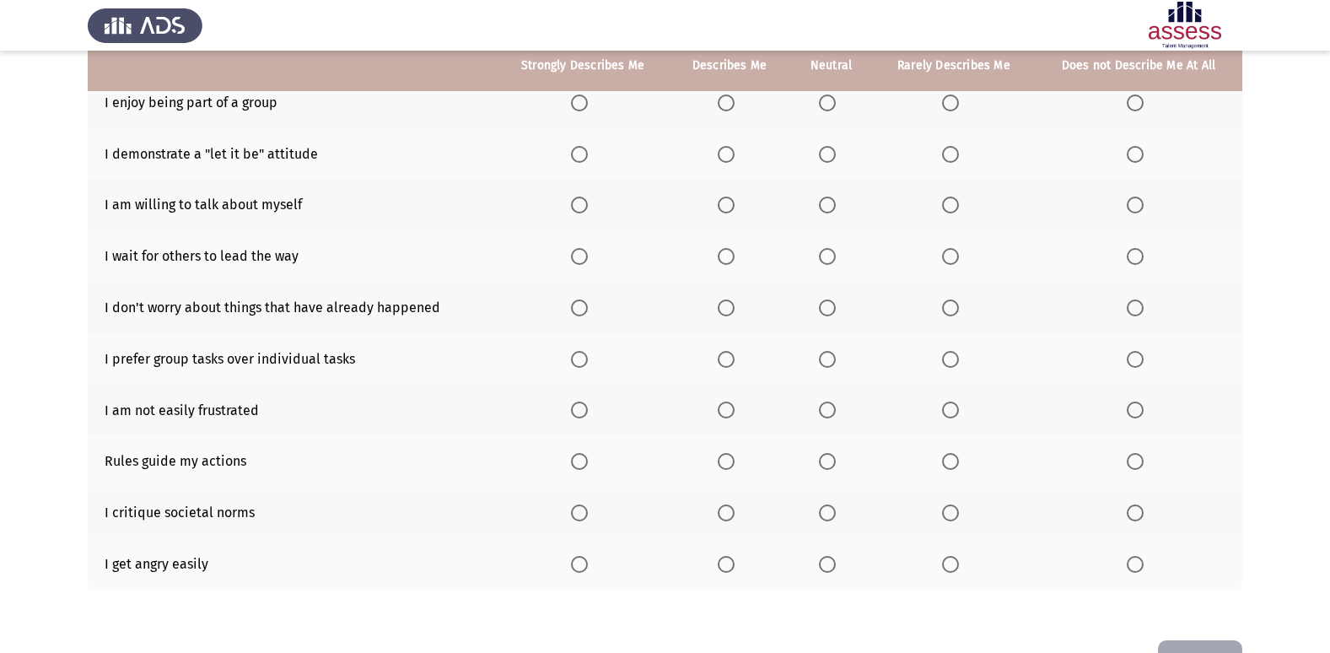
scroll to position [162, 0]
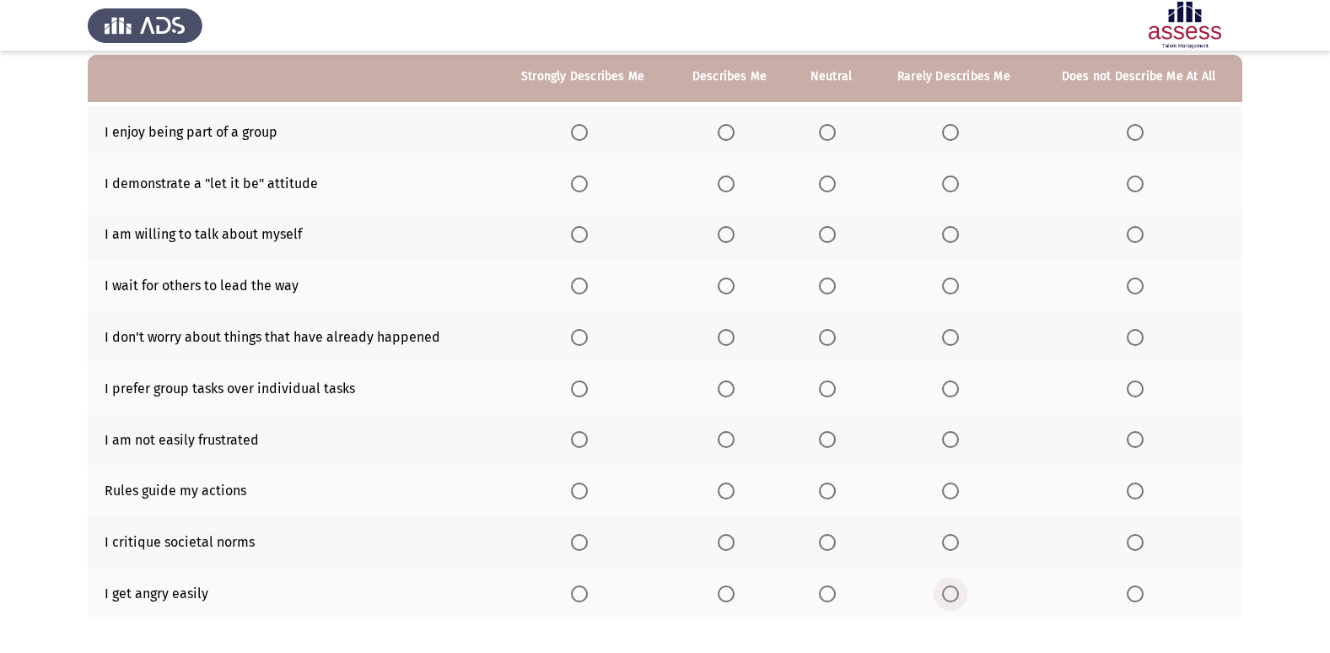
click at [946, 597] on span "Select an option" at bounding box center [950, 593] width 17 height 17
click at [946, 597] on input "Select an option" at bounding box center [950, 593] width 17 height 17
click at [580, 389] on span "Select an option" at bounding box center [580, 389] width 0 height 0
click at [581, 388] on input "Select an option" at bounding box center [579, 388] width 17 height 17
click at [825, 338] on span "Select an option" at bounding box center [827, 337] width 17 height 17
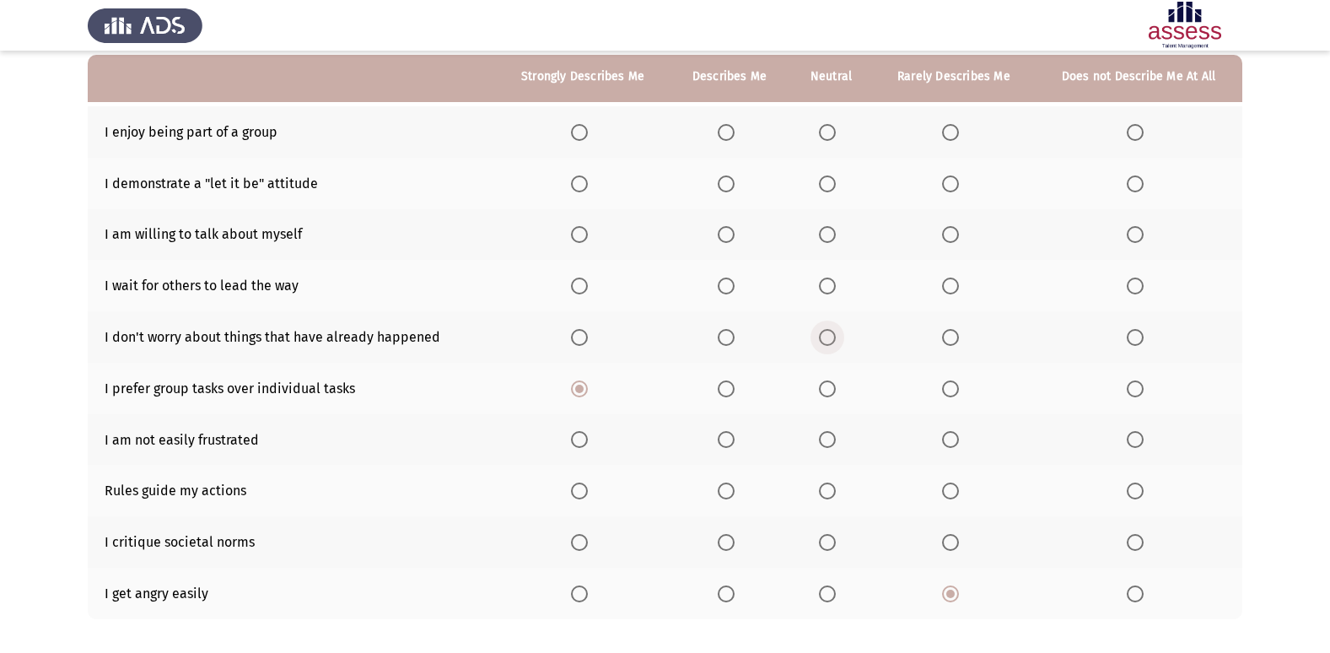
click at [825, 338] on input "Select an option" at bounding box center [827, 337] width 17 height 17
click at [951, 289] on span "Select an option" at bounding box center [950, 286] width 17 height 17
click at [951, 289] on input "Select an option" at bounding box center [950, 286] width 17 height 17
click at [820, 433] on th at bounding box center [832, 439] width 84 height 51
click at [830, 443] on span "Select an option" at bounding box center [827, 439] width 17 height 17
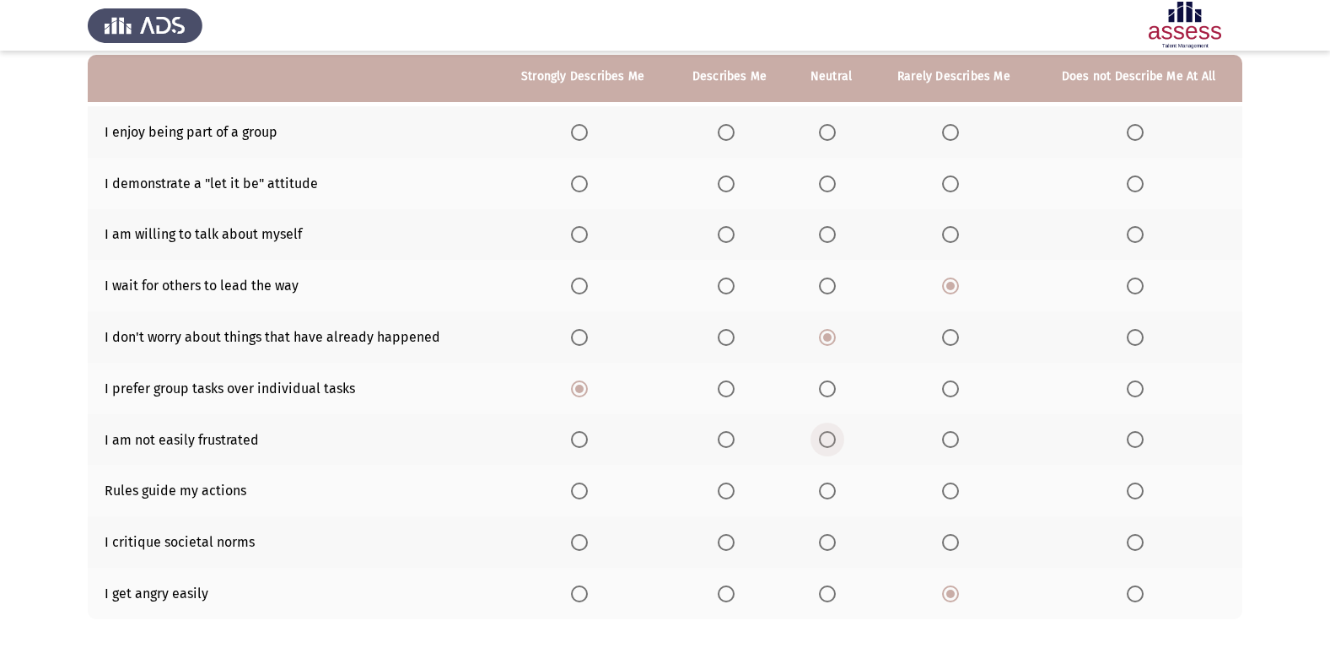
click at [830, 443] on input "Select an option" at bounding box center [827, 439] width 17 height 17
click at [584, 493] on span "Select an option" at bounding box center [579, 491] width 17 height 17
click at [584, 493] on input "Select an option" at bounding box center [579, 491] width 17 height 17
click at [584, 537] on span "Select an option" at bounding box center [579, 542] width 17 height 17
click at [584, 537] on input "Select an option" at bounding box center [579, 542] width 17 height 17
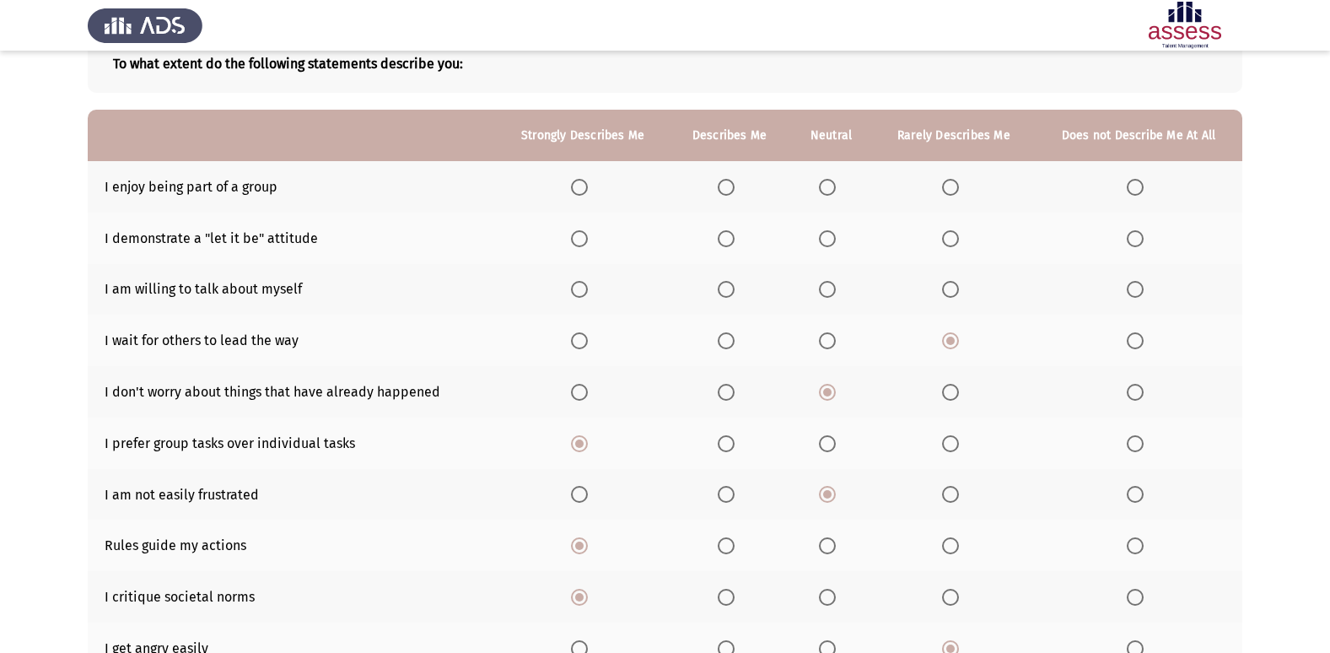
scroll to position [78, 0]
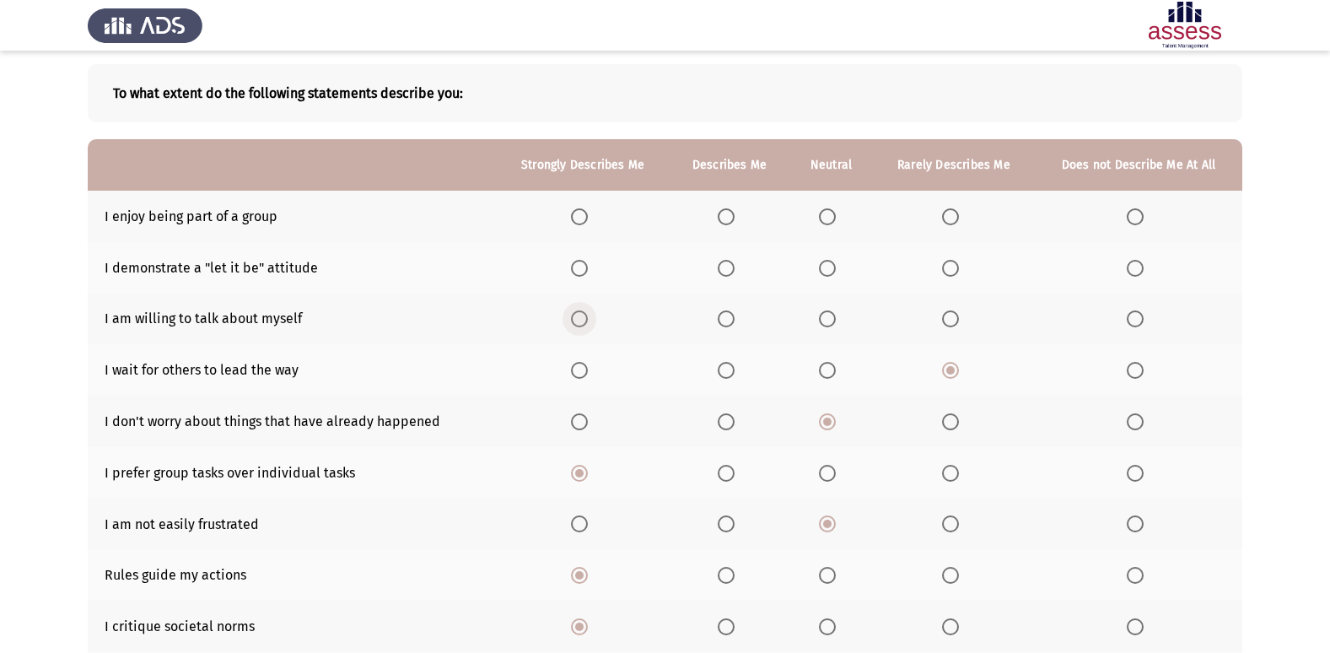
click at [574, 326] on span "Select an option" at bounding box center [579, 318] width 17 height 17
click at [574, 326] on input "Select an option" at bounding box center [579, 318] width 17 height 17
click at [585, 273] on span "Select an option" at bounding box center [579, 268] width 17 height 17
click at [585, 273] on input "Select an option" at bounding box center [579, 268] width 17 height 17
click at [587, 218] on span "Select an option" at bounding box center [579, 216] width 17 height 17
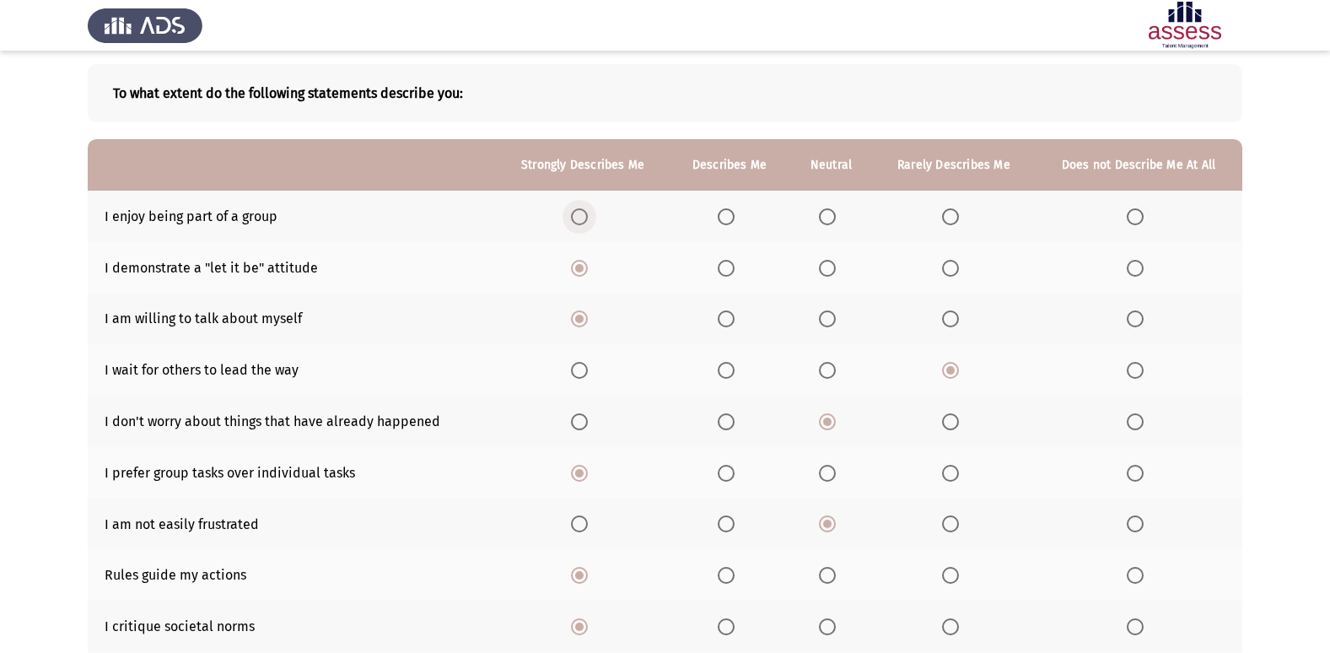
click at [587, 218] on input "Select an option" at bounding box center [579, 216] width 17 height 17
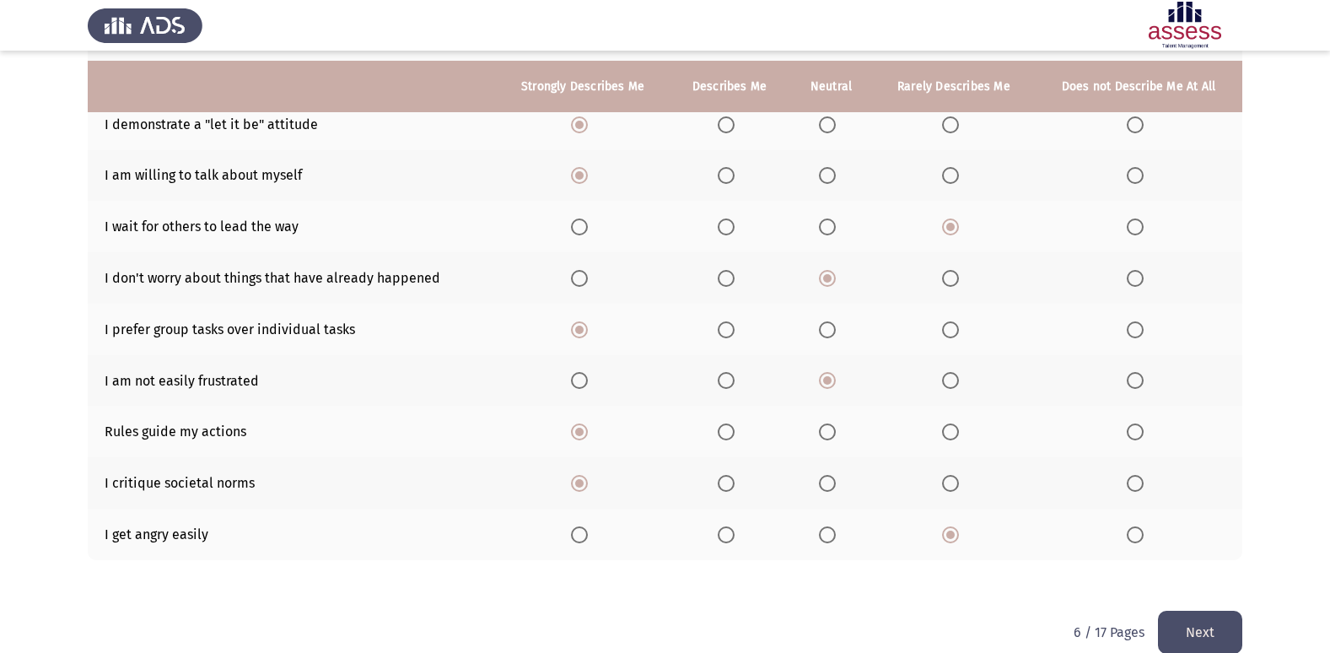
scroll to position [246, 0]
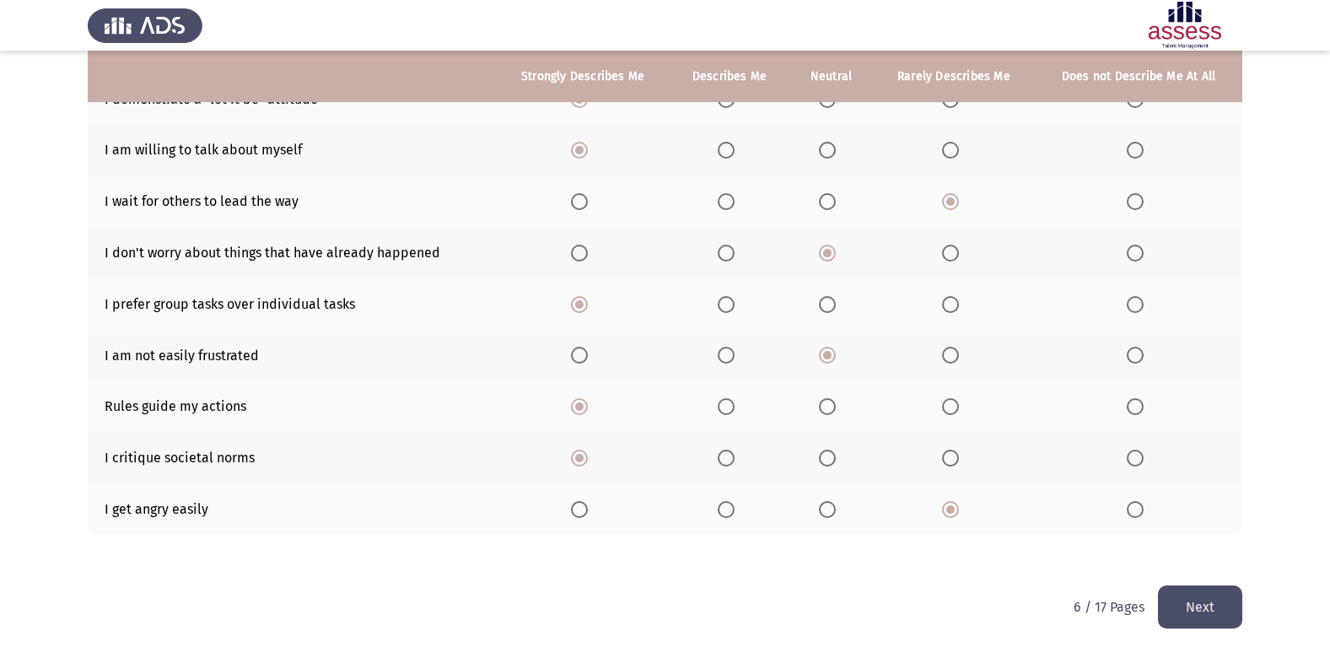
click at [1205, 607] on button "Next" at bounding box center [1200, 606] width 84 height 43
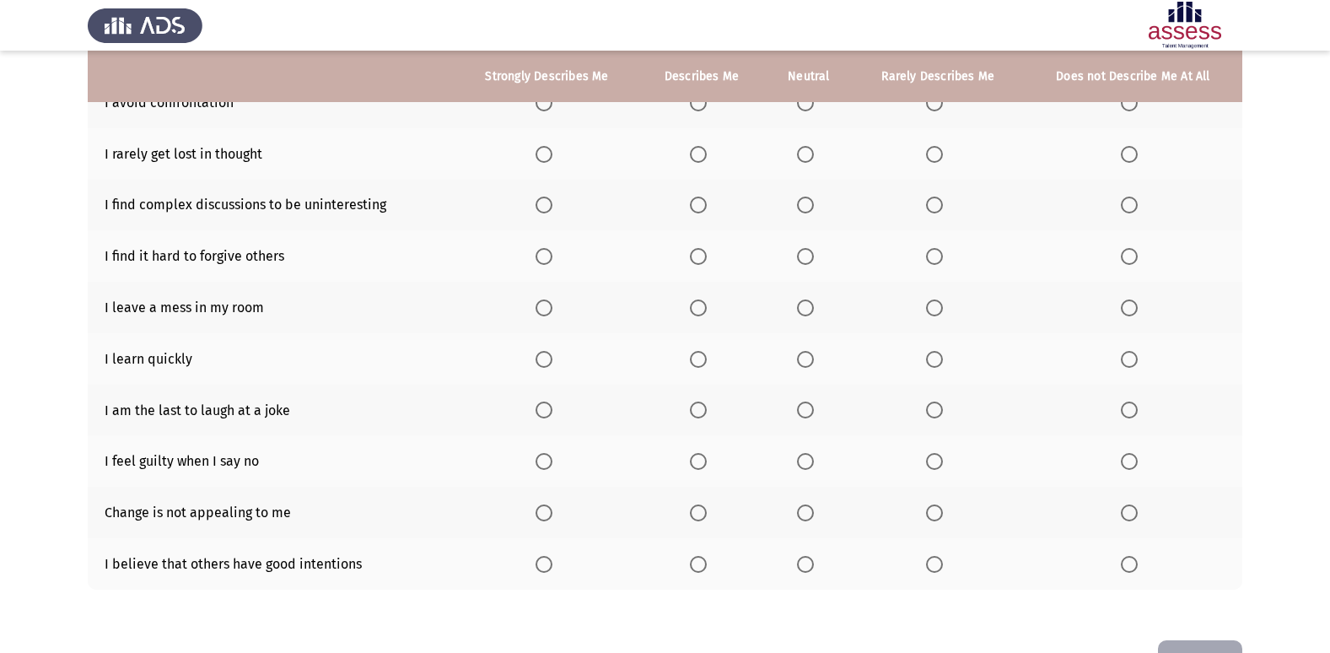
scroll to position [162, 0]
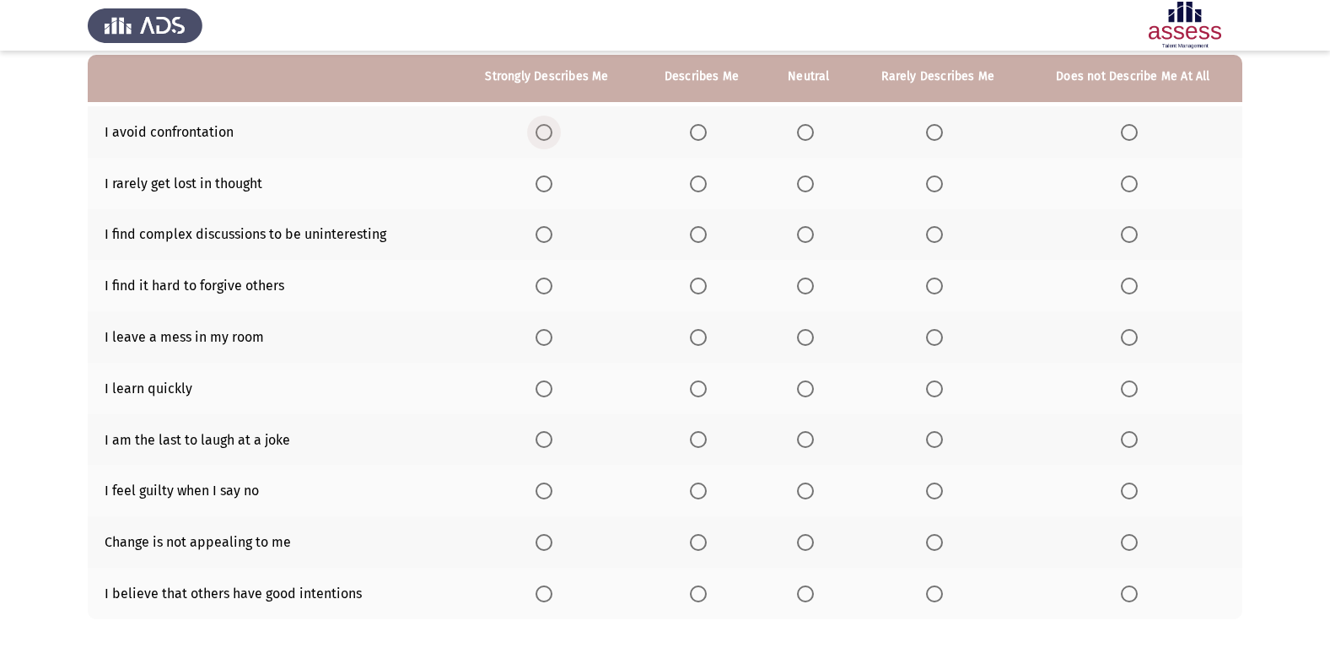
click at [552, 133] on span "Select an option" at bounding box center [544, 132] width 17 height 17
click at [552, 133] on input "Select an option" at bounding box center [544, 132] width 17 height 17
click at [707, 133] on span "Select an option" at bounding box center [698, 132] width 17 height 17
click at [707, 133] on input "Select an option" at bounding box center [698, 132] width 17 height 17
click at [703, 191] on span "Select an option" at bounding box center [698, 183] width 17 height 17
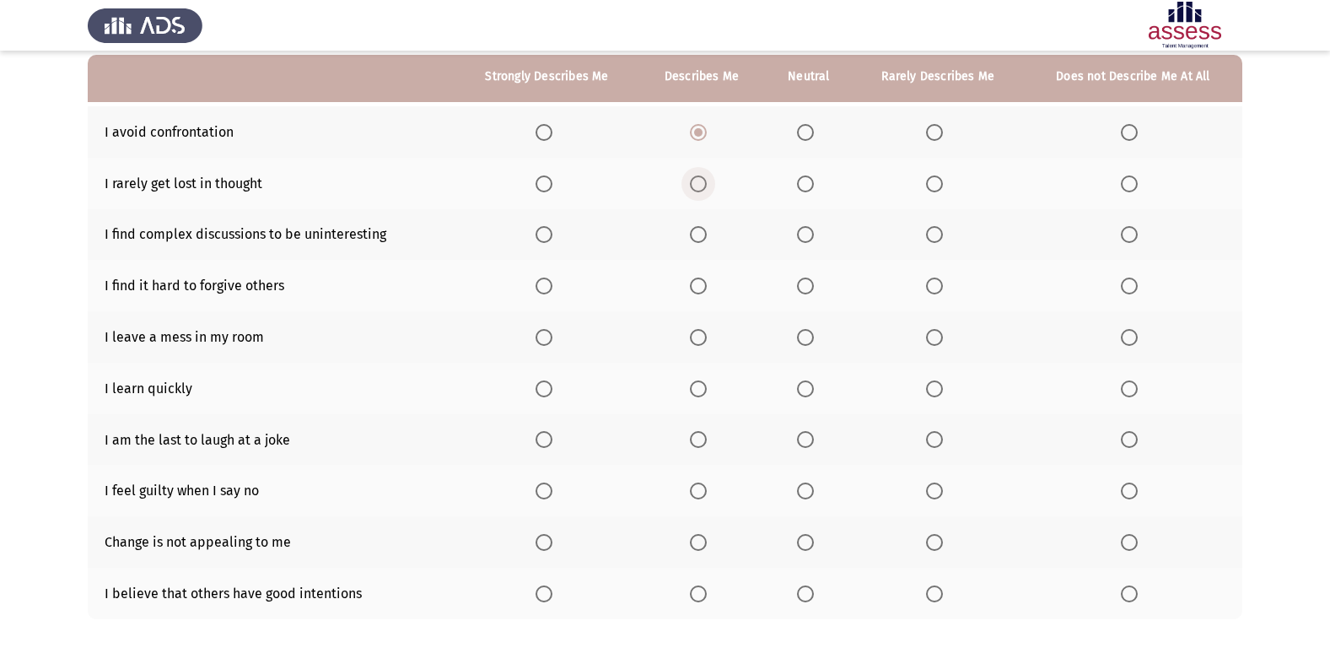
click at [703, 191] on input "Select an option" at bounding box center [698, 183] width 17 height 17
click at [700, 238] on span "Select an option" at bounding box center [698, 234] width 17 height 17
click at [700, 238] on input "Select an option" at bounding box center [698, 234] width 17 height 17
click at [704, 283] on span "Select an option" at bounding box center [698, 286] width 17 height 17
click at [704, 283] on input "Select an option" at bounding box center [698, 286] width 17 height 17
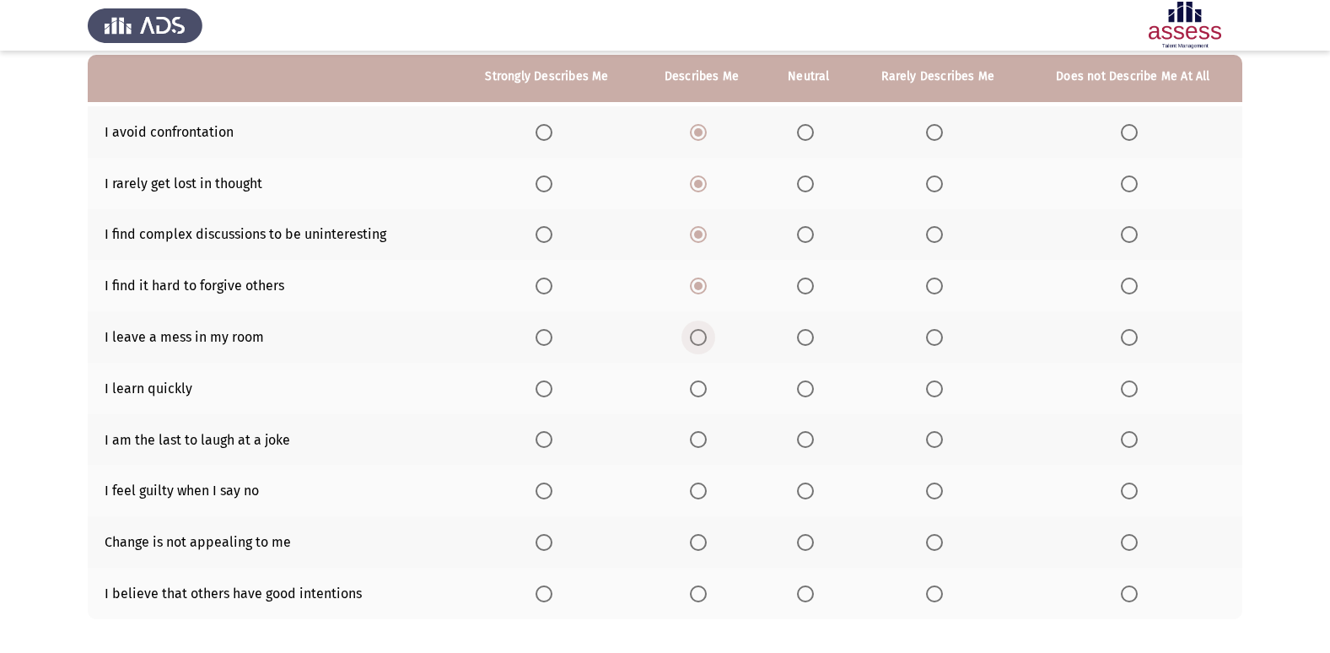
click at [699, 337] on span "Select an option" at bounding box center [698, 337] width 17 height 17
click at [699, 337] on input "Select an option" at bounding box center [698, 337] width 17 height 17
click at [700, 389] on span "Select an option" at bounding box center [698, 388] width 17 height 17
click at [700, 389] on input "Select an option" at bounding box center [698, 388] width 17 height 17
click at [700, 435] on span "Select an option" at bounding box center [698, 439] width 17 height 17
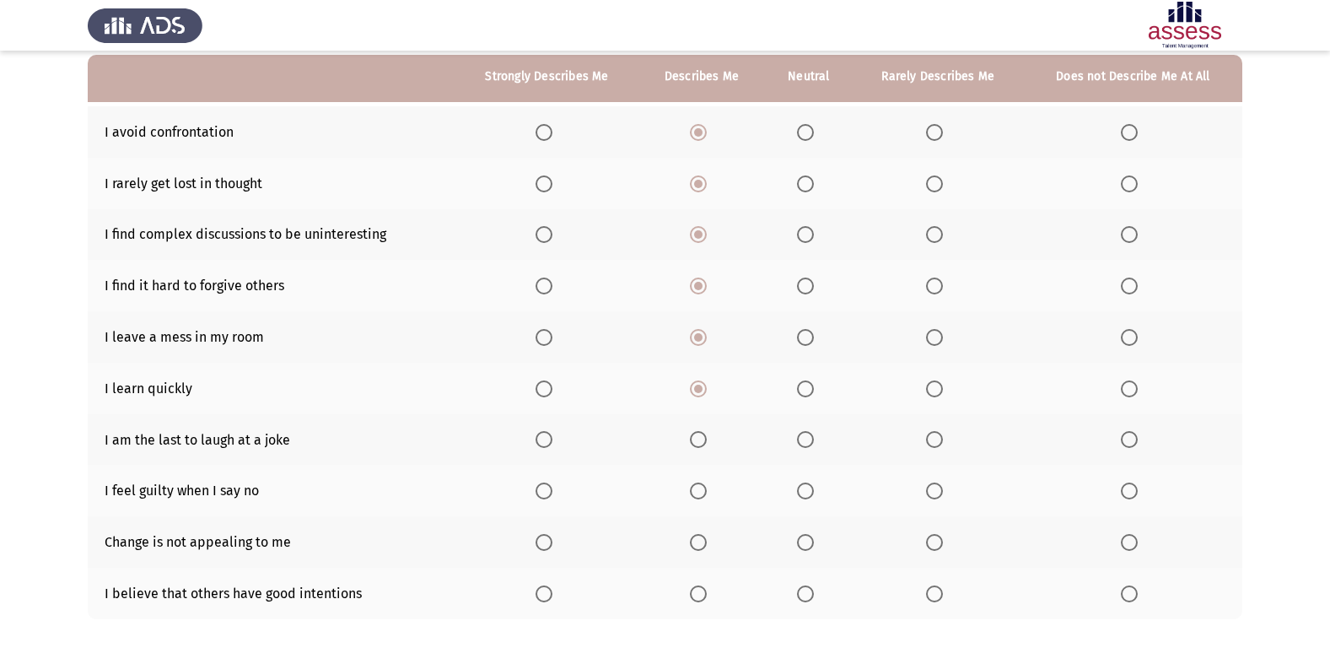
click at [700, 435] on input "Select an option" at bounding box center [698, 439] width 17 height 17
click at [699, 488] on span "Select an option" at bounding box center [698, 491] width 17 height 17
click at [699, 488] on input "Select an option" at bounding box center [698, 491] width 17 height 17
click at [703, 537] on span "Select an option" at bounding box center [698, 542] width 17 height 17
click at [703, 537] on input "Select an option" at bounding box center [698, 542] width 17 height 17
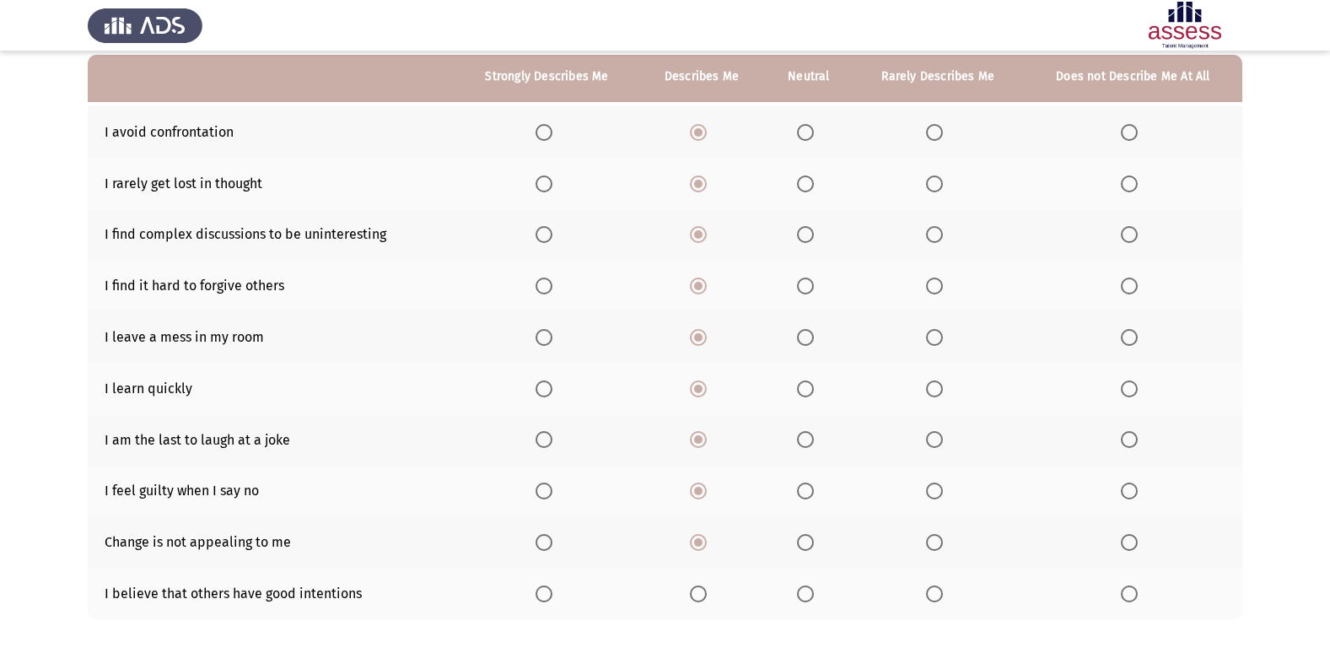
click at [702, 586] on span "Select an option" at bounding box center [698, 593] width 17 height 17
click at [702, 586] on input "Select an option" at bounding box center [698, 593] width 17 height 17
click at [540, 386] on span "Select an option" at bounding box center [544, 388] width 17 height 17
click at [540, 386] on input "Select an option" at bounding box center [544, 388] width 17 height 17
click at [925, 389] on th at bounding box center [938, 388] width 171 height 51
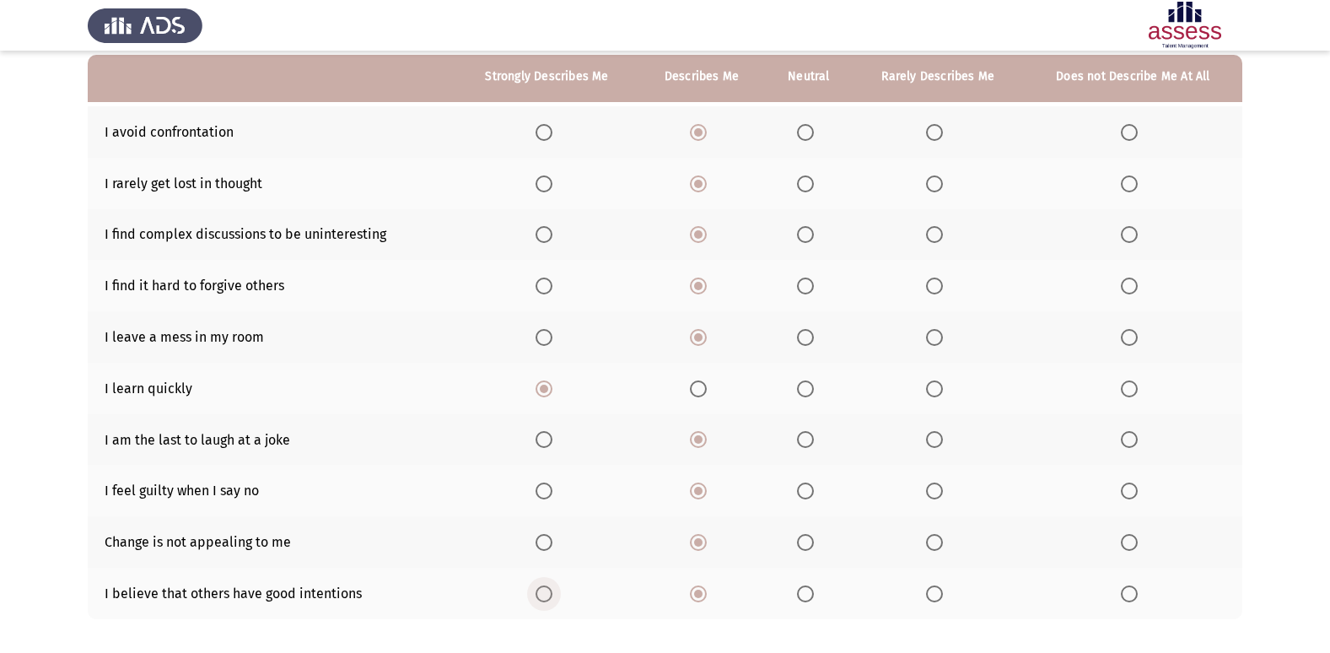
click at [546, 591] on span "Select an option" at bounding box center [544, 593] width 17 height 17
click at [546, 591] on input "Select an option" at bounding box center [544, 593] width 17 height 17
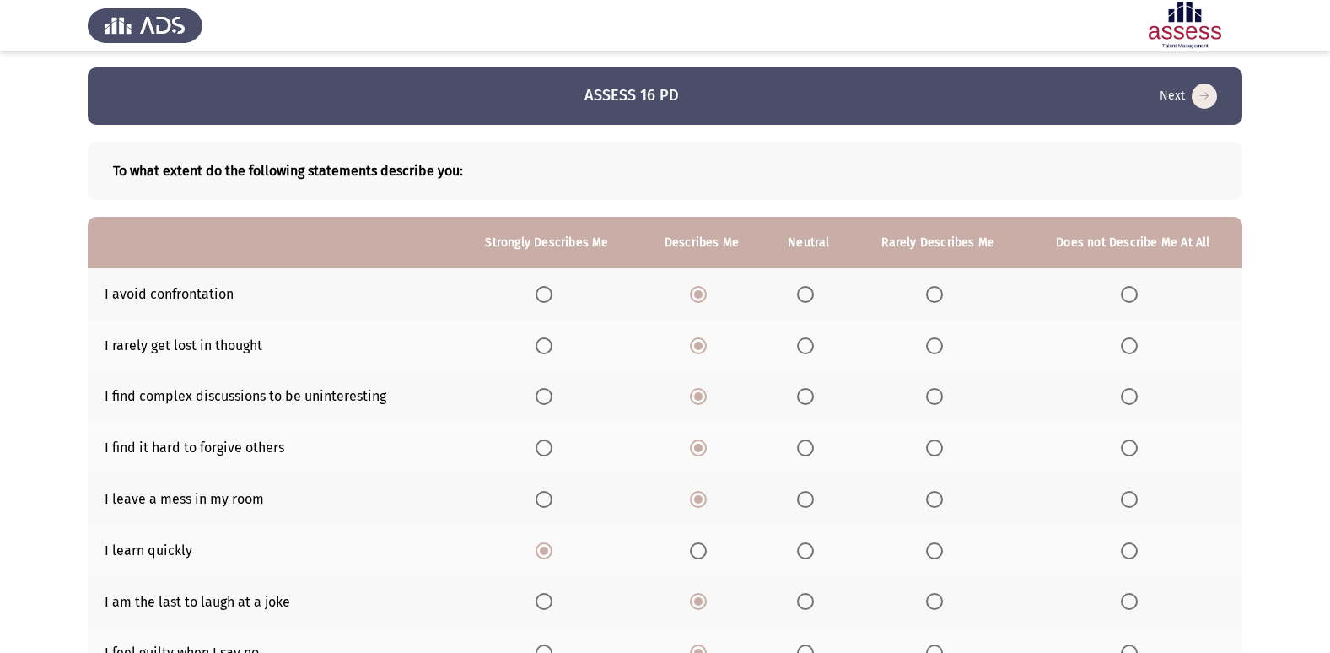
scroll to position [246, 0]
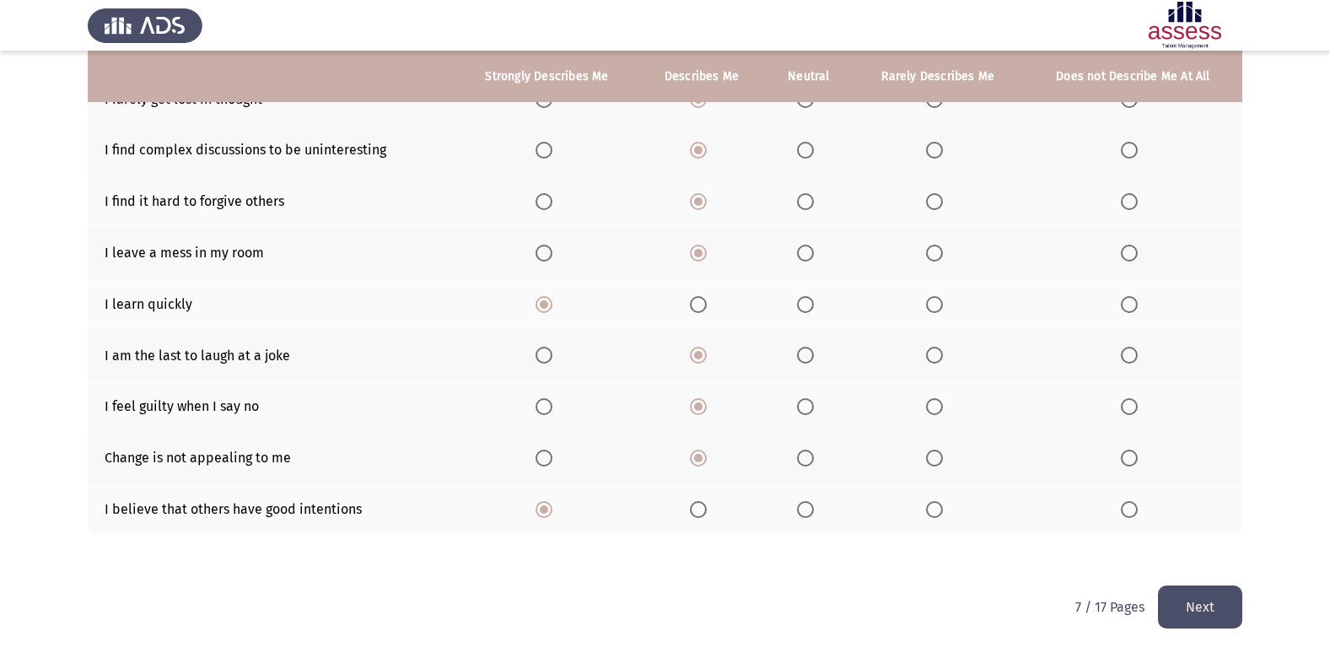
click at [1218, 618] on button "Next" at bounding box center [1200, 606] width 84 height 43
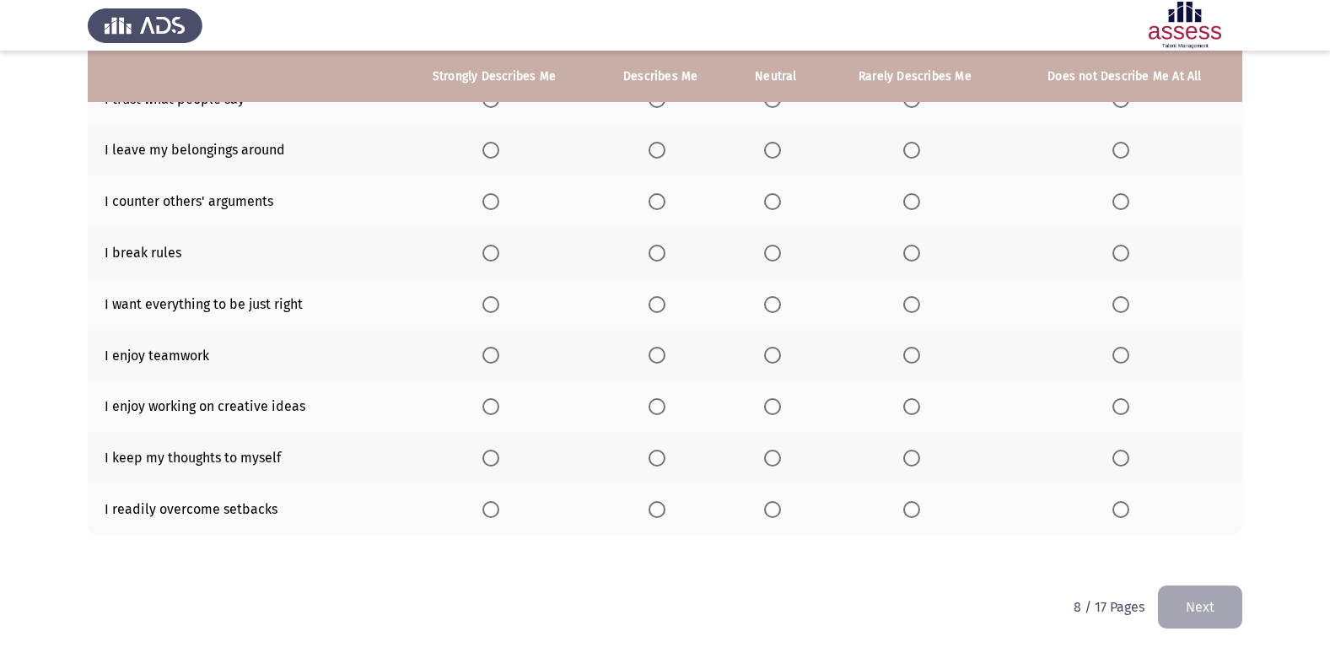
click at [1201, 609] on button "Next" at bounding box center [1200, 606] width 84 height 43
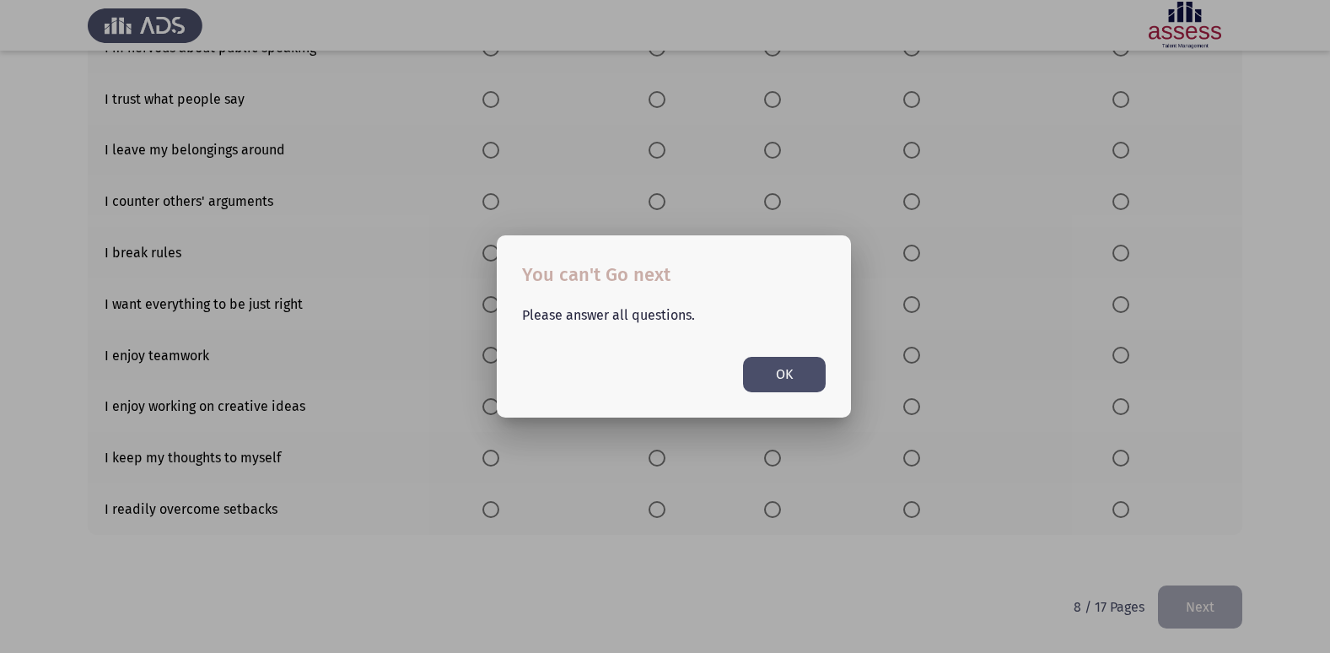
drag, startPoint x: 384, startPoint y: 372, endPoint x: 385, endPoint y: 350, distance: 21.9
click at [384, 370] on div at bounding box center [665, 326] width 1330 height 653
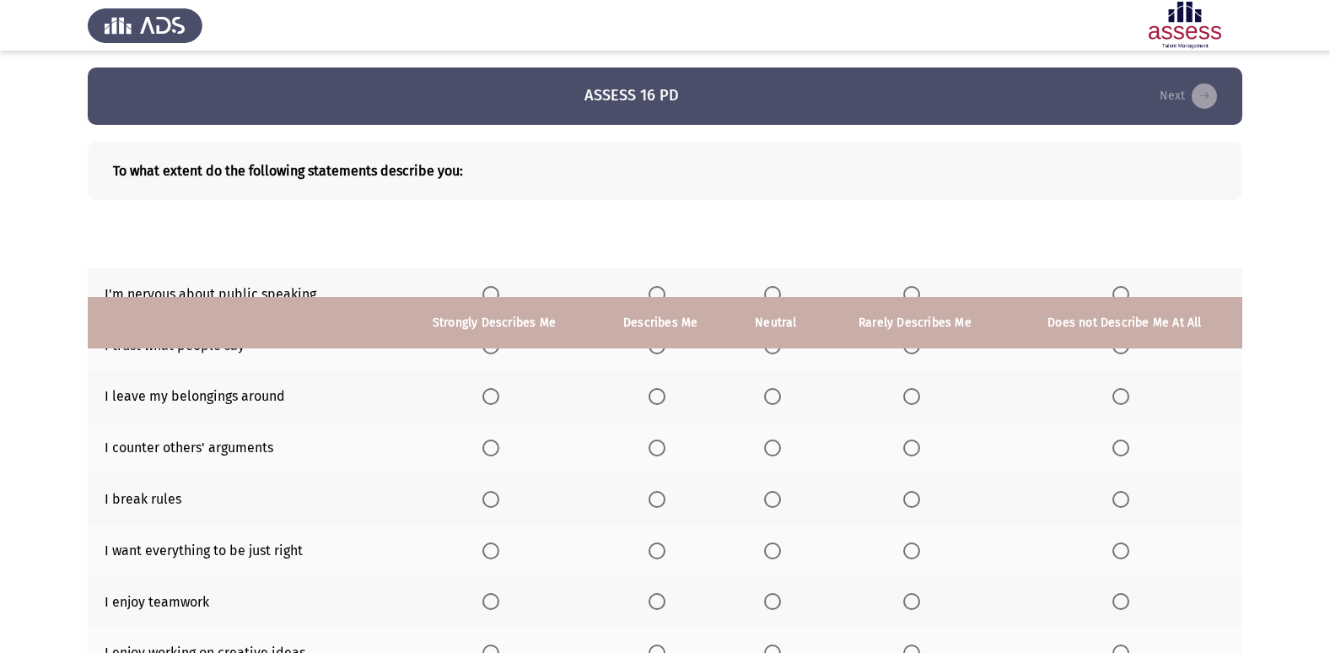
scroll to position [246, 0]
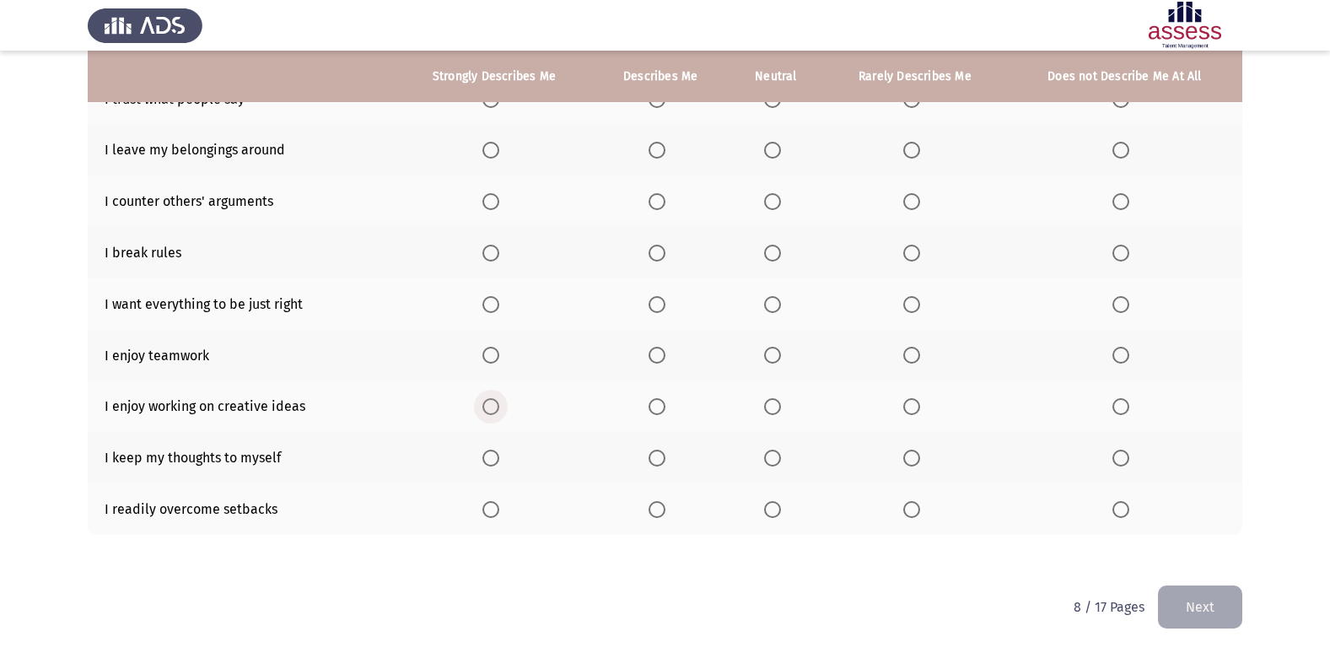
click at [490, 399] on span "Select an option" at bounding box center [491, 406] width 17 height 17
click at [490, 399] on input "Select an option" at bounding box center [491, 406] width 17 height 17
click at [488, 457] on span "Select an option" at bounding box center [491, 458] width 17 height 17
click at [488, 457] on input "Select an option" at bounding box center [491, 458] width 17 height 17
click at [492, 513] on span "Select an option" at bounding box center [491, 509] width 17 height 17
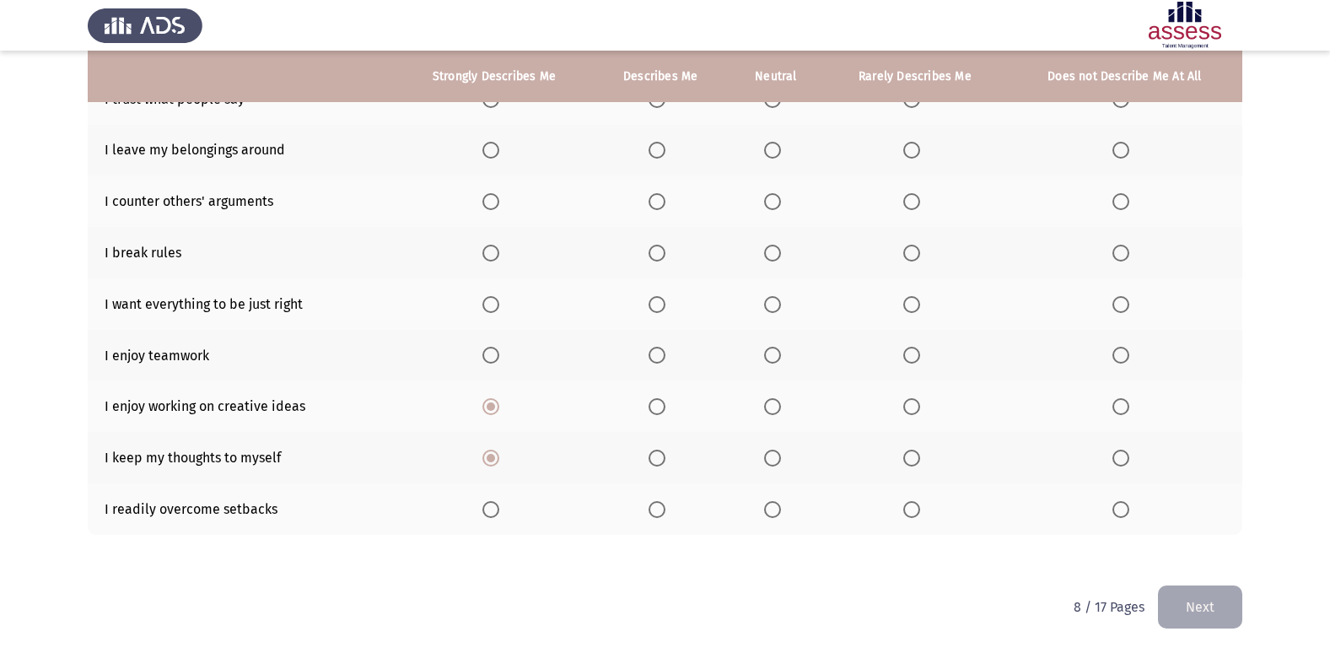
click at [492, 513] on input "Select an option" at bounding box center [491, 509] width 17 height 17
click at [497, 347] on span "Select an option" at bounding box center [491, 355] width 17 height 17
click at [497, 347] on input "Select an option" at bounding box center [491, 355] width 17 height 17
click at [493, 298] on span "Select an option" at bounding box center [491, 304] width 17 height 17
click at [493, 298] on input "Select an option" at bounding box center [491, 304] width 17 height 17
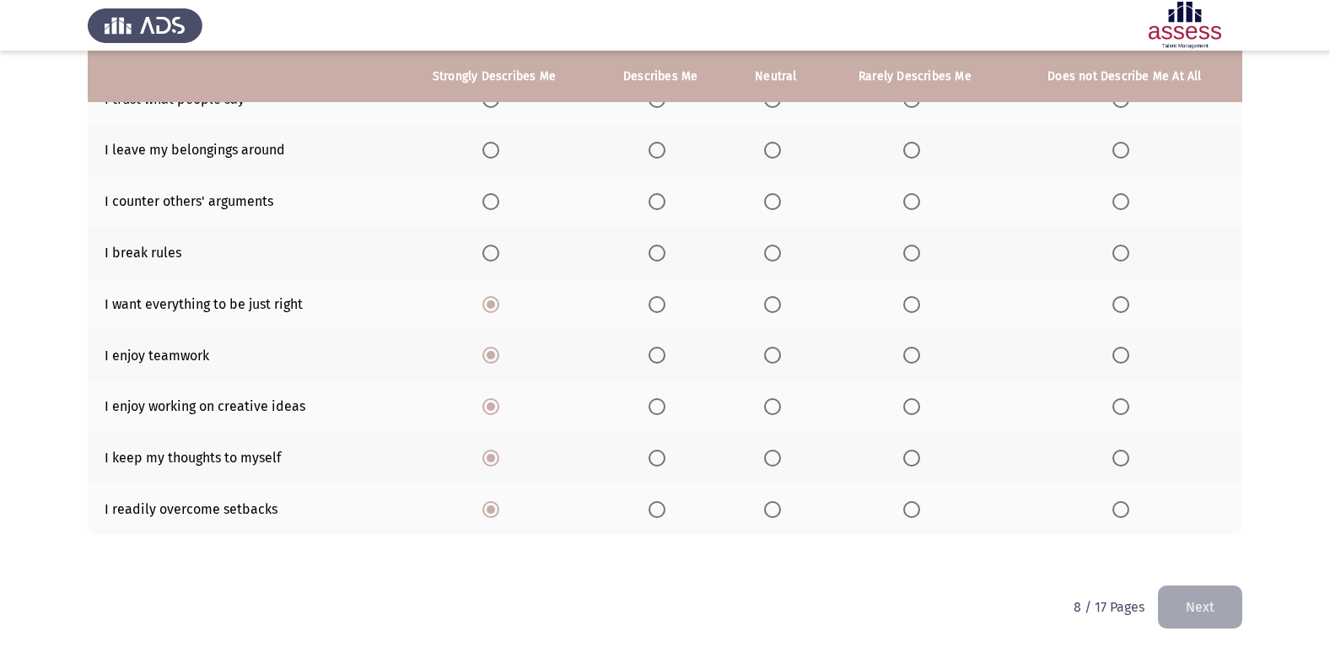
click at [495, 245] on span "Select an option" at bounding box center [491, 253] width 17 height 17
click at [495, 245] on input "Select an option" at bounding box center [491, 253] width 17 height 17
click at [496, 191] on th at bounding box center [494, 200] width 197 height 51
click at [495, 201] on span "Select an option" at bounding box center [491, 201] width 17 height 17
click at [495, 201] on input "Select an option" at bounding box center [491, 201] width 17 height 17
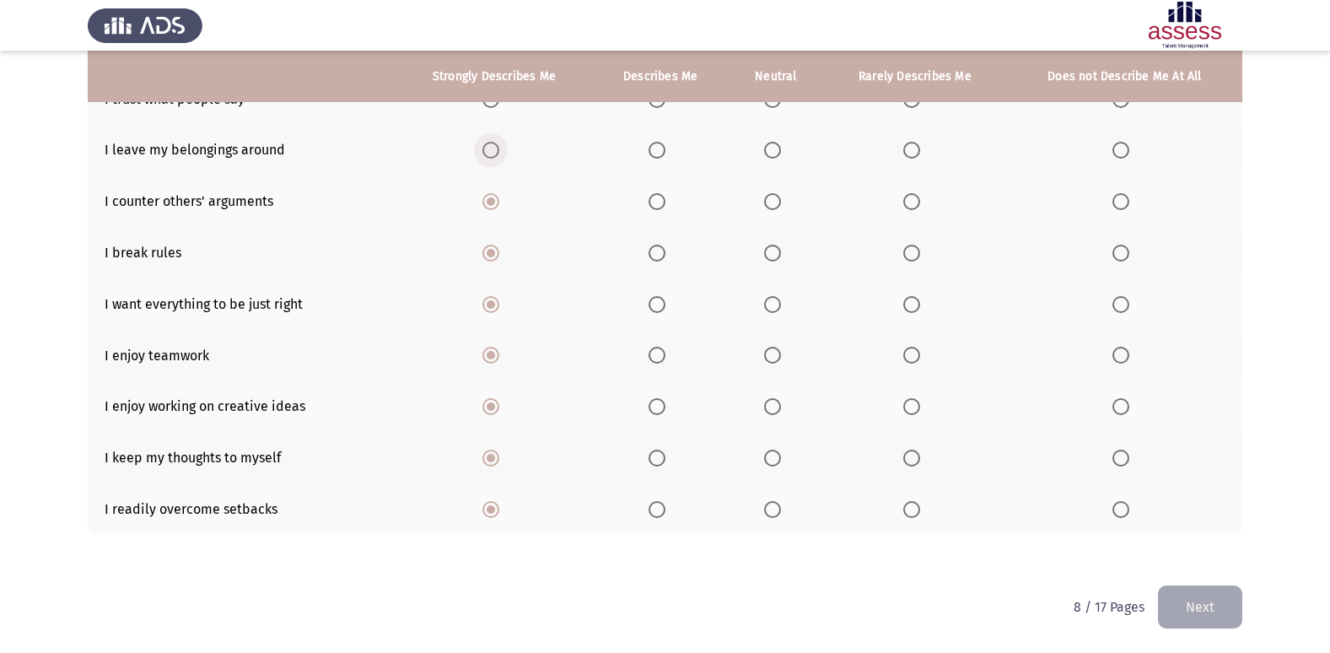
click at [495, 153] on span "Select an option" at bounding box center [491, 150] width 17 height 17
click at [495, 153] on input "Select an option" at bounding box center [491, 150] width 17 height 17
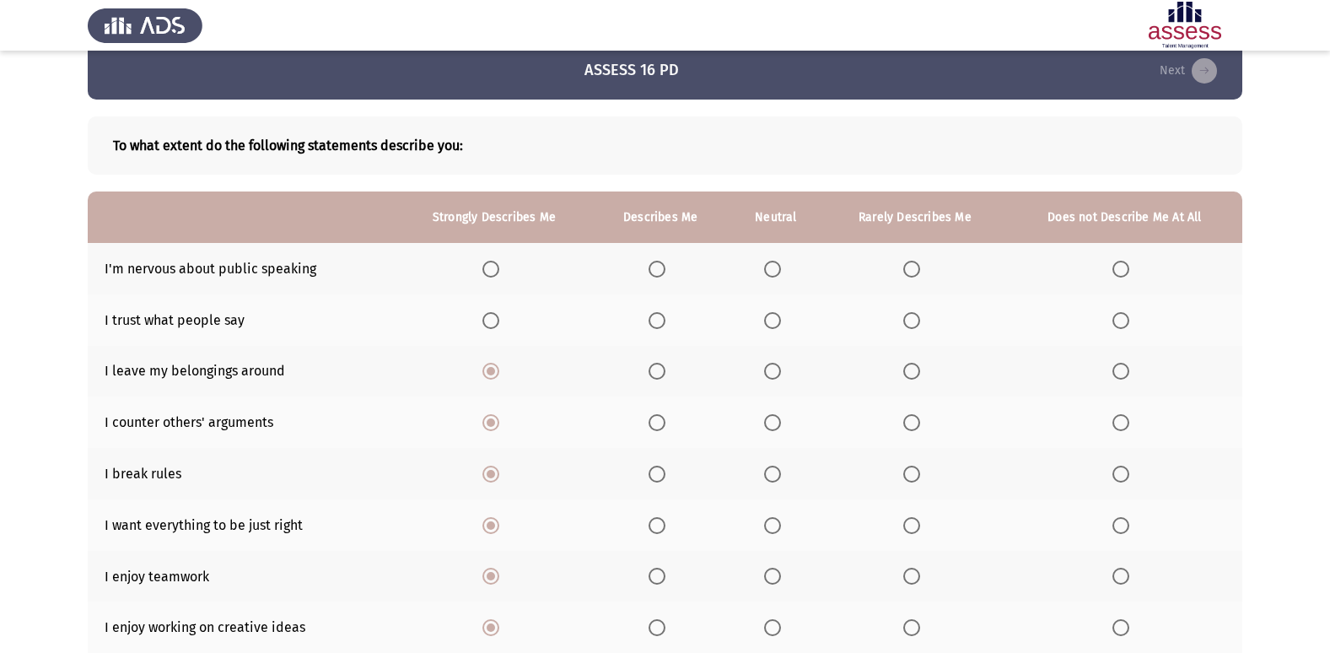
scroll to position [0, 0]
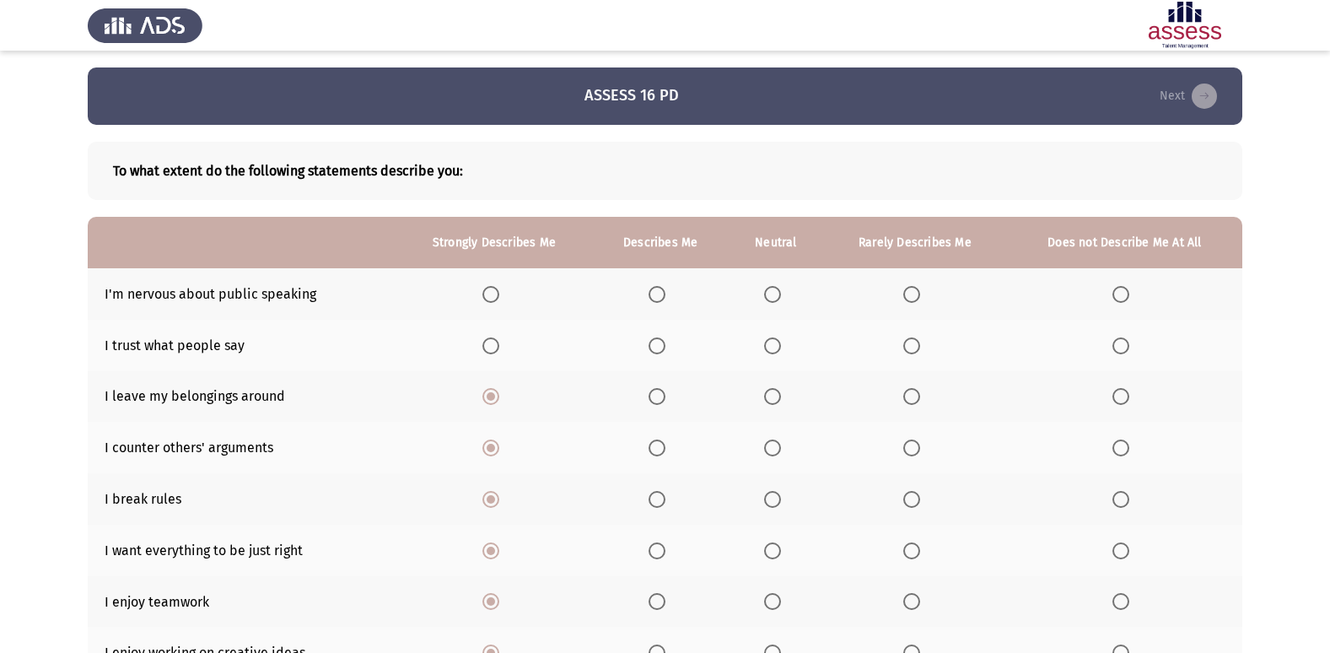
click at [492, 293] on span "Select an option" at bounding box center [491, 294] width 17 height 17
click at [492, 293] on input "Select an option" at bounding box center [491, 294] width 17 height 17
click at [493, 341] on span "Select an option" at bounding box center [491, 345] width 17 height 17
click at [493, 341] on input "Select an option" at bounding box center [491, 345] width 17 height 17
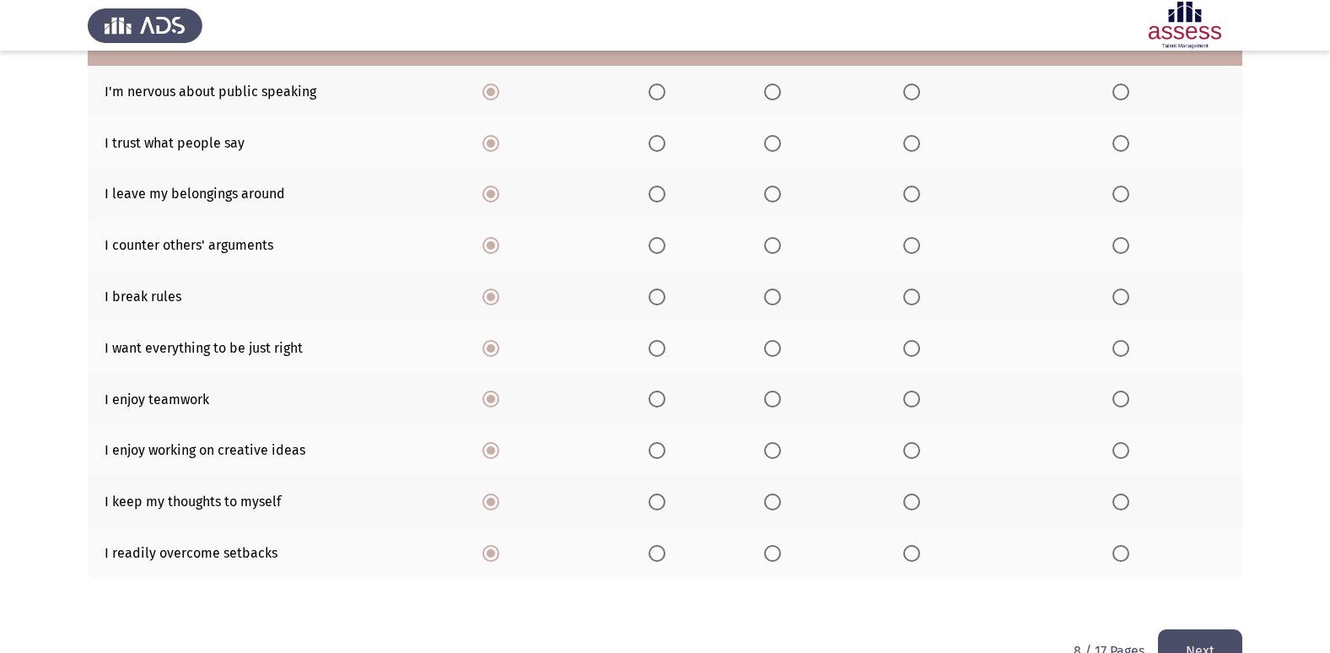
scroll to position [246, 0]
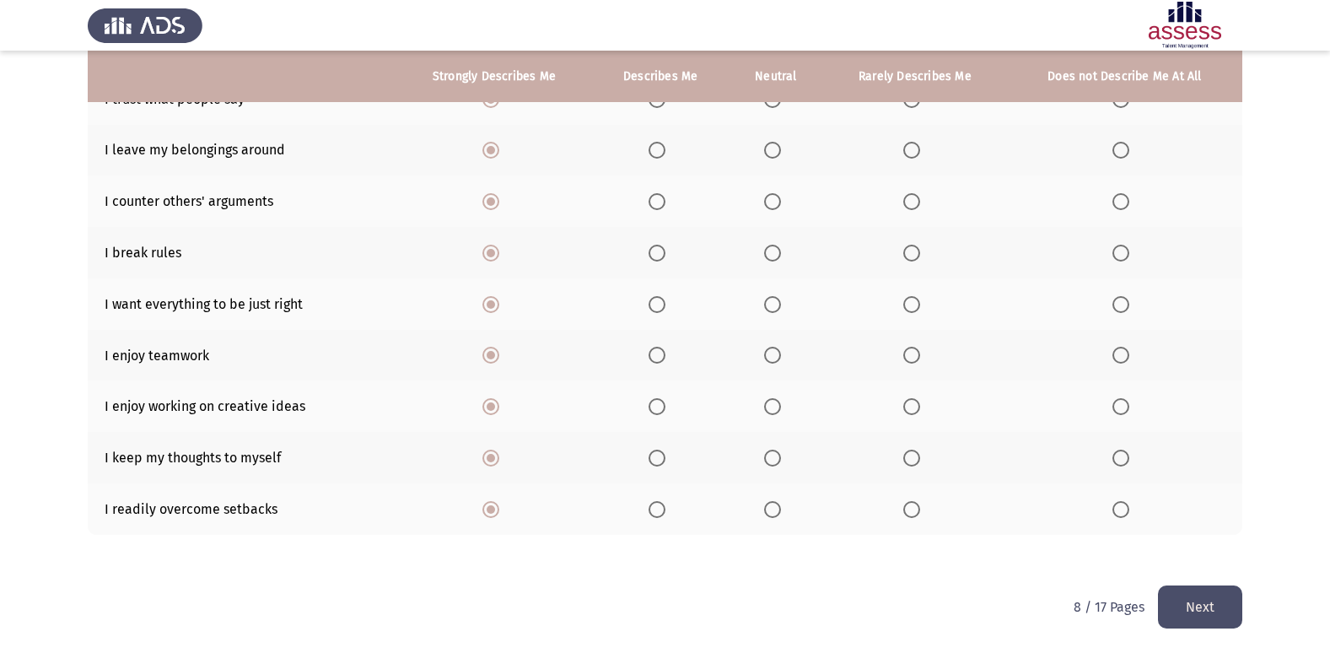
click at [1175, 607] on button "Next" at bounding box center [1200, 606] width 84 height 43
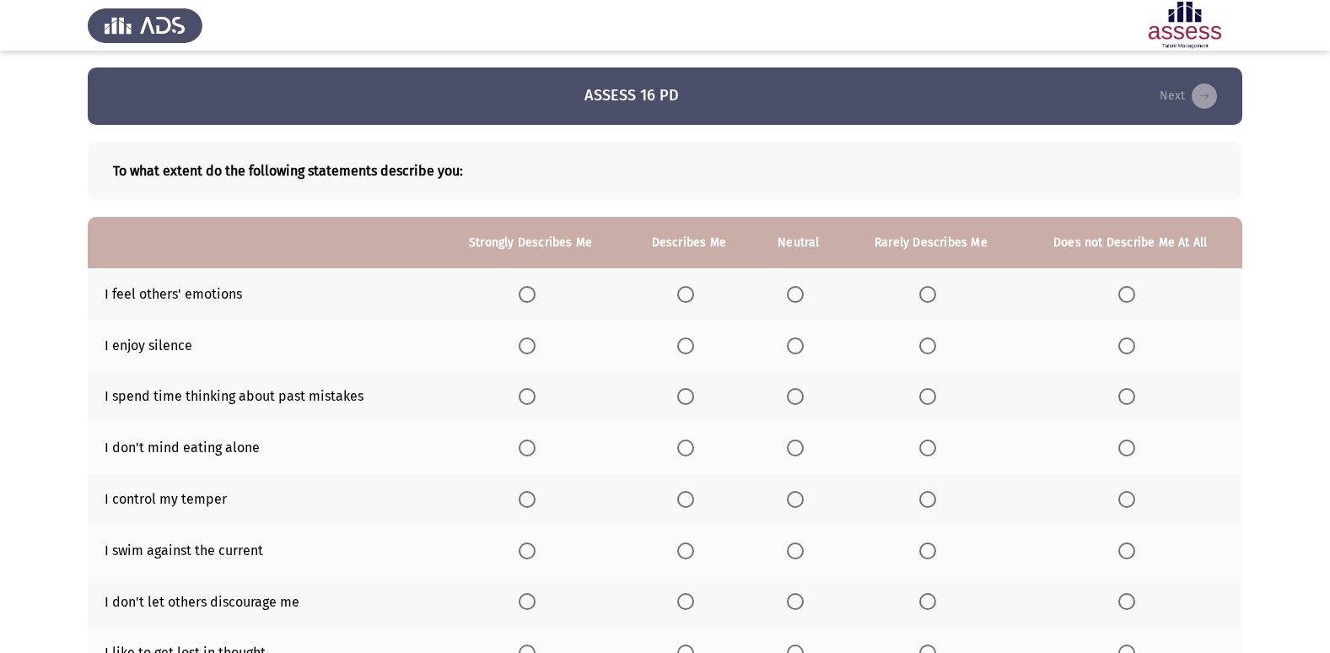
click at [529, 291] on span "Select an option" at bounding box center [527, 294] width 17 height 17
click at [529, 291] on input "Select an option" at bounding box center [527, 294] width 17 height 17
click at [521, 350] on span "Select an option" at bounding box center [527, 345] width 17 height 17
click at [521, 350] on input "Select an option" at bounding box center [527, 345] width 17 height 17
click at [520, 390] on span "Select an option" at bounding box center [527, 396] width 17 height 17
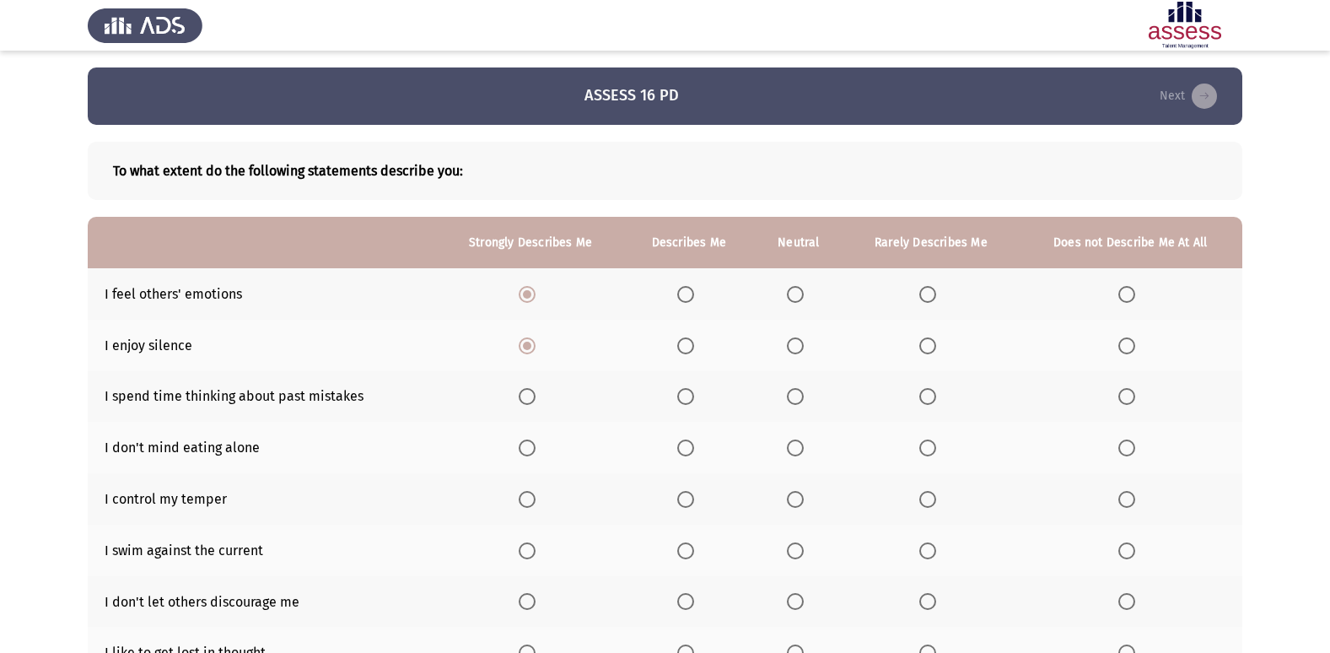
click at [520, 390] on input "Select an option" at bounding box center [527, 396] width 17 height 17
click at [526, 450] on span "Select an option" at bounding box center [527, 447] width 17 height 17
click at [526, 450] on input "Select an option" at bounding box center [527, 447] width 17 height 17
click at [530, 496] on span "Select an option" at bounding box center [527, 499] width 17 height 17
click at [530, 496] on input "Select an option" at bounding box center [527, 499] width 17 height 17
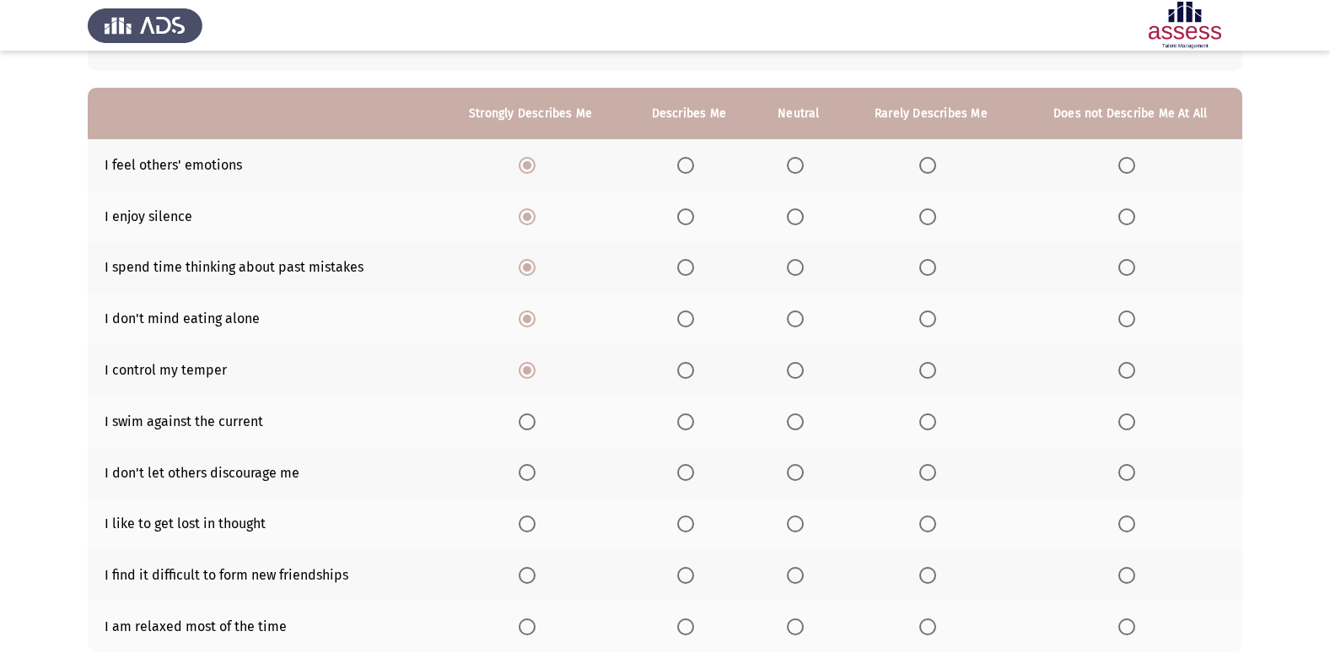
scroll to position [169, 0]
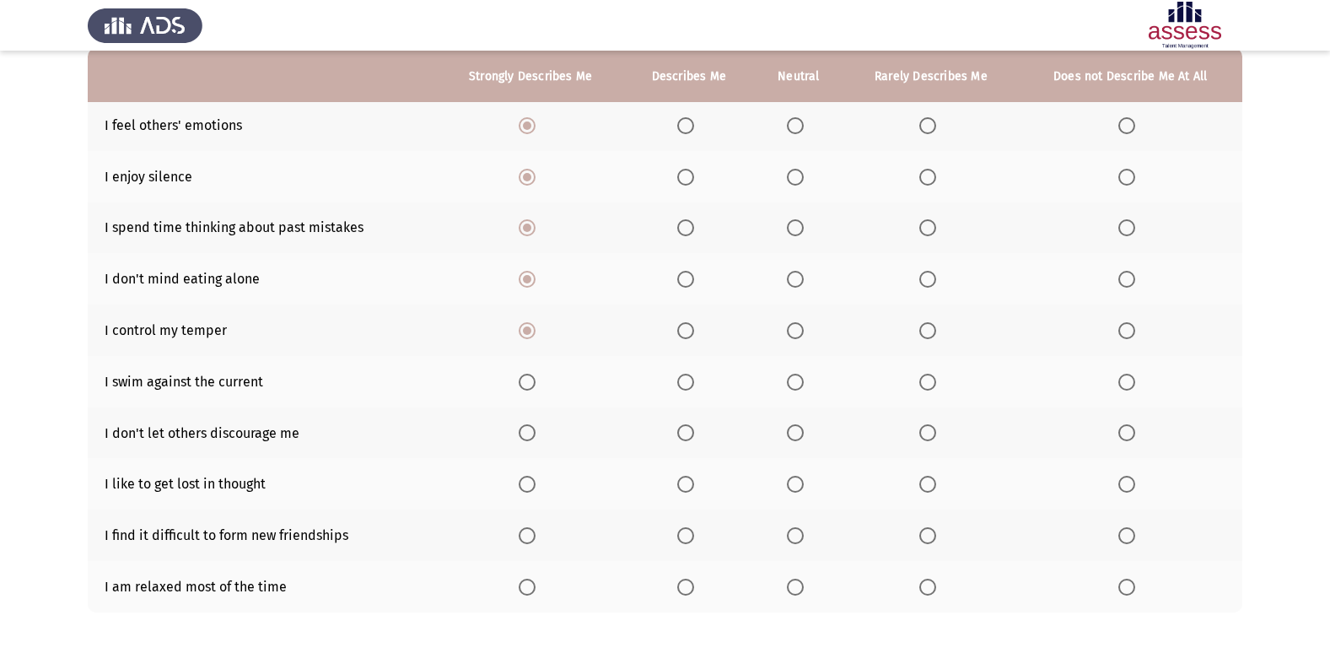
click at [531, 379] on span "Select an option" at bounding box center [527, 382] width 17 height 17
click at [531, 379] on input "Select an option" at bounding box center [527, 382] width 17 height 17
click at [523, 423] on th at bounding box center [530, 432] width 187 height 51
click at [528, 431] on span "Select an option" at bounding box center [527, 432] width 17 height 17
click at [528, 431] on input "Select an option" at bounding box center [527, 432] width 17 height 17
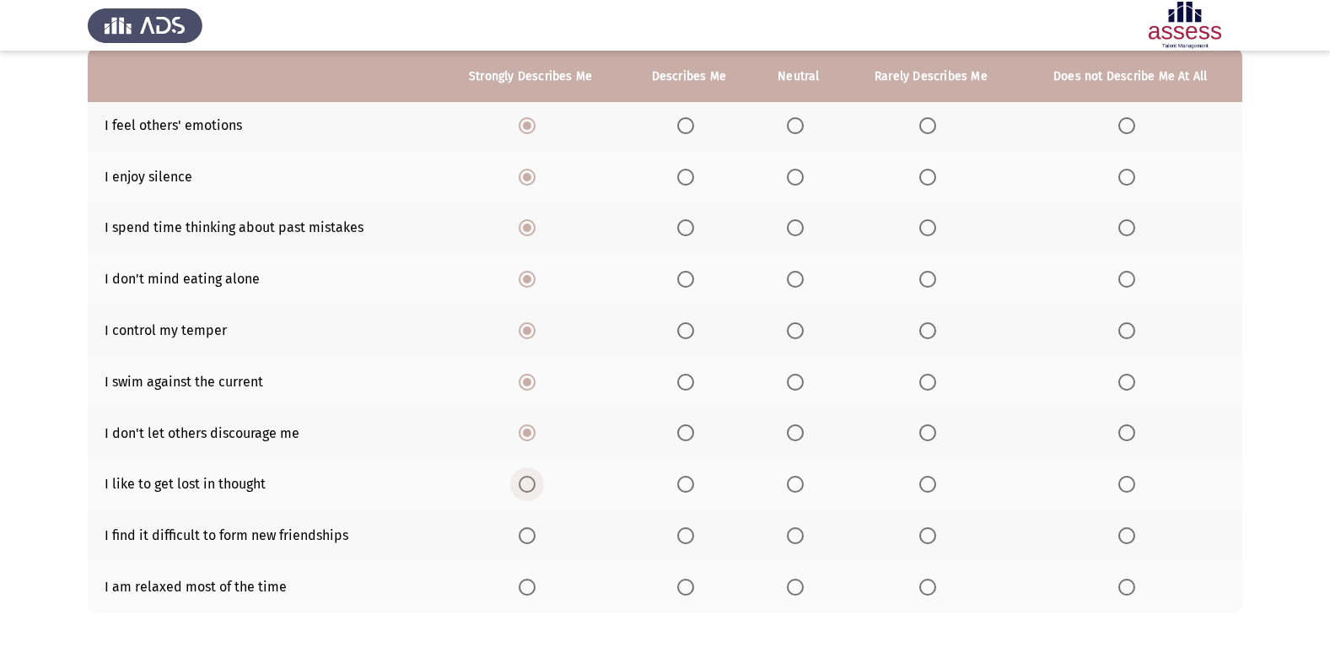
click at [526, 490] on span "Select an option" at bounding box center [527, 484] width 17 height 17
click at [526, 490] on input "Select an option" at bounding box center [527, 484] width 17 height 17
click at [529, 531] on span "Select an option" at bounding box center [527, 535] width 17 height 17
click at [529, 531] on input "Select an option" at bounding box center [527, 535] width 17 height 17
click at [524, 592] on span "Select an option" at bounding box center [527, 587] width 17 height 17
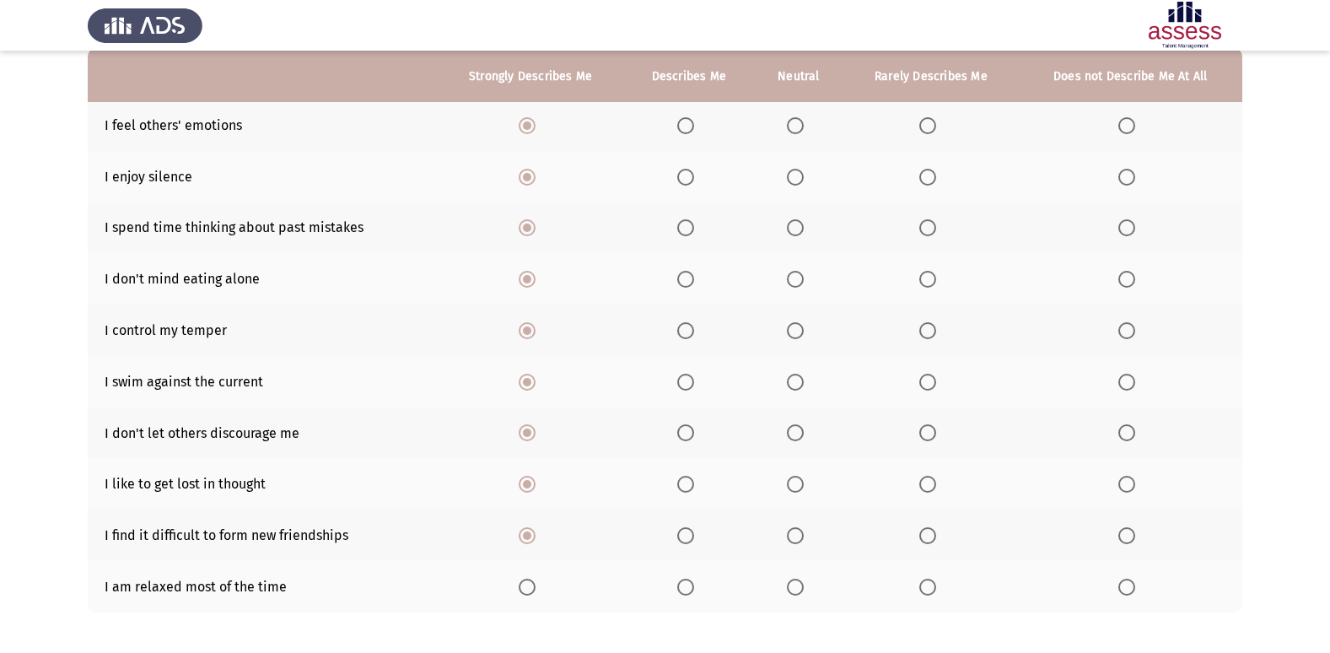
click at [524, 592] on input "Select an option" at bounding box center [527, 587] width 17 height 17
click at [794, 585] on span "Select an option" at bounding box center [795, 587] width 17 height 17
click at [794, 585] on input "Select an option" at bounding box center [795, 587] width 17 height 17
click at [683, 531] on span "Select an option" at bounding box center [685, 535] width 17 height 17
click at [683, 531] on input "Select an option" at bounding box center [685, 535] width 17 height 17
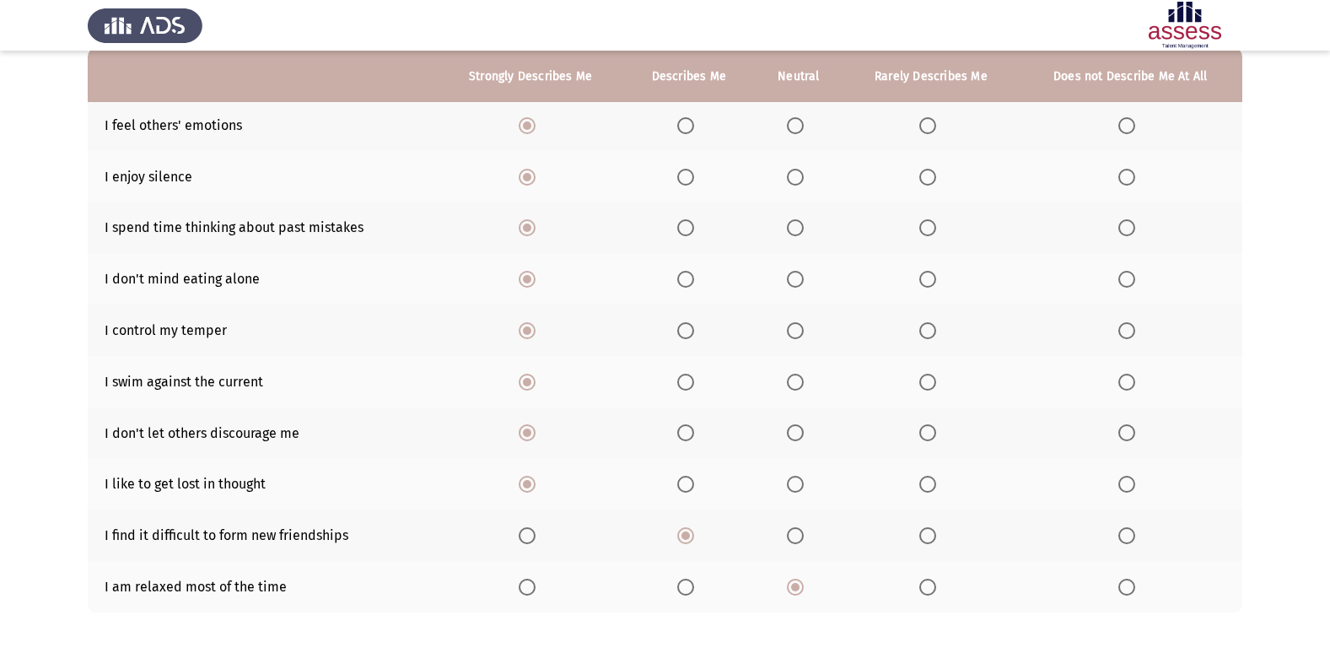
click at [930, 535] on span "Select an option" at bounding box center [927, 535] width 17 height 17
click at [930, 535] on input "Select an option" at bounding box center [927, 535] width 17 height 17
click at [790, 483] on span "Select an option" at bounding box center [795, 484] width 17 height 17
click at [790, 483] on input "Select an option" at bounding box center [795, 484] width 17 height 17
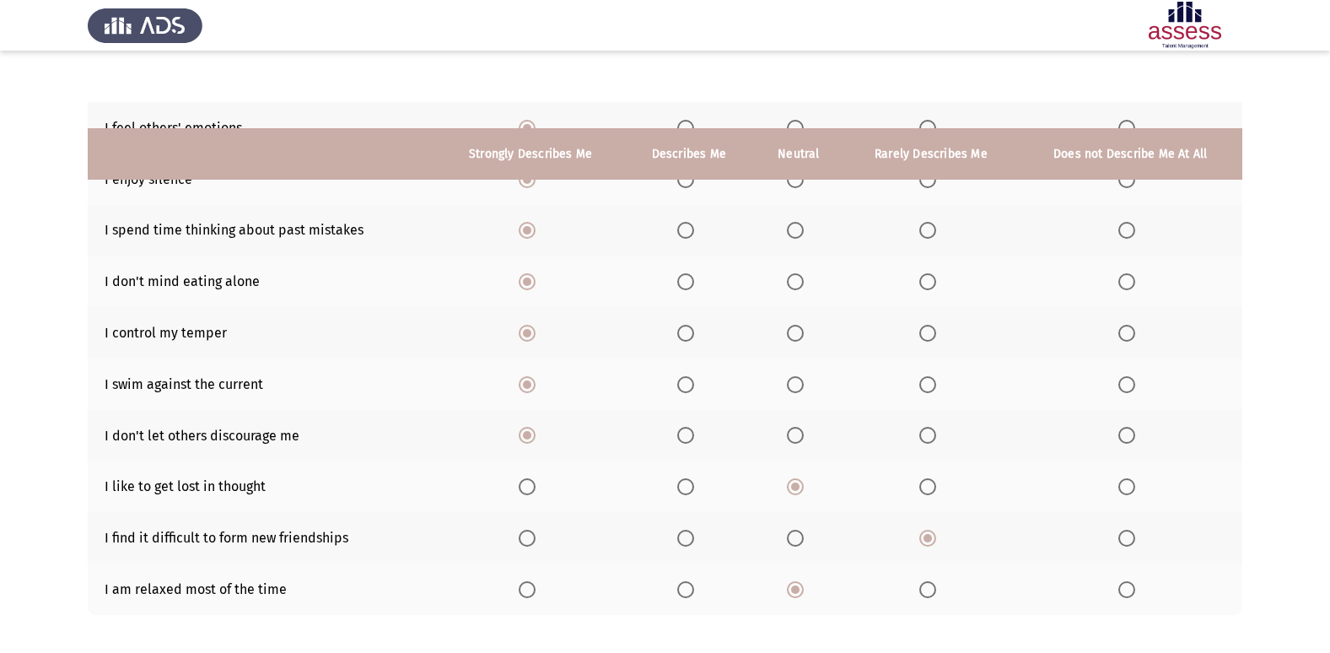
scroll to position [246, 0]
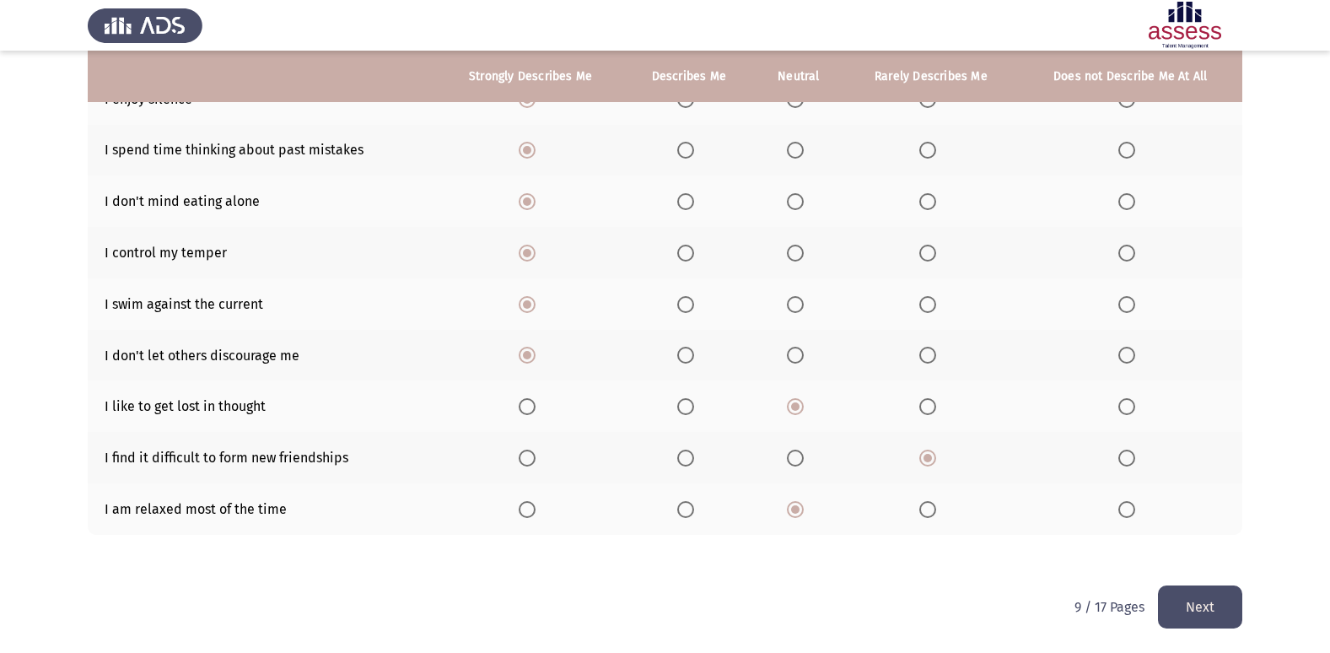
click at [1164, 615] on button "Next" at bounding box center [1200, 606] width 84 height 43
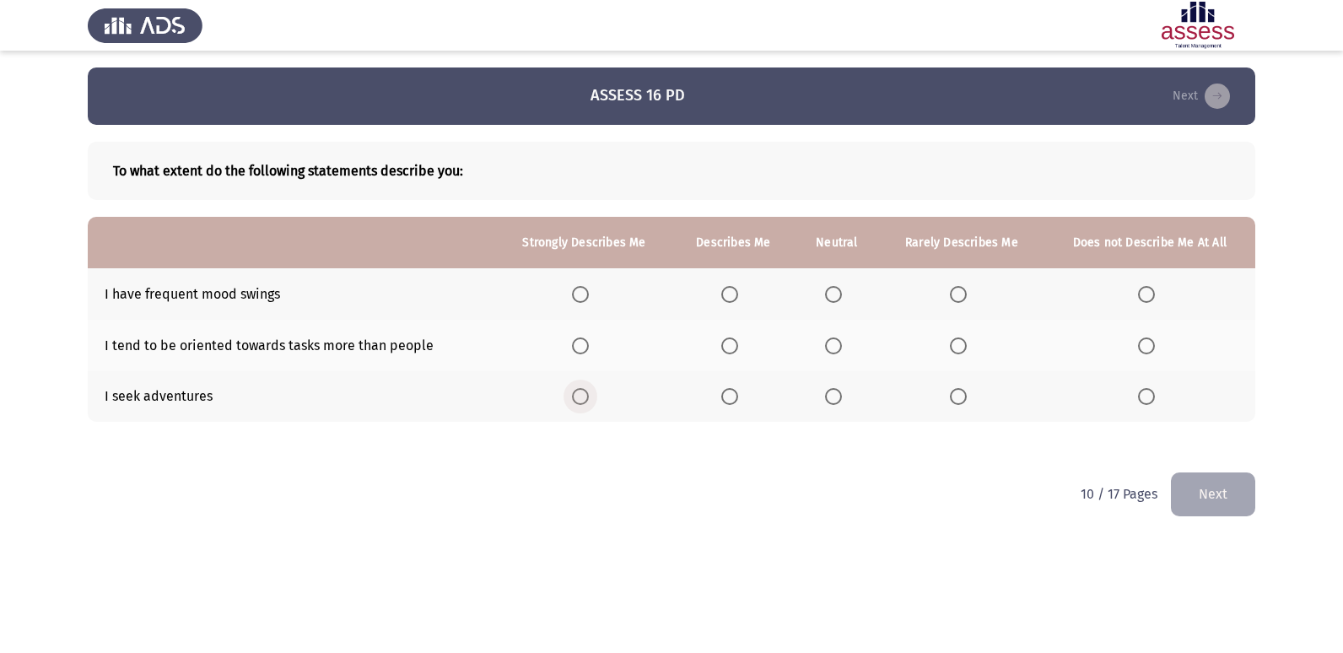
click at [576, 391] on span "Select an option" at bounding box center [580, 396] width 17 height 17
click at [576, 391] on input "Select an option" at bounding box center [580, 396] width 17 height 17
click at [845, 288] on label "Select an option" at bounding box center [837, 294] width 24 height 17
click at [842, 288] on input "Select an option" at bounding box center [833, 294] width 17 height 17
click at [727, 348] on span "Select an option" at bounding box center [729, 345] width 17 height 17
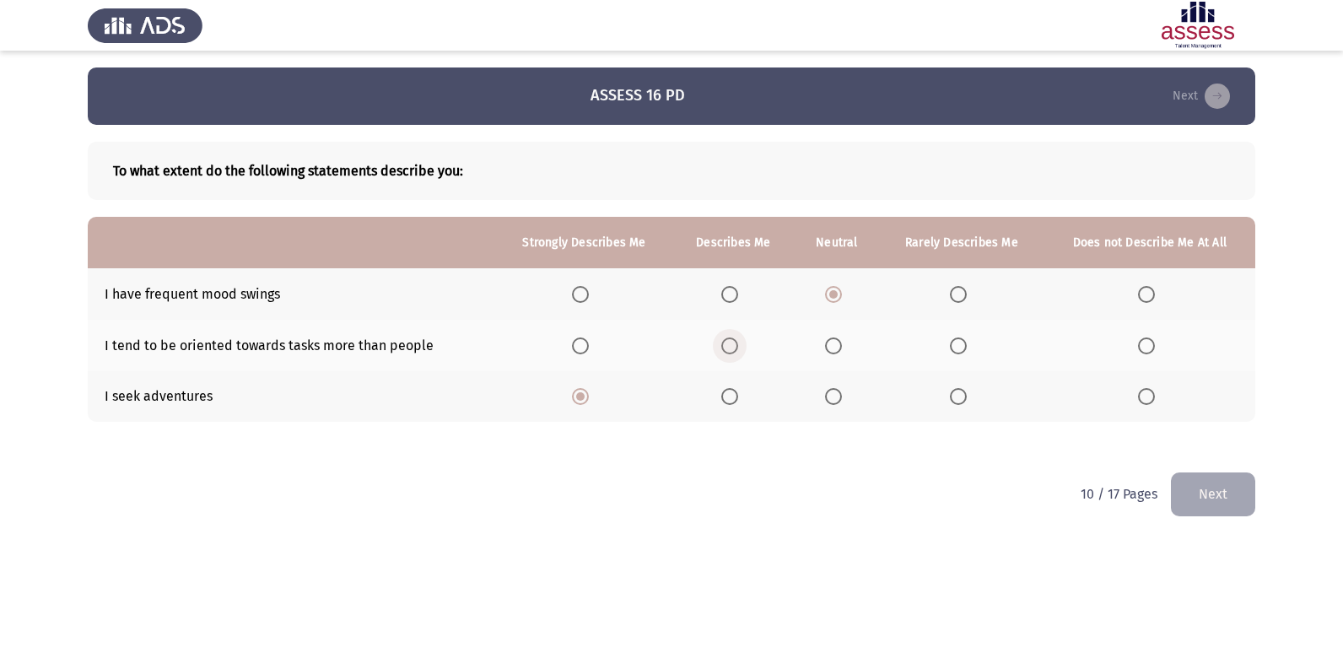
click at [727, 348] on input "Select an option" at bounding box center [729, 345] width 17 height 17
click at [1180, 504] on button "Next" at bounding box center [1213, 493] width 84 height 43
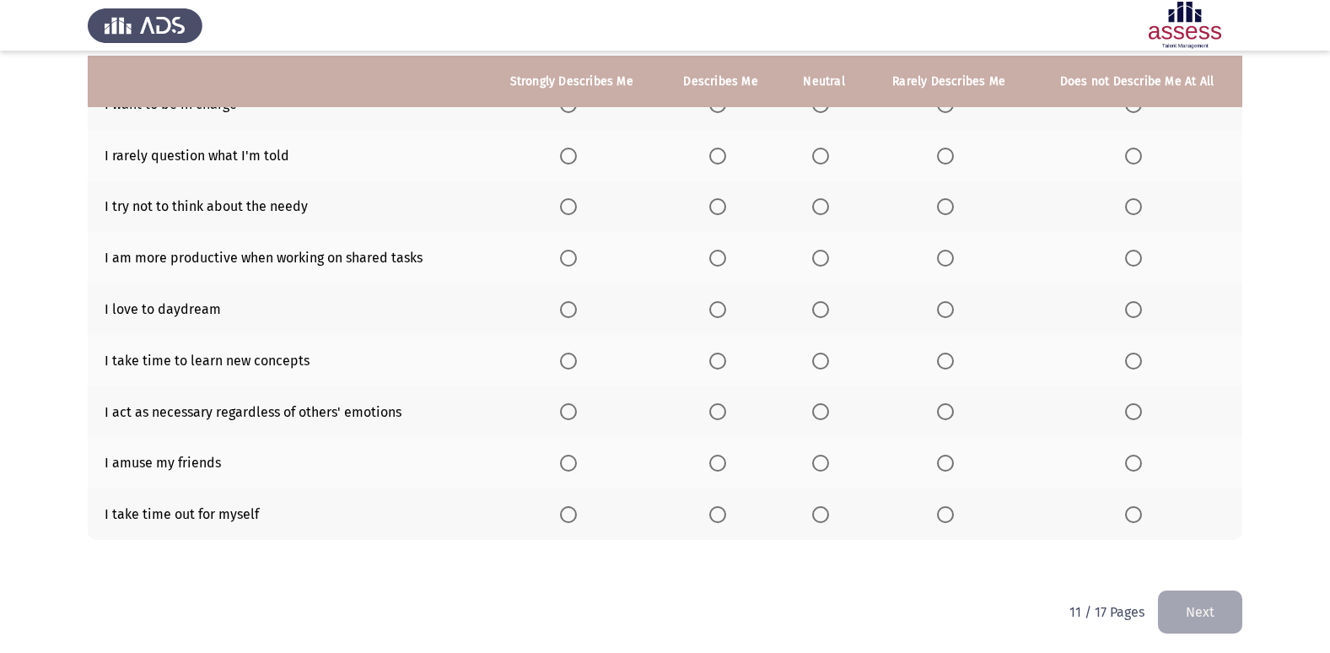
scroll to position [195, 0]
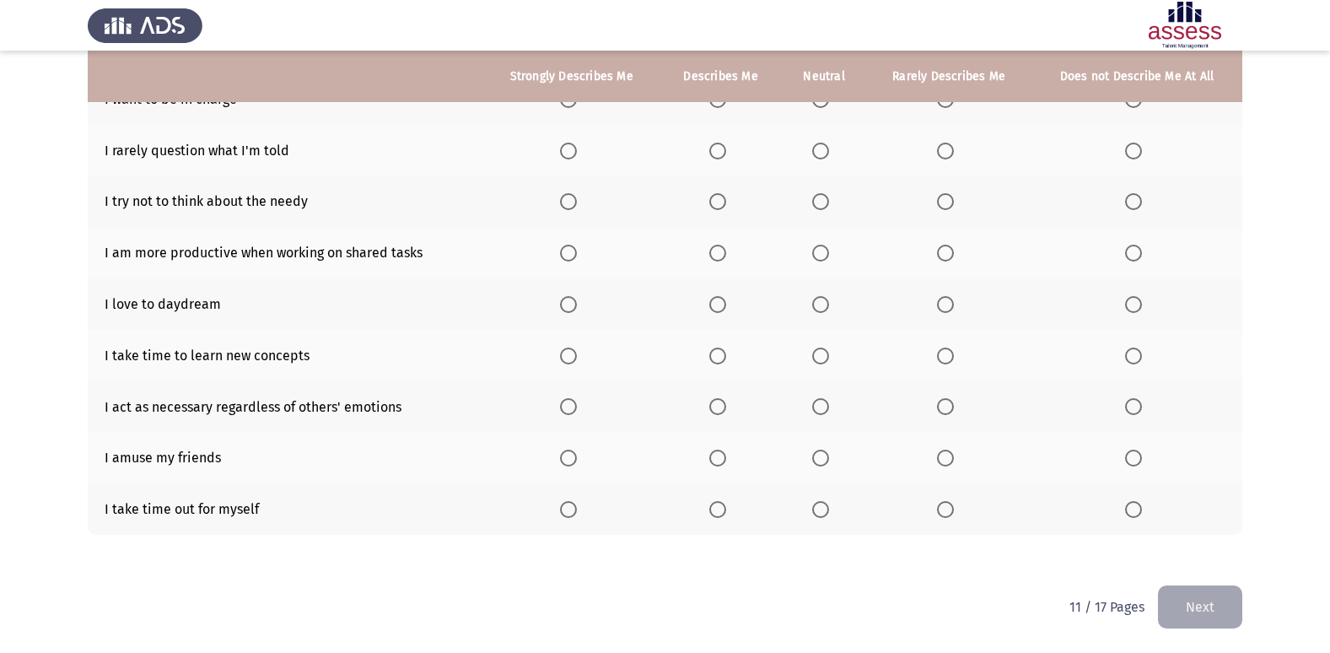
click at [567, 500] on mat-radio-button "Select an option" at bounding box center [572, 509] width 24 height 18
click at [577, 453] on span "Select an option" at bounding box center [568, 458] width 17 height 17
click at [577, 453] on input "Select an option" at bounding box center [568, 458] width 17 height 17
click at [574, 514] on span "Select an option" at bounding box center [568, 509] width 17 height 17
click at [574, 514] on input "Select an option" at bounding box center [568, 509] width 17 height 17
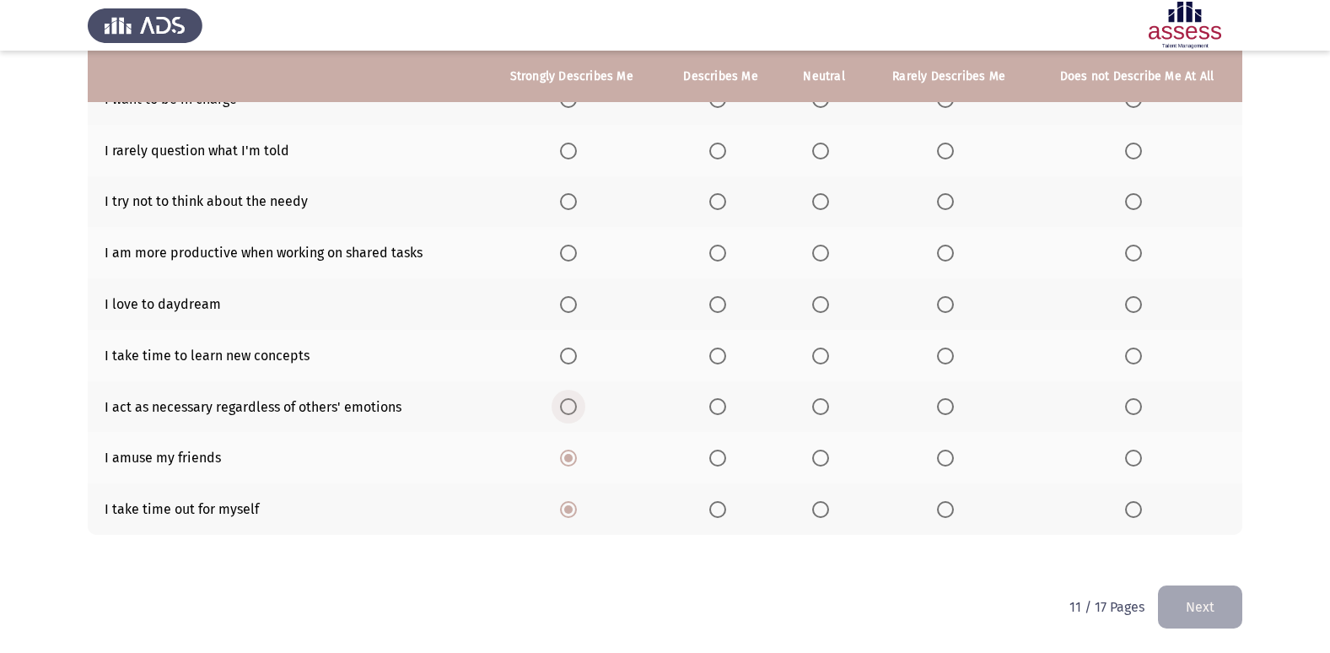
click at [577, 404] on span "Select an option" at bounding box center [568, 406] width 17 height 17
click at [577, 404] on input "Select an option" at bounding box center [568, 406] width 17 height 17
click at [566, 352] on span "Select an option" at bounding box center [568, 356] width 17 height 17
click at [566, 352] on input "Select an option" at bounding box center [568, 356] width 17 height 17
click at [571, 300] on span "Select an option" at bounding box center [568, 304] width 17 height 17
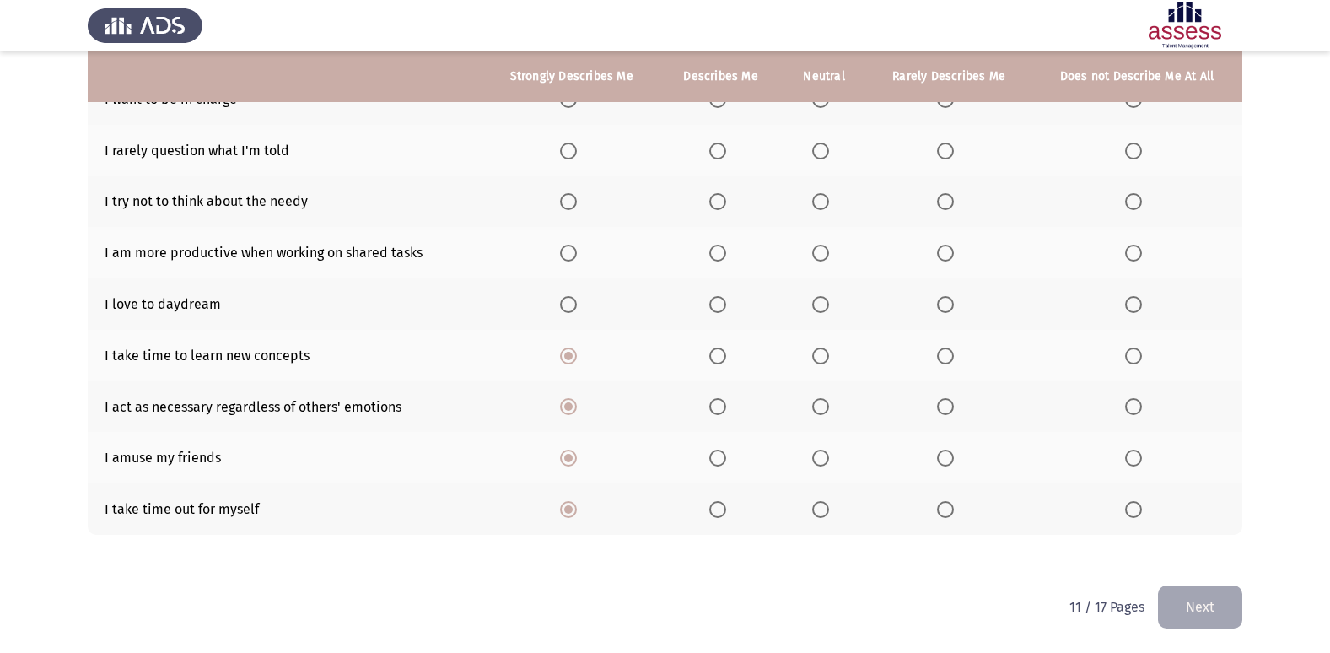
click at [571, 300] on input "Select an option" at bounding box center [568, 304] width 17 height 17
click at [568, 254] on span "Select an option" at bounding box center [568, 253] width 17 height 17
click at [568, 254] on input "Select an option" at bounding box center [568, 253] width 17 height 17
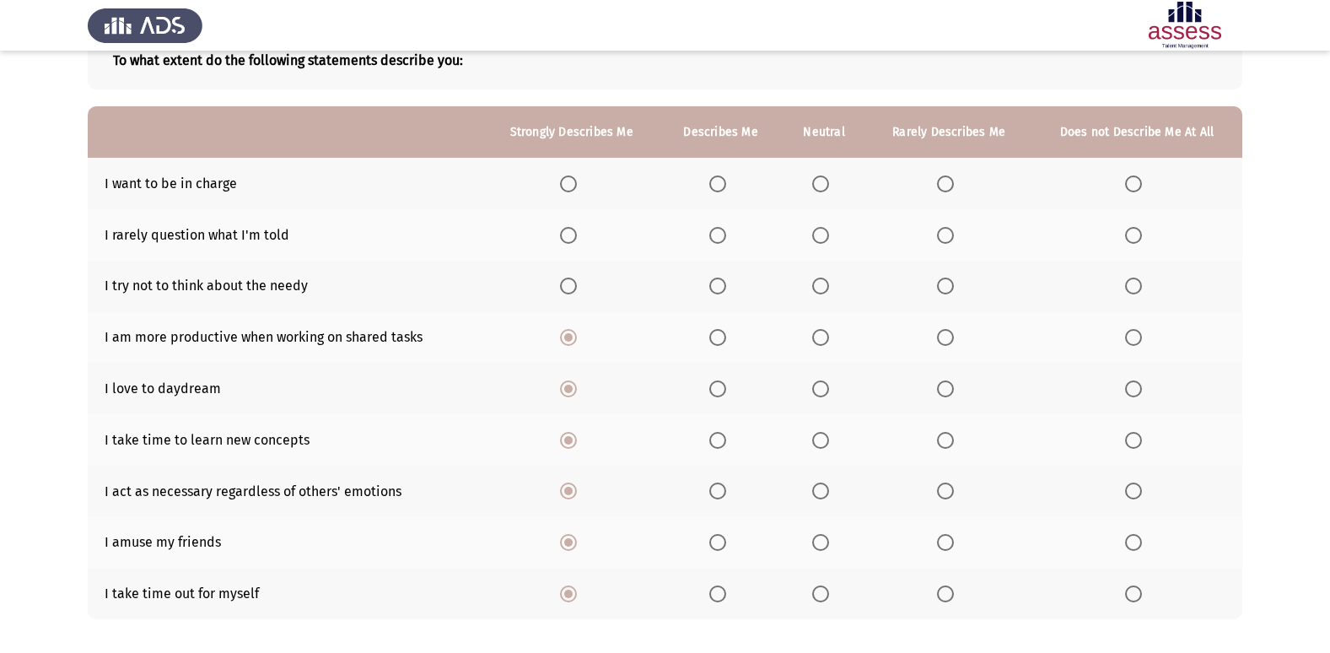
scroll to position [26, 0]
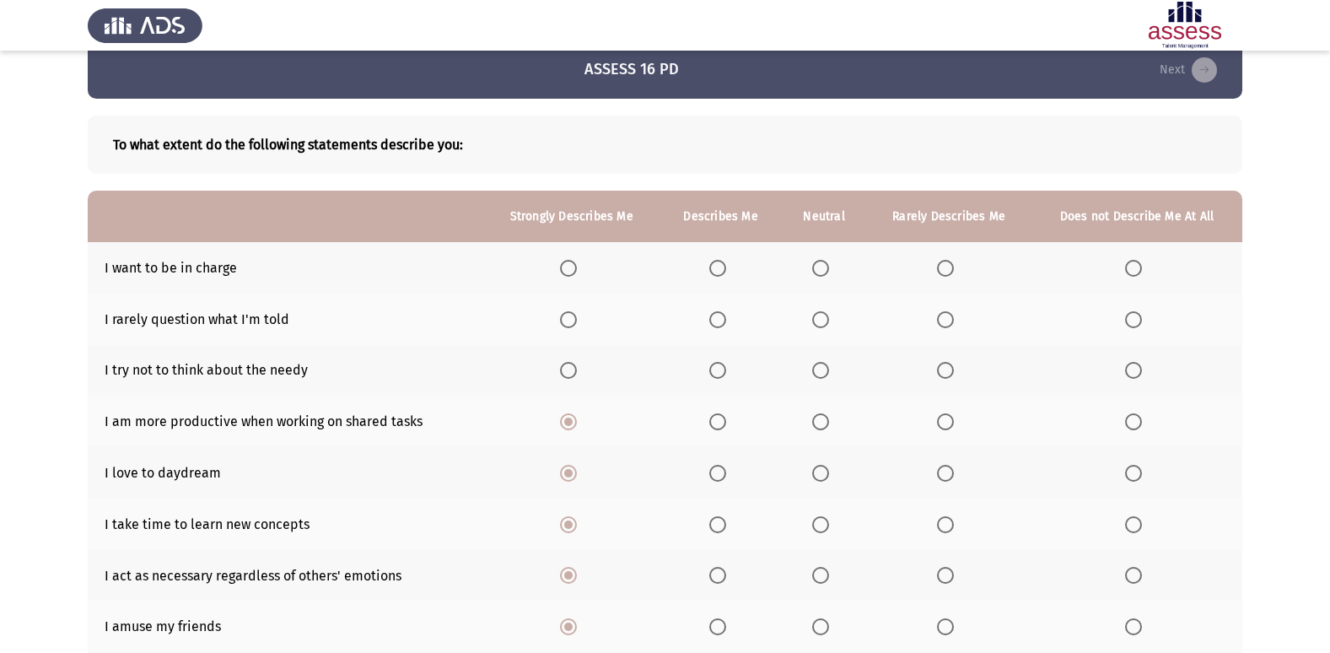
click at [568, 261] on th at bounding box center [571, 267] width 176 height 51
click at [570, 267] on span "Select an option" at bounding box center [568, 268] width 17 height 17
click at [570, 267] on input "Select an option" at bounding box center [568, 268] width 17 height 17
click at [570, 321] on span "Select an option" at bounding box center [568, 319] width 17 height 17
click at [570, 321] on input "Select an option" at bounding box center [568, 319] width 17 height 17
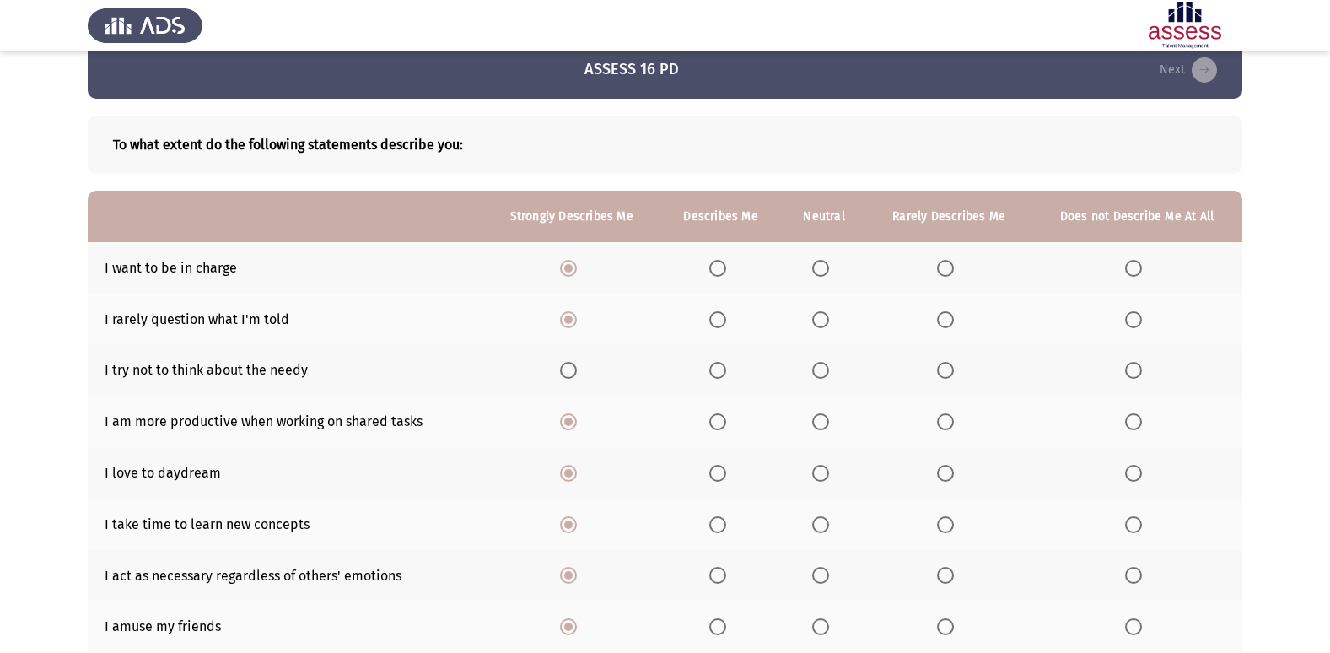
click at [569, 369] on span "Select an option" at bounding box center [568, 370] width 17 height 17
click at [569, 369] on input "Select an option" at bounding box center [568, 370] width 17 height 17
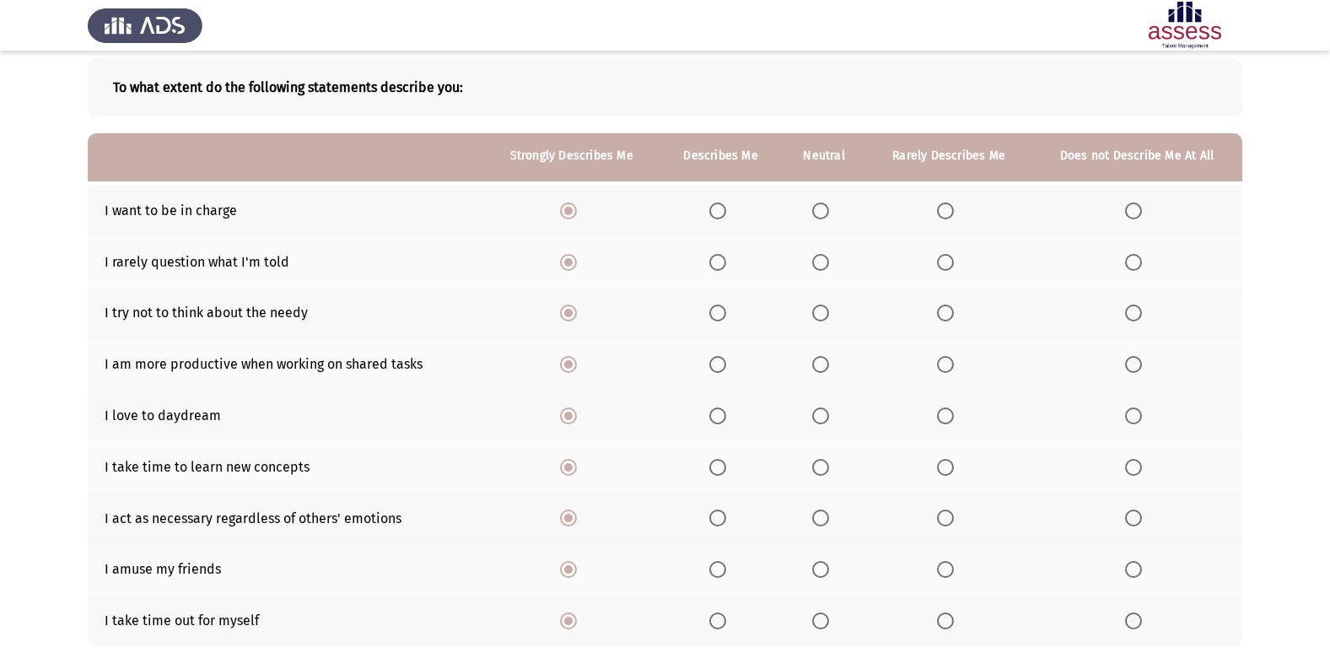
scroll to position [195, 0]
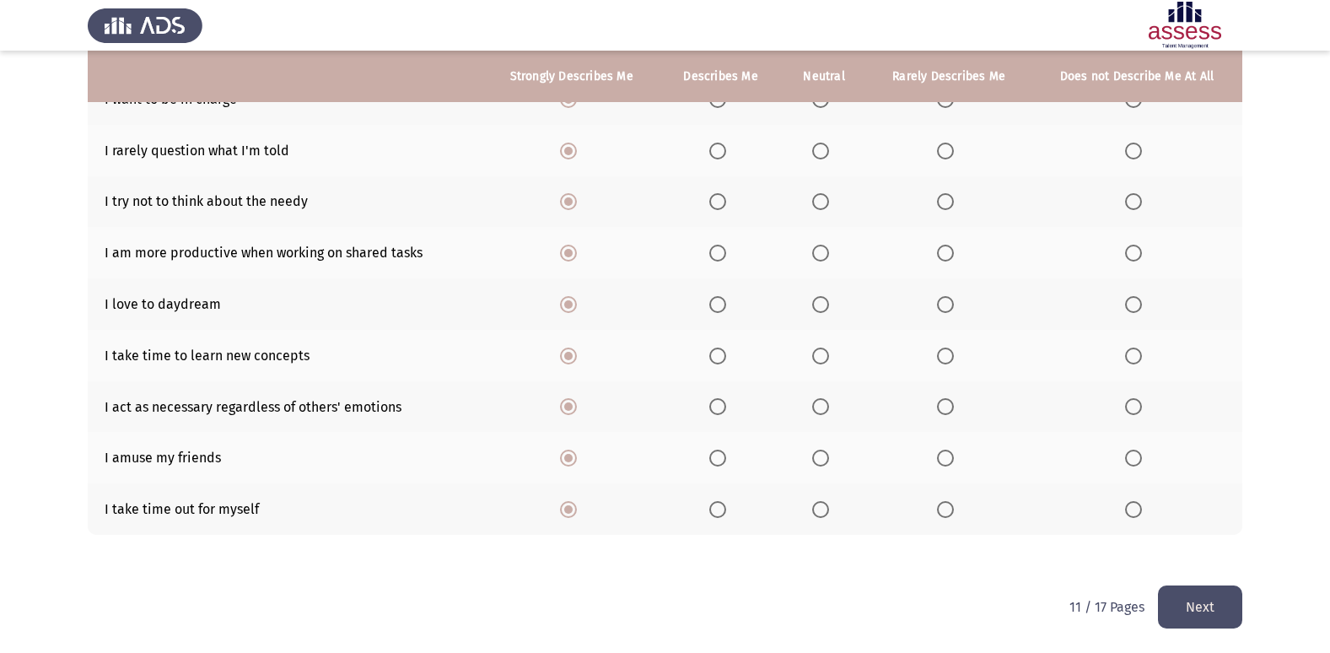
click at [1202, 607] on button "Next" at bounding box center [1200, 606] width 84 height 43
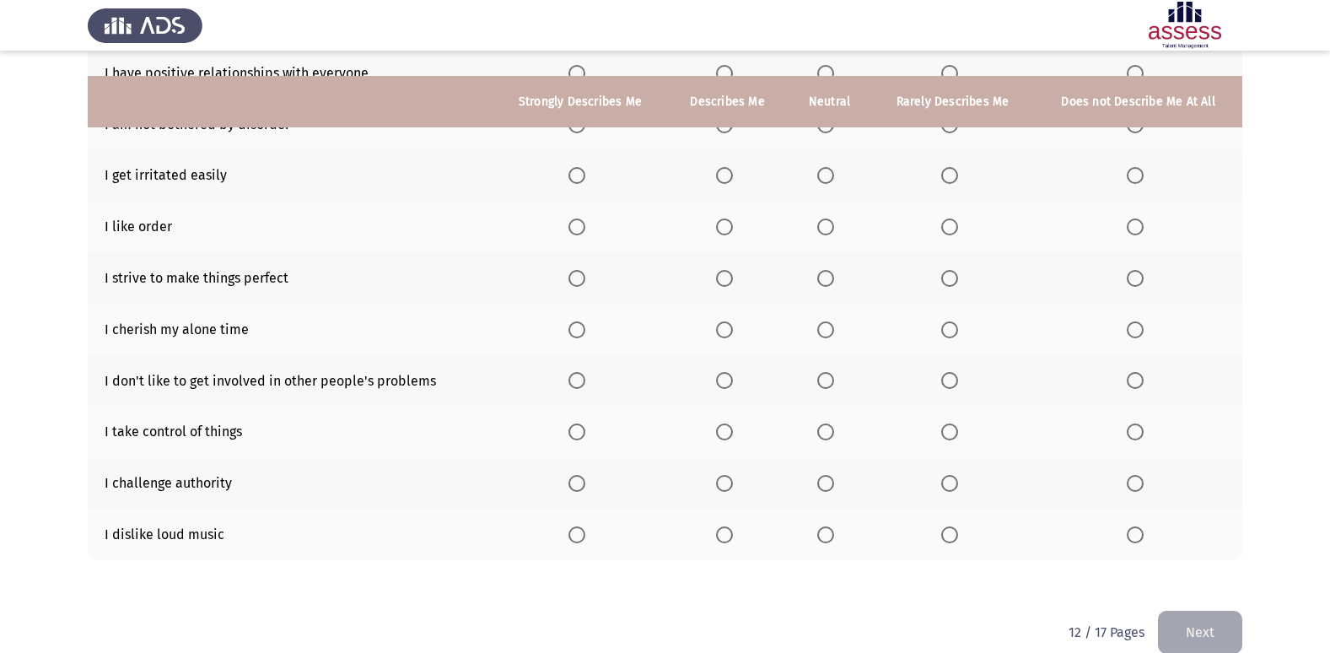
scroll to position [246, 0]
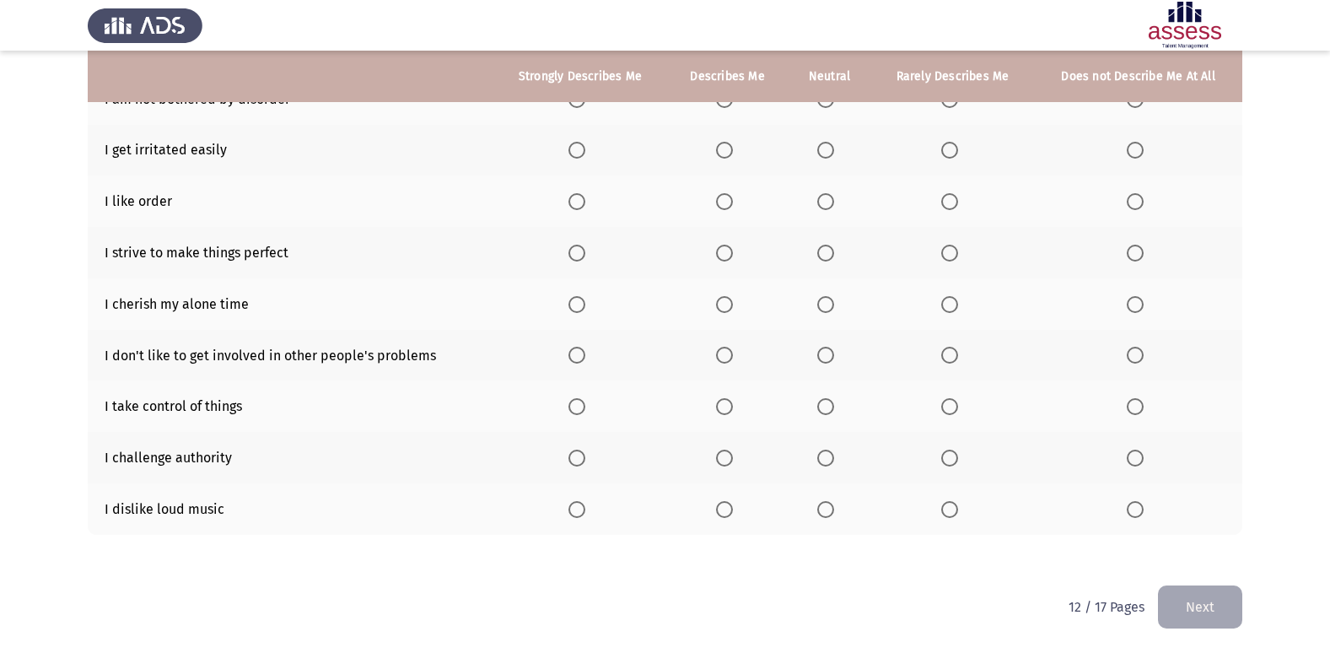
click at [579, 506] on span "Select an option" at bounding box center [577, 509] width 17 height 17
click at [579, 506] on input "Select an option" at bounding box center [577, 509] width 17 height 17
click at [574, 450] on span "Select an option" at bounding box center [577, 458] width 17 height 17
click at [574, 450] on input "Select an option" at bounding box center [577, 458] width 17 height 17
click at [584, 407] on span "Select an option" at bounding box center [577, 406] width 17 height 17
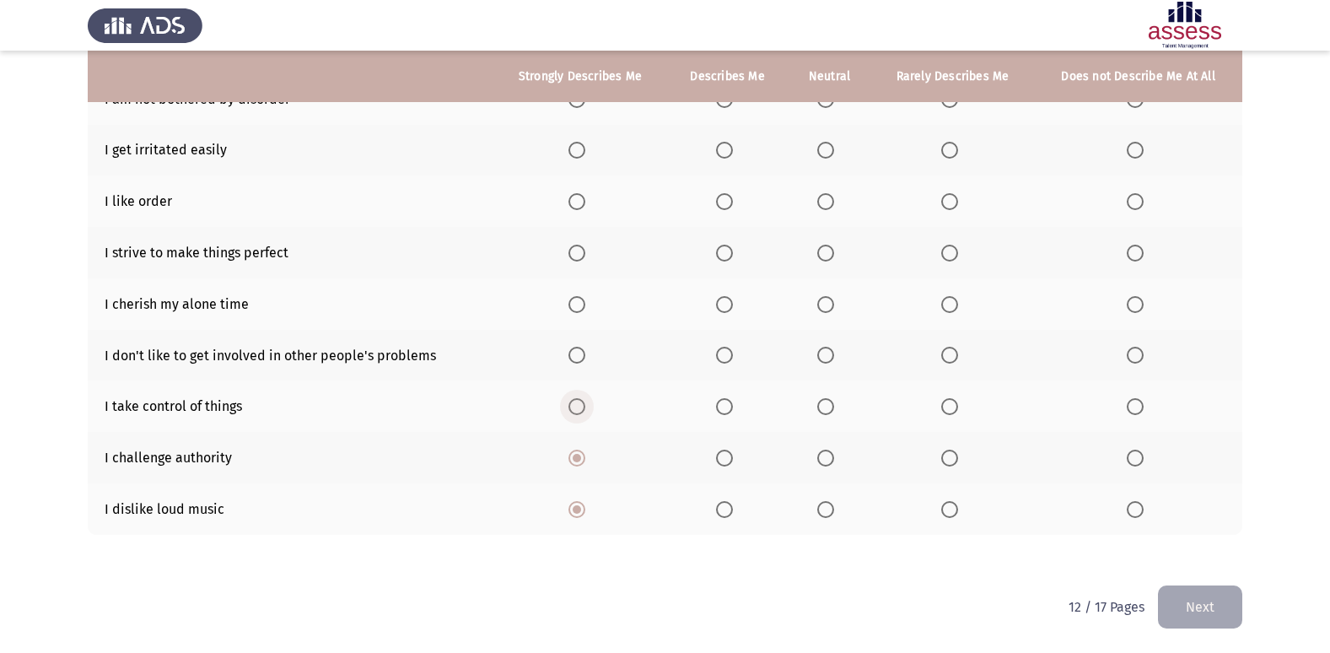
click at [584, 407] on input "Select an option" at bounding box center [577, 406] width 17 height 17
click at [575, 352] on span "Select an option" at bounding box center [577, 355] width 17 height 17
click at [575, 352] on input "Select an option" at bounding box center [577, 355] width 17 height 17
click at [577, 297] on span "Select an option" at bounding box center [577, 304] width 17 height 17
click at [577, 297] on input "Select an option" at bounding box center [577, 304] width 17 height 17
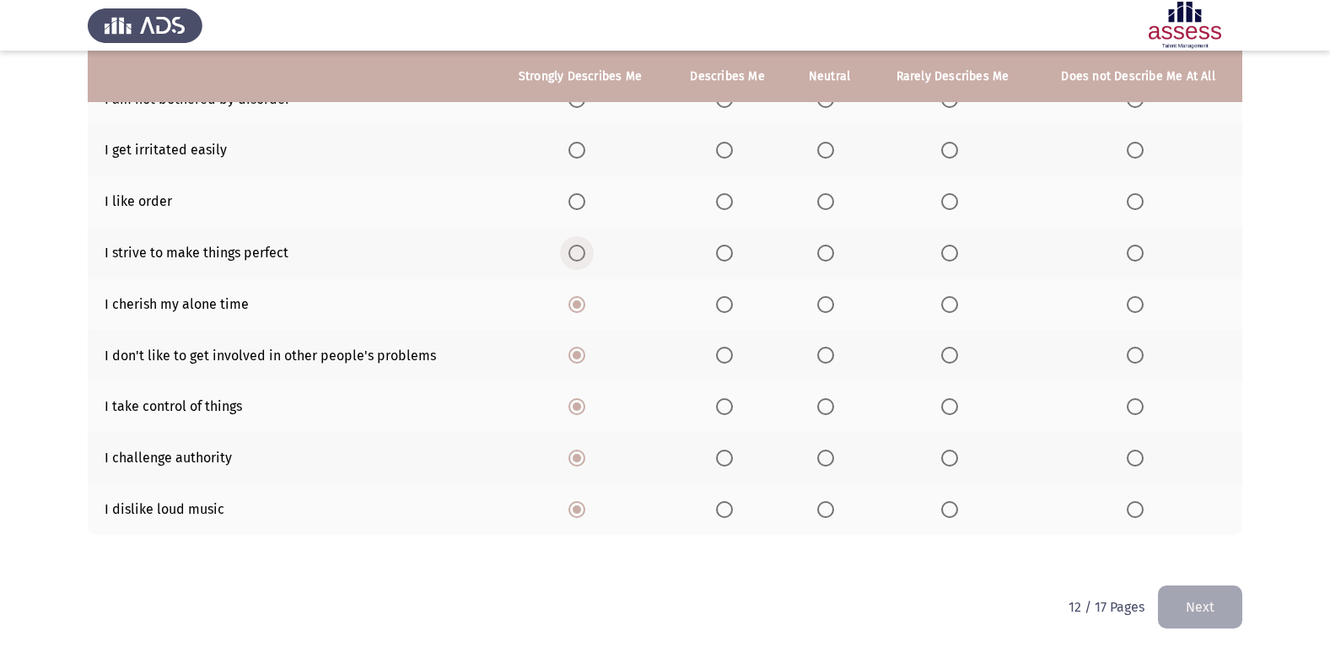
click at [577, 259] on span "Select an option" at bounding box center [577, 253] width 17 height 17
click at [577, 259] on input "Select an option" at bounding box center [577, 253] width 17 height 17
click at [582, 202] on span "Select an option" at bounding box center [577, 201] width 17 height 17
click at [582, 202] on input "Select an option" at bounding box center [577, 201] width 17 height 17
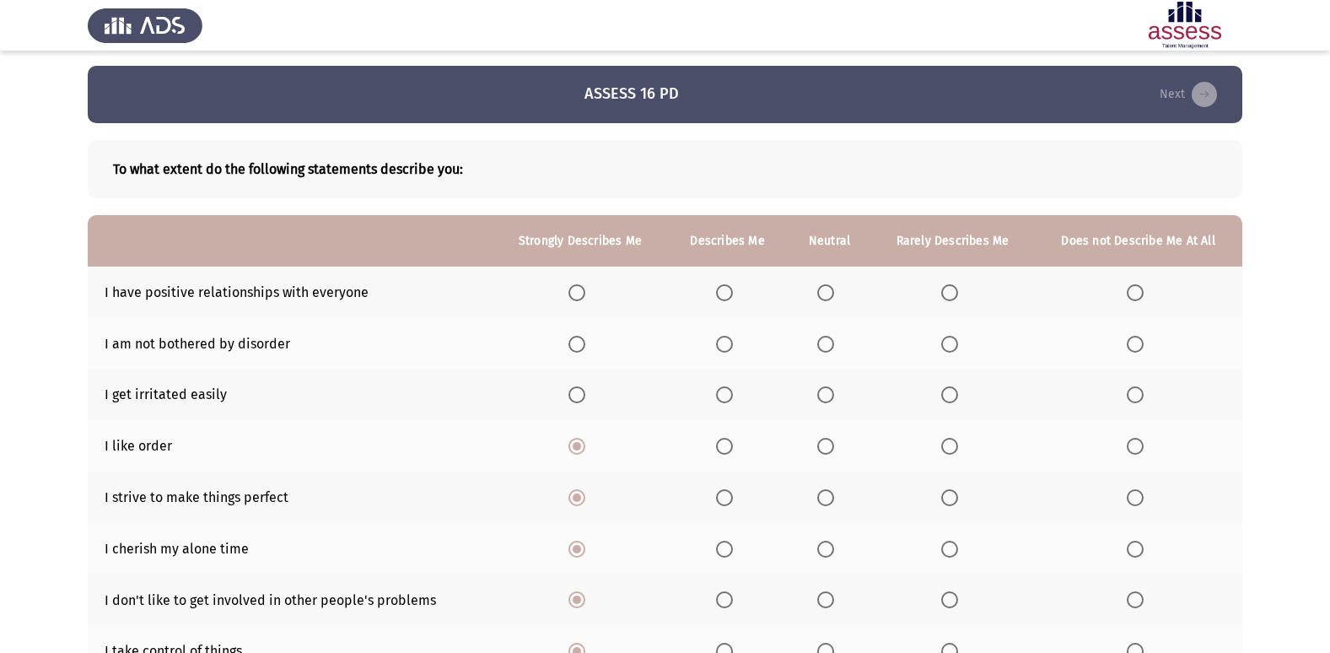
scroll to position [0, 0]
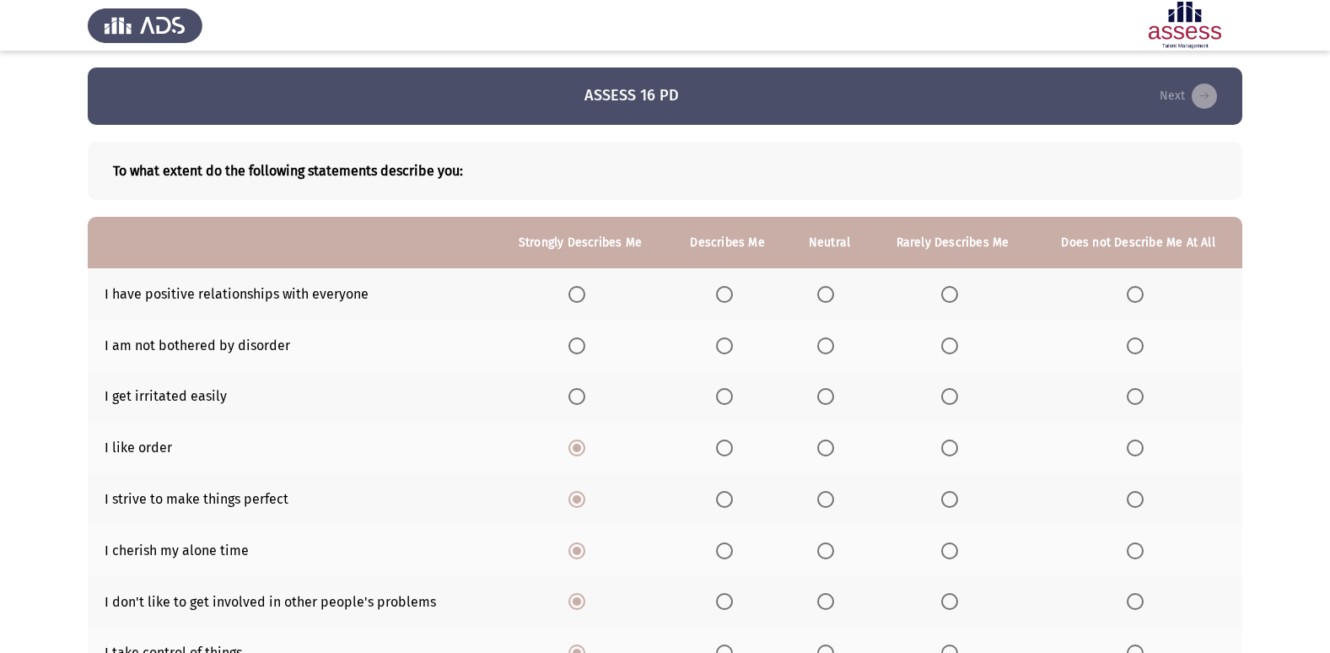
click at [581, 293] on span "Select an option" at bounding box center [577, 294] width 17 height 17
click at [581, 293] on input "Select an option" at bounding box center [577, 294] width 17 height 17
click at [574, 342] on span "Select an option" at bounding box center [577, 345] width 17 height 17
click at [574, 342] on input "Select an option" at bounding box center [577, 345] width 17 height 17
click at [576, 396] on span "Select an option" at bounding box center [577, 396] width 17 height 17
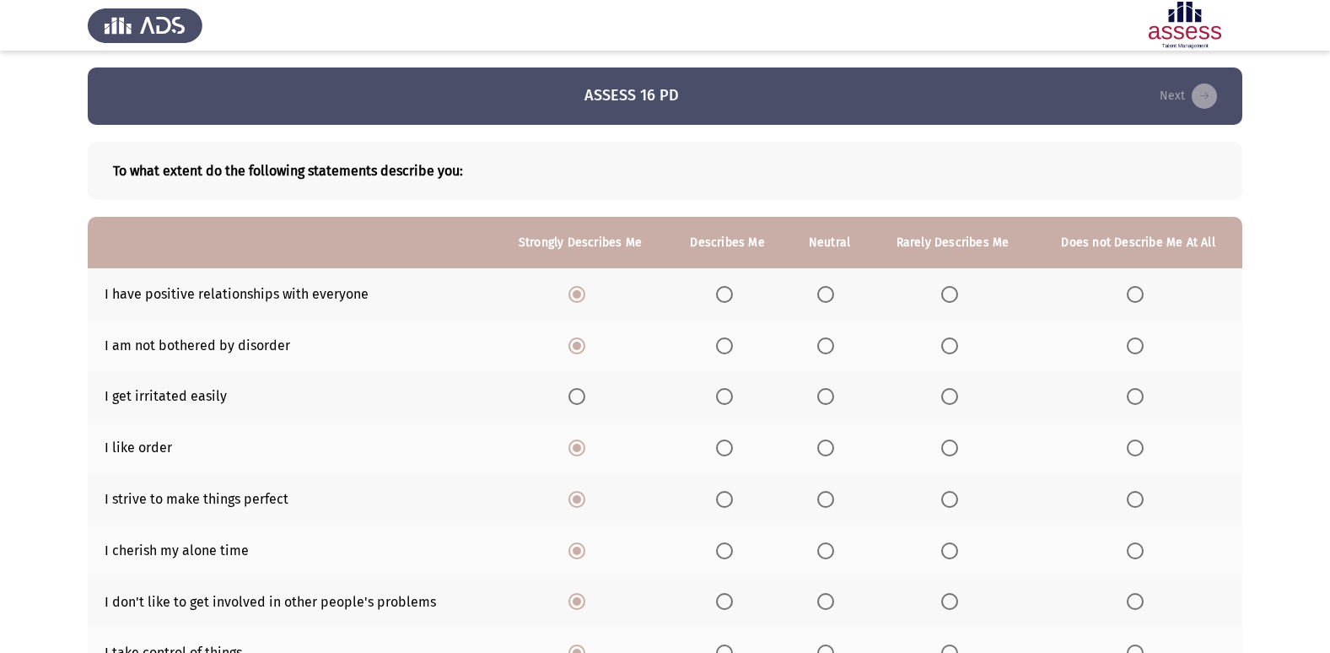
click at [576, 396] on input "Select an option" at bounding box center [577, 396] width 17 height 17
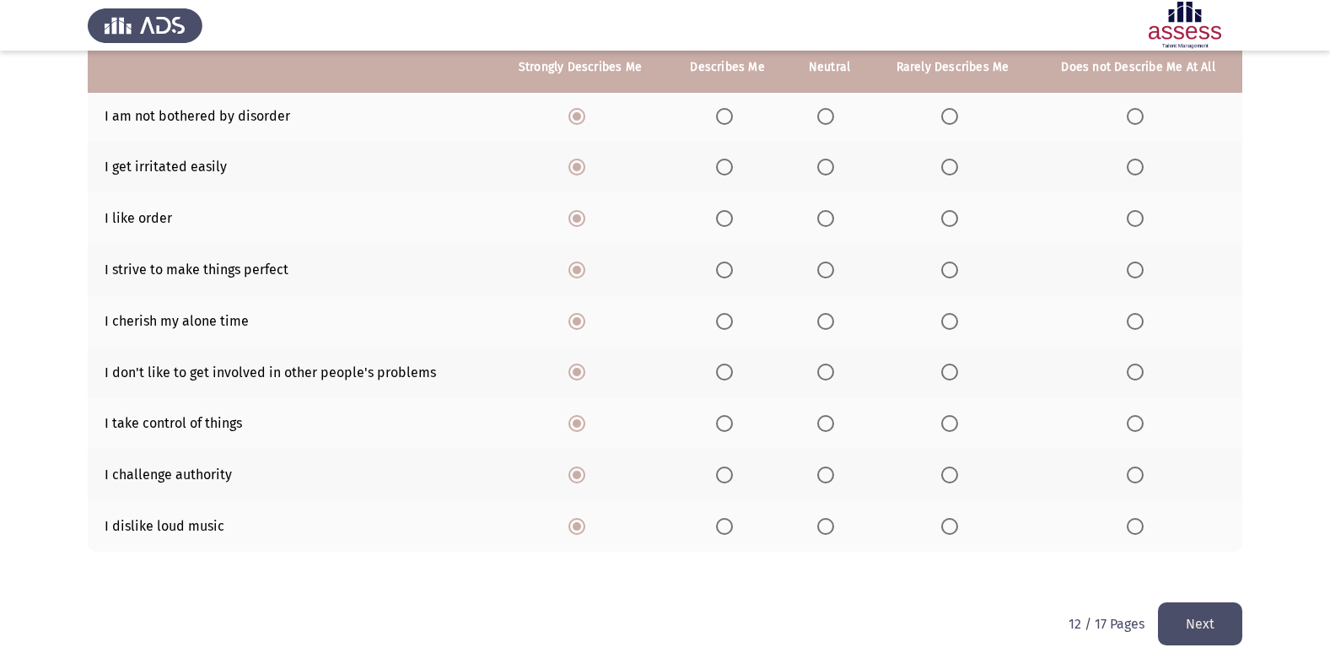
scroll to position [246, 0]
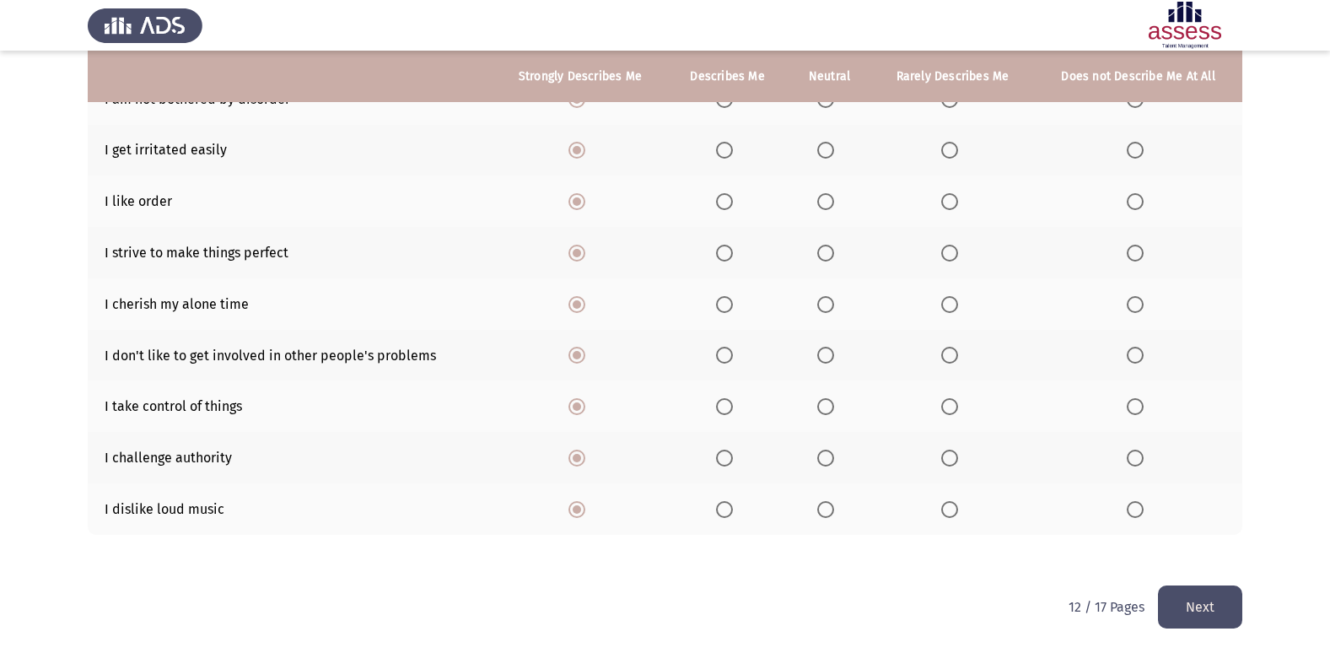
click at [820, 354] on span "Select an option" at bounding box center [825, 355] width 17 height 17
click at [820, 354] on input "Select an option" at bounding box center [825, 355] width 17 height 17
click at [1217, 601] on button "Next" at bounding box center [1200, 606] width 84 height 43
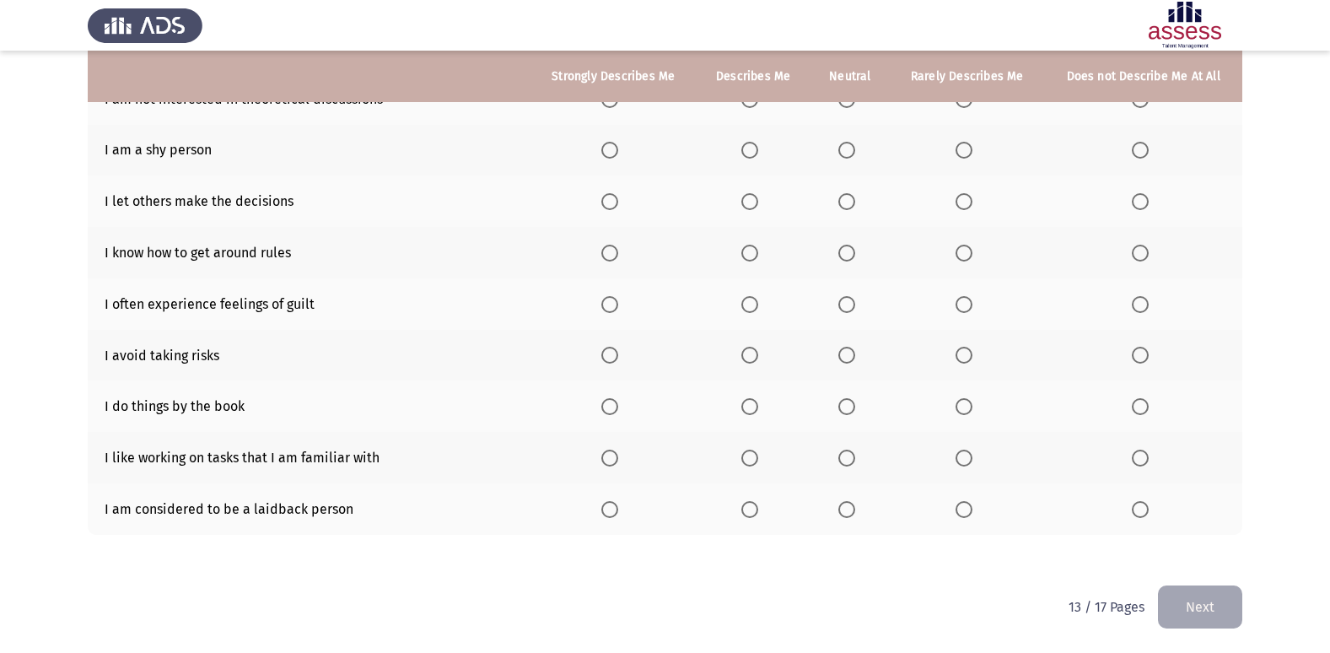
click at [612, 514] on span "Select an option" at bounding box center [609, 509] width 17 height 17
click at [612, 514] on input "Select an option" at bounding box center [609, 509] width 17 height 17
click at [618, 438] on th at bounding box center [613, 457] width 165 height 51
click at [613, 399] on span "Select an option" at bounding box center [609, 406] width 17 height 17
click at [613, 399] on input "Select an option" at bounding box center [609, 406] width 17 height 17
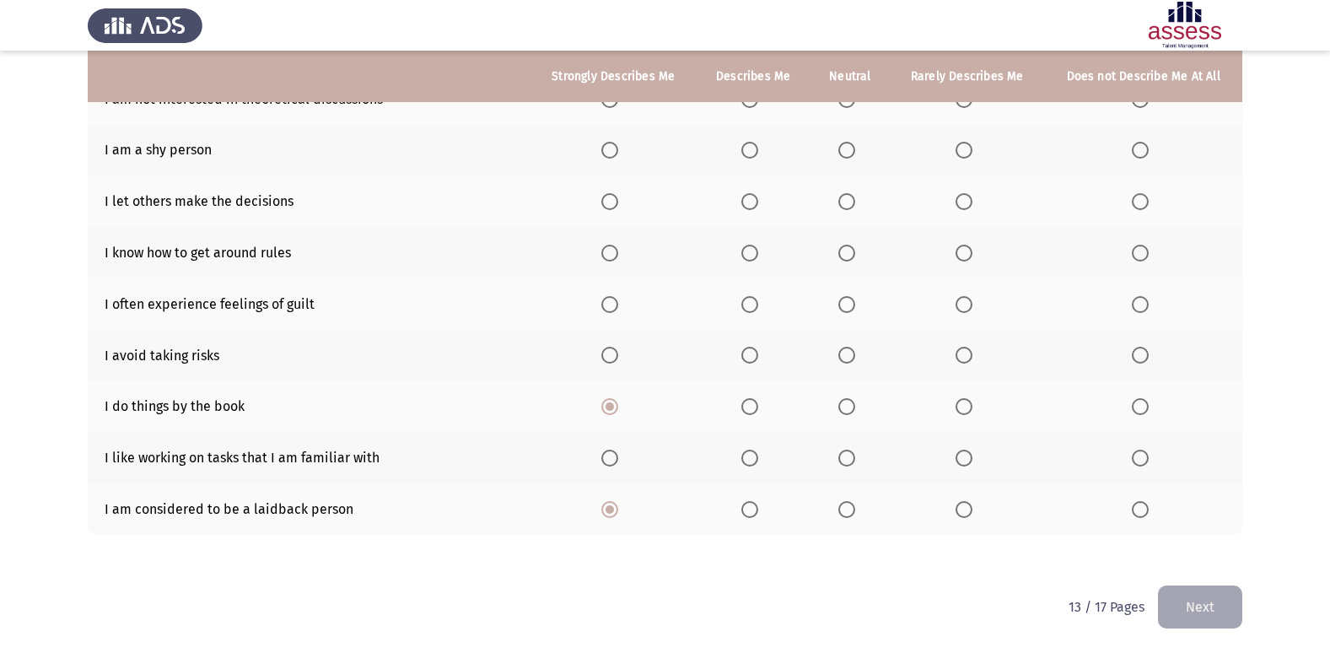
click at [613, 454] on span "Select an option" at bounding box center [609, 458] width 17 height 17
click at [613, 454] on input "Select an option" at bounding box center [609, 458] width 17 height 17
click at [844, 250] on span "Select an option" at bounding box center [846, 253] width 17 height 17
click at [844, 250] on input "Select an option" at bounding box center [846, 253] width 17 height 17
click at [846, 305] on span "Select an option" at bounding box center [846, 304] width 17 height 17
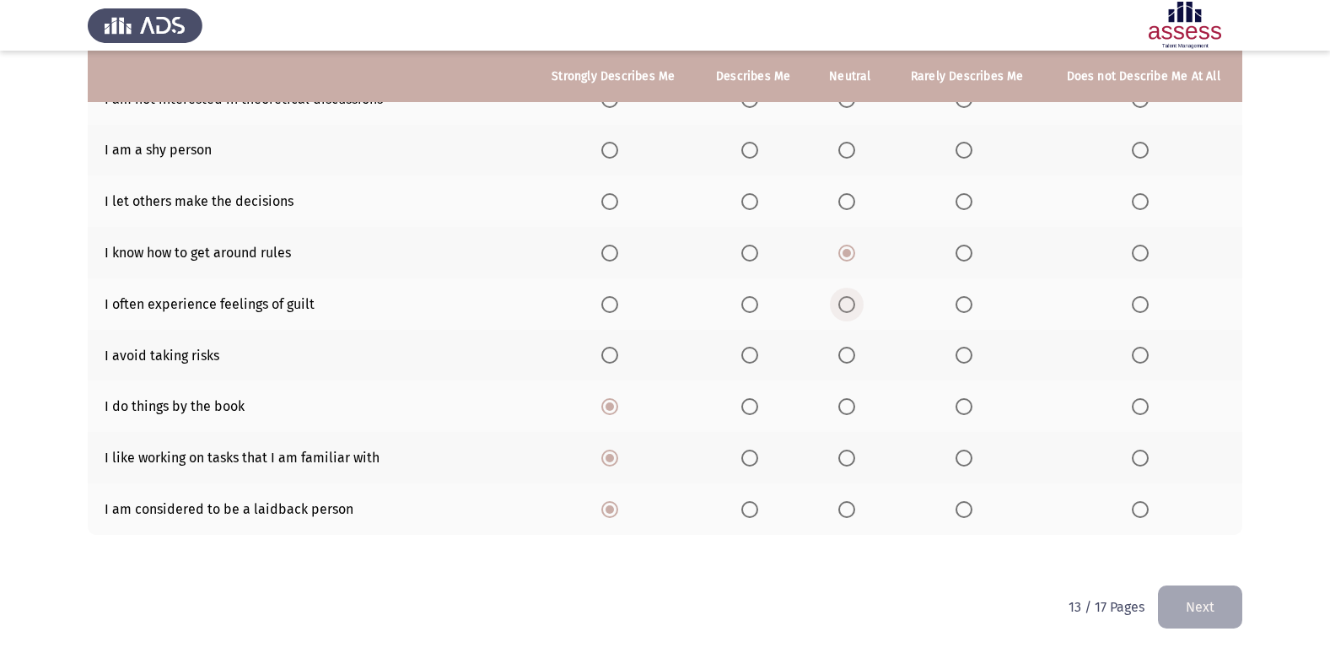
click at [846, 305] on input "Select an option" at bounding box center [846, 304] width 17 height 17
click at [846, 351] on span "Select an option" at bounding box center [846, 355] width 17 height 17
click at [846, 351] on input "Select an option" at bounding box center [846, 355] width 17 height 17
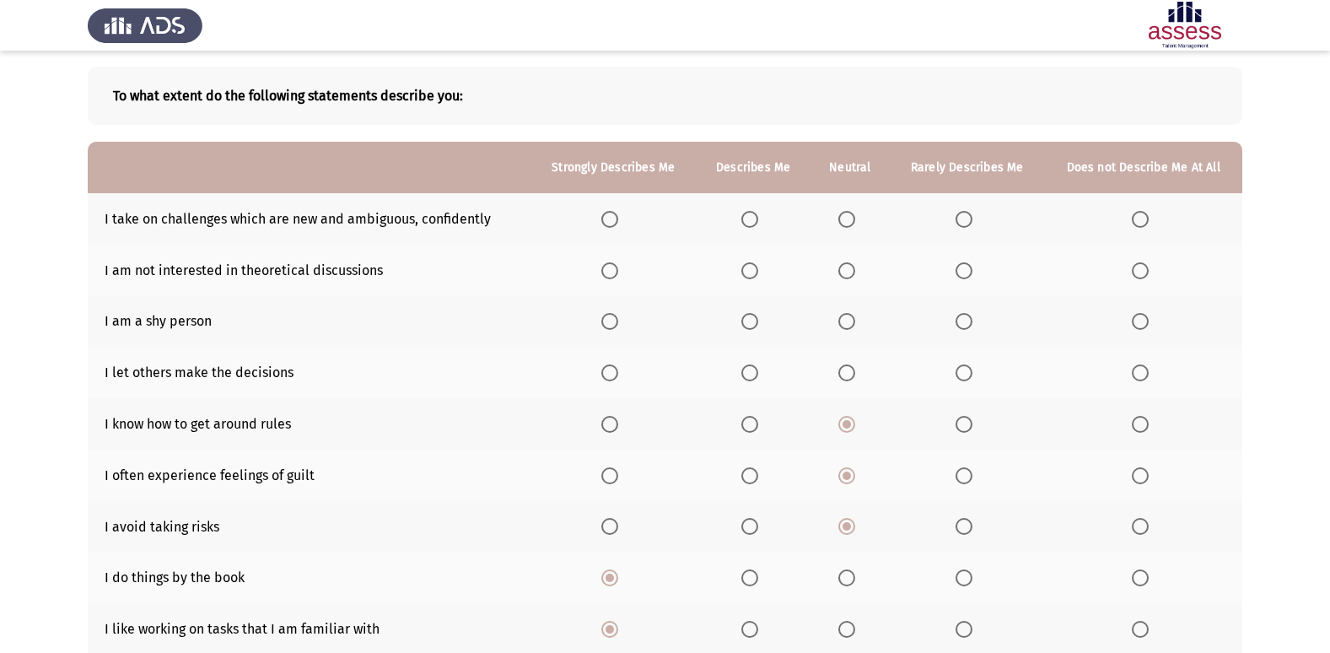
scroll to position [0, 0]
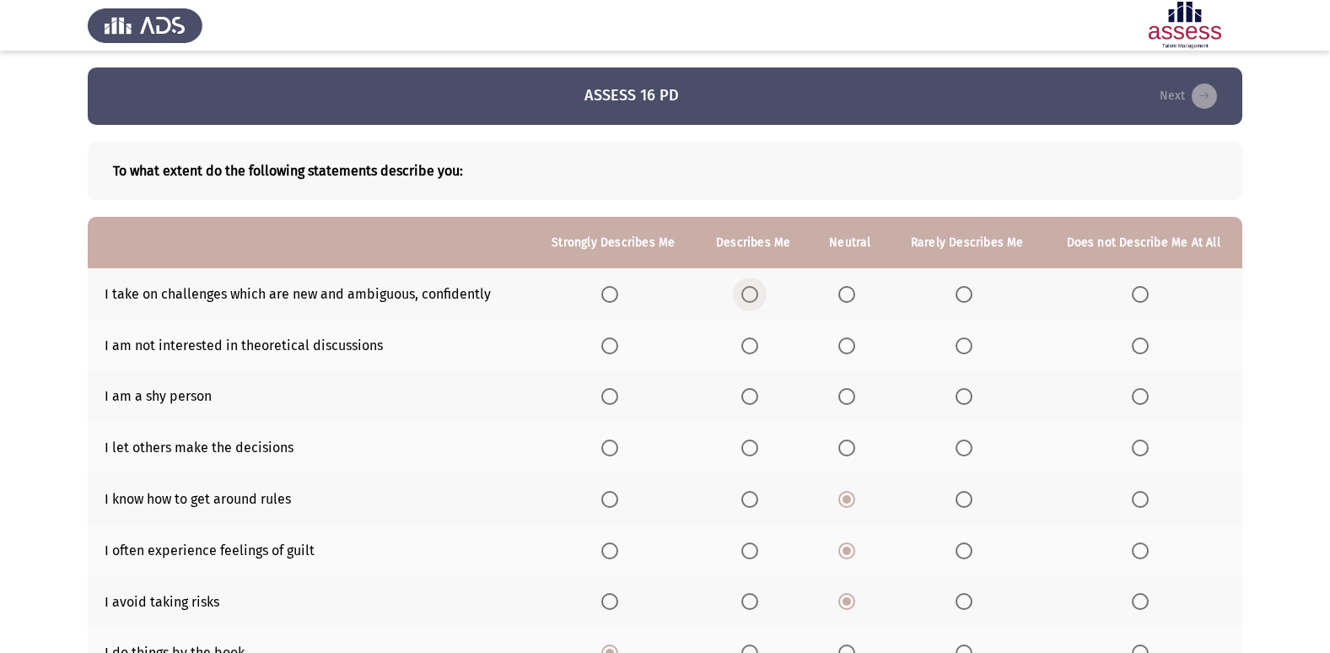
click at [748, 290] on span "Select an option" at bounding box center [749, 294] width 17 height 17
click at [748, 290] on input "Select an option" at bounding box center [749, 294] width 17 height 17
click at [748, 350] on span "Select an option" at bounding box center [749, 345] width 17 height 17
click at [748, 350] on input "Select an option" at bounding box center [749, 345] width 17 height 17
click at [752, 393] on span "Select an option" at bounding box center [749, 396] width 17 height 17
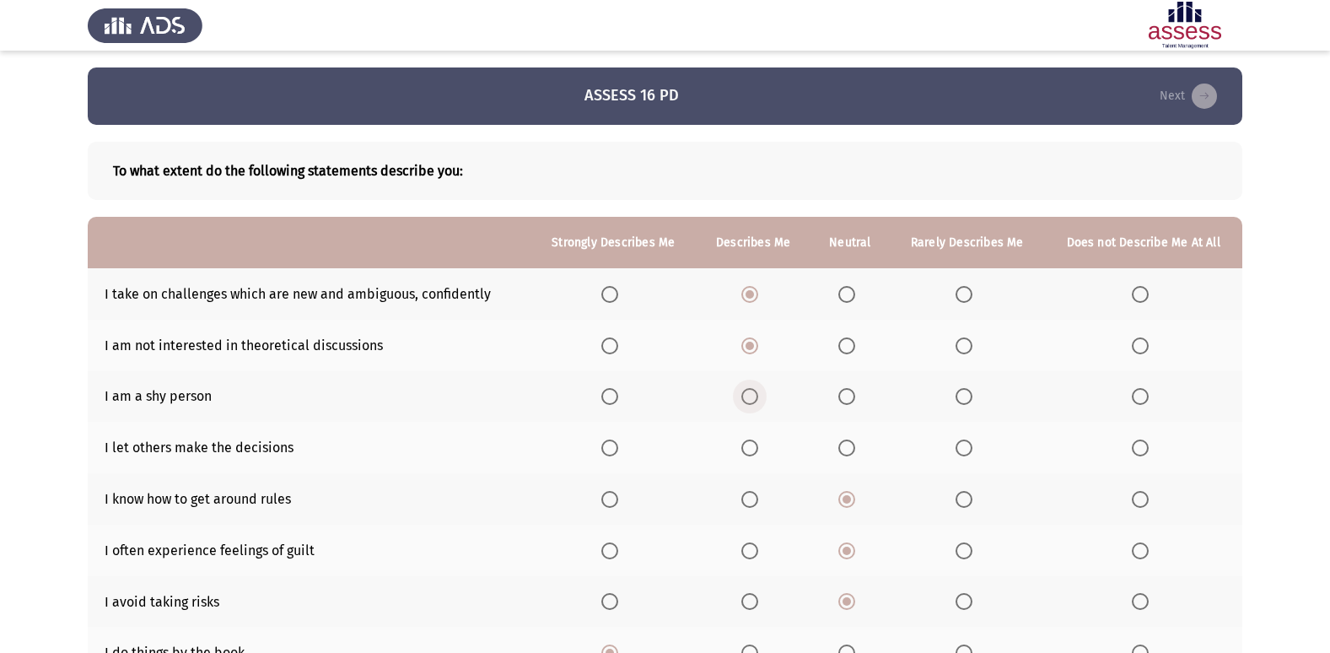
click at [752, 393] on input "Select an option" at bounding box center [749, 396] width 17 height 17
click at [745, 437] on th at bounding box center [753, 447] width 114 height 51
click at [747, 443] on span "Select an option" at bounding box center [749, 447] width 17 height 17
click at [747, 443] on input "Select an option" at bounding box center [749, 447] width 17 height 17
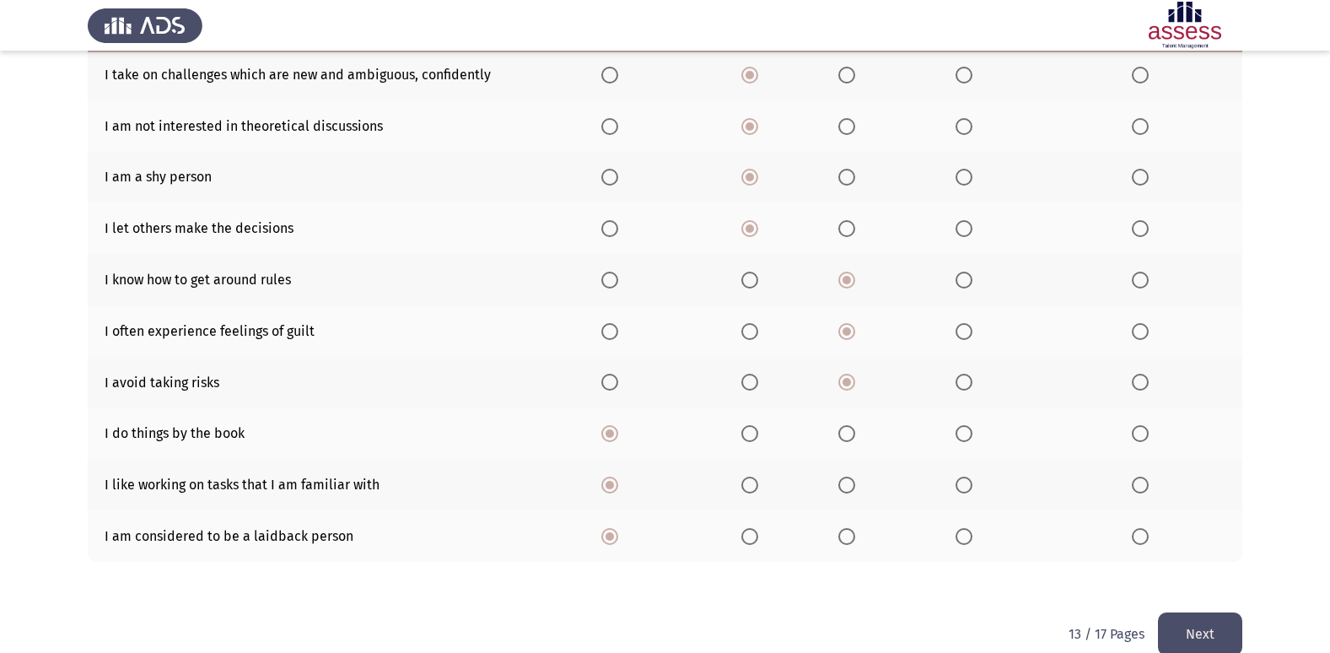
scroll to position [246, 0]
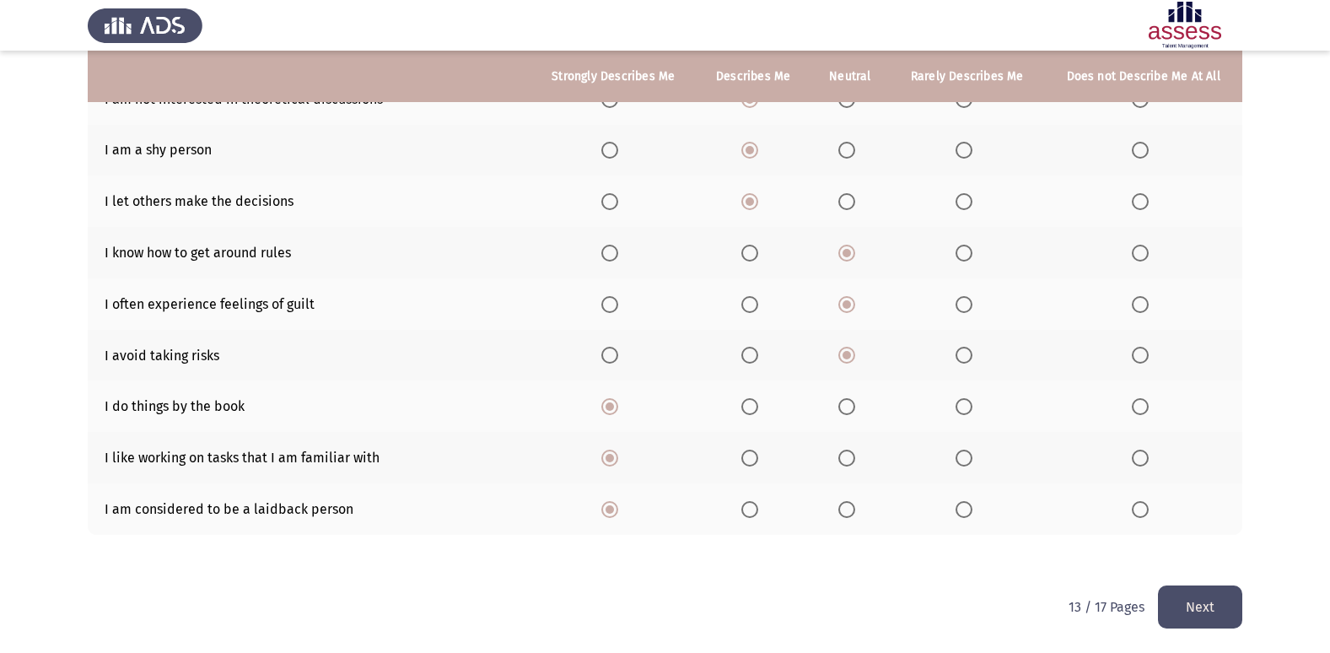
click at [1221, 623] on button "Next" at bounding box center [1200, 606] width 84 height 43
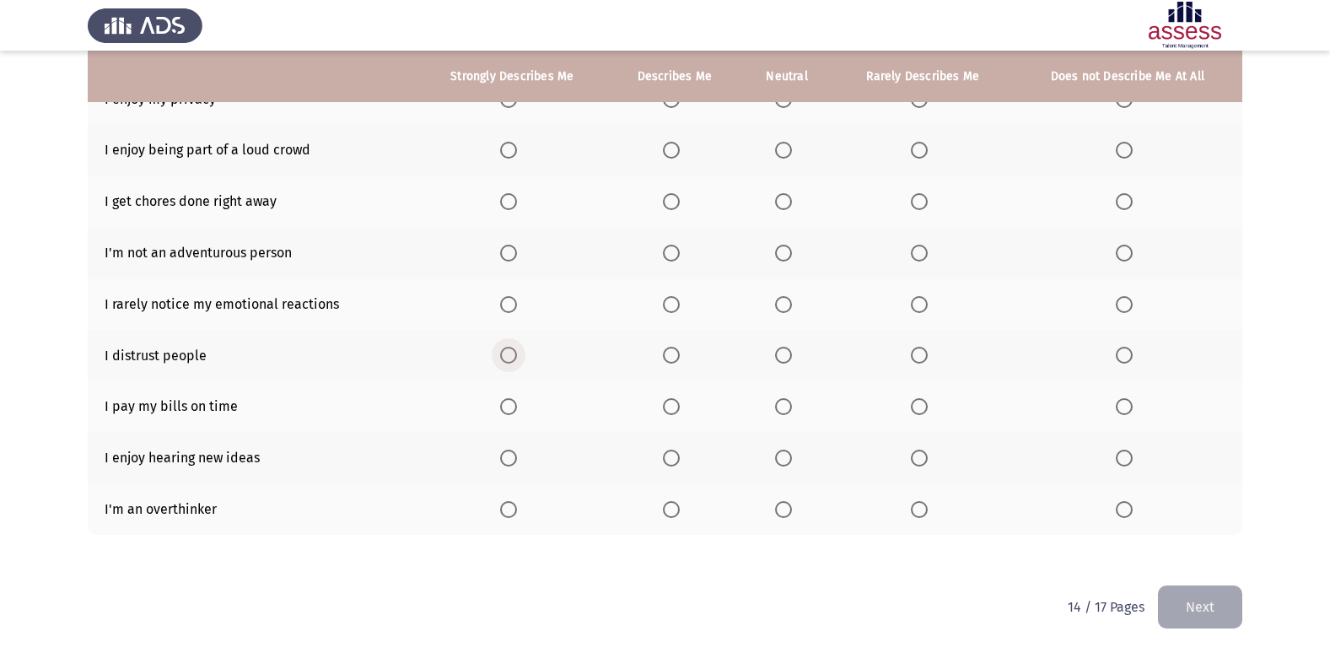
click at [515, 354] on span "Select an option" at bounding box center [508, 355] width 17 height 17
click at [515, 354] on input "Select an option" at bounding box center [508, 355] width 17 height 17
drag, startPoint x: 514, startPoint y: 391, endPoint x: 510, endPoint y: 405, distance: 14.7
click at [512, 403] on th at bounding box center [512, 405] width 192 height 51
click at [510, 407] on span "Select an option" at bounding box center [508, 406] width 17 height 17
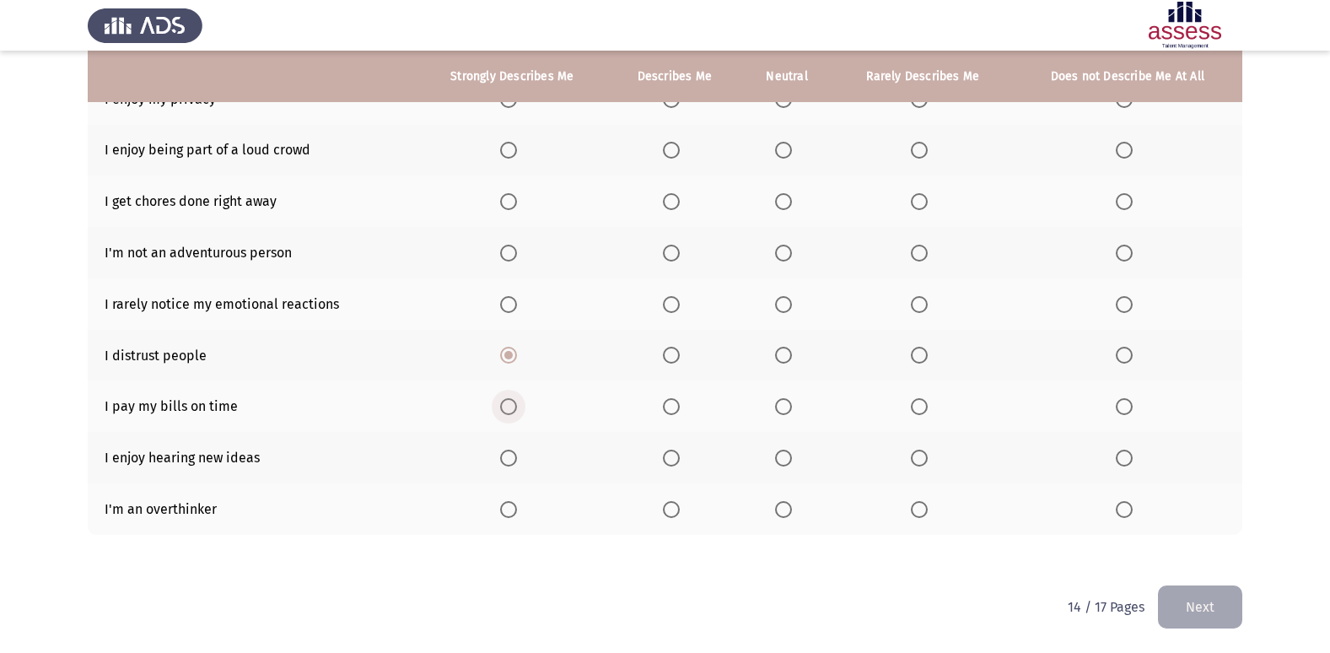
click at [510, 407] on input "Select an option" at bounding box center [508, 406] width 17 height 17
click at [511, 459] on span "Select an option" at bounding box center [508, 458] width 17 height 17
click at [511, 459] on input "Select an option" at bounding box center [508, 458] width 17 height 17
click at [515, 518] on th at bounding box center [512, 508] width 192 height 51
click at [514, 513] on span "Select an option" at bounding box center [508, 509] width 17 height 17
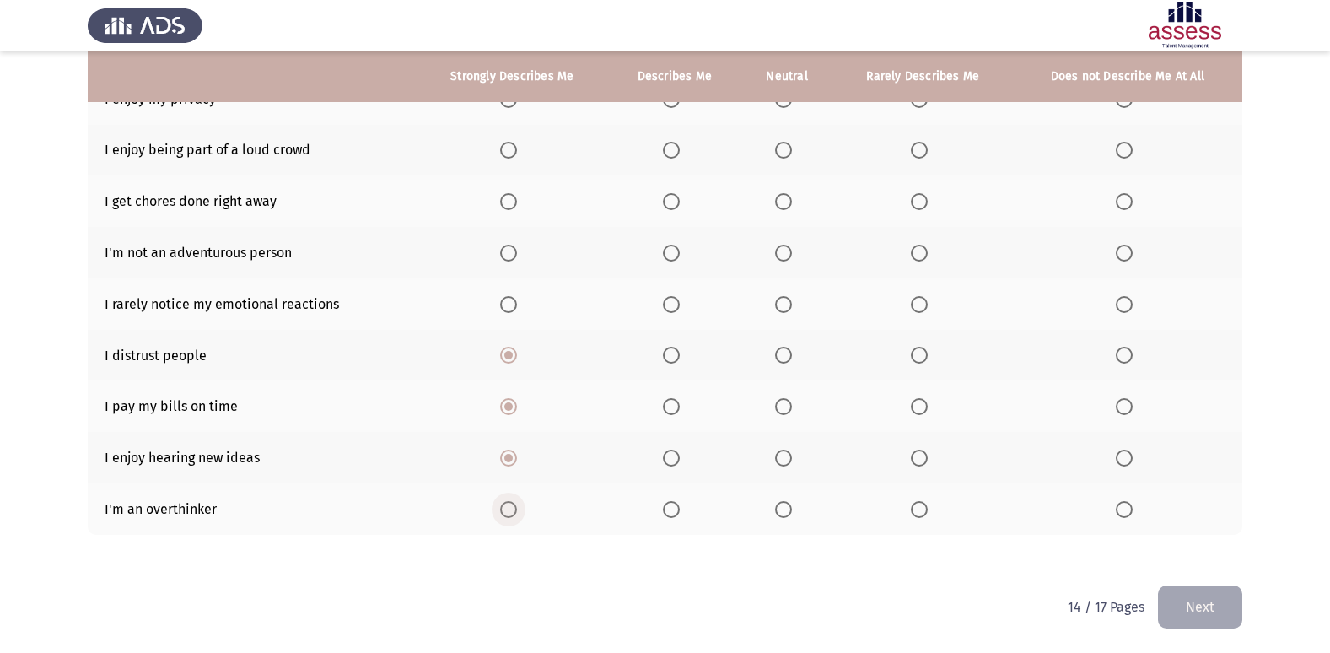
click at [514, 513] on input "Select an option" at bounding box center [508, 509] width 17 height 17
click at [509, 155] on span "Select an option" at bounding box center [508, 150] width 17 height 17
click at [509, 155] on input "Select an option" at bounding box center [508, 150] width 17 height 17
click at [510, 196] on th at bounding box center [512, 200] width 192 height 51
click at [510, 208] on span "Select an option" at bounding box center [508, 201] width 17 height 17
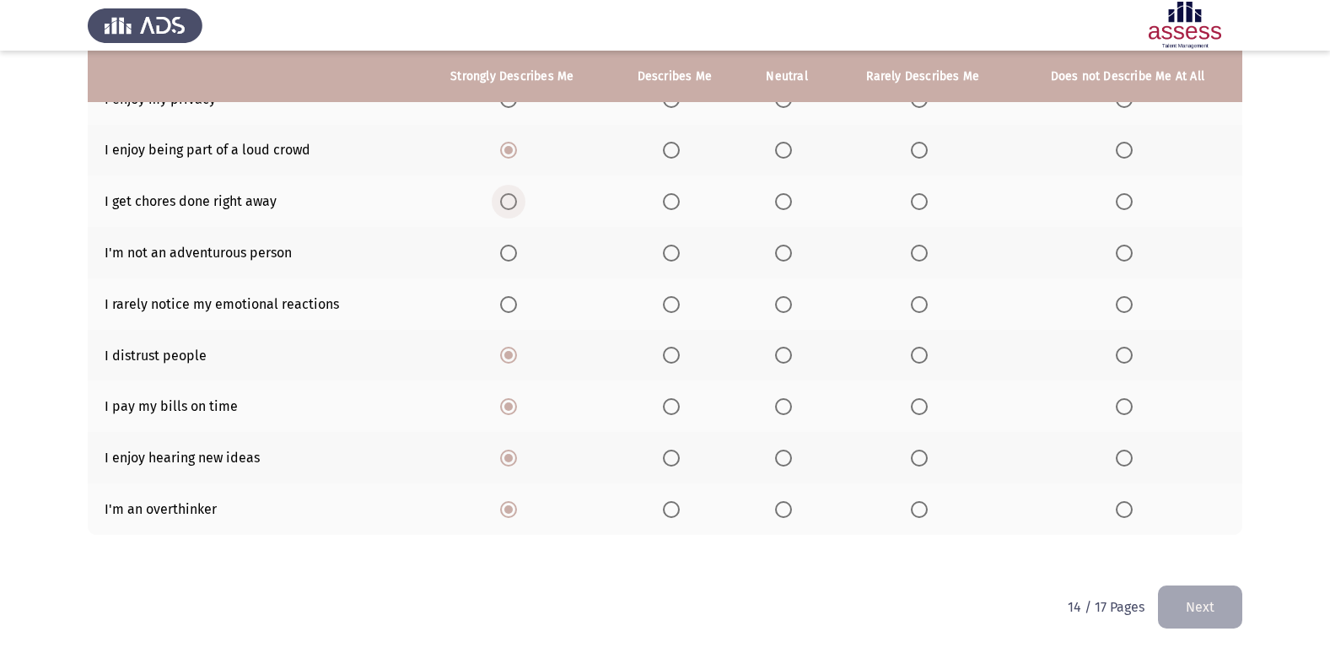
click at [510, 208] on input "Select an option" at bounding box center [508, 201] width 17 height 17
click at [513, 259] on span "Select an option" at bounding box center [508, 253] width 17 height 17
click at [513, 259] on input "Select an option" at bounding box center [508, 253] width 17 height 17
click at [513, 305] on span "Select an option" at bounding box center [508, 304] width 17 height 17
click at [513, 305] on input "Select an option" at bounding box center [508, 304] width 17 height 17
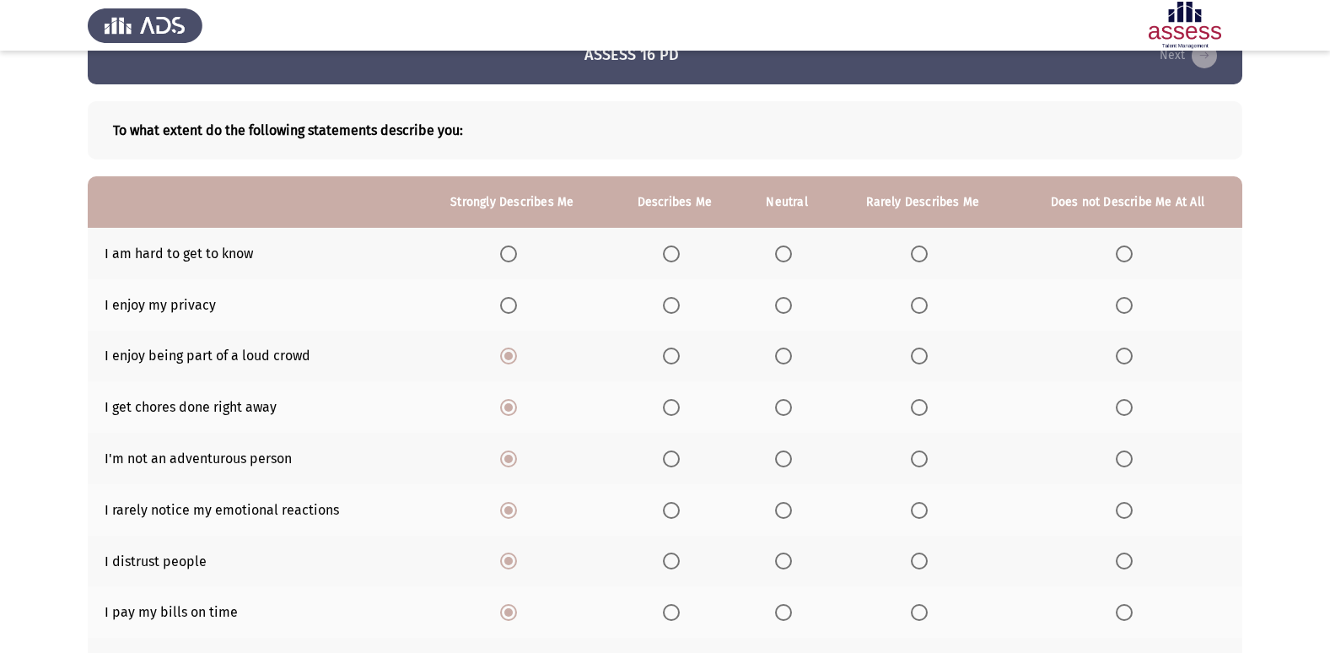
scroll to position [0, 0]
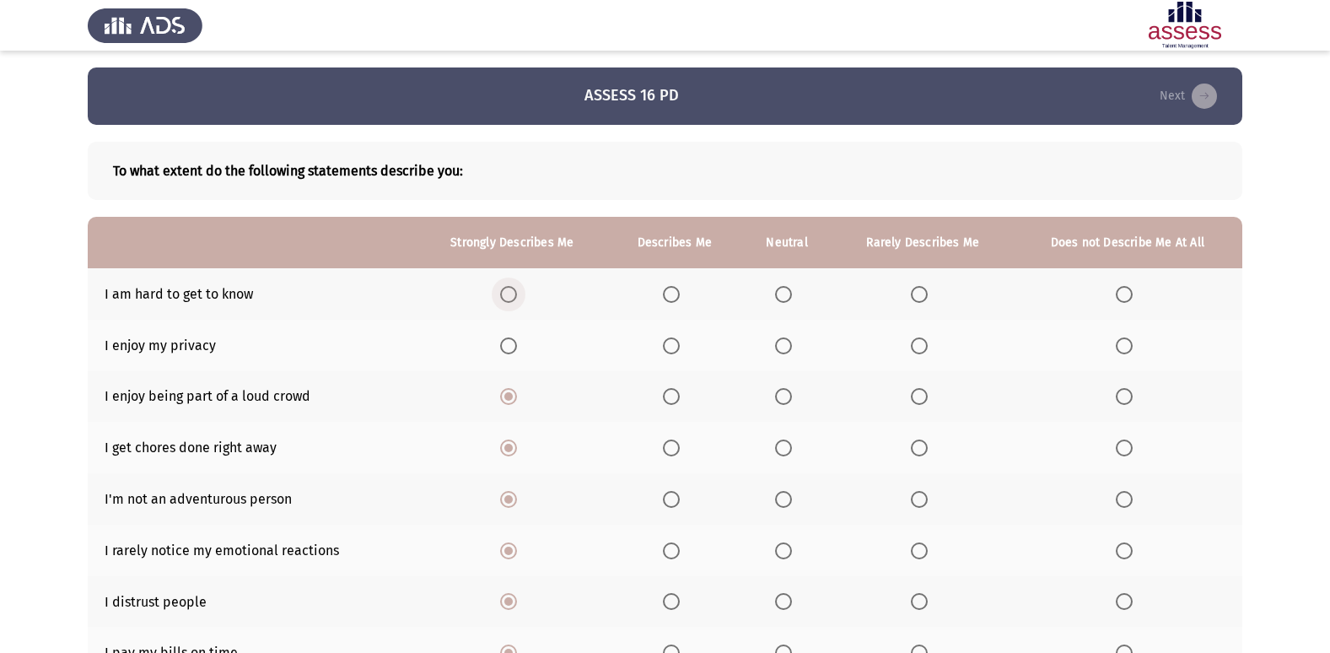
click at [505, 286] on span "Select an option" at bounding box center [508, 294] width 17 height 17
click at [505, 286] on input "Select an option" at bounding box center [508, 294] width 17 height 17
click at [511, 340] on span "Select an option" at bounding box center [508, 345] width 17 height 17
click at [511, 340] on input "Select an option" at bounding box center [508, 345] width 17 height 17
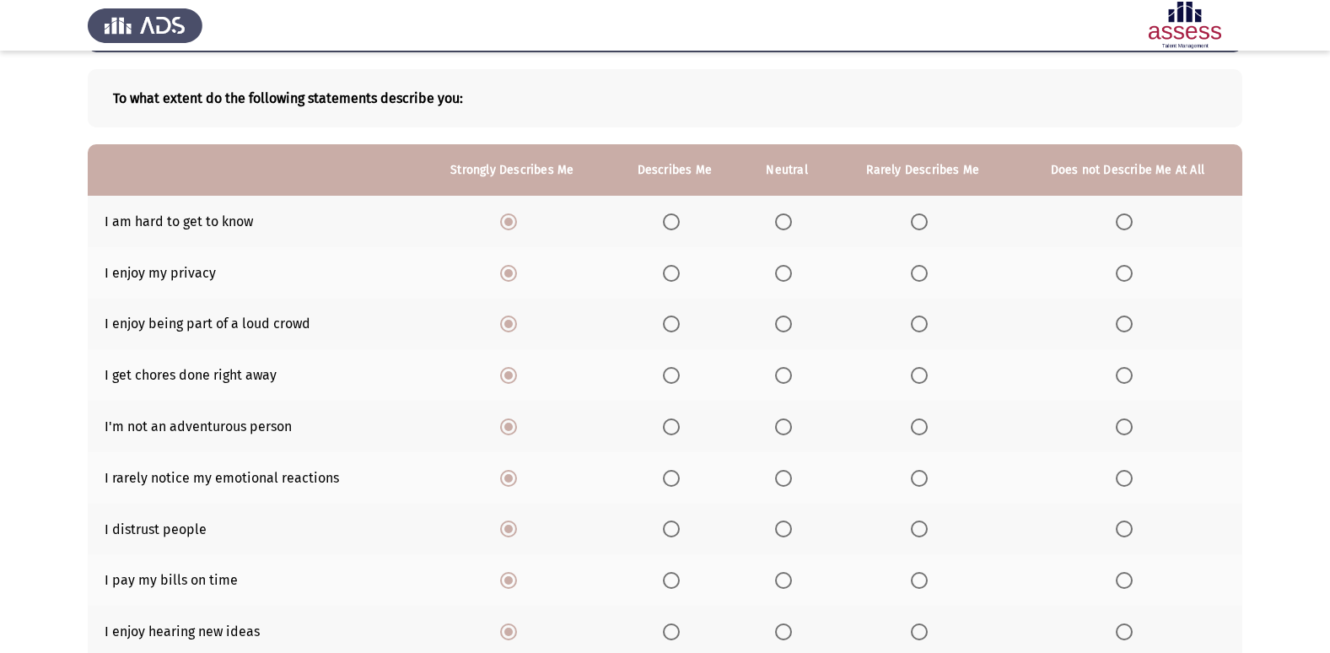
scroll to position [246, 0]
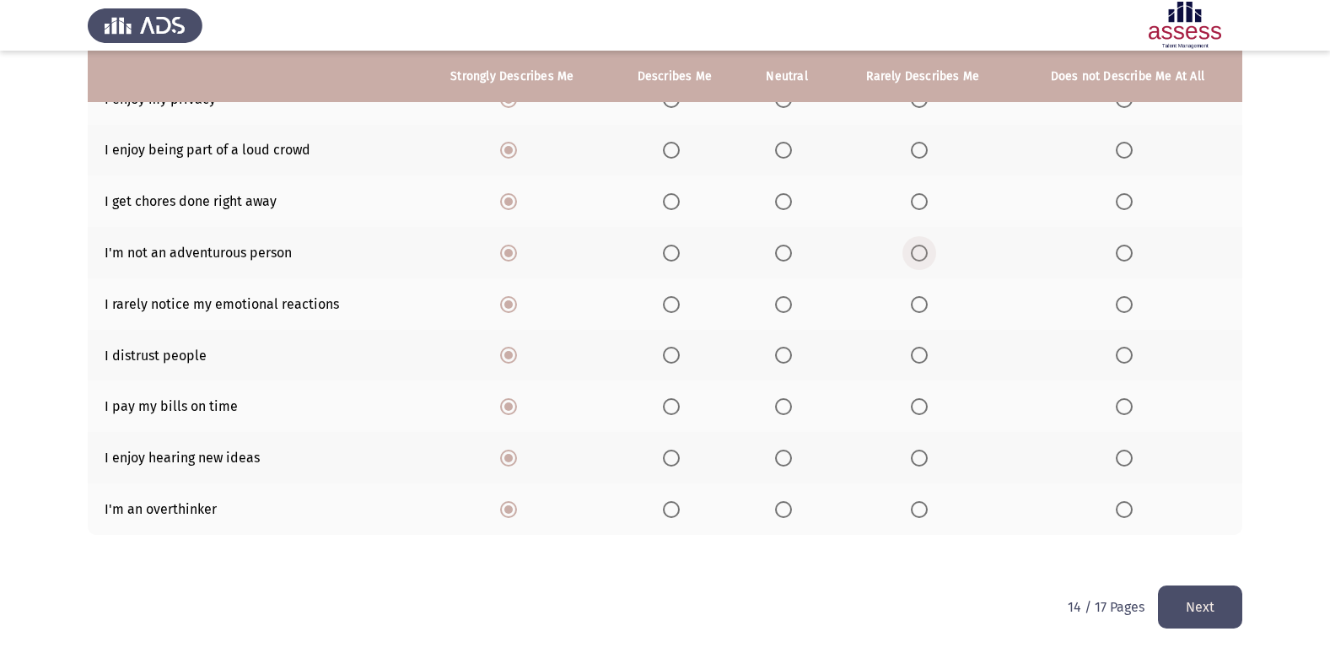
click at [915, 251] on span "Select an option" at bounding box center [919, 253] width 17 height 17
click at [915, 251] on input "Select an option" at bounding box center [919, 253] width 17 height 17
click at [1133, 507] on label "Select an option" at bounding box center [1128, 509] width 24 height 17
click at [1133, 507] on input "Select an option" at bounding box center [1124, 509] width 17 height 17
click at [1205, 600] on button "Next" at bounding box center [1200, 606] width 84 height 43
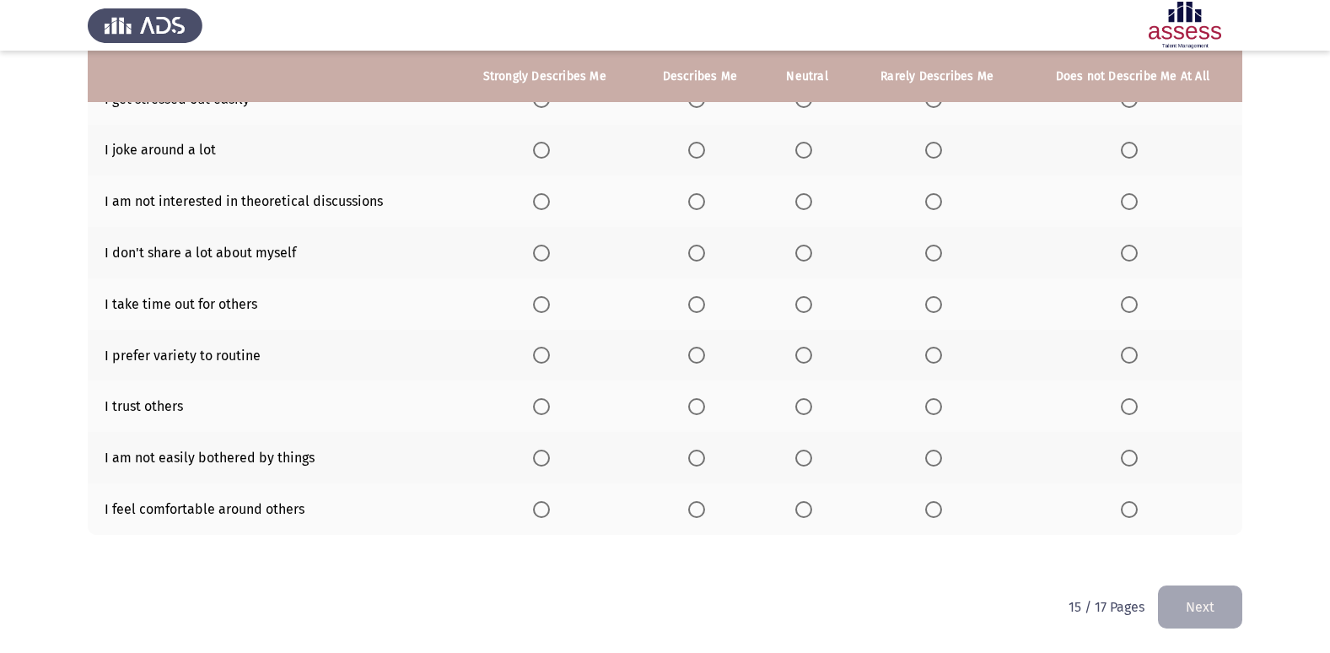
click at [533, 304] on th at bounding box center [545, 303] width 184 height 51
click at [549, 308] on span "Select an option" at bounding box center [541, 304] width 17 height 17
click at [549, 308] on input "Select an option" at bounding box center [541, 304] width 17 height 17
click at [550, 359] on span "Select an option" at bounding box center [541, 355] width 17 height 17
click at [550, 359] on input "Select an option" at bounding box center [541, 355] width 17 height 17
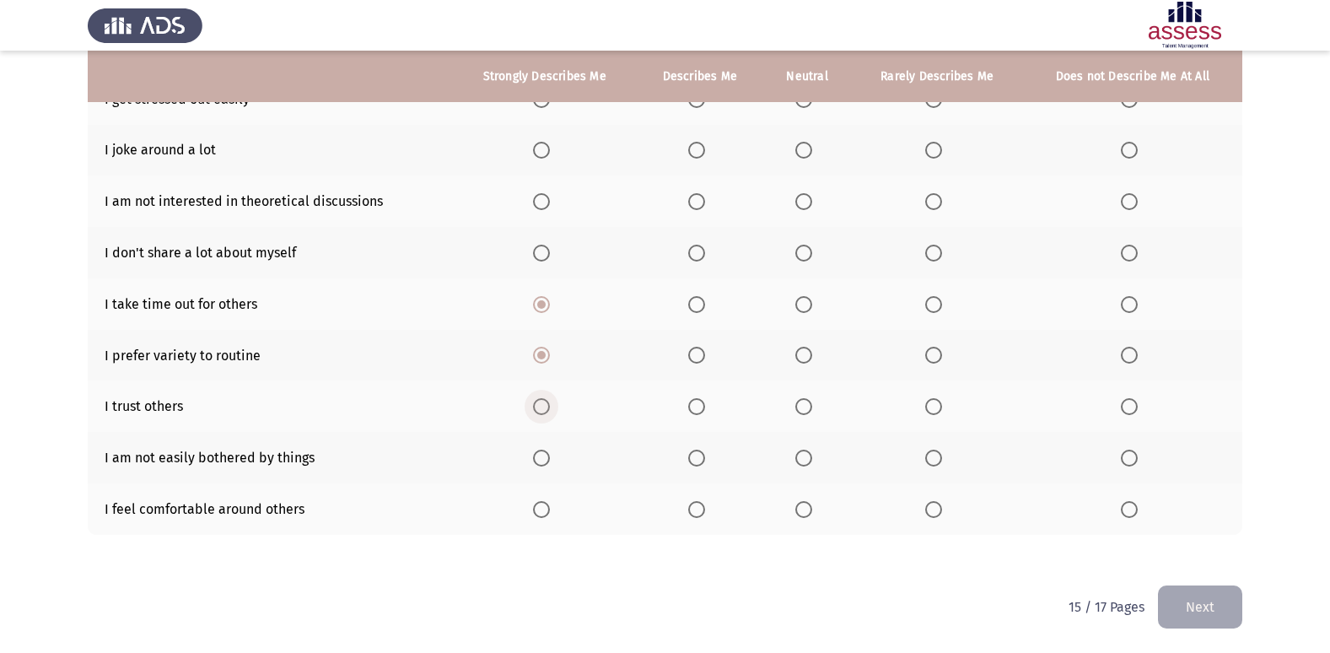
click at [547, 411] on span "Select an option" at bounding box center [541, 406] width 17 height 17
click at [547, 411] on input "Select an option" at bounding box center [541, 406] width 17 height 17
click at [550, 466] on span "Select an option" at bounding box center [541, 458] width 17 height 17
click at [550, 466] on input "Select an option" at bounding box center [541, 458] width 17 height 17
click at [541, 494] on th at bounding box center [545, 508] width 184 height 51
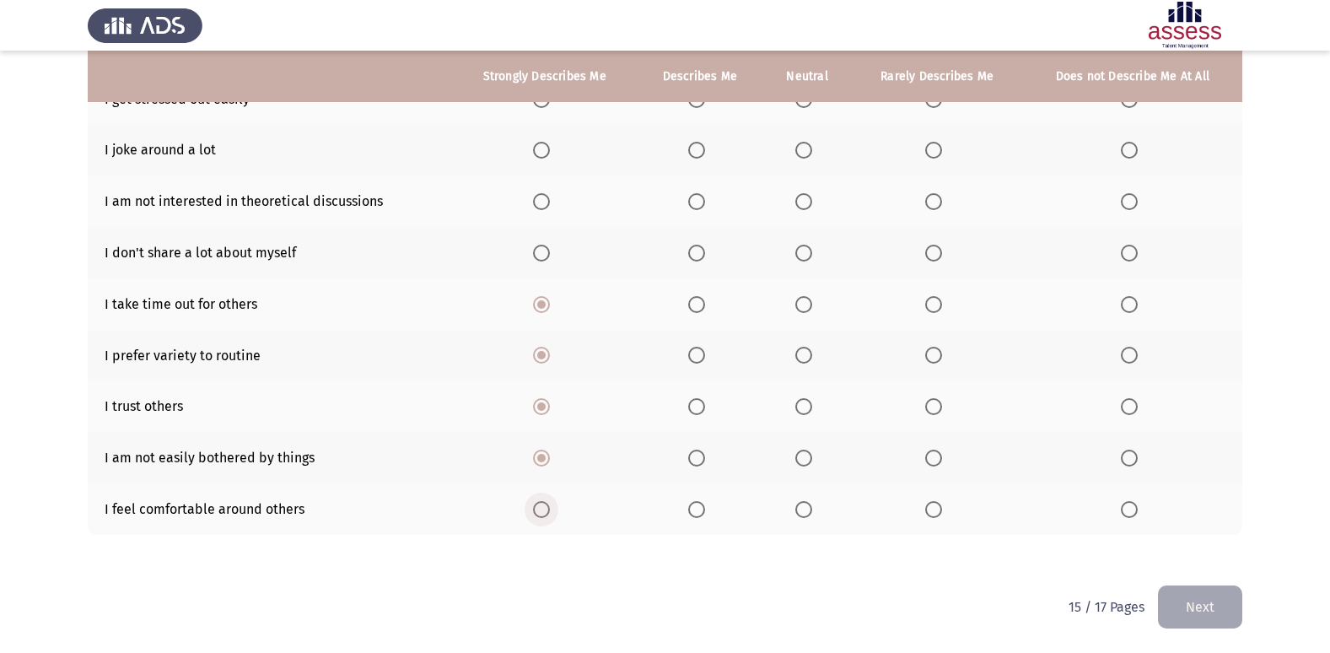
click at [541, 507] on span "Select an option" at bounding box center [541, 509] width 17 height 17
click at [541, 507] on input "Select an option" at bounding box center [541, 509] width 17 height 17
click at [537, 105] on span "Select an option" at bounding box center [541, 99] width 17 height 17
click at [537, 105] on input "Select an option" at bounding box center [541, 99] width 17 height 17
click at [545, 148] on span "Select an option" at bounding box center [541, 150] width 17 height 17
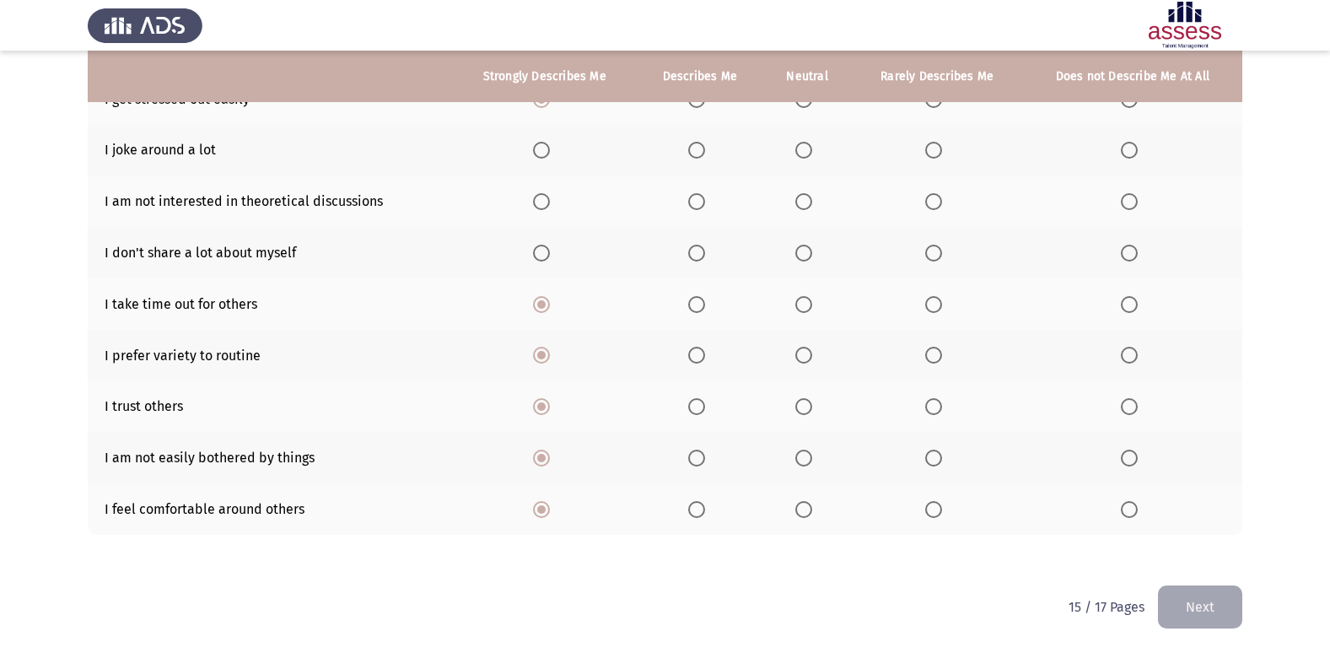
click at [545, 148] on input "Select an option" at bounding box center [541, 150] width 17 height 17
click at [546, 205] on span "Select an option" at bounding box center [541, 201] width 17 height 17
click at [546, 205] on input "Select an option" at bounding box center [541, 201] width 17 height 17
click at [543, 249] on span "Select an option" at bounding box center [541, 253] width 17 height 17
click at [543, 249] on input "Select an option" at bounding box center [541, 253] width 17 height 17
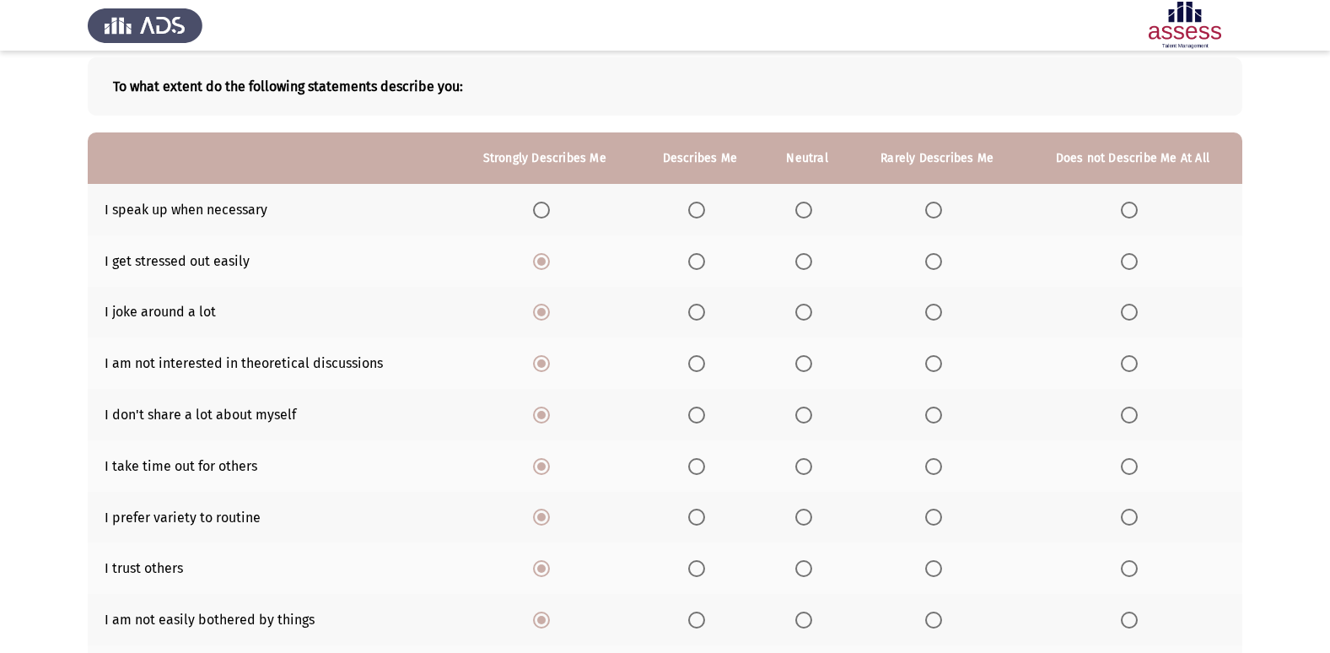
scroll to position [0, 0]
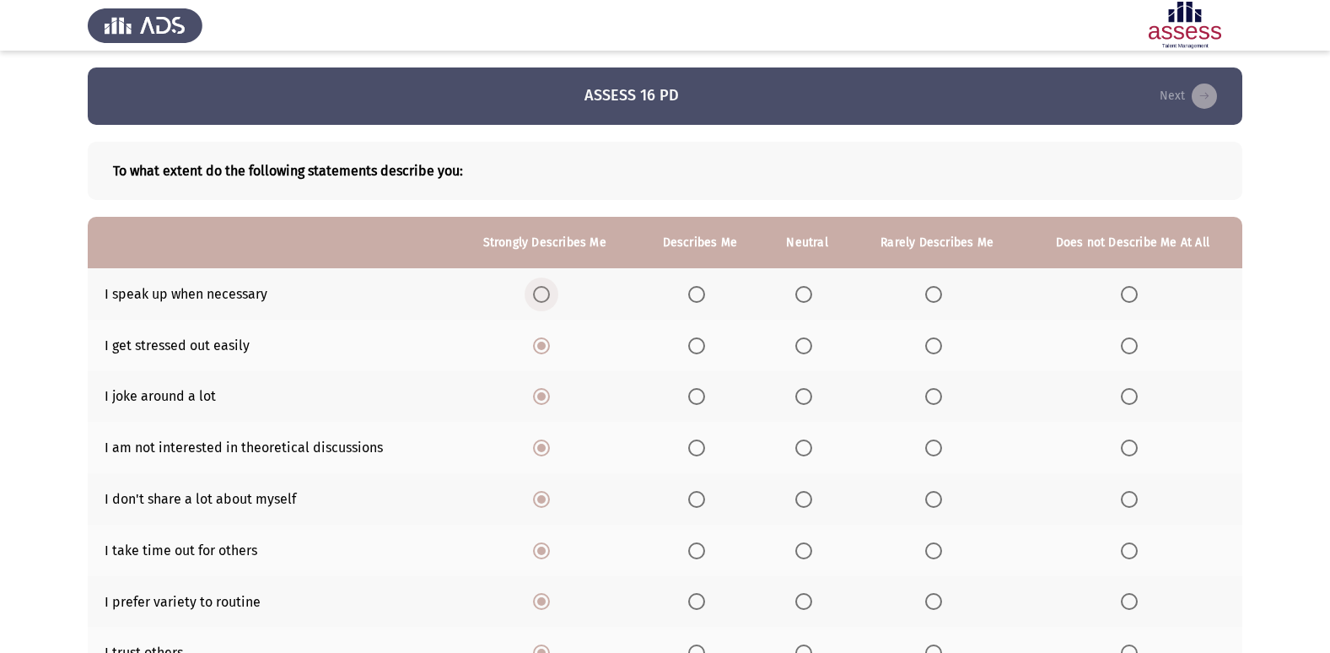
click at [547, 287] on span "Select an option" at bounding box center [541, 294] width 17 height 17
click at [547, 287] on input "Select an option" at bounding box center [541, 294] width 17 height 17
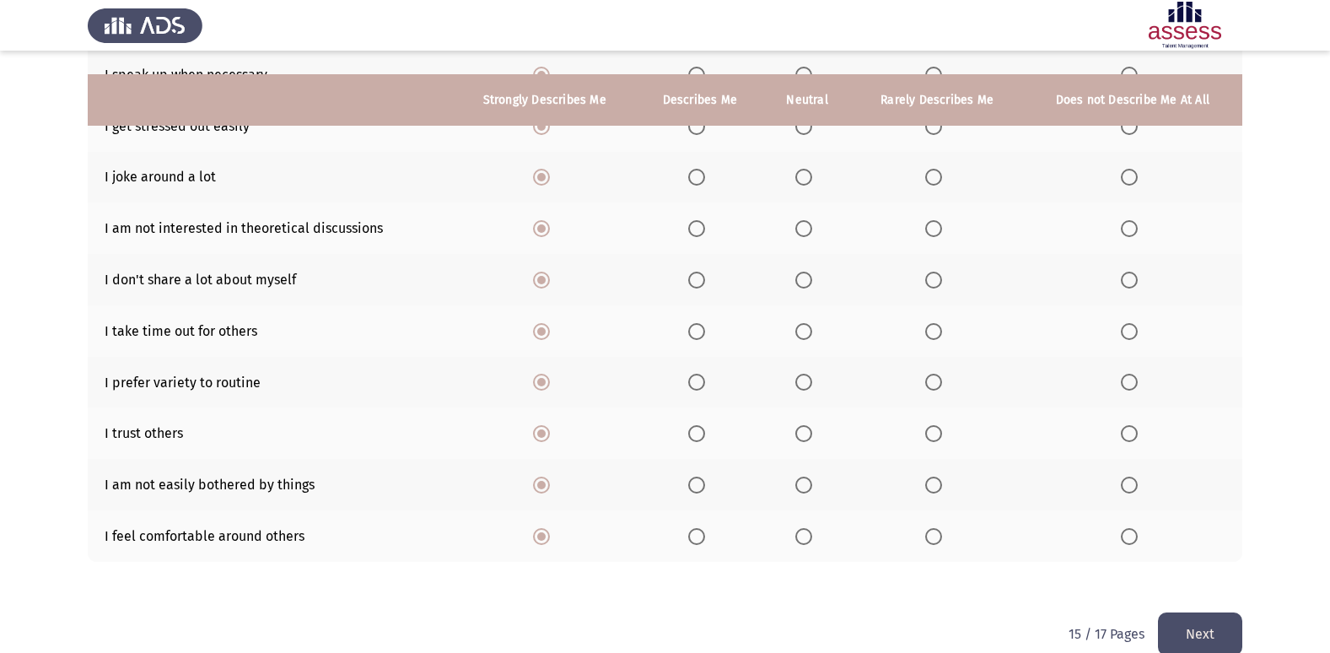
scroll to position [246, 0]
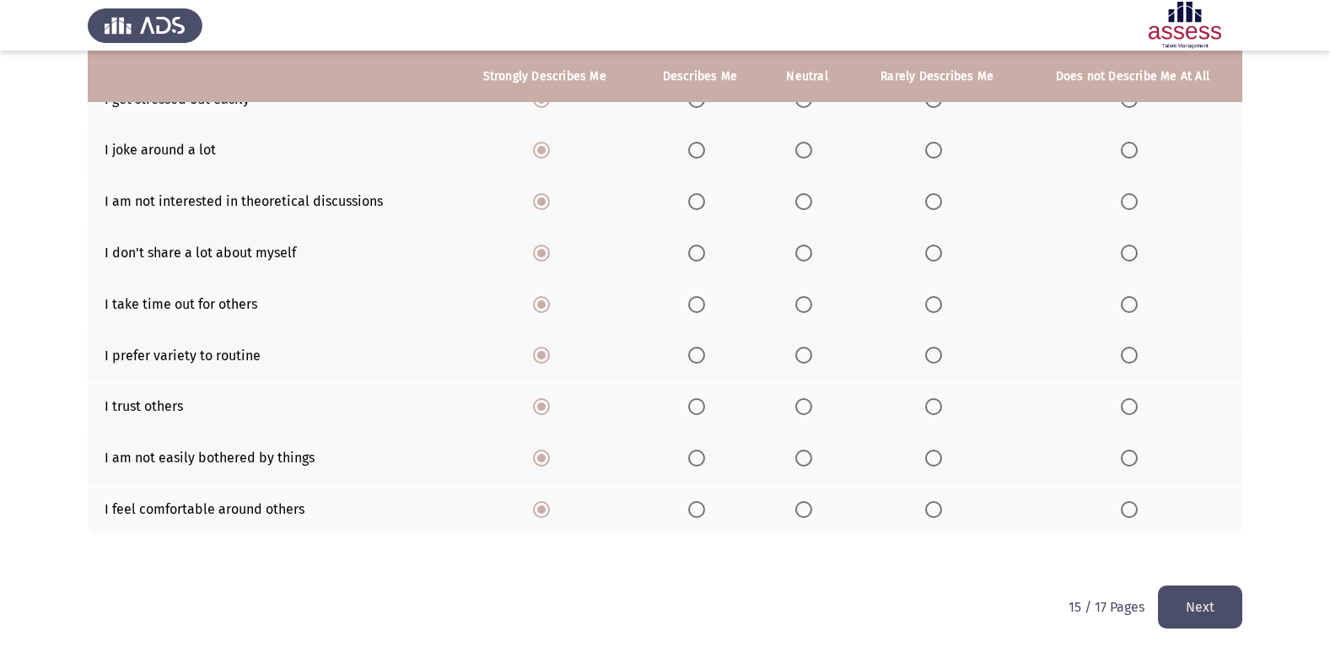
click at [1228, 599] on button "Next" at bounding box center [1200, 606] width 84 height 43
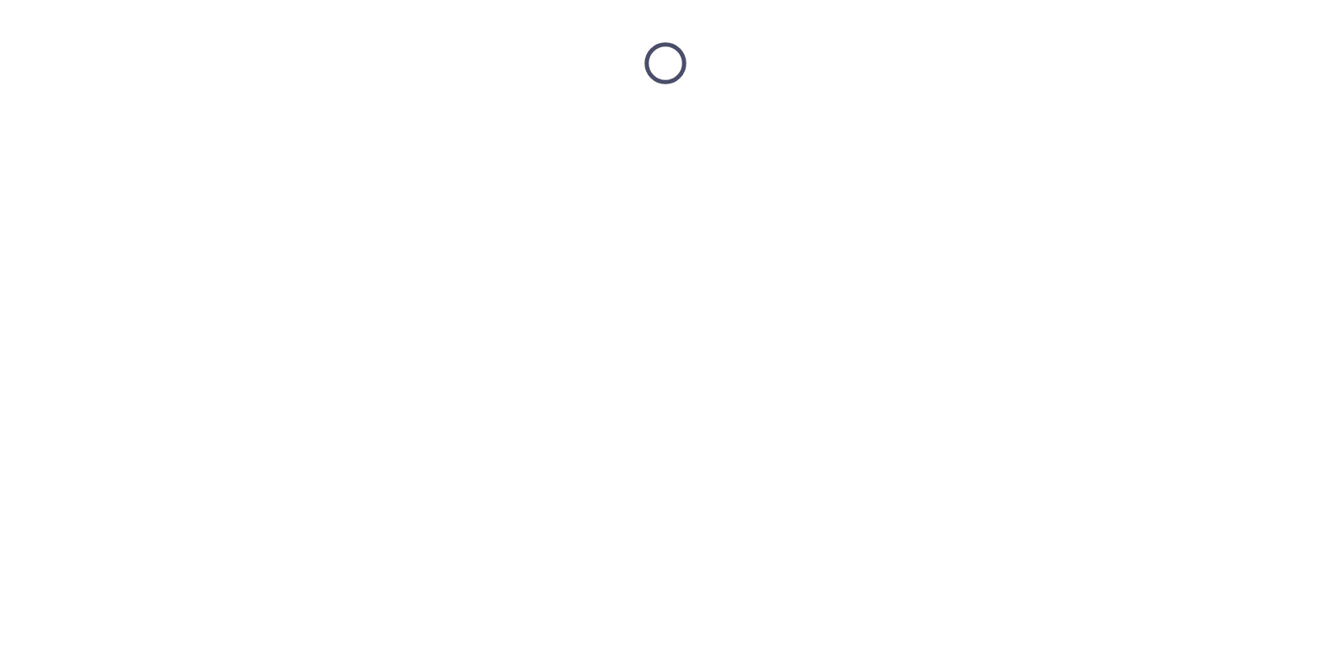
scroll to position [0, 0]
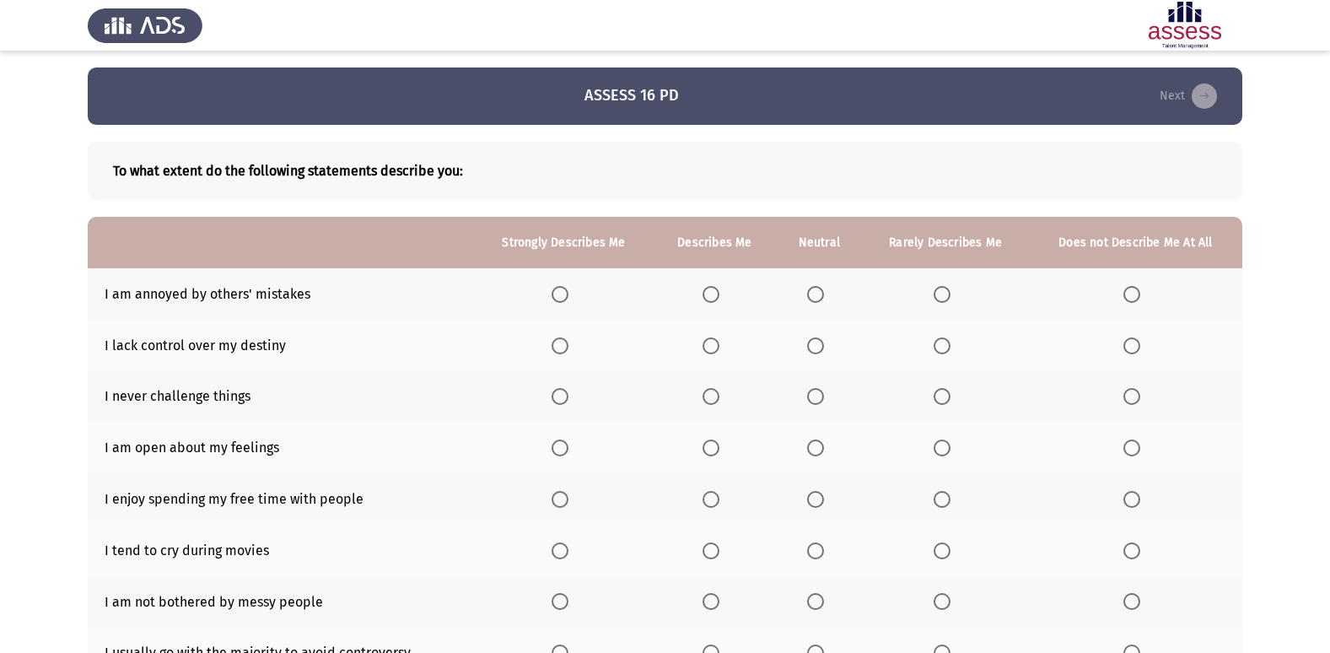
click at [569, 295] on span "Select an option" at bounding box center [560, 294] width 17 height 17
click at [569, 295] on input "Select an option" at bounding box center [560, 294] width 17 height 17
click at [569, 349] on span "Select an option" at bounding box center [560, 345] width 17 height 17
click at [569, 349] on input "Select an option" at bounding box center [560, 345] width 17 height 17
click at [567, 396] on span "Select an option" at bounding box center [560, 396] width 17 height 17
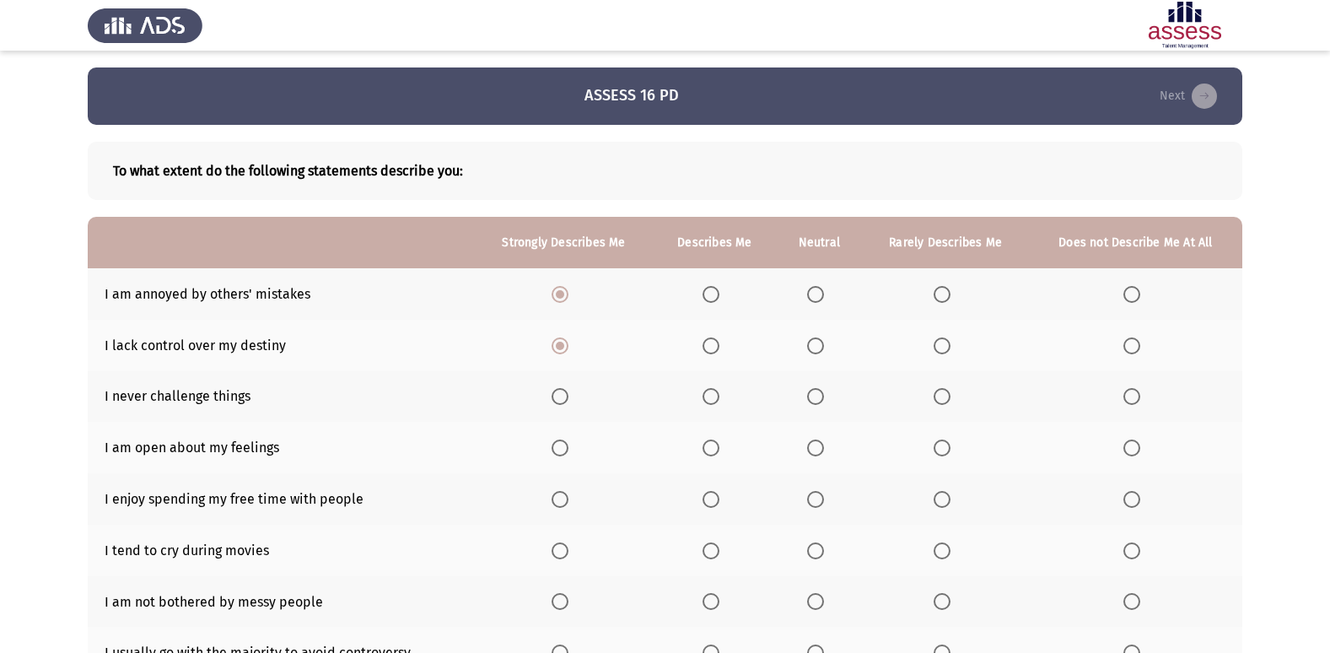
click at [567, 396] on input "Select an option" at bounding box center [560, 396] width 17 height 17
click at [569, 447] on span "Select an option" at bounding box center [560, 447] width 17 height 17
click at [569, 447] on input "Select an option" at bounding box center [560, 447] width 17 height 17
click at [561, 506] on span "Select an option" at bounding box center [560, 499] width 17 height 17
click at [561, 506] on input "Select an option" at bounding box center [560, 499] width 17 height 17
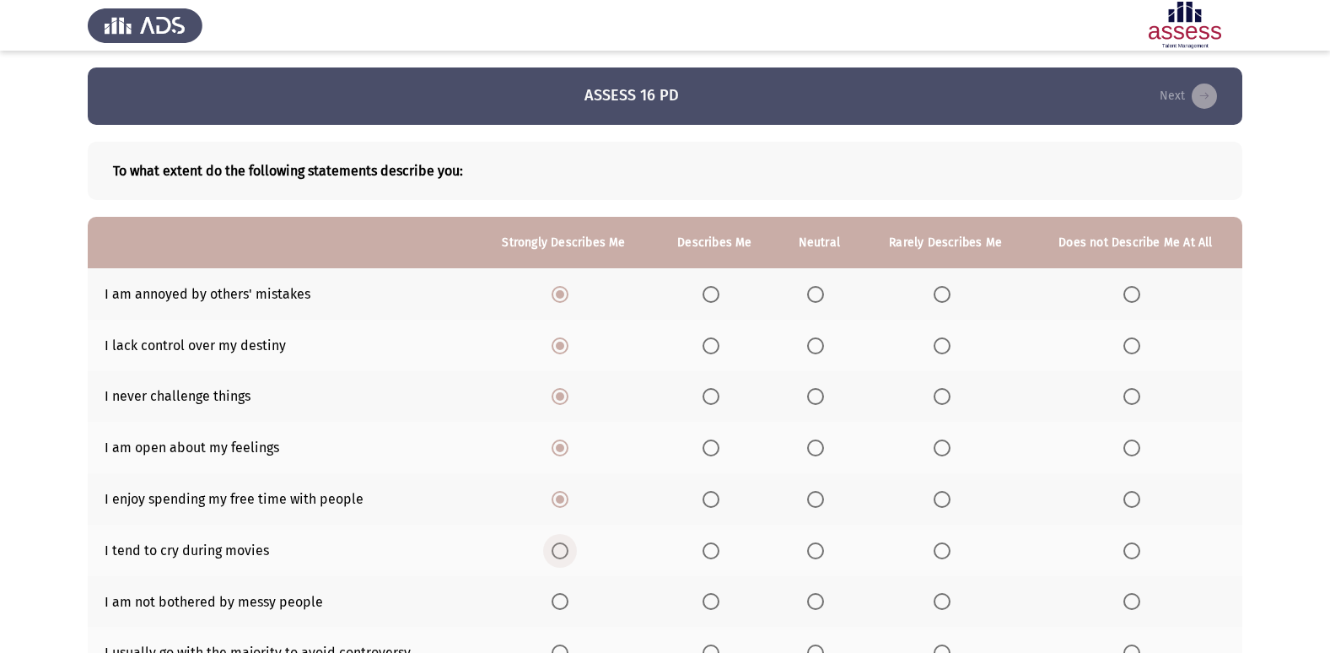
click at [559, 554] on span "Select an option" at bounding box center [560, 550] width 17 height 17
click at [559, 554] on input "Select an option" at bounding box center [560, 550] width 17 height 17
click at [562, 600] on span "Select an option" at bounding box center [560, 601] width 17 height 17
click at [562, 600] on input "Select an option" at bounding box center [560, 601] width 17 height 17
click at [561, 650] on span "Select an option" at bounding box center [560, 652] width 17 height 17
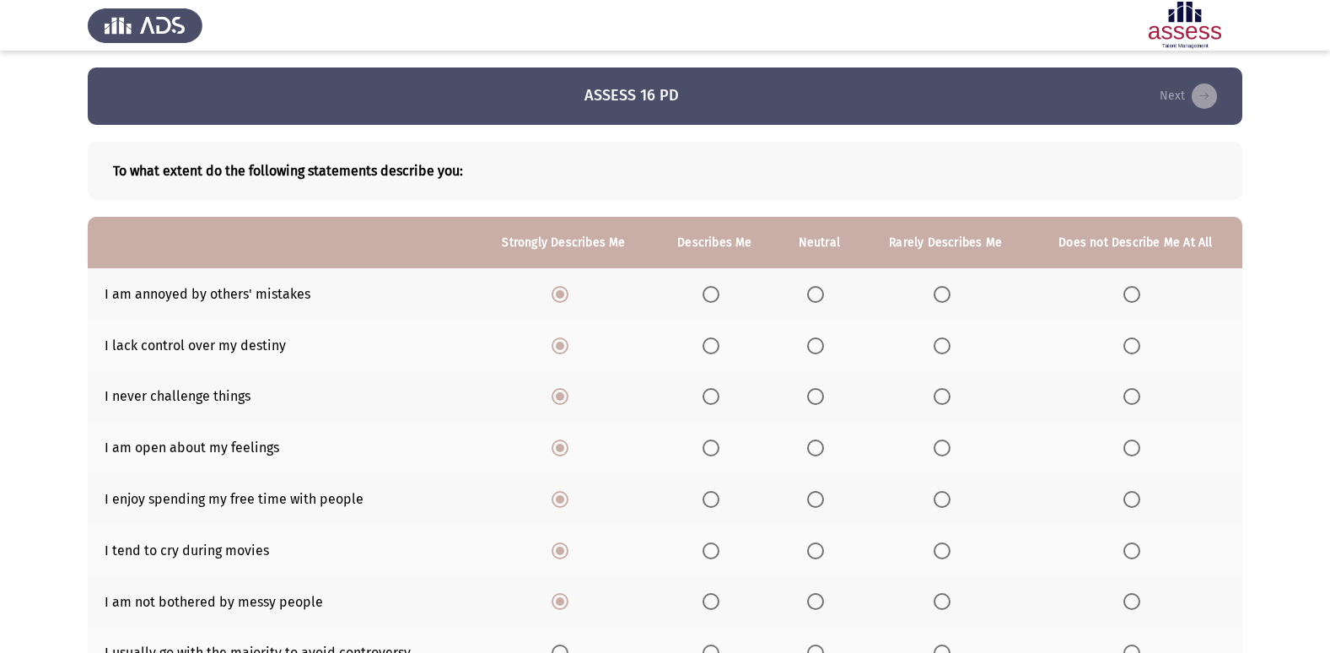
click at [561, 650] on input "Select an option" at bounding box center [560, 652] width 17 height 17
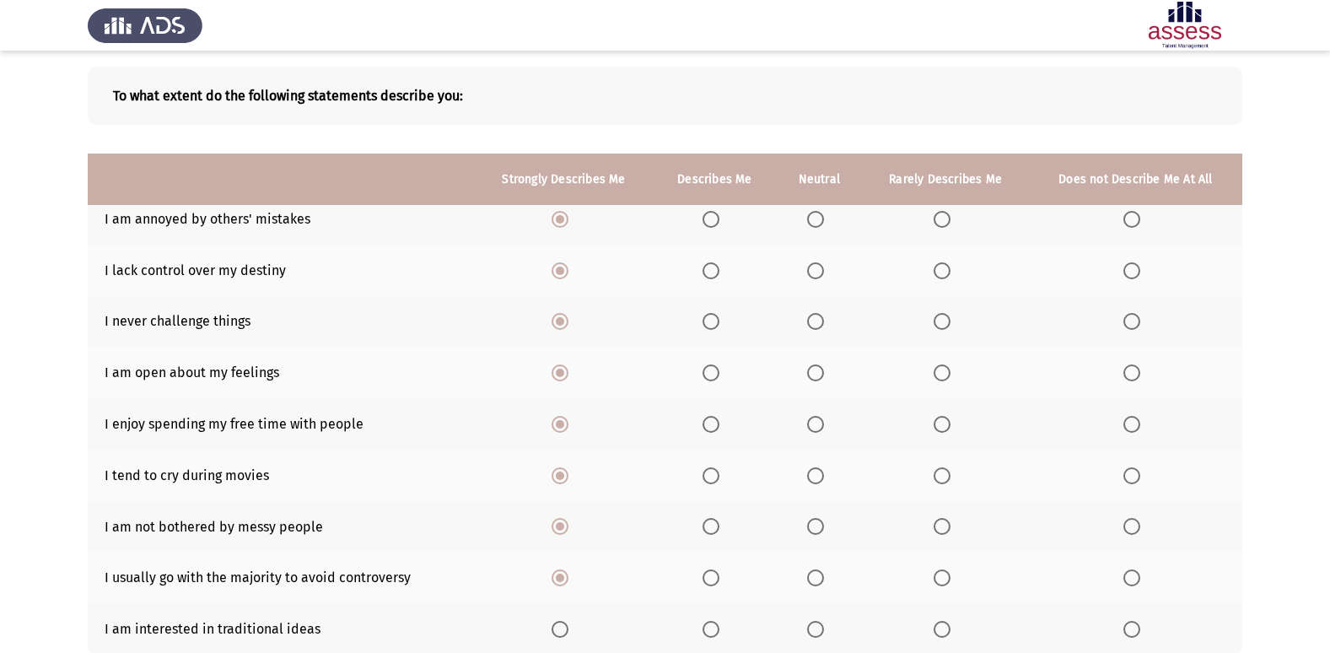
scroll to position [195, 0]
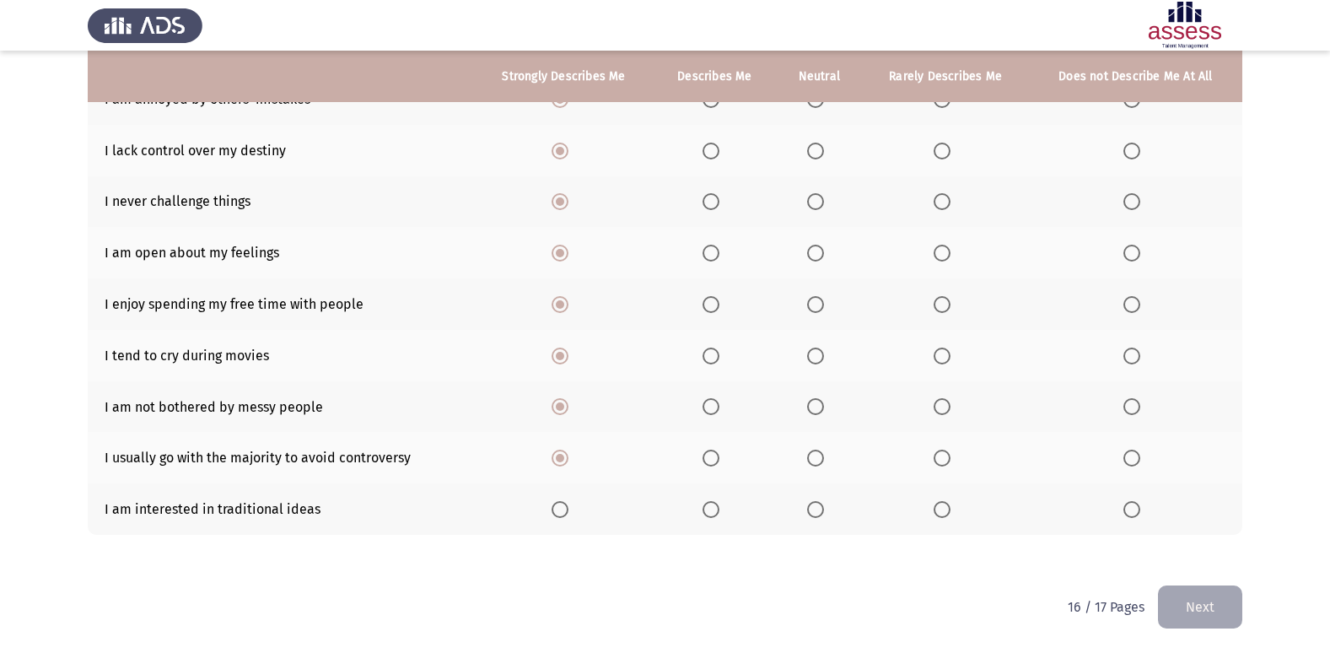
click at [557, 505] on span "Select an option" at bounding box center [560, 509] width 17 height 17
click at [557, 505] on input "Select an option" at bounding box center [560, 509] width 17 height 17
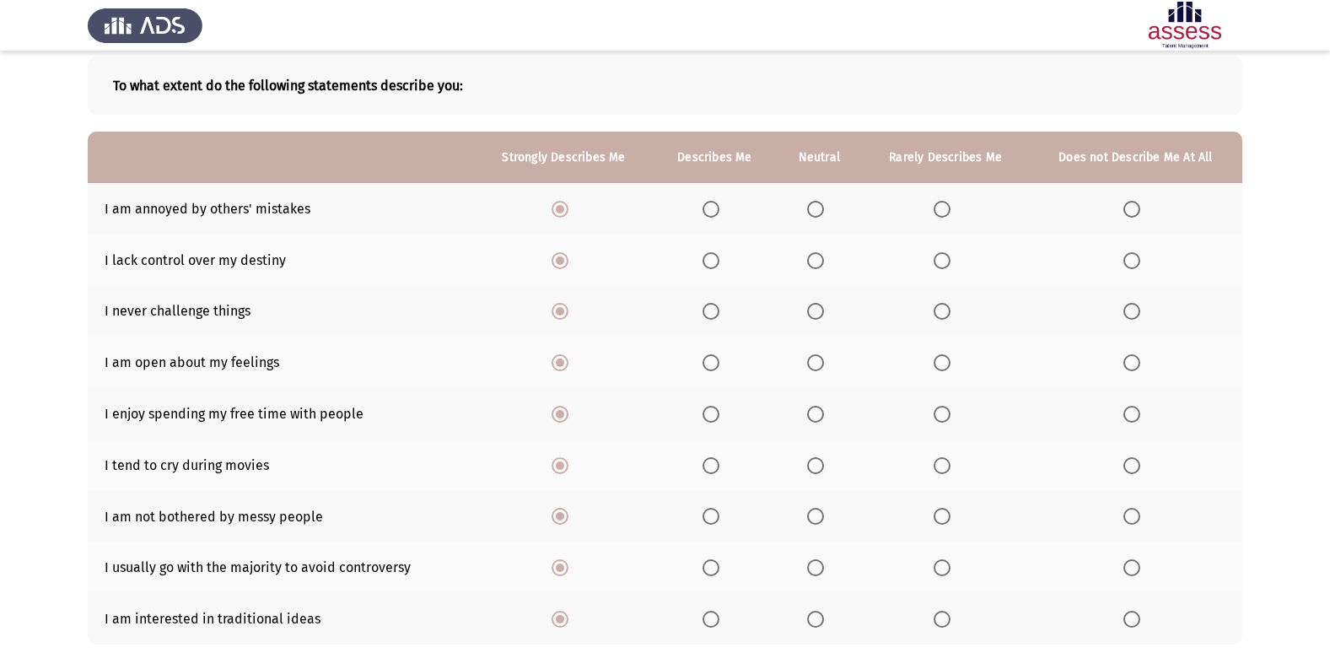
scroll to position [111, 0]
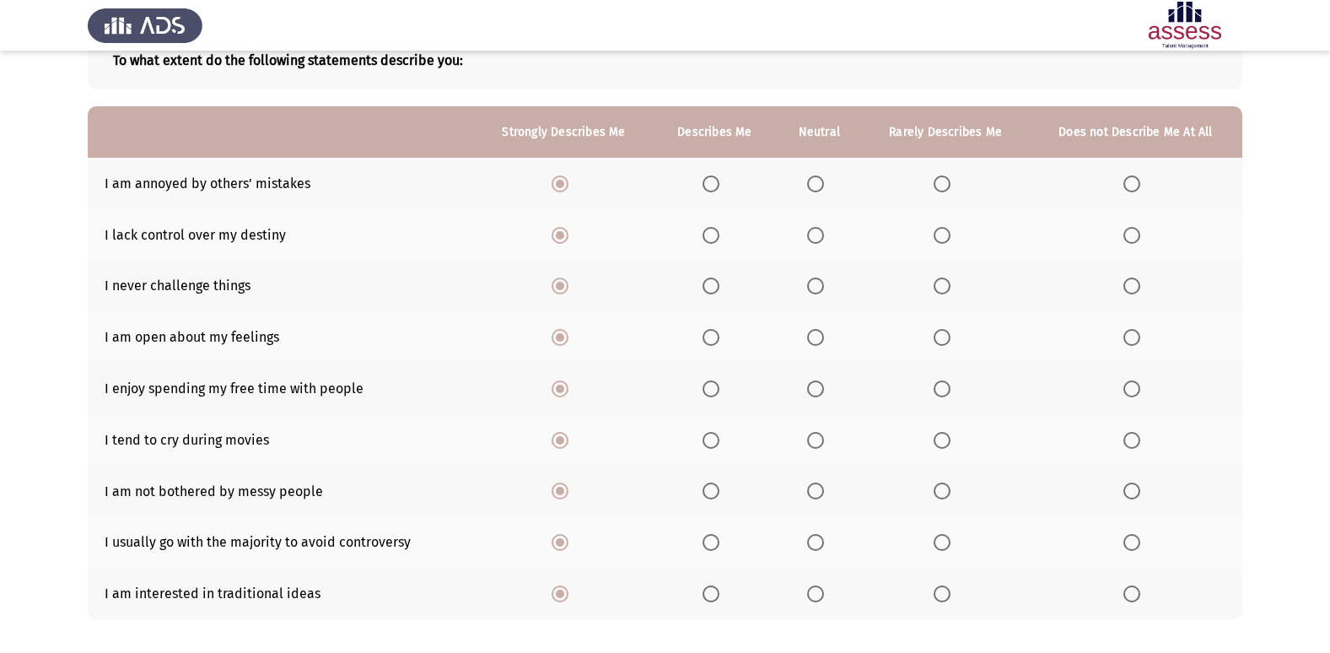
click at [824, 283] on span "Select an option" at bounding box center [815, 286] width 17 height 17
click at [824, 283] on input "Select an option" at bounding box center [815, 286] width 17 height 17
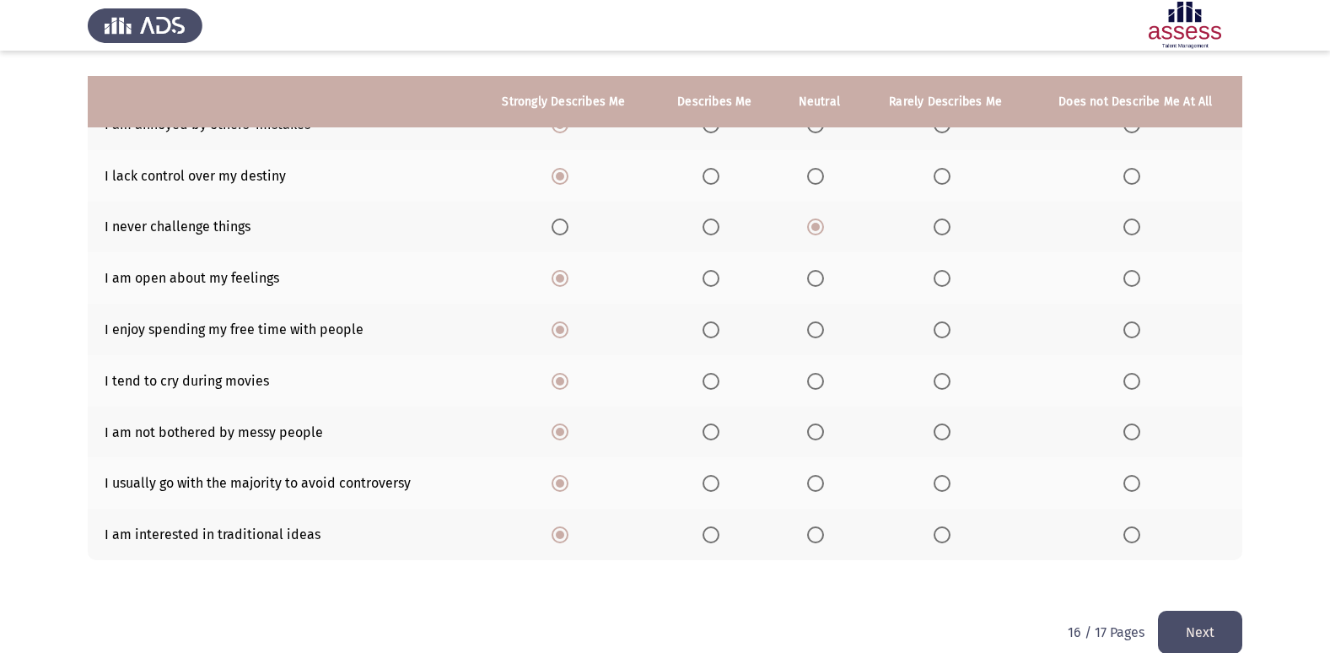
scroll to position [195, 0]
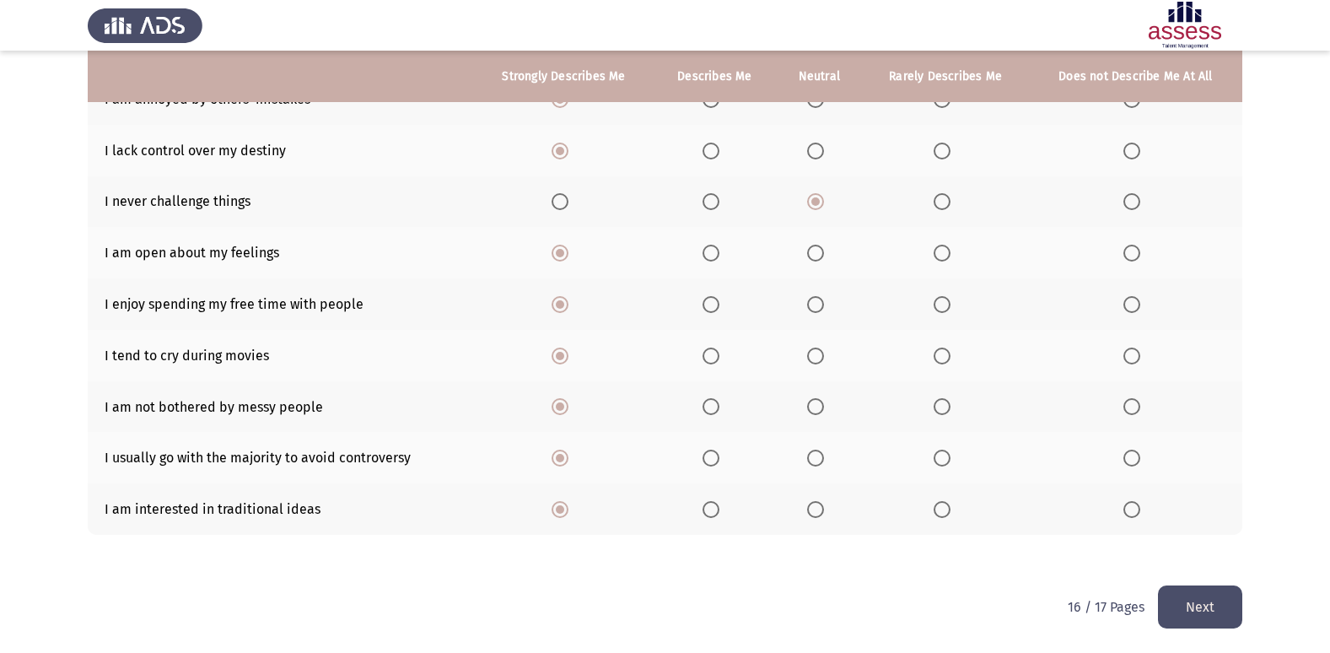
click at [1239, 610] on button "Next" at bounding box center [1200, 606] width 84 height 43
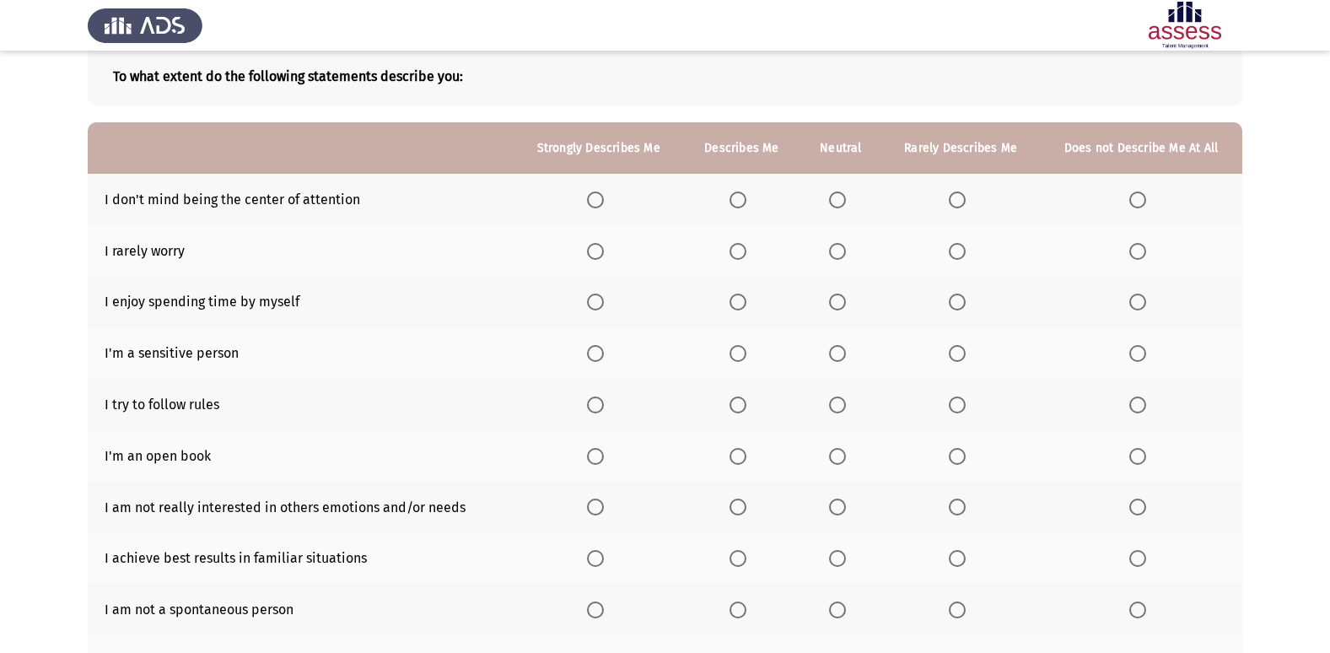
scroll to position [78, 0]
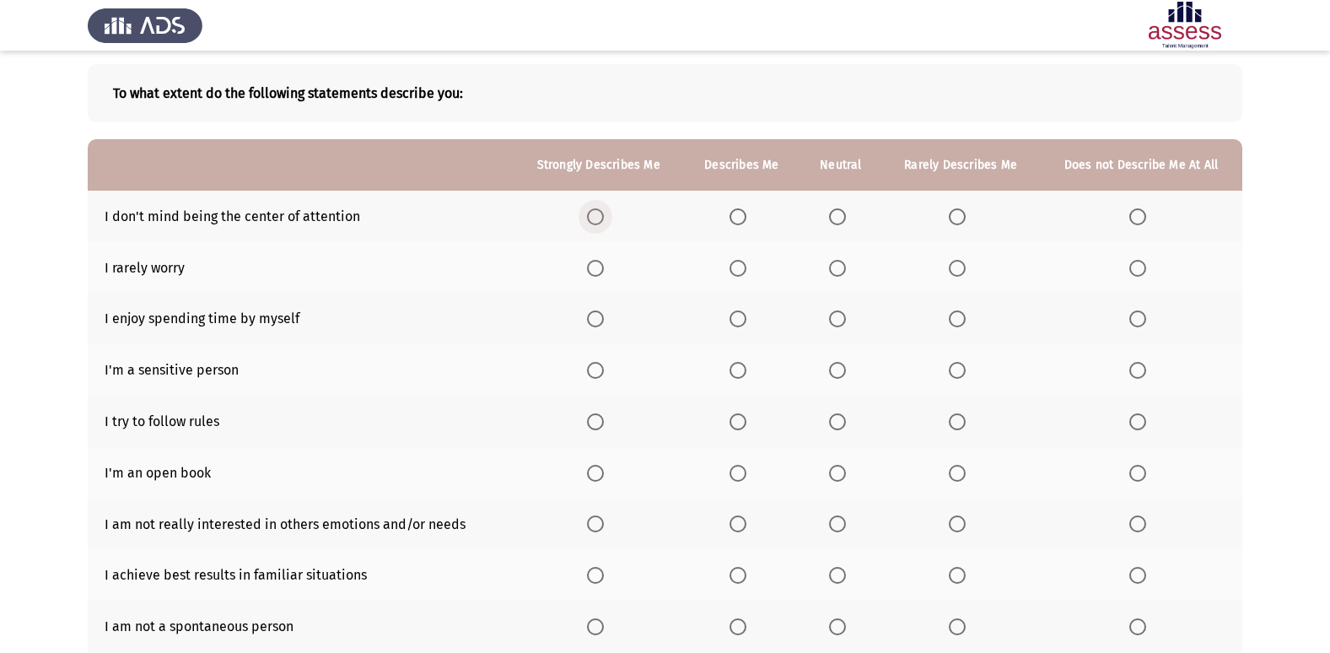
click at [604, 216] on span "Select an option" at bounding box center [595, 216] width 17 height 17
click at [604, 216] on input "Select an option" at bounding box center [595, 216] width 17 height 17
click at [596, 278] on th at bounding box center [599, 267] width 170 height 51
click at [601, 321] on span "Select an option" at bounding box center [595, 318] width 17 height 17
click at [601, 321] on input "Select an option" at bounding box center [595, 318] width 17 height 17
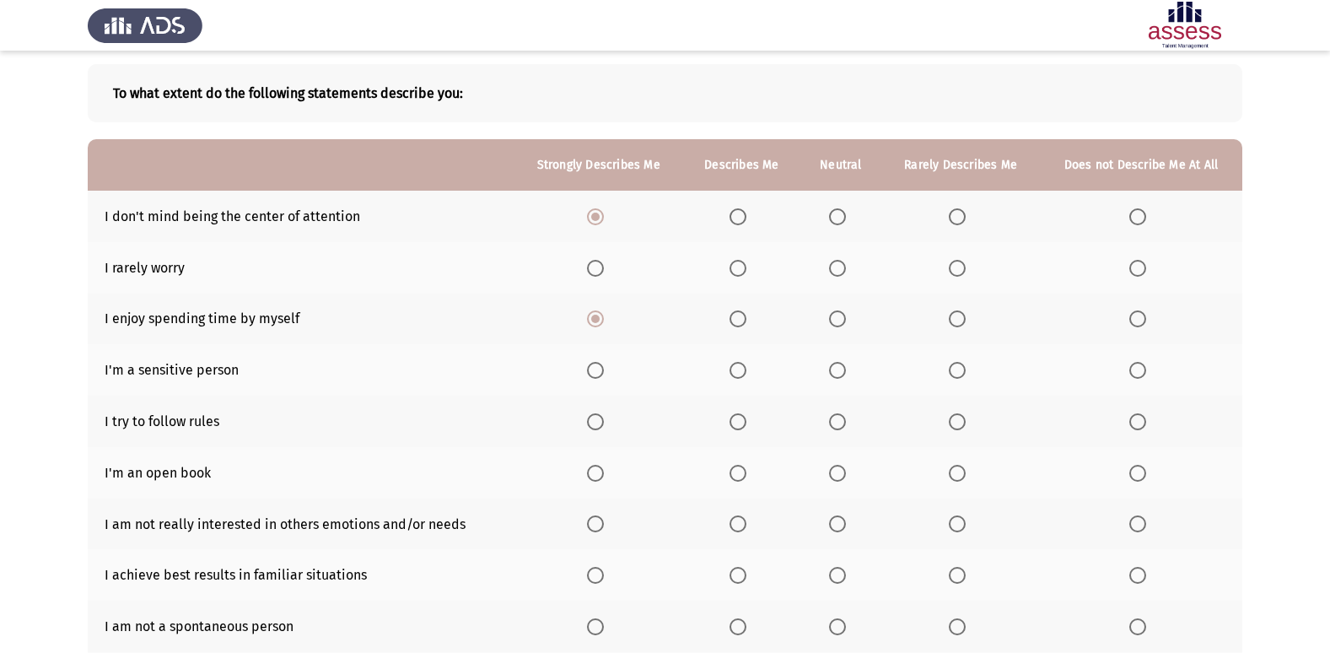
click at [601, 261] on span "Select an option" at bounding box center [595, 268] width 17 height 17
click at [601, 261] on input "Select an option" at bounding box center [595, 268] width 17 height 17
click at [598, 374] on span "Select an option" at bounding box center [595, 370] width 17 height 17
click at [598, 374] on input "Select an option" at bounding box center [595, 370] width 17 height 17
drag, startPoint x: 600, startPoint y: 425, endPoint x: 596, endPoint y: 445, distance: 19.7
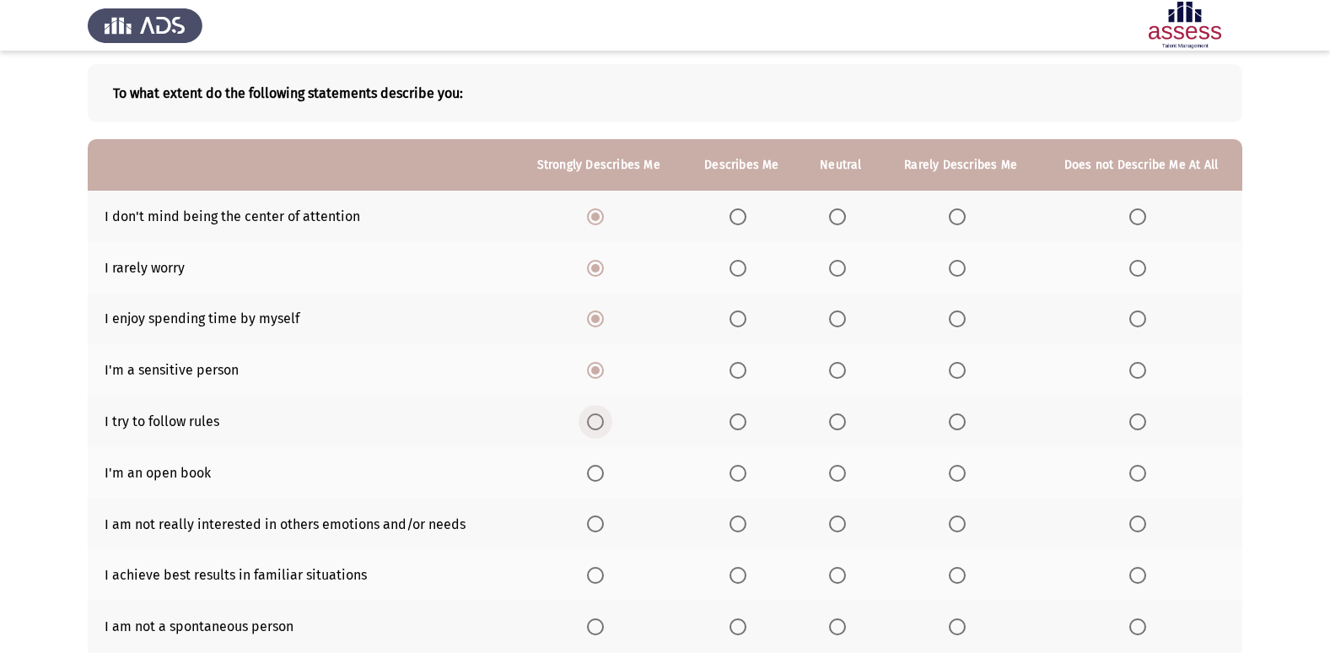
click at [600, 433] on th at bounding box center [599, 421] width 170 height 51
click at [598, 470] on span "Select an option" at bounding box center [595, 473] width 17 height 17
click at [598, 470] on input "Select an option" at bounding box center [595, 473] width 17 height 17
click at [592, 424] on span "Select an option" at bounding box center [595, 421] width 17 height 17
click at [592, 424] on input "Select an option" at bounding box center [595, 421] width 17 height 17
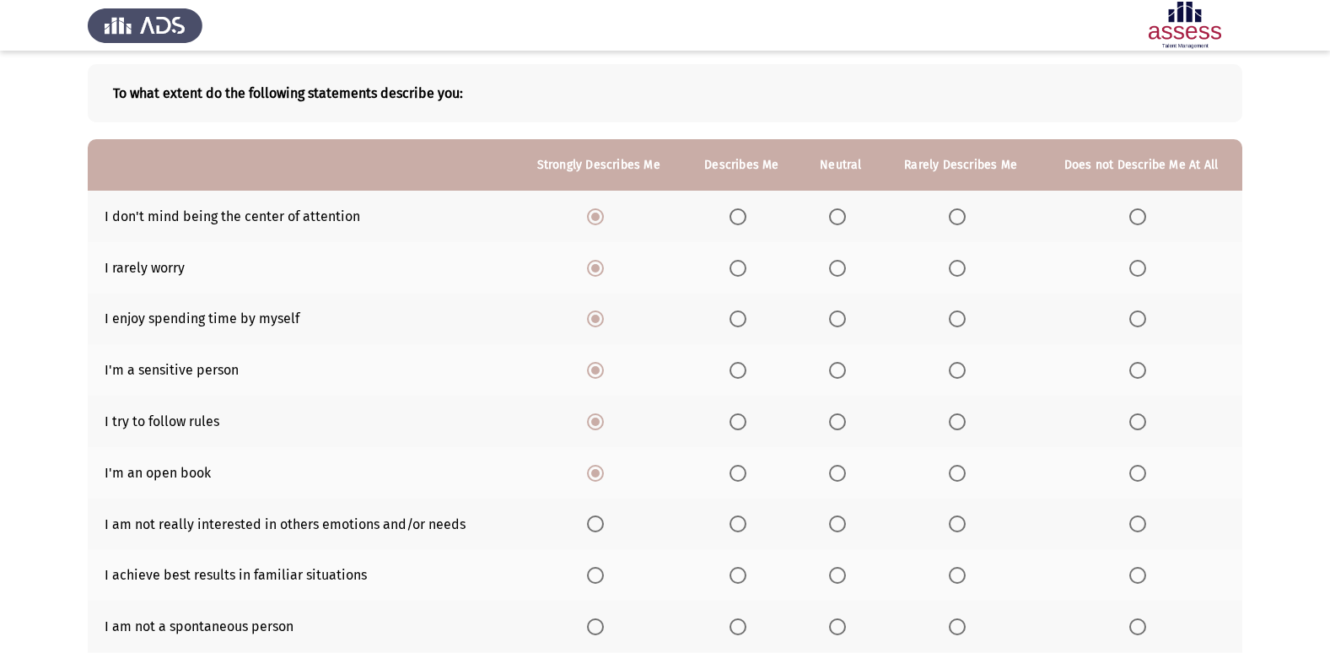
click at [600, 526] on span "Select an option" at bounding box center [595, 523] width 17 height 17
click at [600, 526] on input "Select an option" at bounding box center [595, 523] width 17 height 17
click at [600, 577] on span "Select an option" at bounding box center [595, 575] width 17 height 17
click at [600, 577] on input "Select an option" at bounding box center [595, 575] width 17 height 17
click at [596, 620] on mat-radio-button "Select an option" at bounding box center [599, 626] width 24 height 18
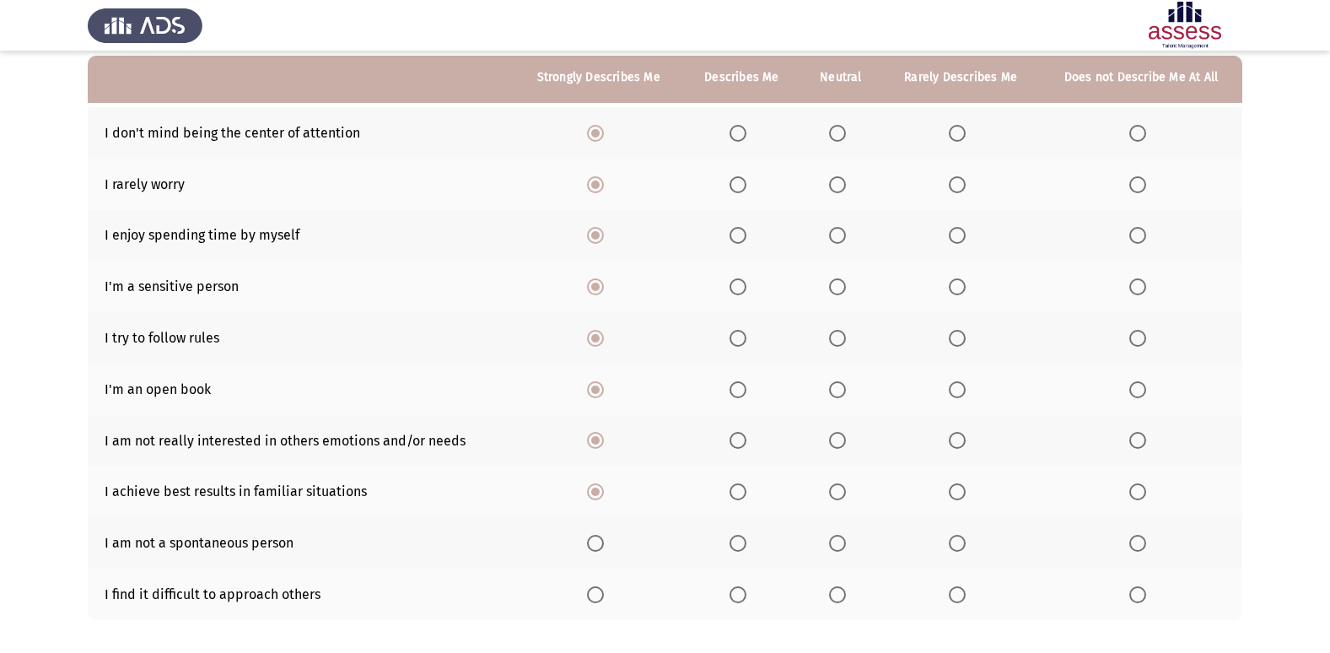
scroll to position [162, 0]
click at [592, 542] on span "Select an option" at bounding box center [595, 542] width 17 height 17
click at [592, 542] on input "Select an option" at bounding box center [595, 542] width 17 height 17
click at [601, 587] on span "Select an option" at bounding box center [595, 593] width 17 height 17
click at [601, 587] on input "Select an option" at bounding box center [595, 593] width 17 height 17
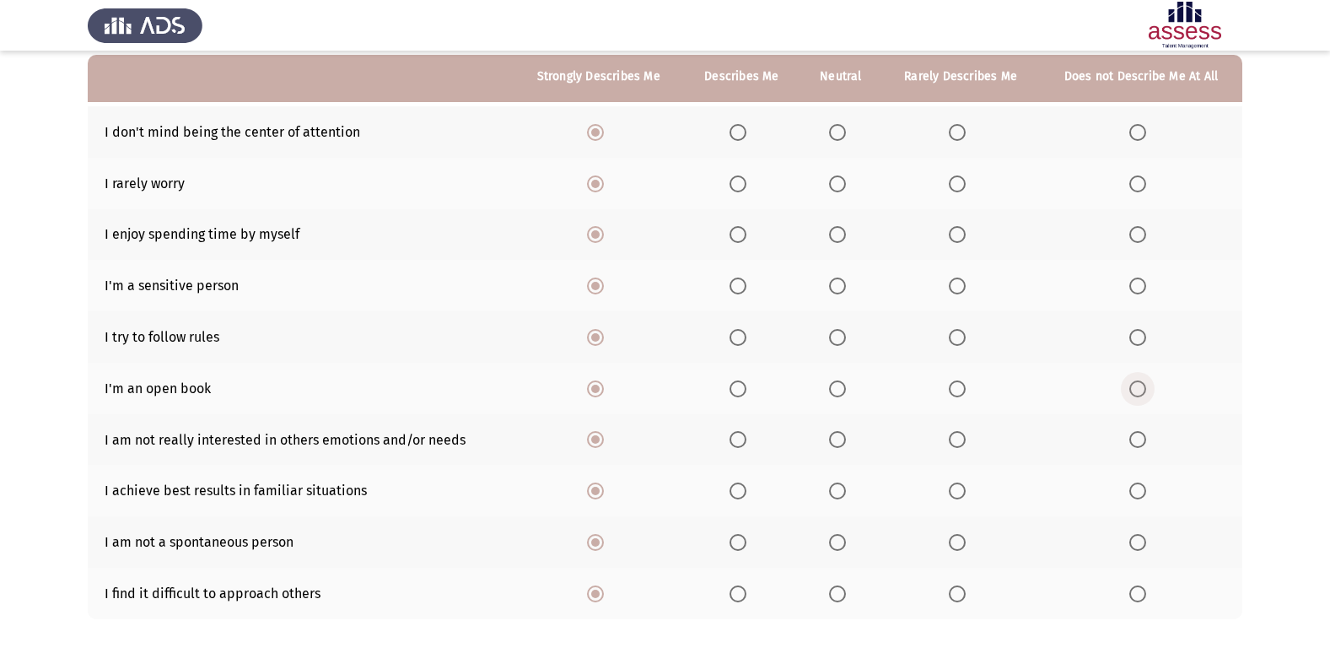
click at [1136, 382] on span "Select an option" at bounding box center [1138, 388] width 17 height 17
click at [1136, 382] on input "Select an option" at bounding box center [1138, 388] width 17 height 17
click at [838, 331] on span "Select an option" at bounding box center [837, 337] width 17 height 17
click at [838, 331] on input "Select an option" at bounding box center [837, 337] width 17 height 17
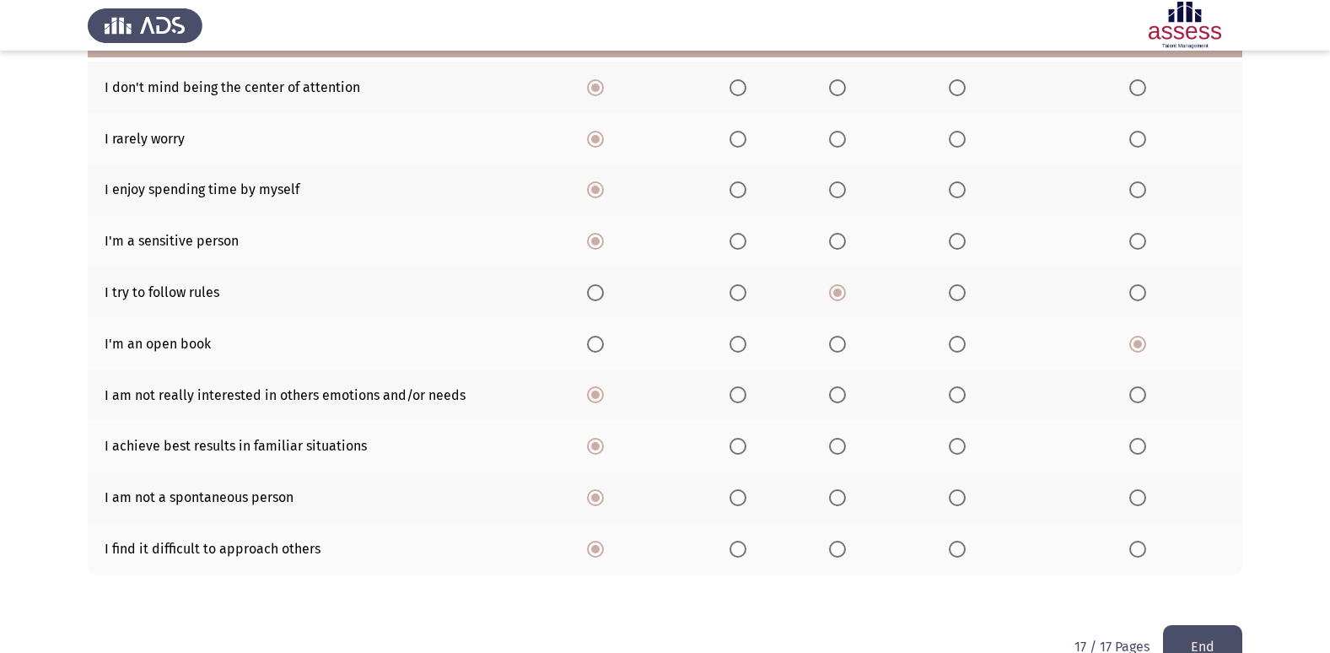
scroll to position [246, 0]
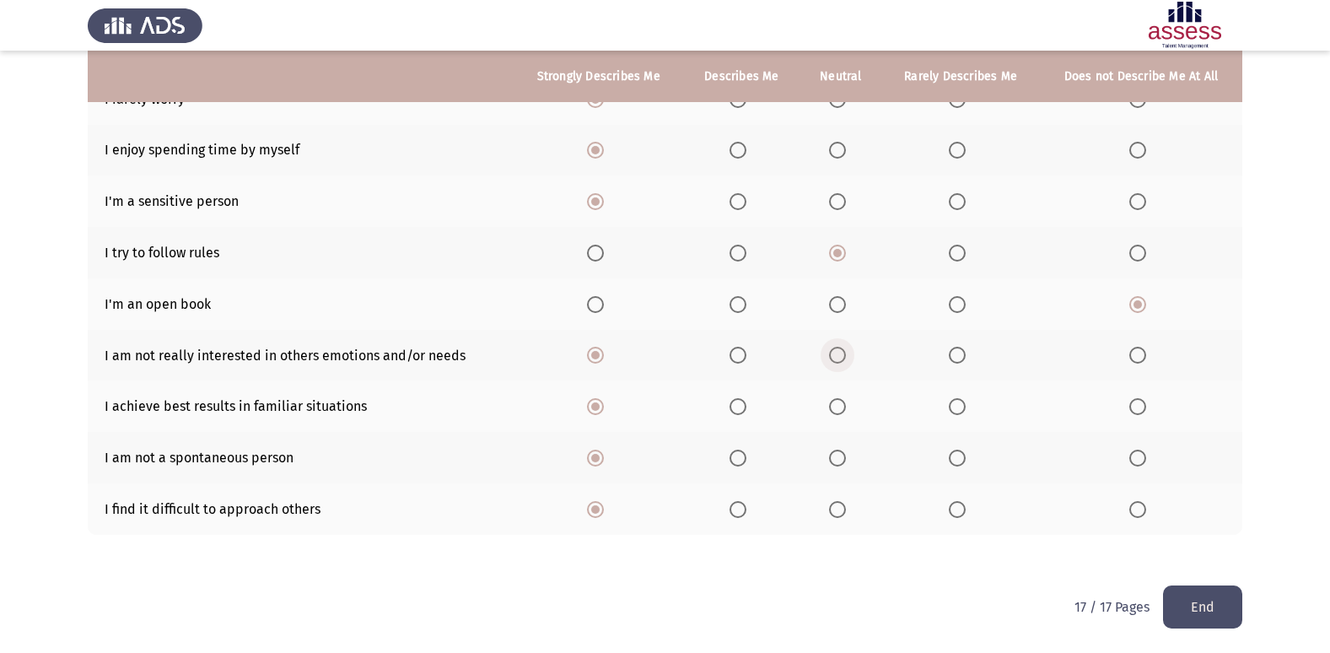
click at [836, 354] on span "Select an option" at bounding box center [837, 355] width 17 height 17
click at [836, 354] on input "Select an option" at bounding box center [837, 355] width 17 height 17
click at [1216, 594] on button "End" at bounding box center [1202, 606] width 79 height 43
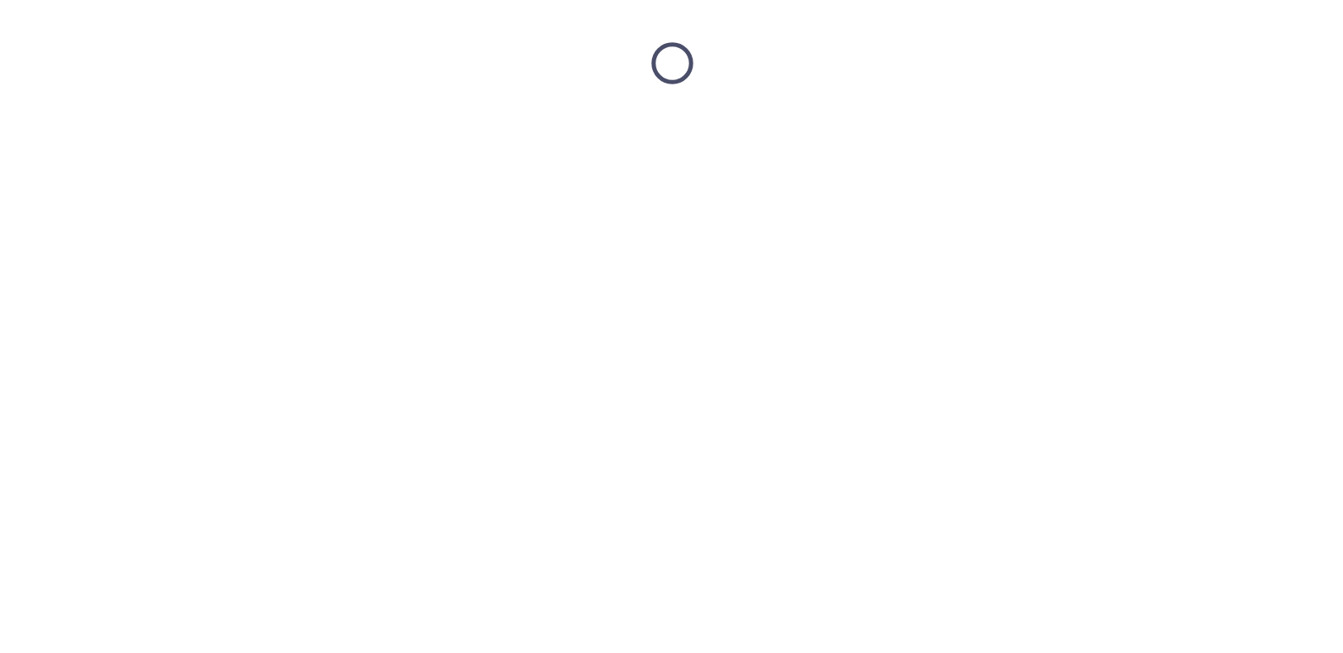
scroll to position [0, 0]
